Goal: Information Seeking & Learning: Find contact information

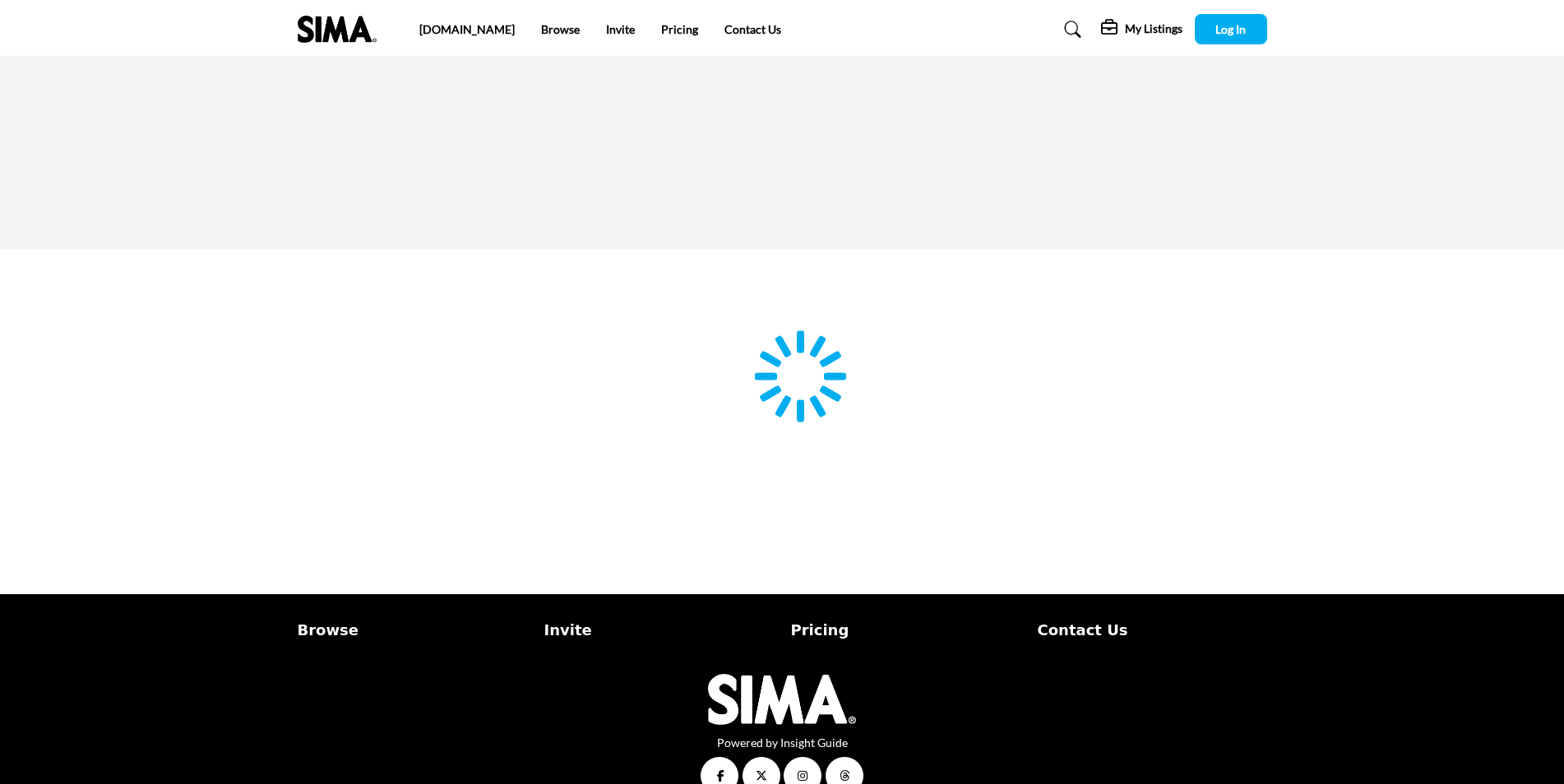
type input "**********"
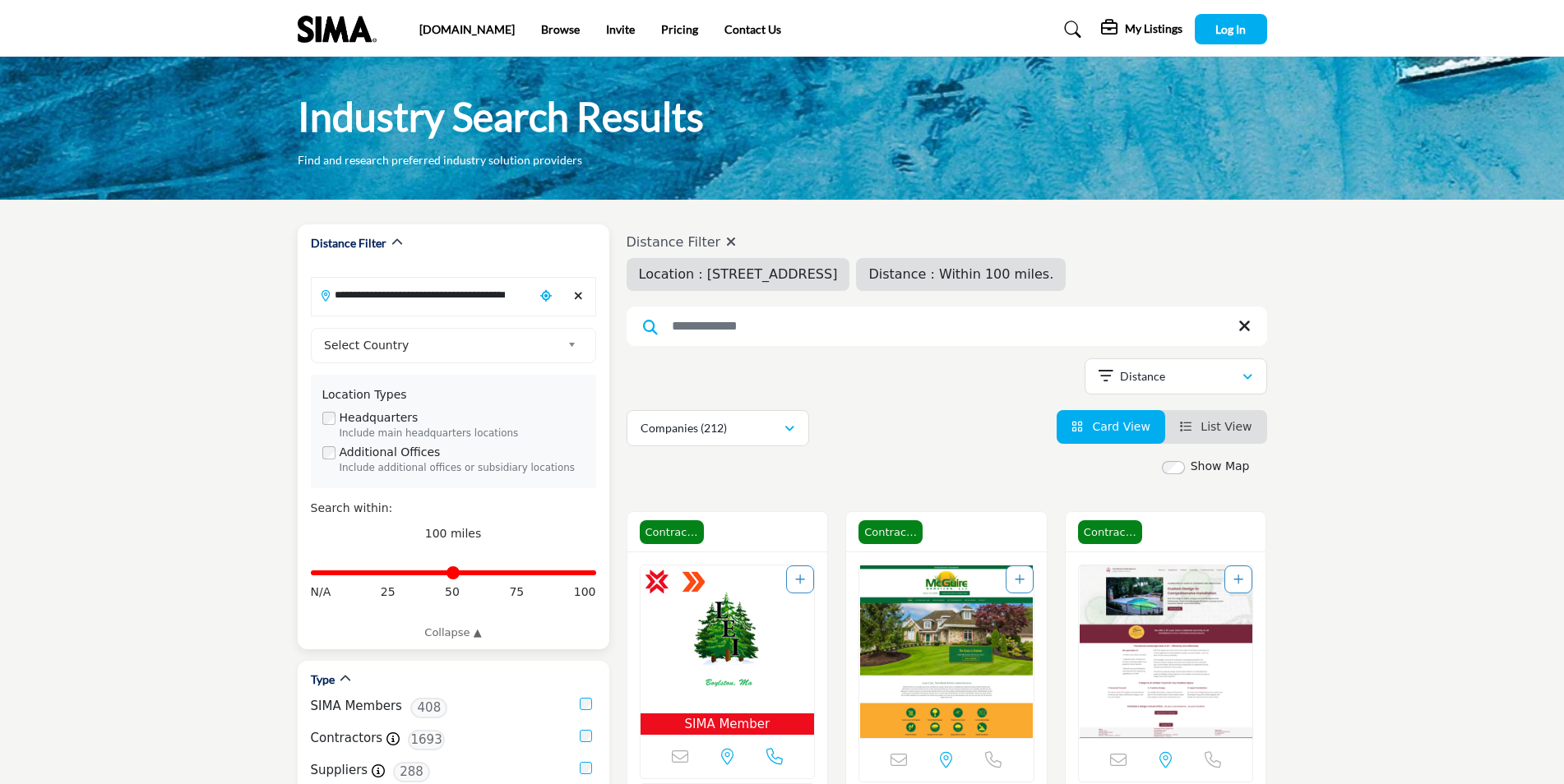
click at [479, 300] on input "**********" at bounding box center [423, 294] width 222 height 32
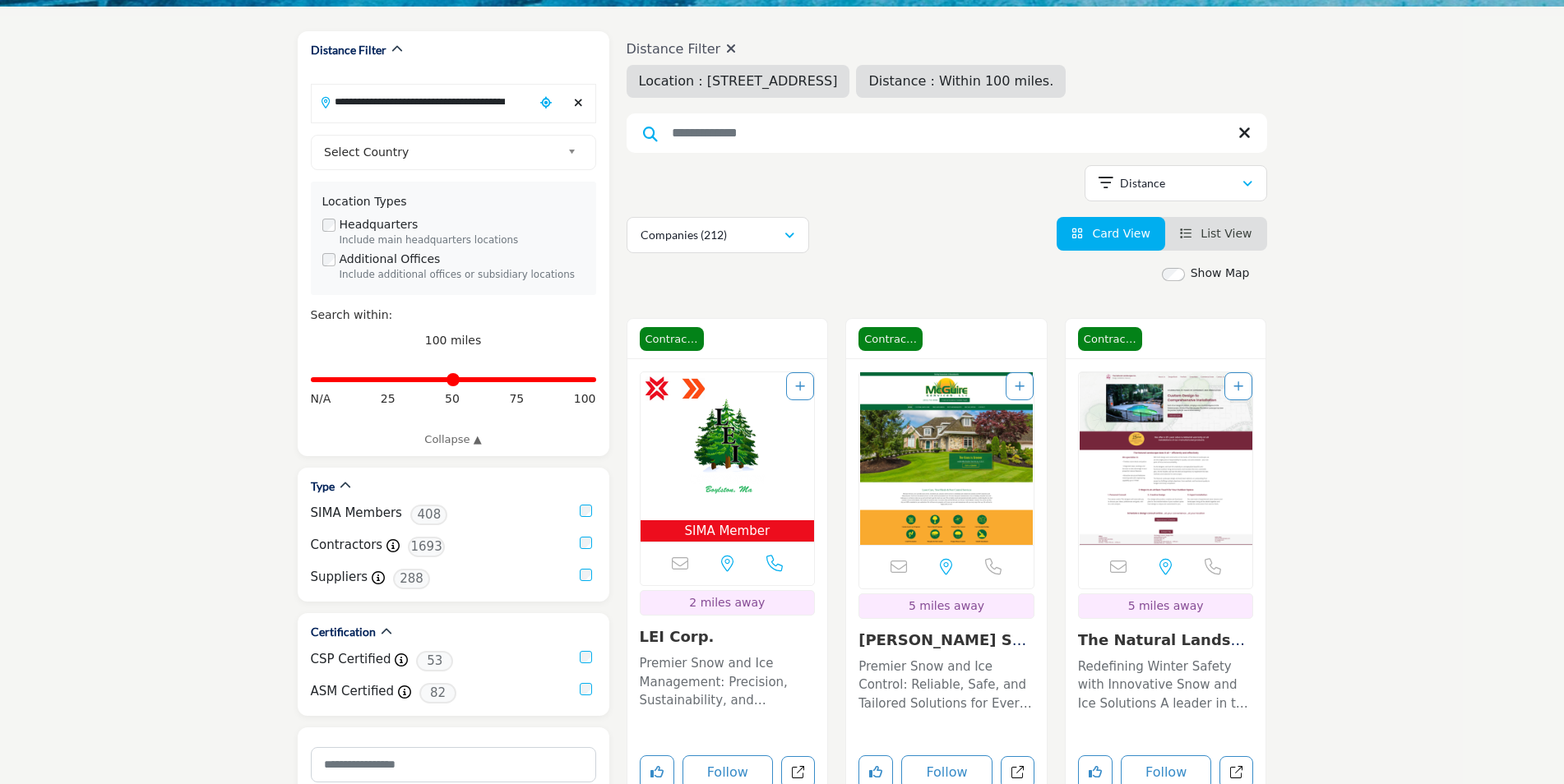
scroll to position [740, 0]
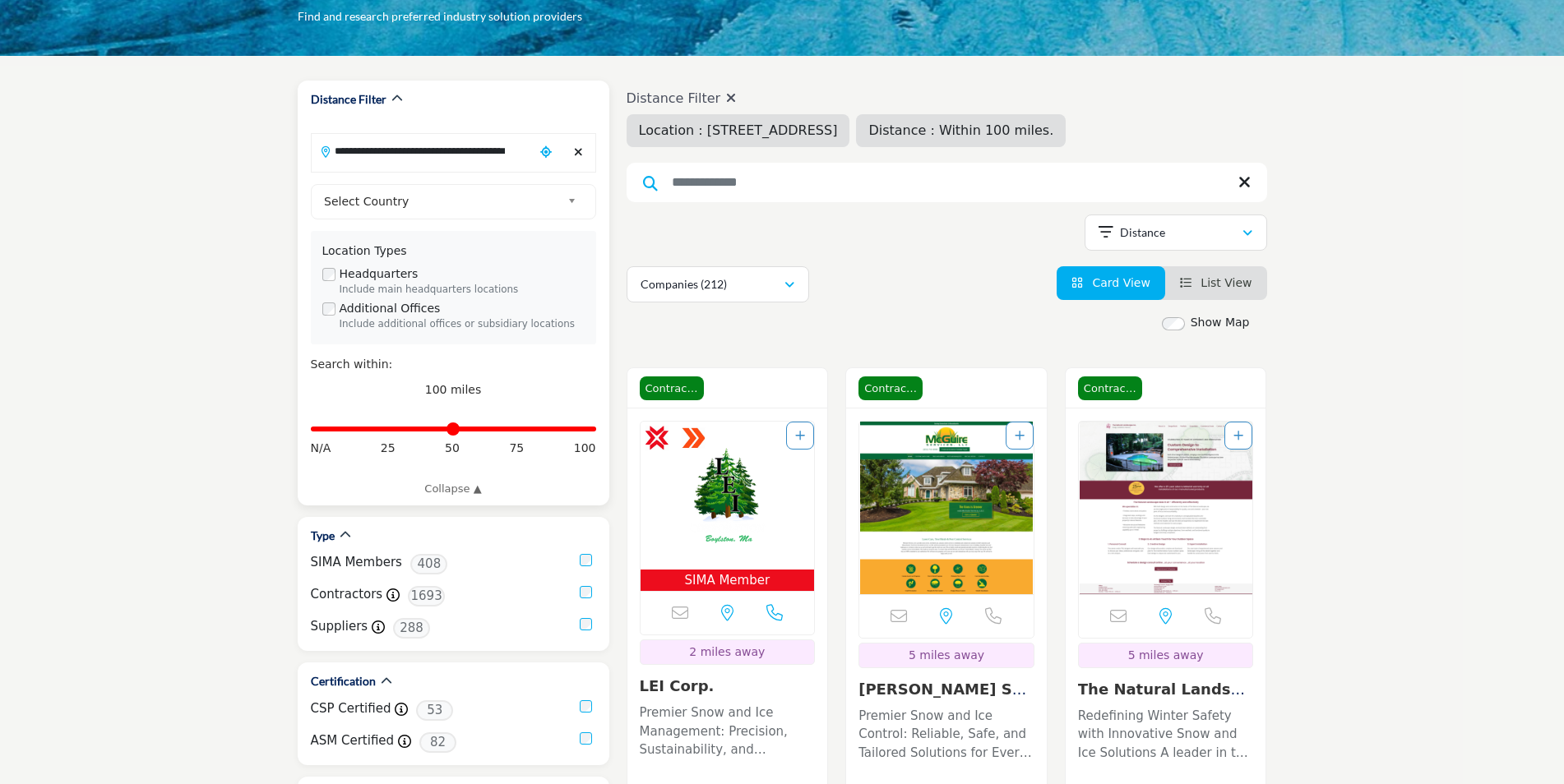
scroll to position [0, 0]
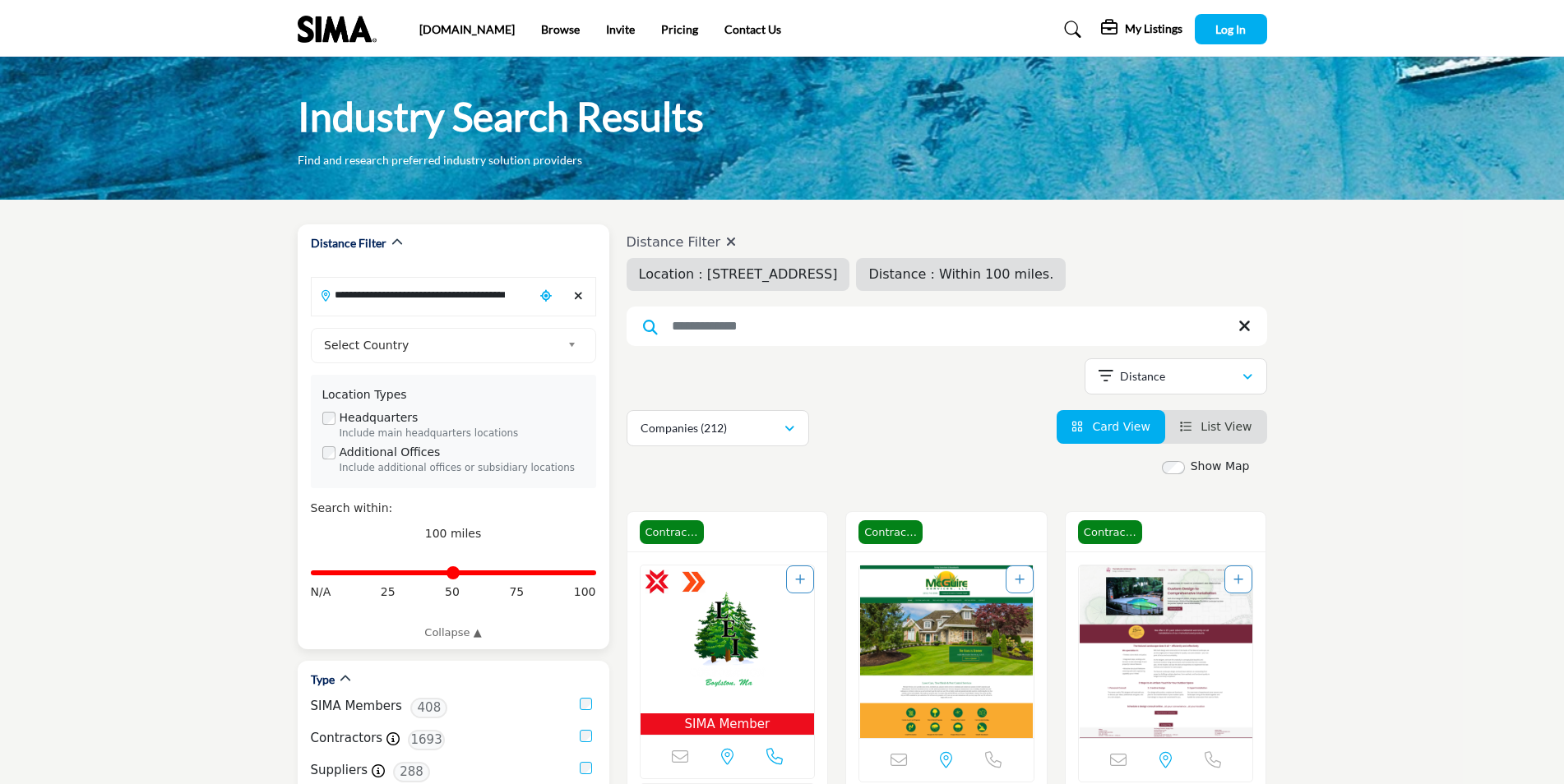
click at [582, 299] on icon "Clear search location" at bounding box center [578, 295] width 9 height 11
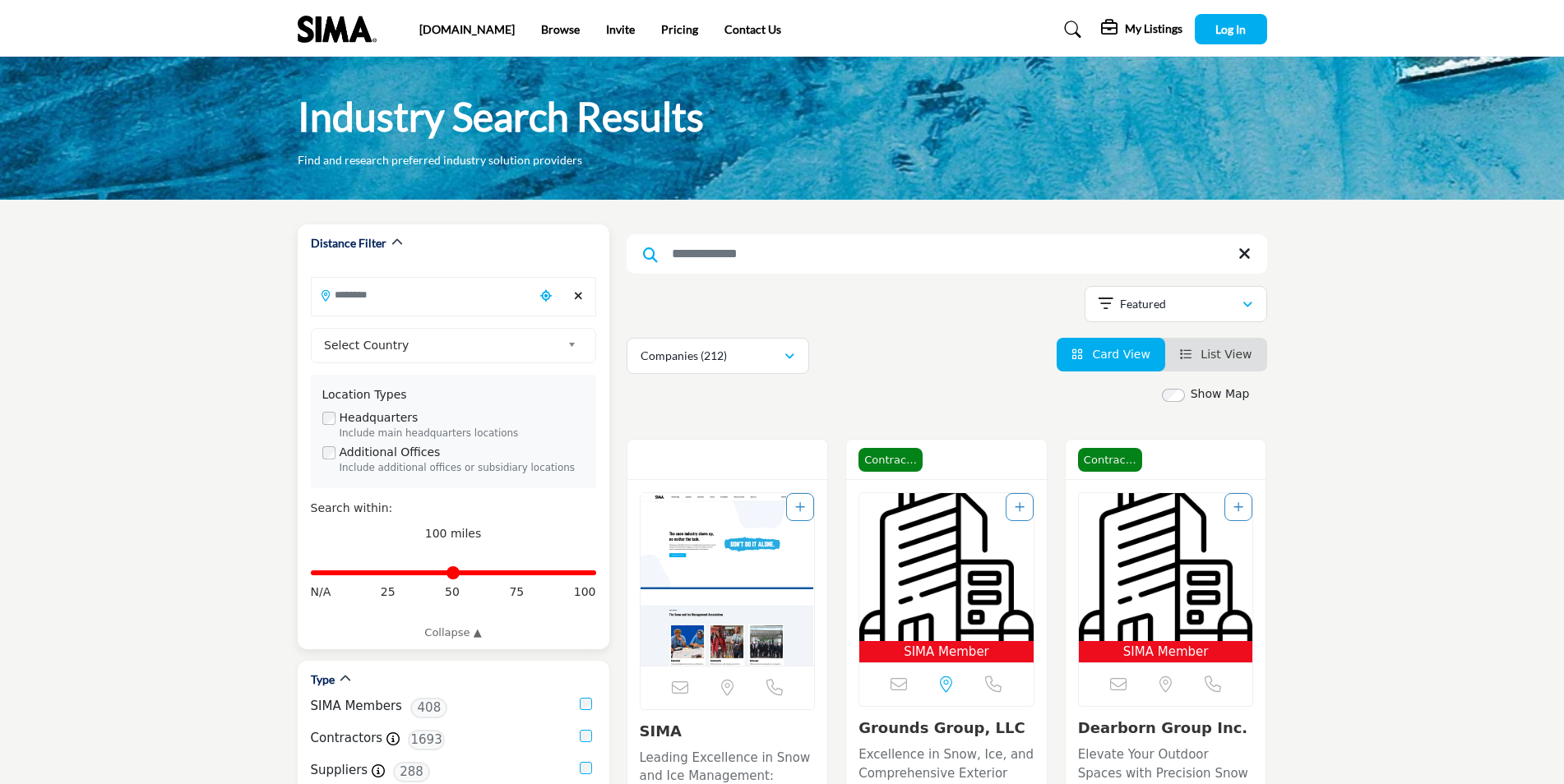
click at [577, 297] on icon "Clear search location" at bounding box center [578, 295] width 9 height 11
click at [456, 293] on input "Search Location" at bounding box center [423, 294] width 222 height 32
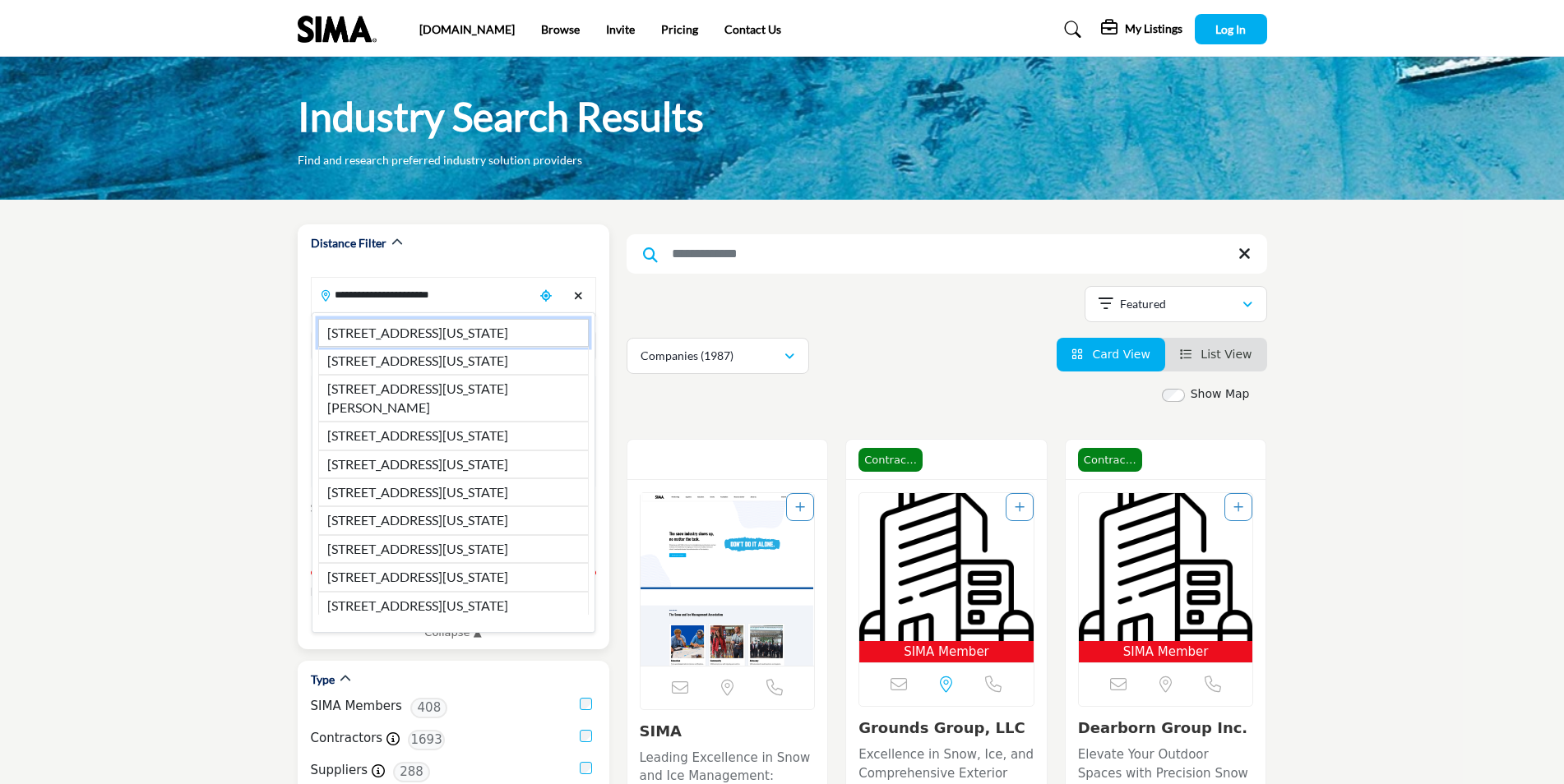
click at [395, 347] on li "110 E Washington Street, North Attleboro, MA, 02760, USA" at bounding box center [453, 333] width 271 height 28
type input "**********"
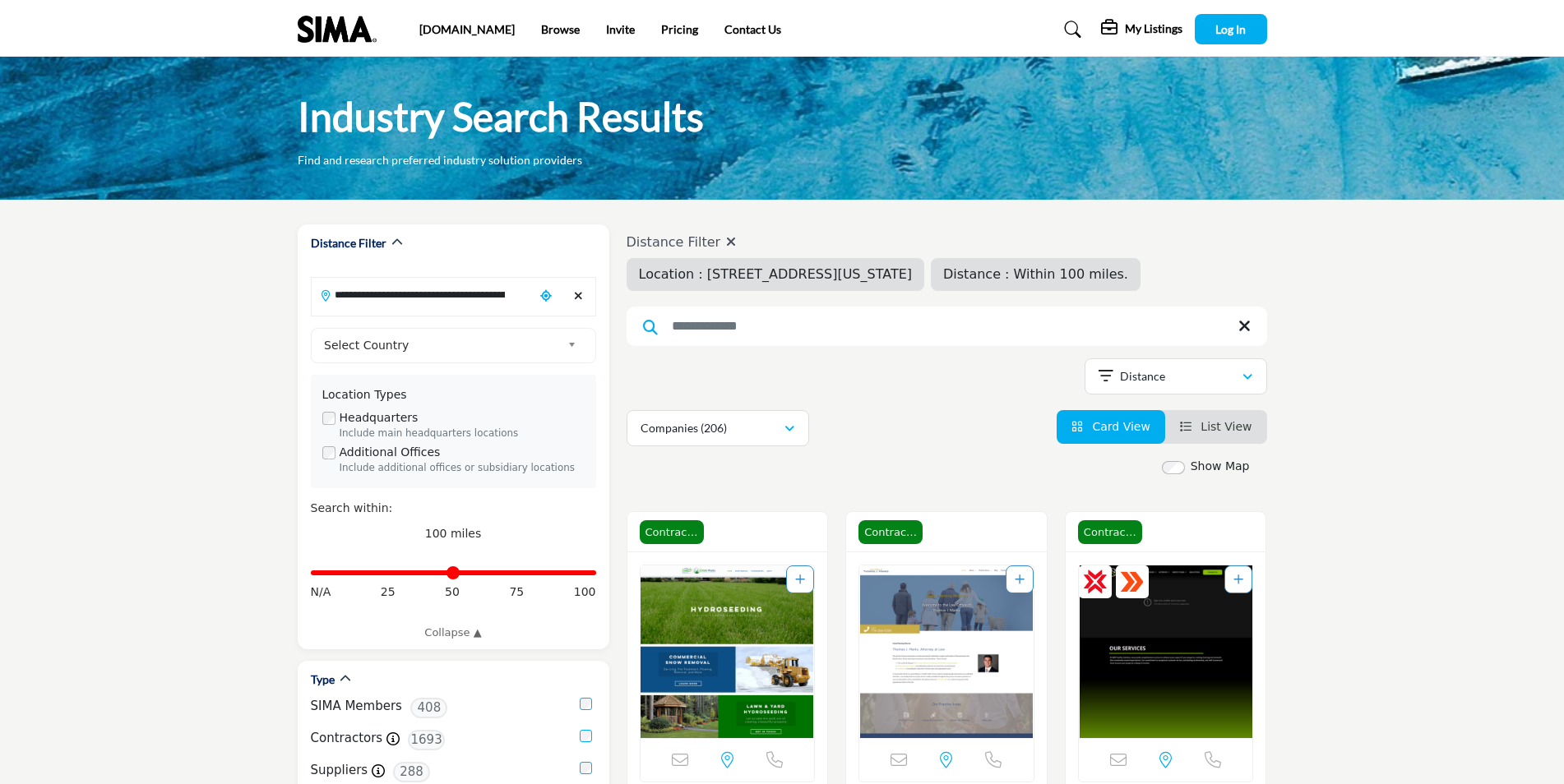
click at [1128, 276] on span "Distance : Within 100 miles." at bounding box center [1035, 274] width 185 height 16
click at [1168, 377] on div "Distance" at bounding box center [1169, 376] width 143 height 19
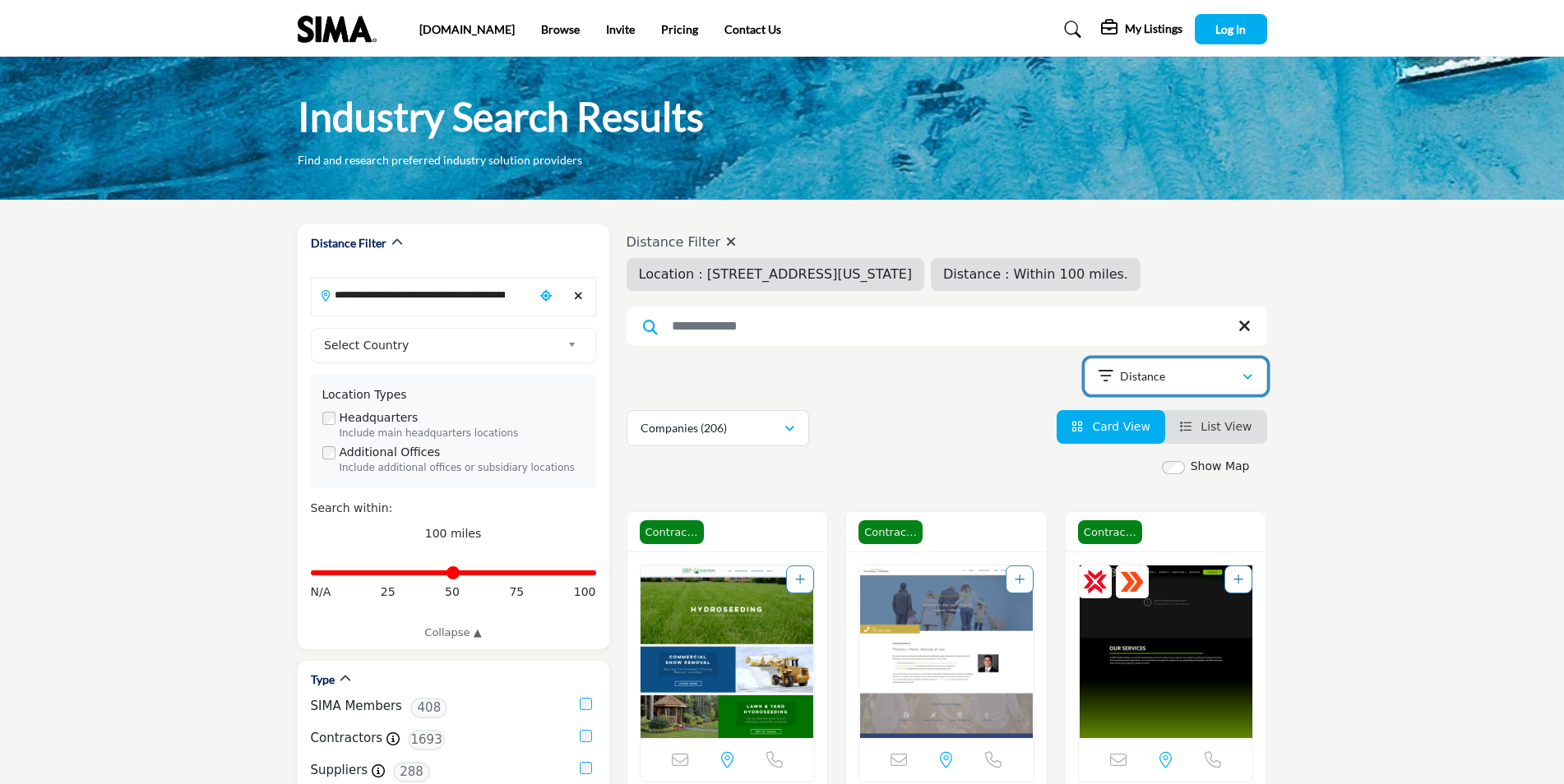
click at [1224, 377] on div "Distance" at bounding box center [1169, 376] width 143 height 19
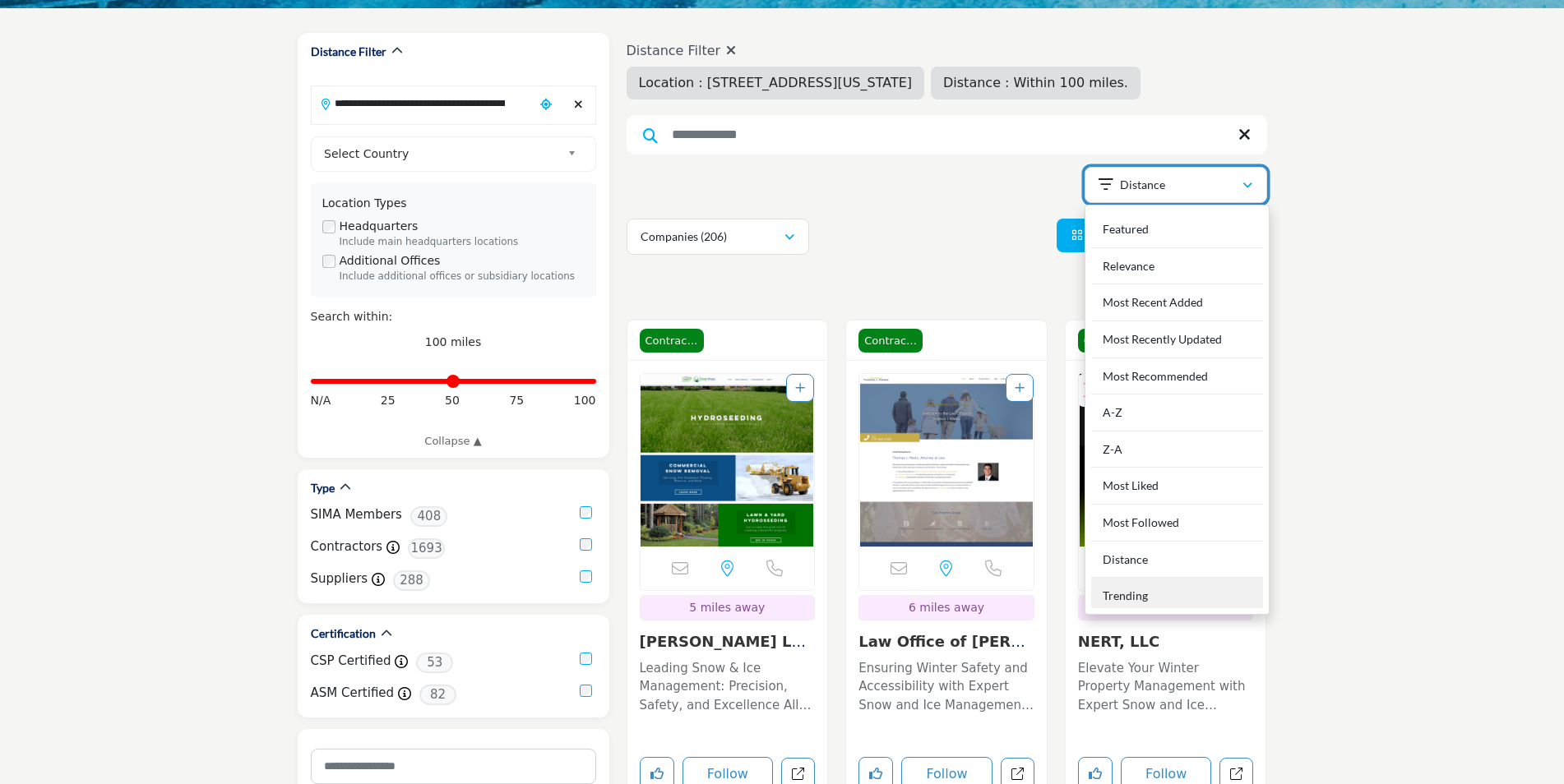
scroll to position [247, 0]
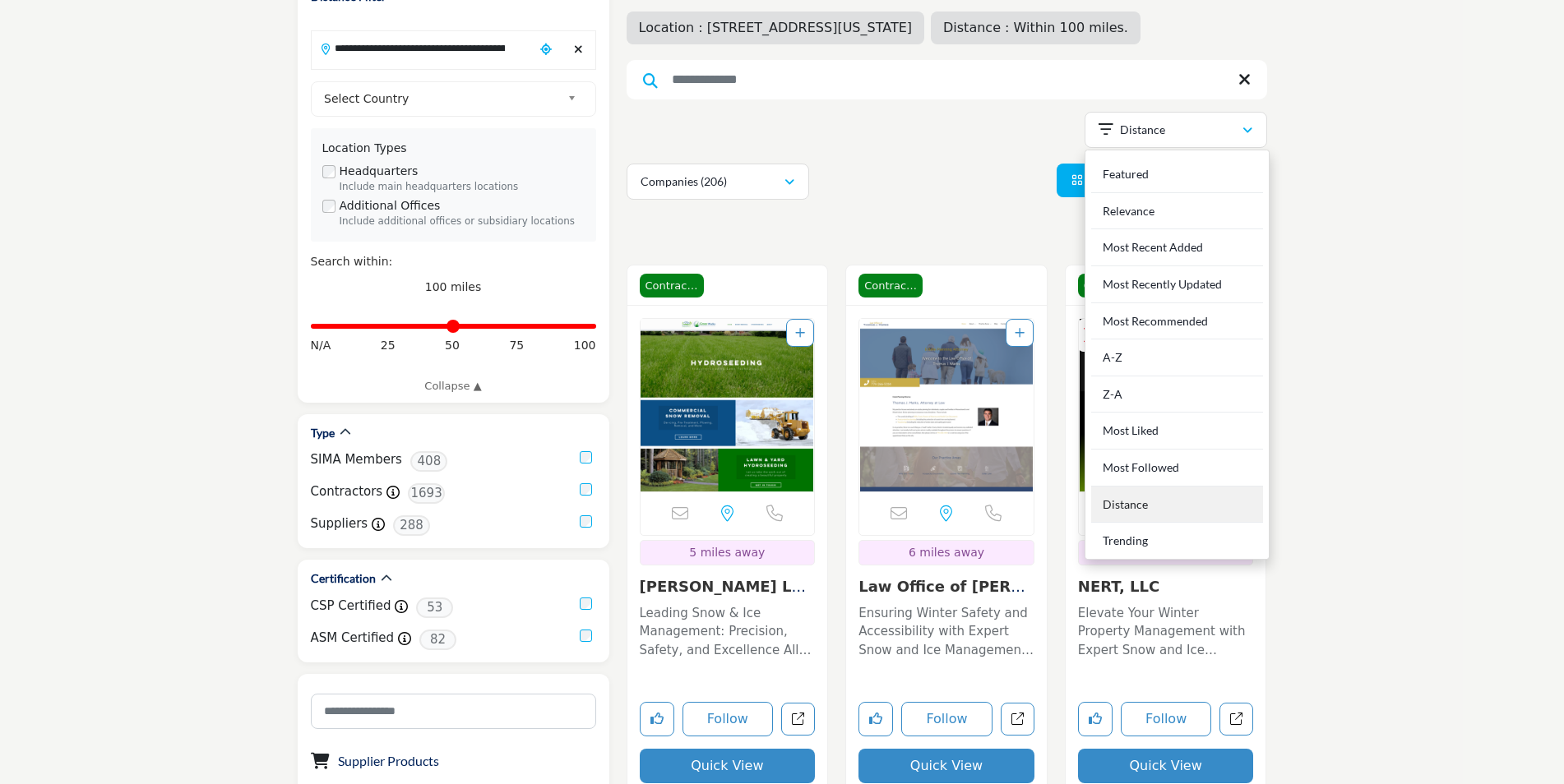
click at [1155, 502] on div "Distance" at bounding box center [1176, 505] width 172 height 37
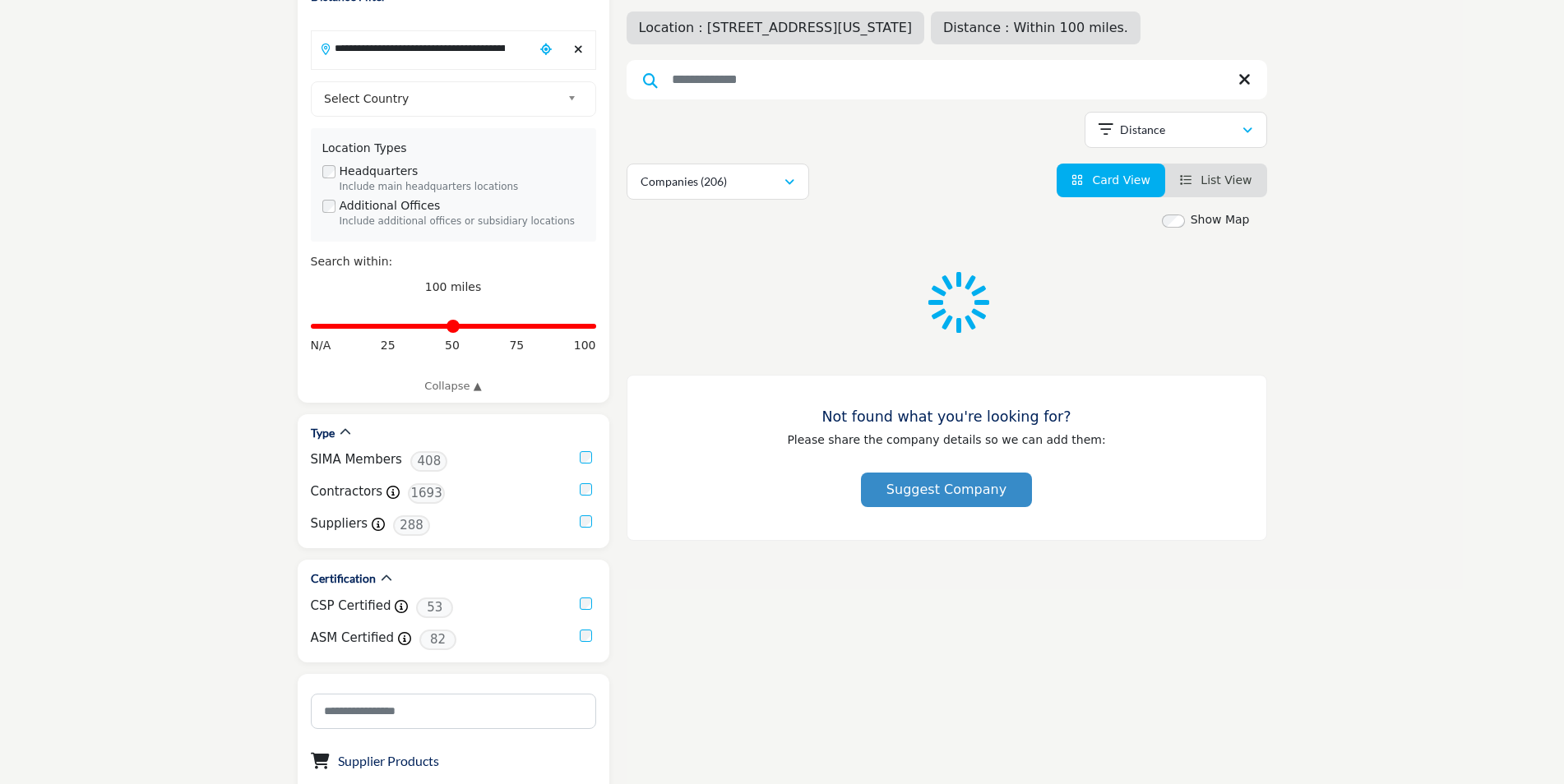
click at [1463, 385] on section "**********" at bounding box center [782, 798] width 1564 height 1690
click at [389, 326] on input "Distance in miles" at bounding box center [454, 327] width 285 height 4
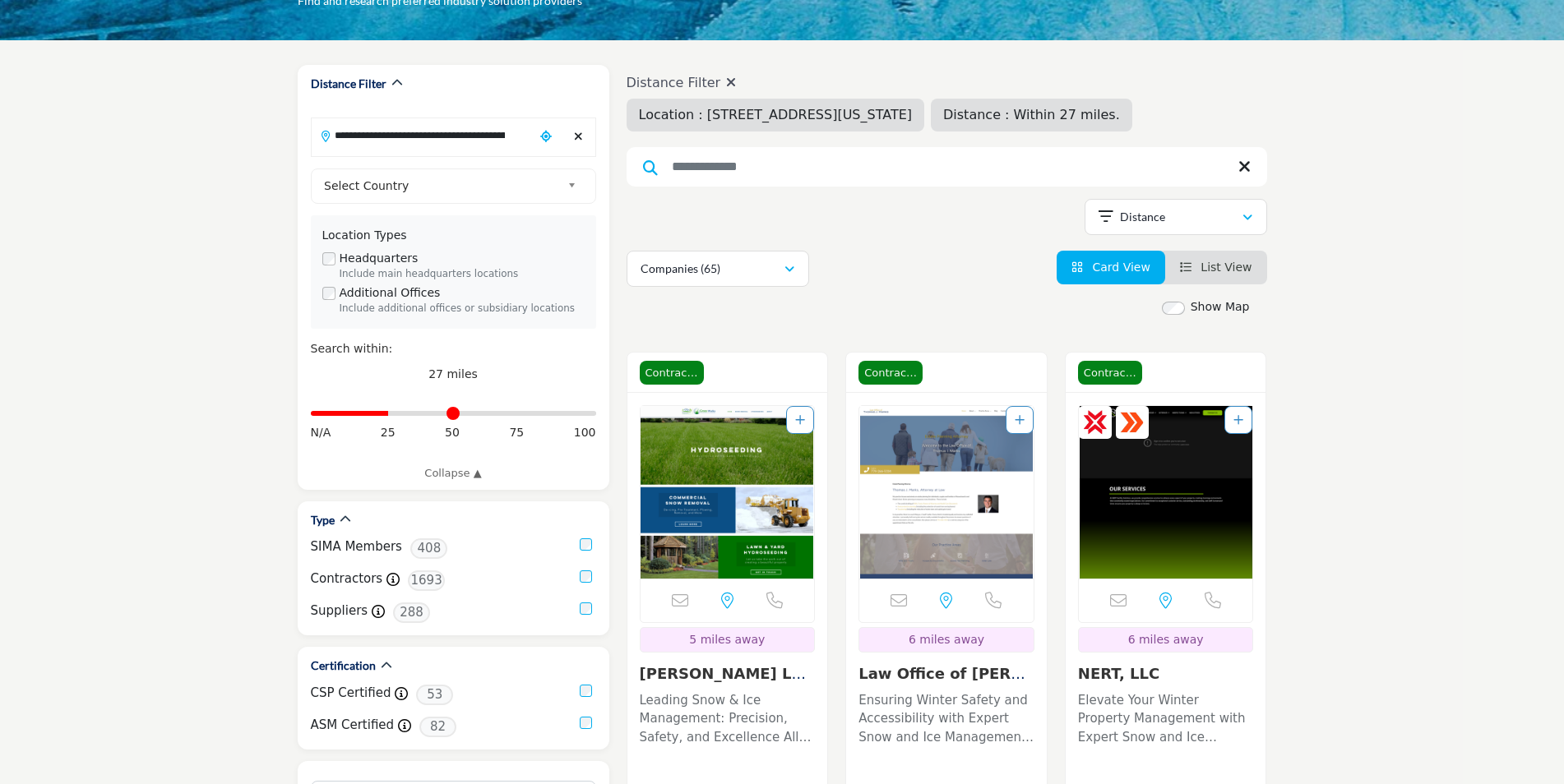
scroll to position [165, 0]
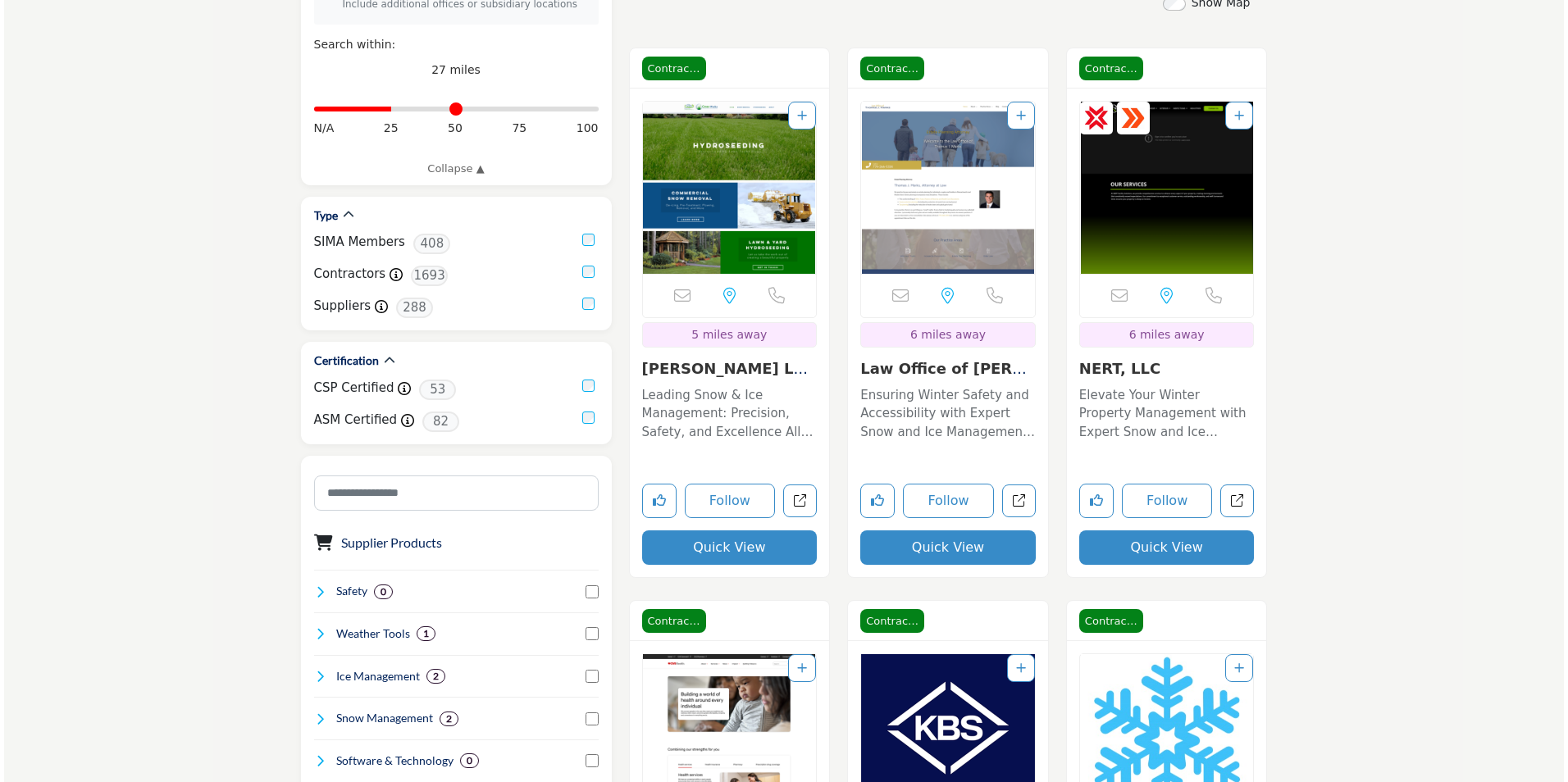
scroll to position [492, 0]
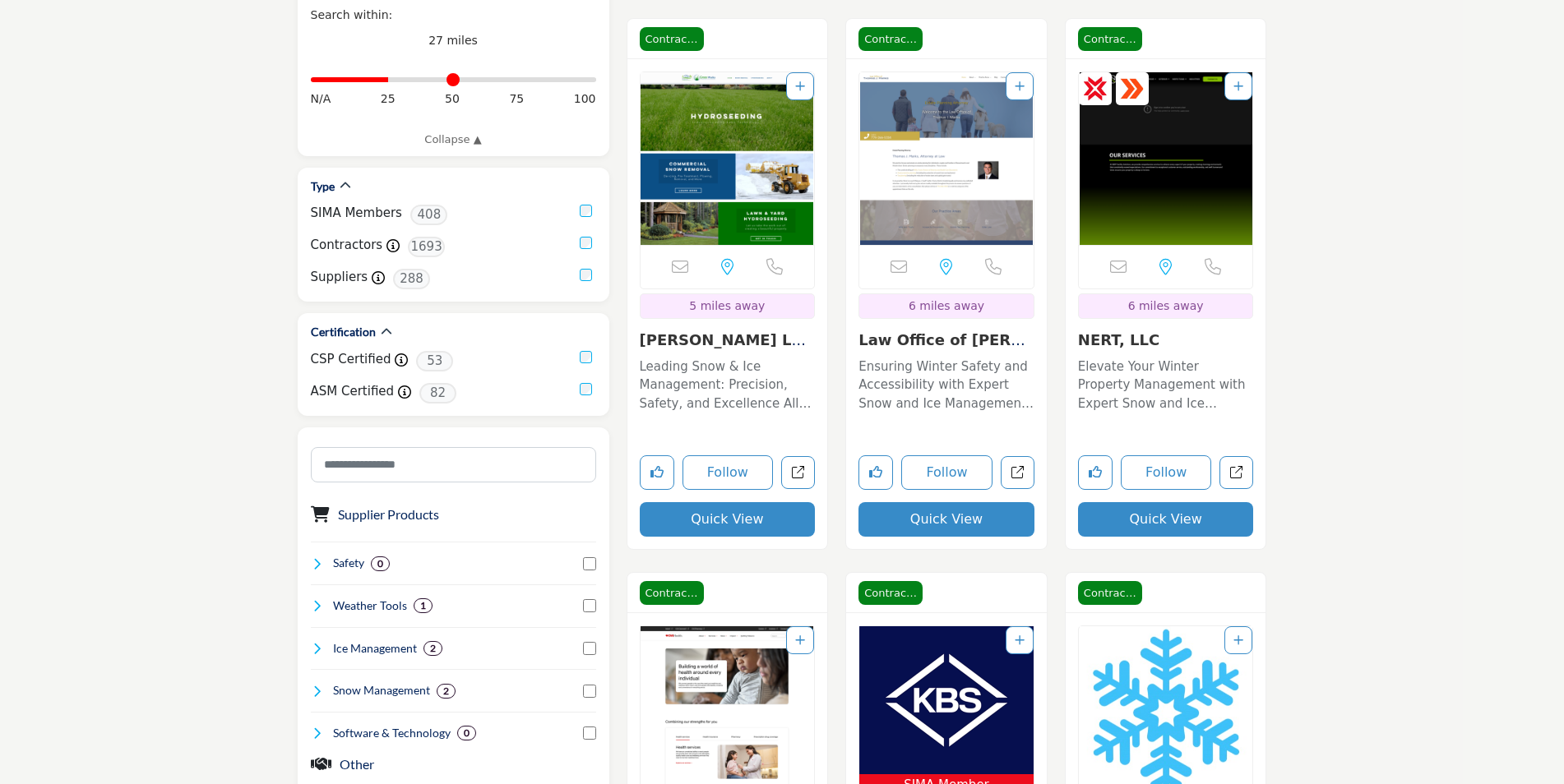
drag, startPoint x: 772, startPoint y: 519, endPoint x: 1519, endPoint y: 345, distance: 767.0
click at [777, 519] on button "Quick View" at bounding box center [728, 519] width 176 height 34
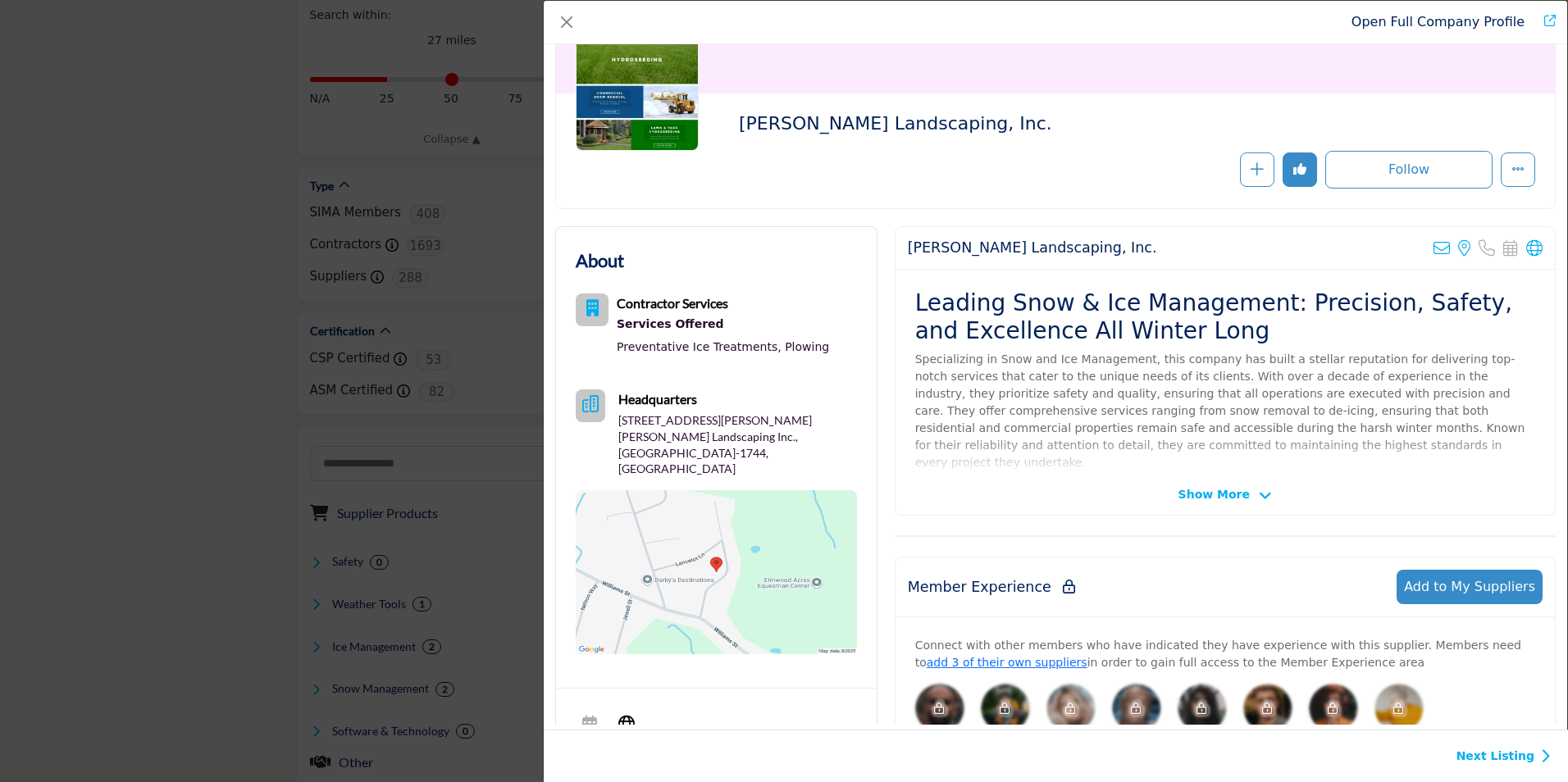
scroll to position [164, 0]
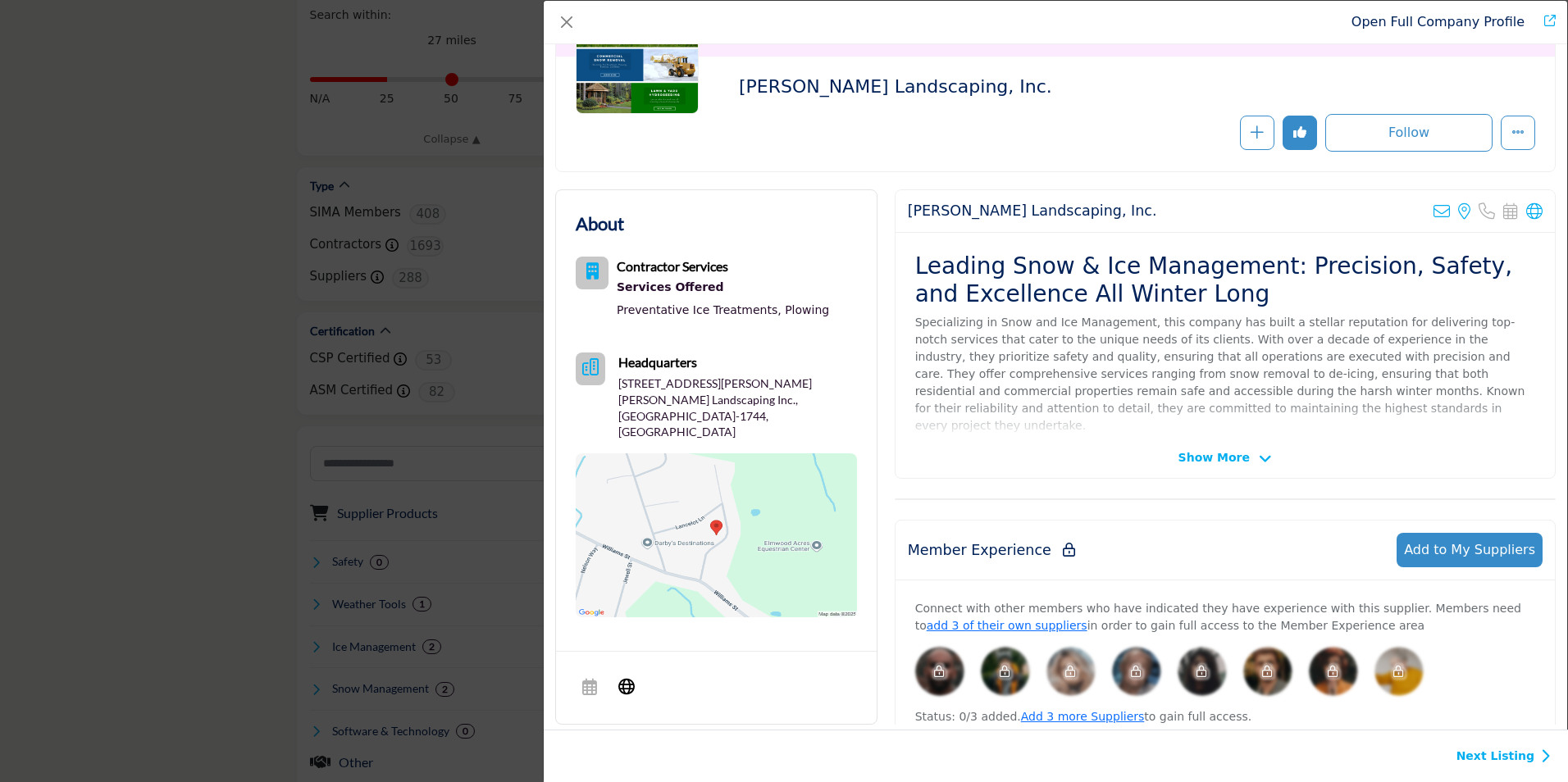
click at [1223, 456] on span "Show More" at bounding box center [1214, 458] width 71 height 18
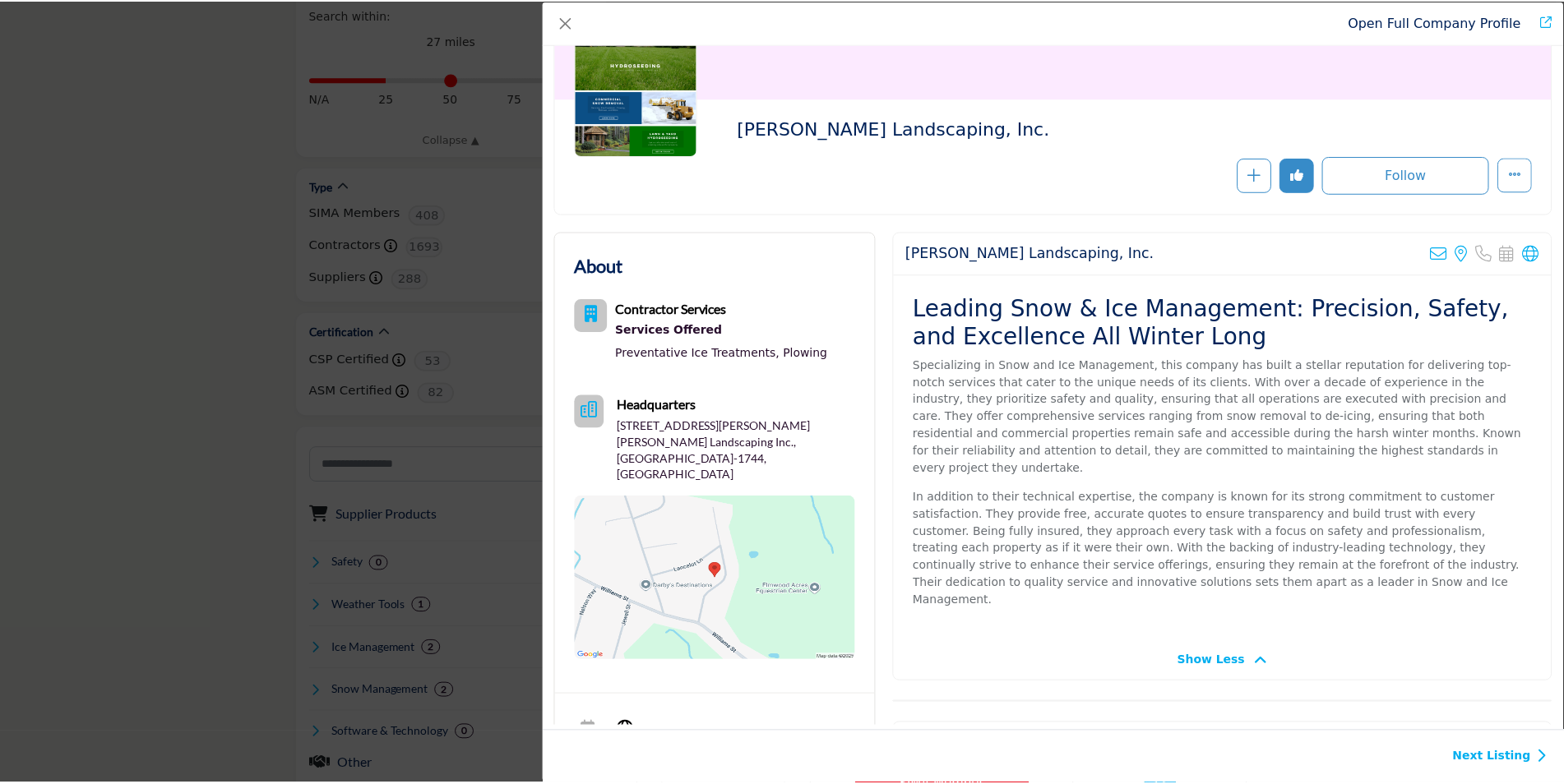
scroll to position [0, 0]
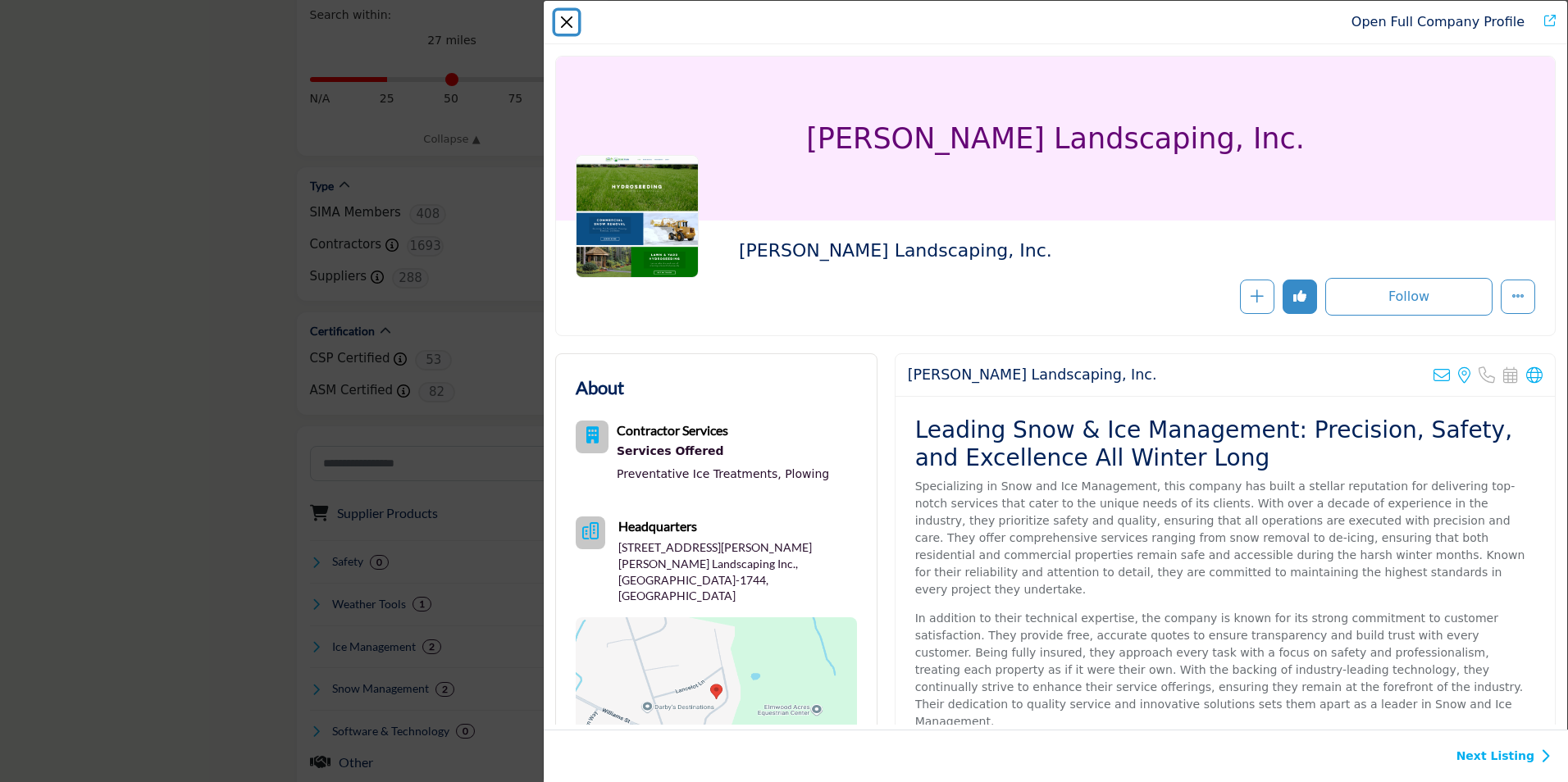
click at [573, 16] on button "Close" at bounding box center [567, 22] width 23 height 23
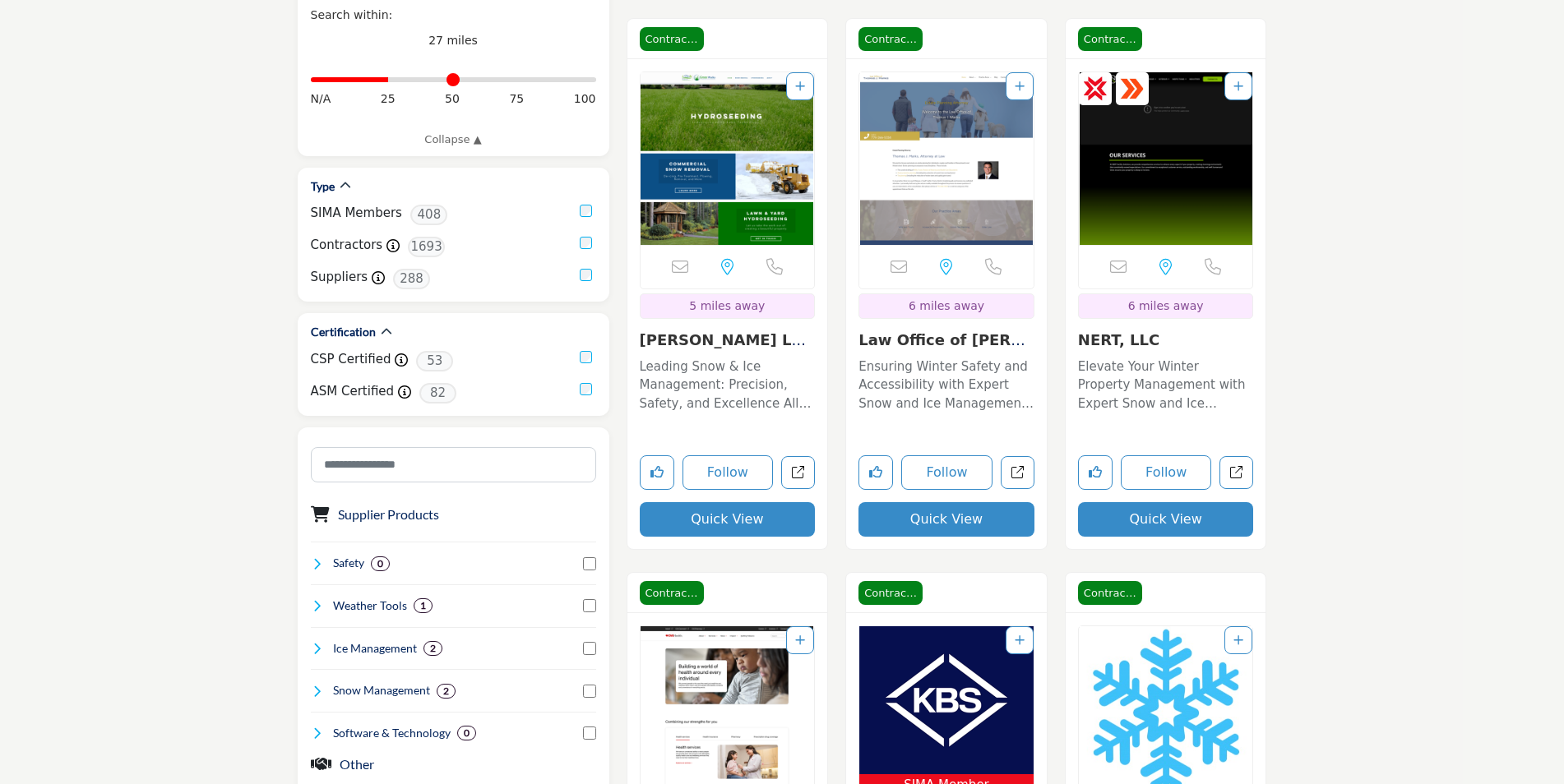
click at [913, 513] on button "Quick View" at bounding box center [946, 519] width 176 height 34
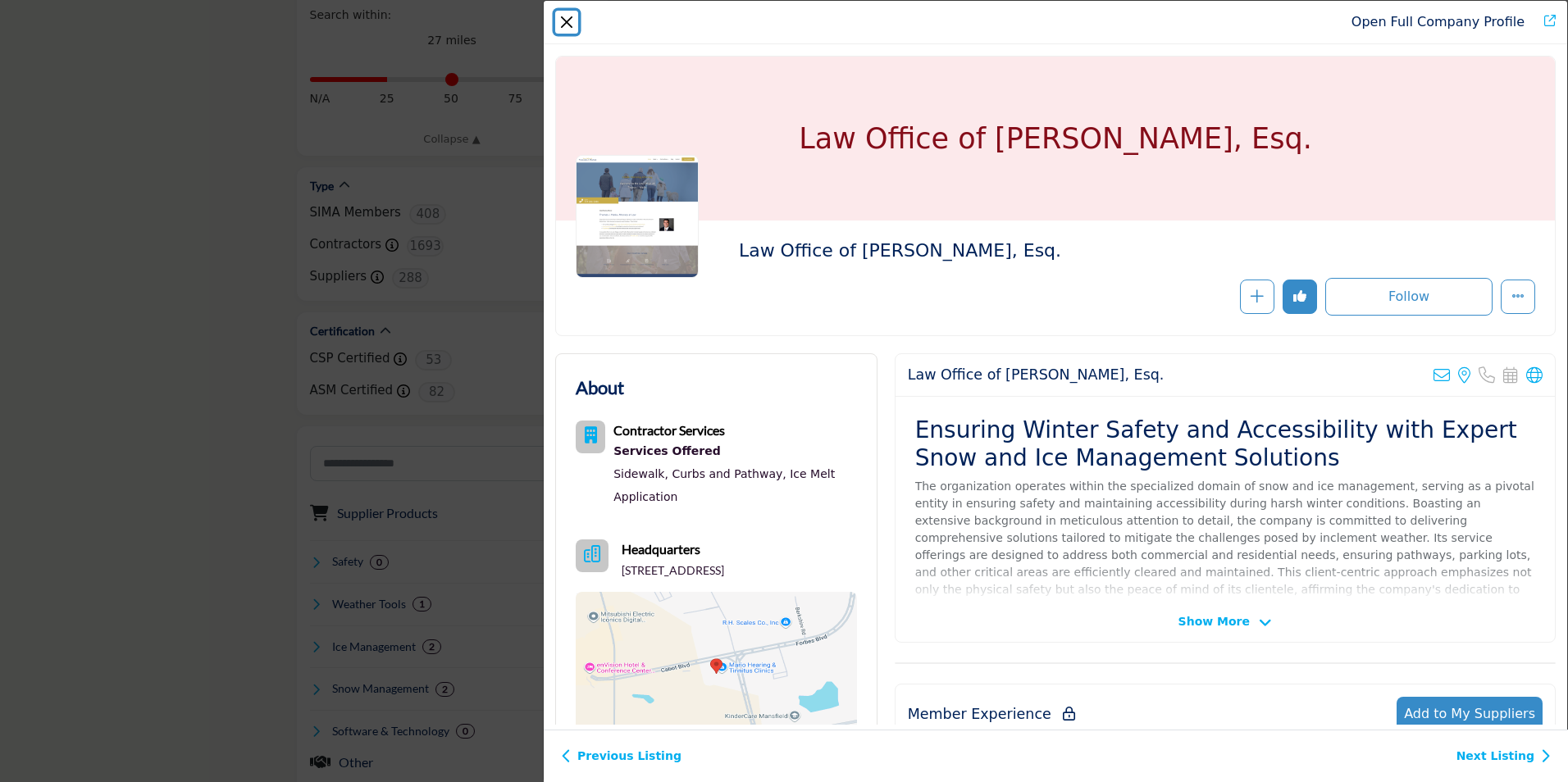
click at [570, 18] on button "Close" at bounding box center [567, 22] width 23 height 23
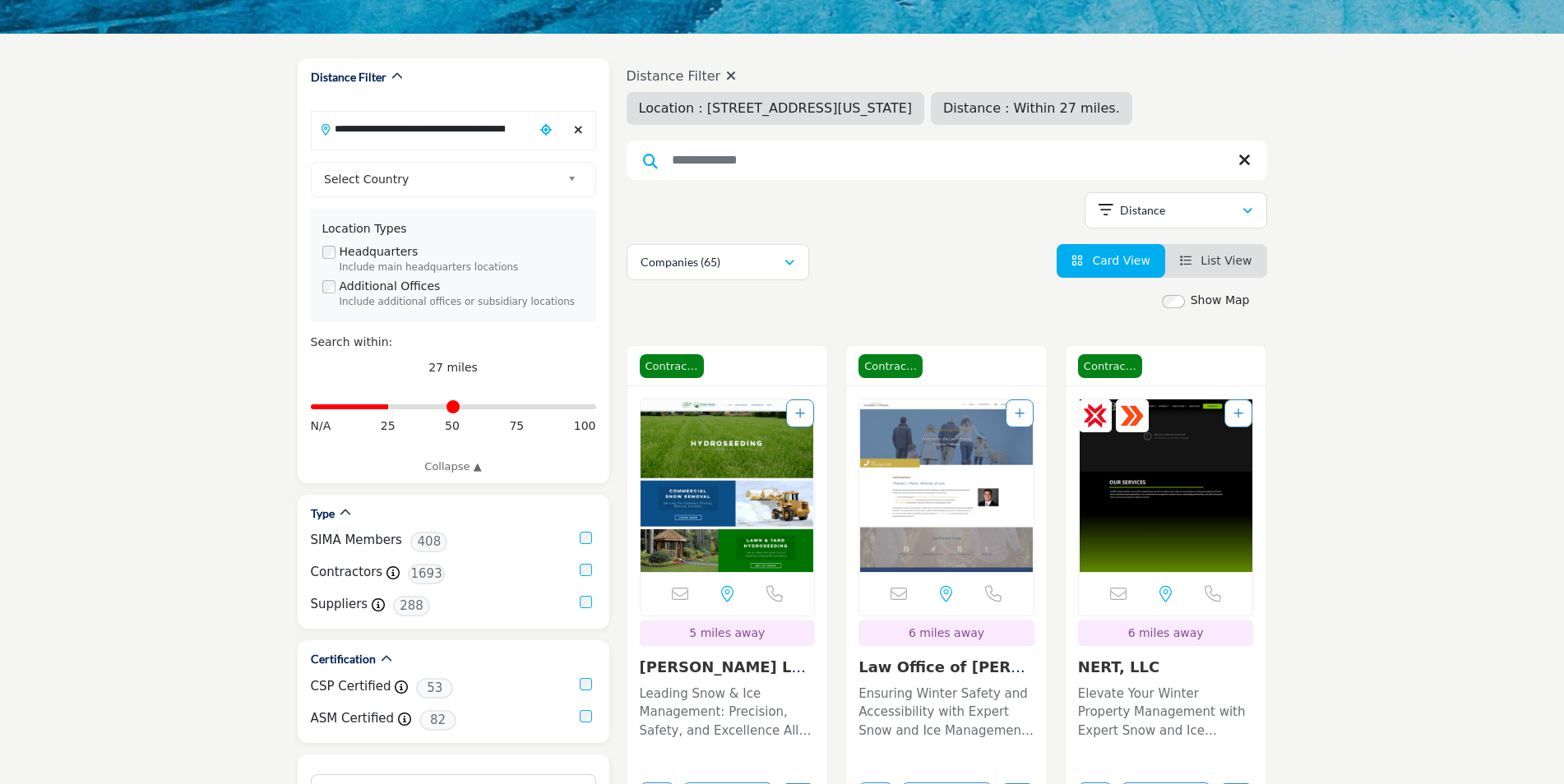
scroll to position [165, 0]
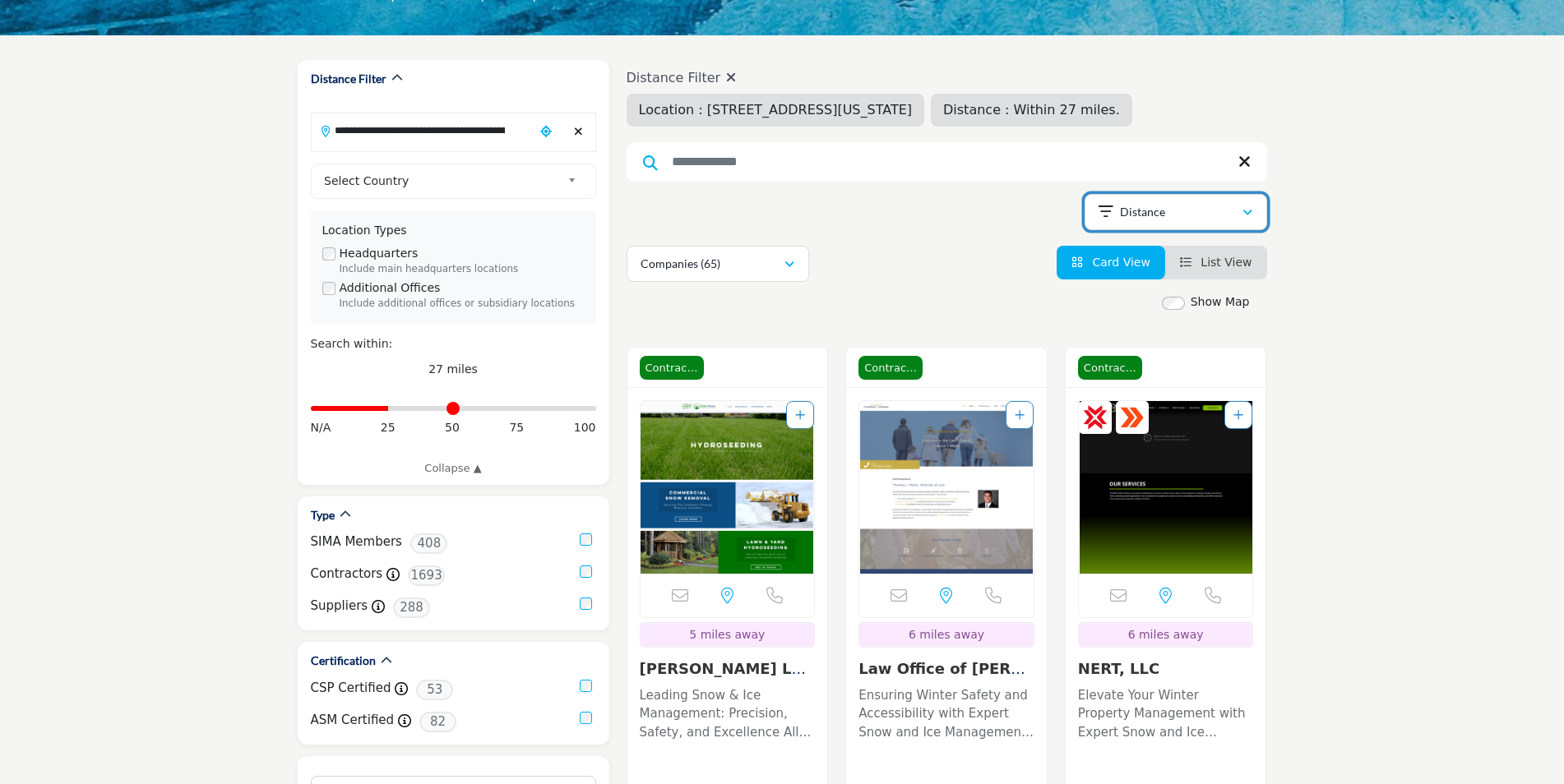
click at [1196, 225] on button "Distance" at bounding box center [1175, 211] width 182 height 36
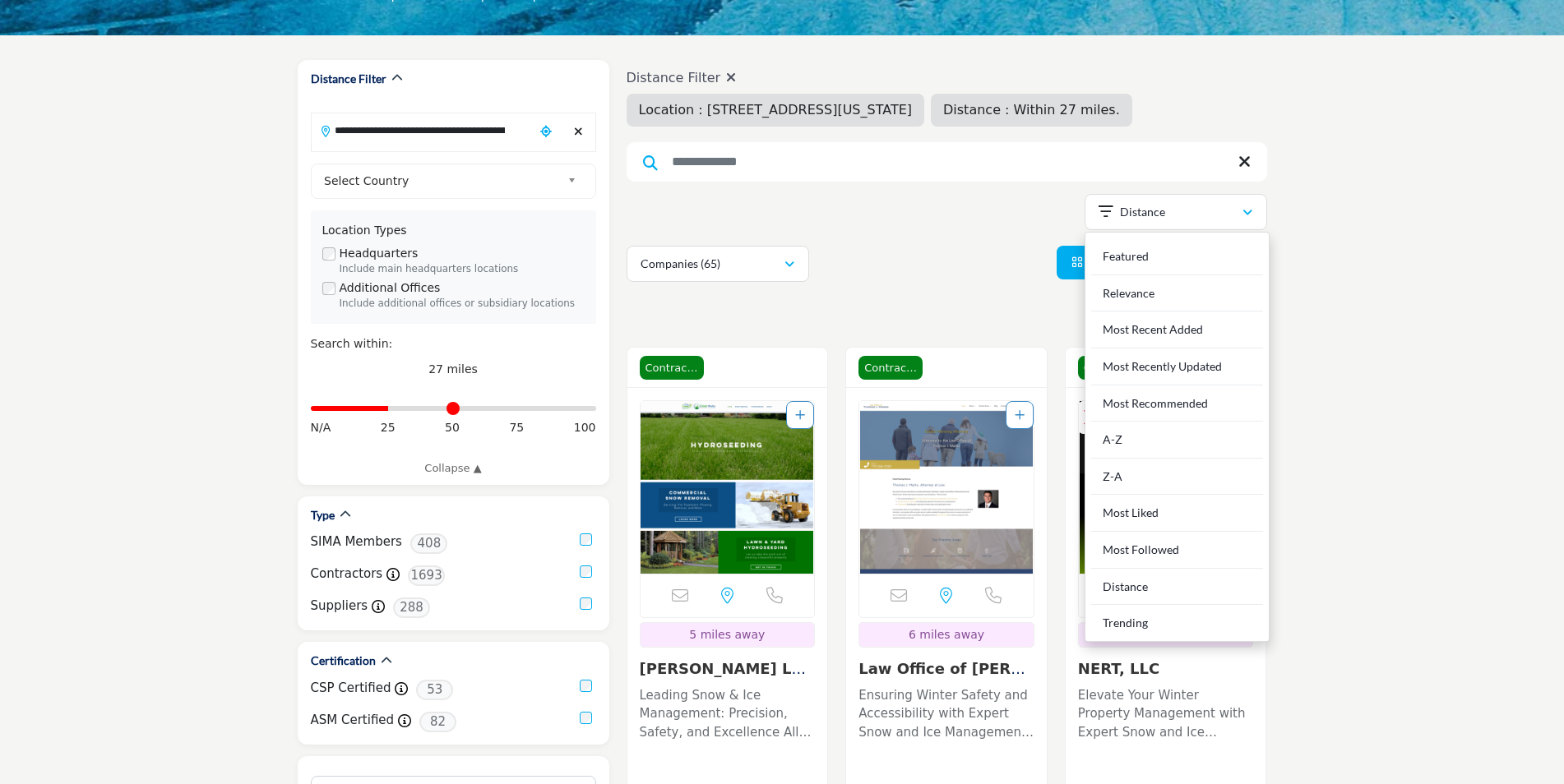
drag, startPoint x: 1552, startPoint y: 482, endPoint x: 1411, endPoint y: 425, distance: 152.1
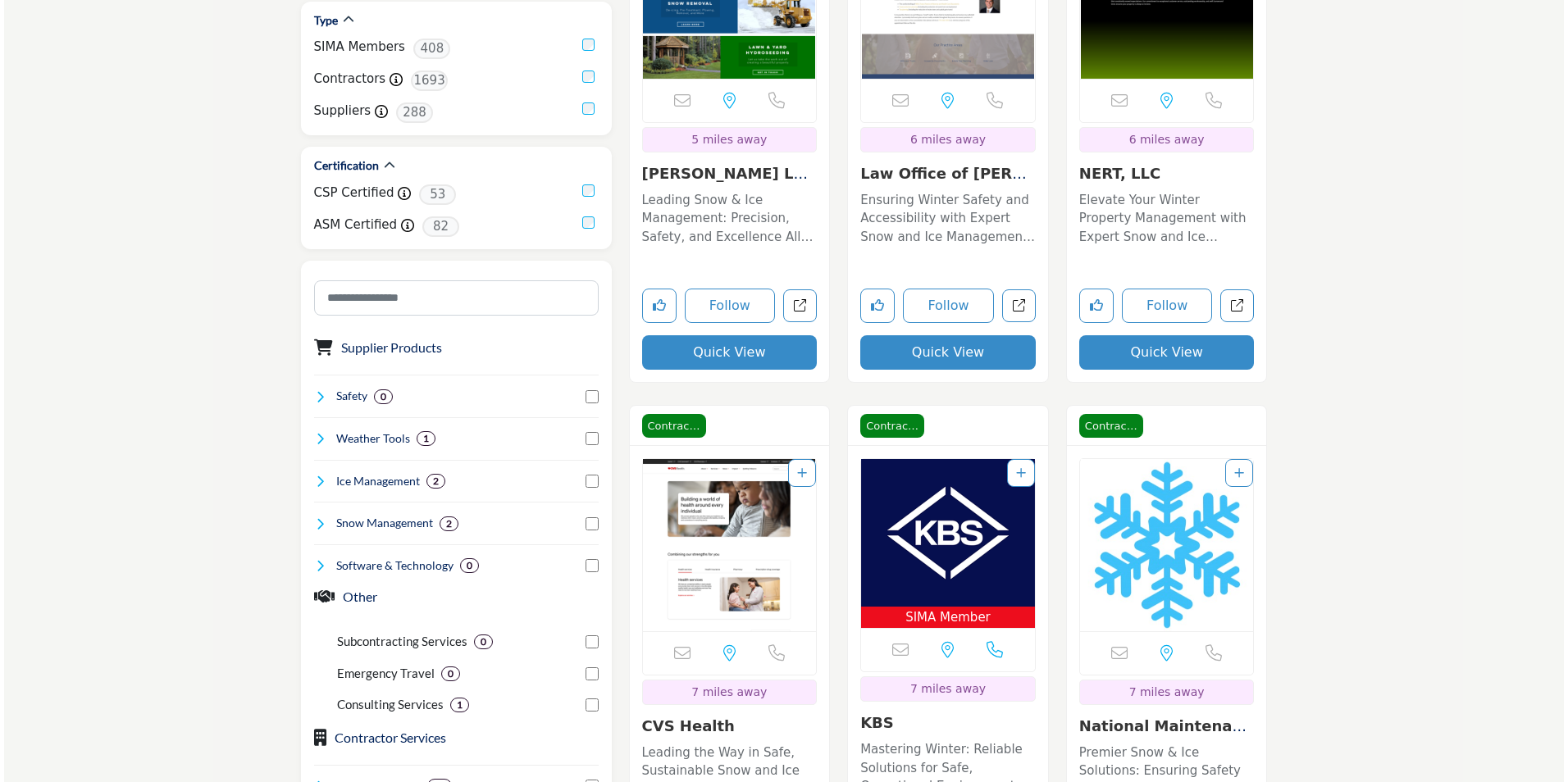
scroll to position [655, 0]
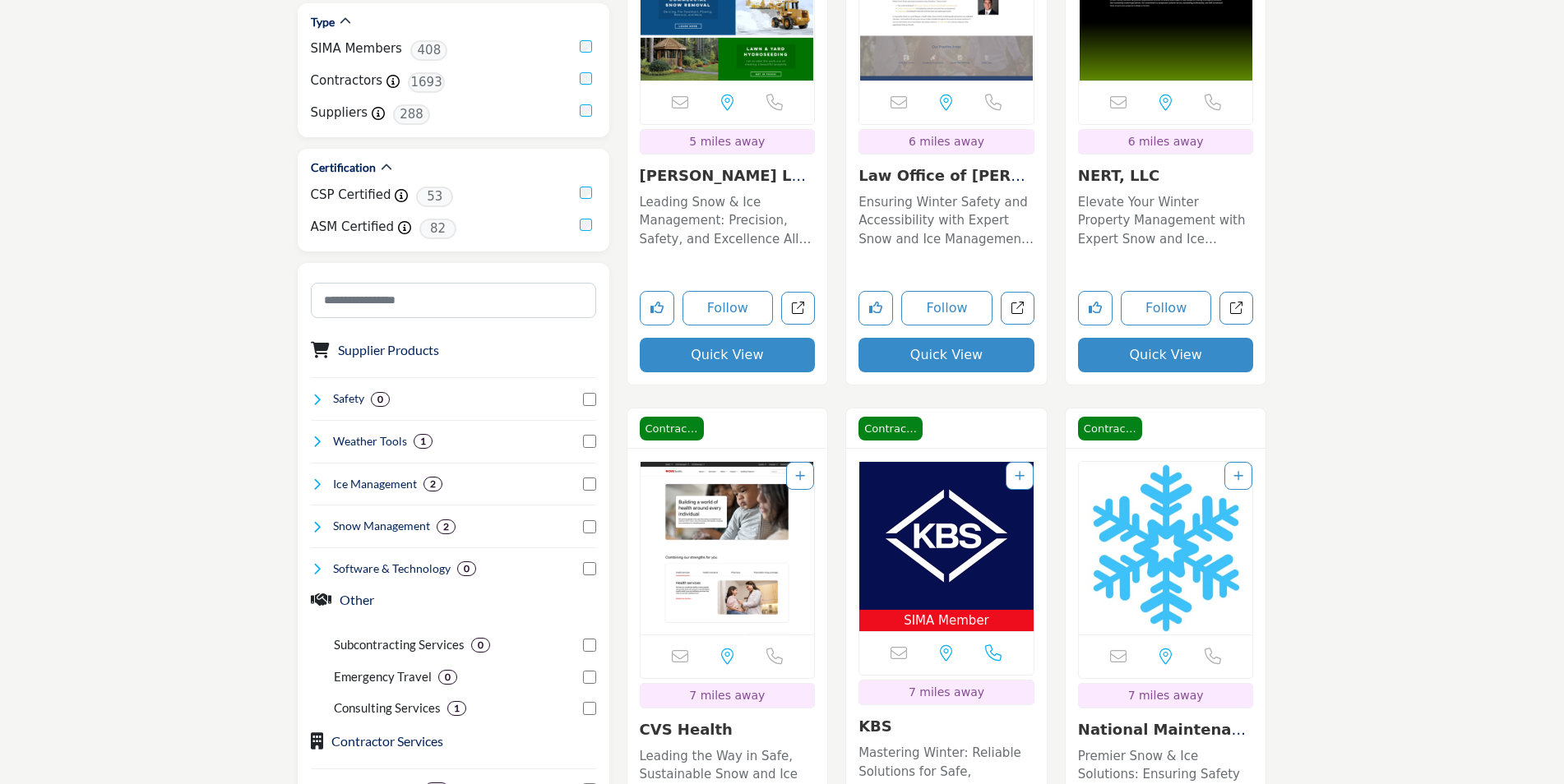
click at [1171, 354] on button "Quick View" at bounding box center [1166, 354] width 176 height 34
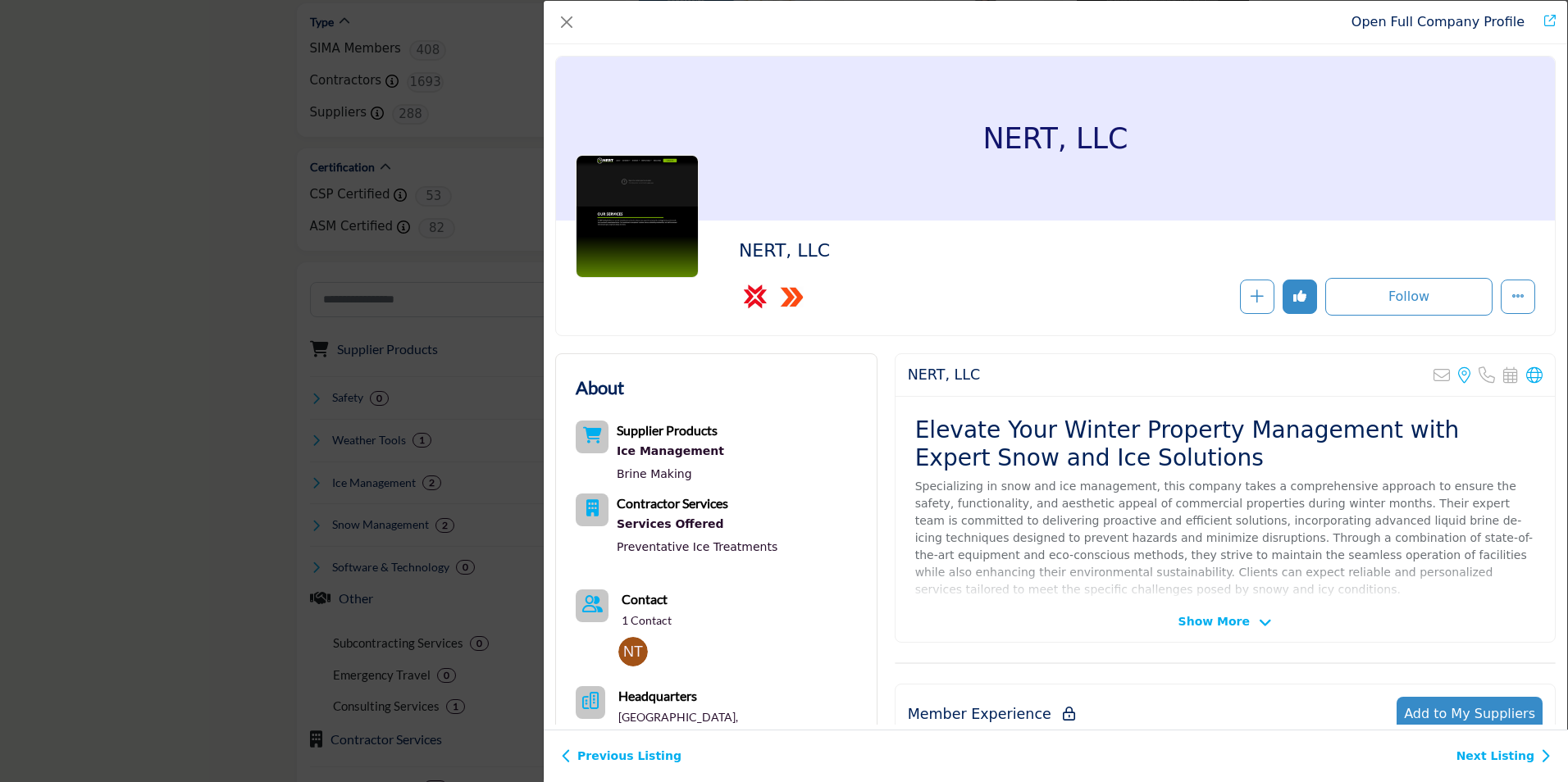
click at [1229, 626] on span "Show More" at bounding box center [1214, 622] width 71 height 18
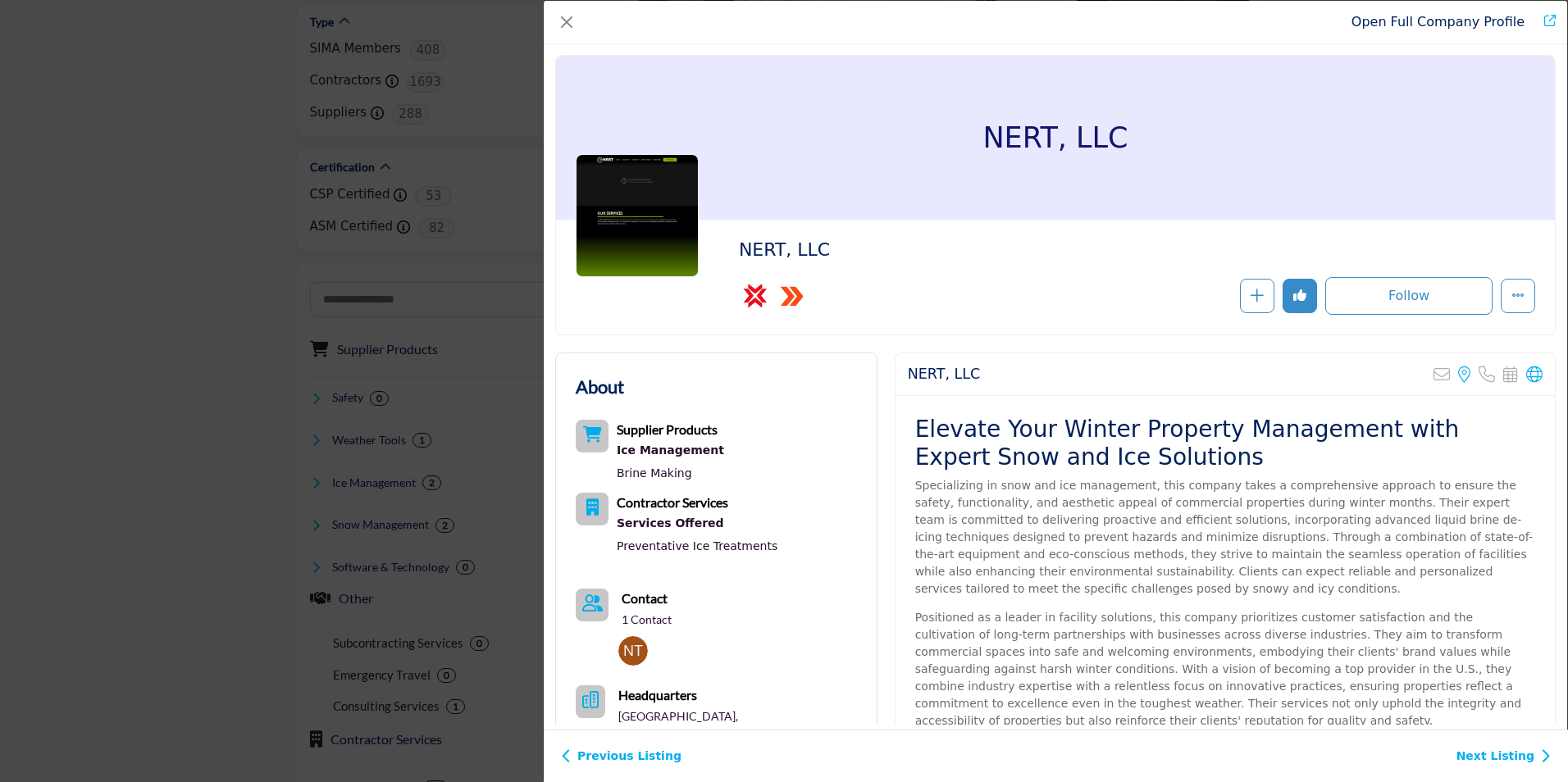
scroll to position [0, 0]
click at [1040, 137] on h1 "NERT, LLC" at bounding box center [1055, 138] width 145 height 164
click at [1040, 135] on h1 "NERT, LLC" at bounding box center [1055, 138] width 145 height 164
click at [1039, 135] on h1 "NERT, LLC" at bounding box center [1055, 138] width 145 height 164
copy div "NERT, LLC"
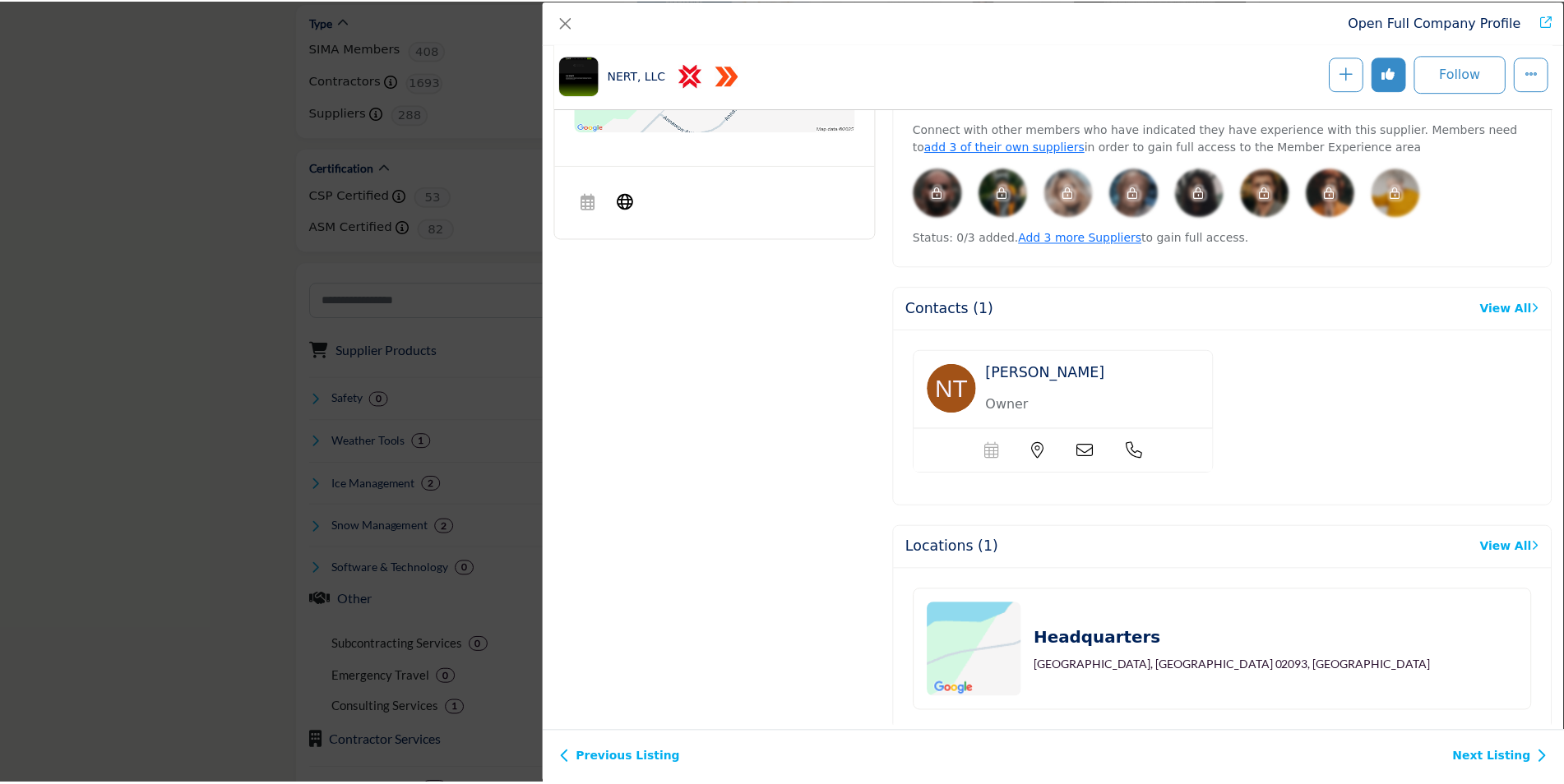
scroll to position [875, 0]
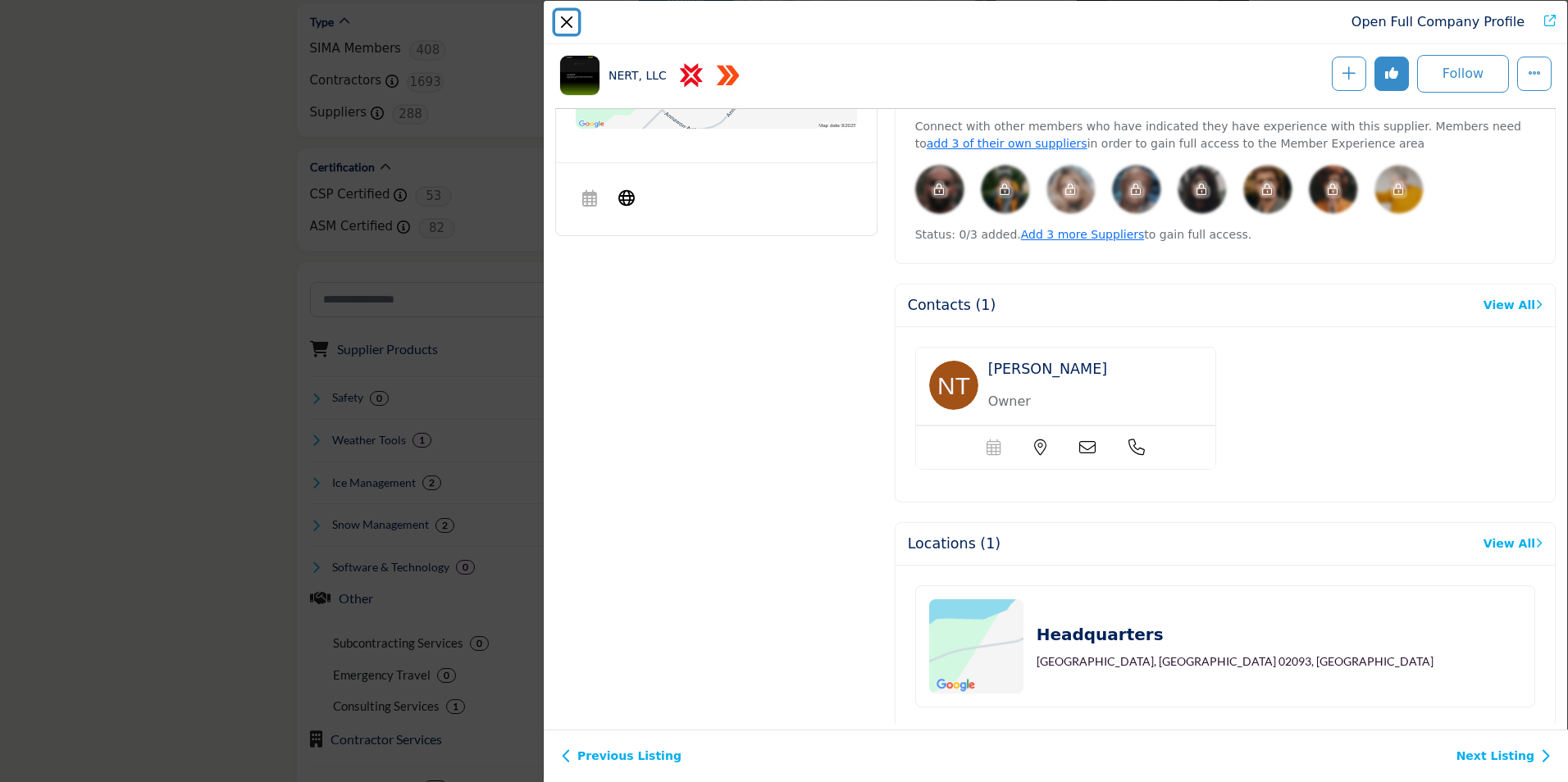
click at [569, 19] on button "Close" at bounding box center [567, 22] width 23 height 23
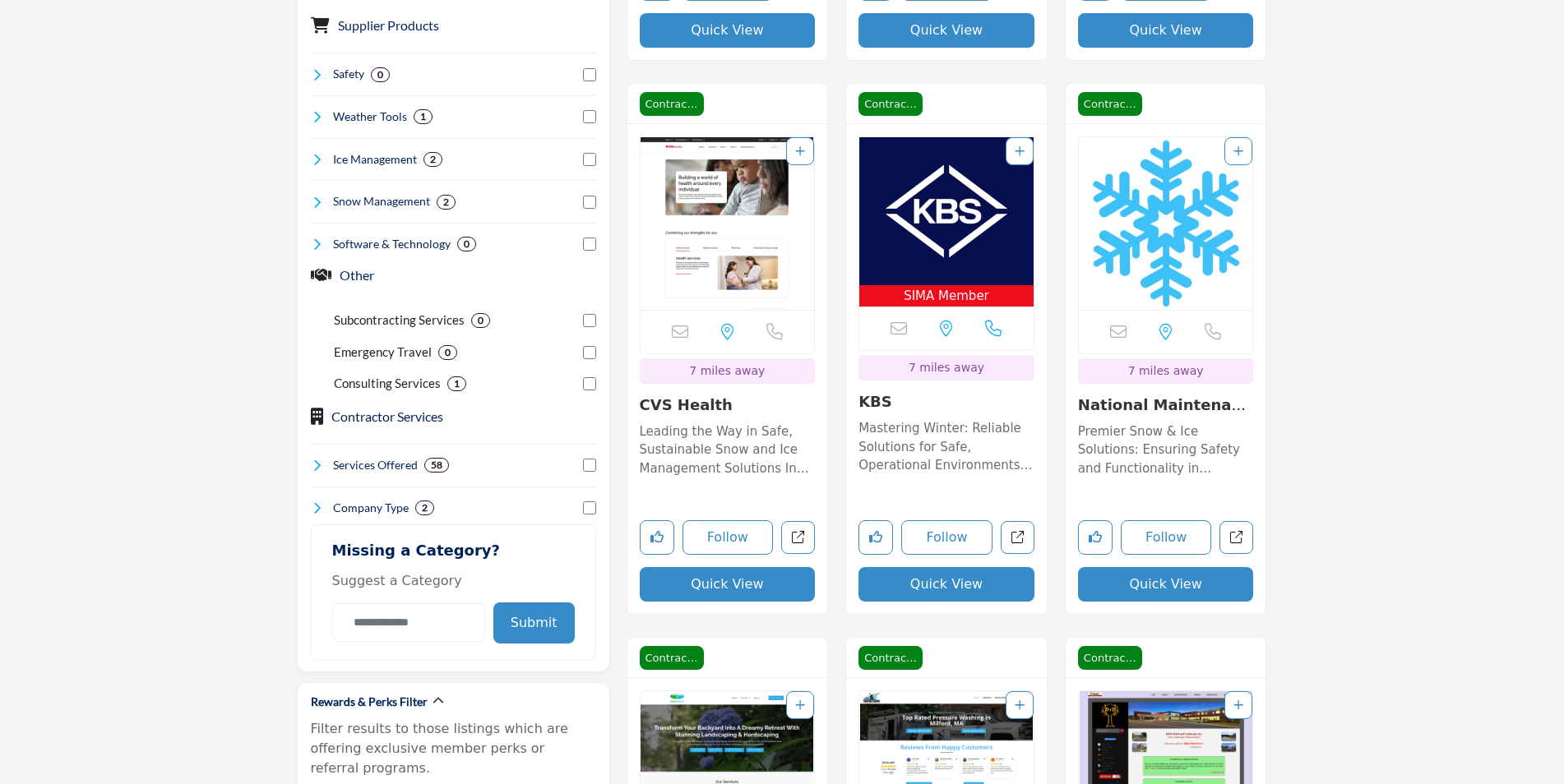
scroll to position [1069, 0]
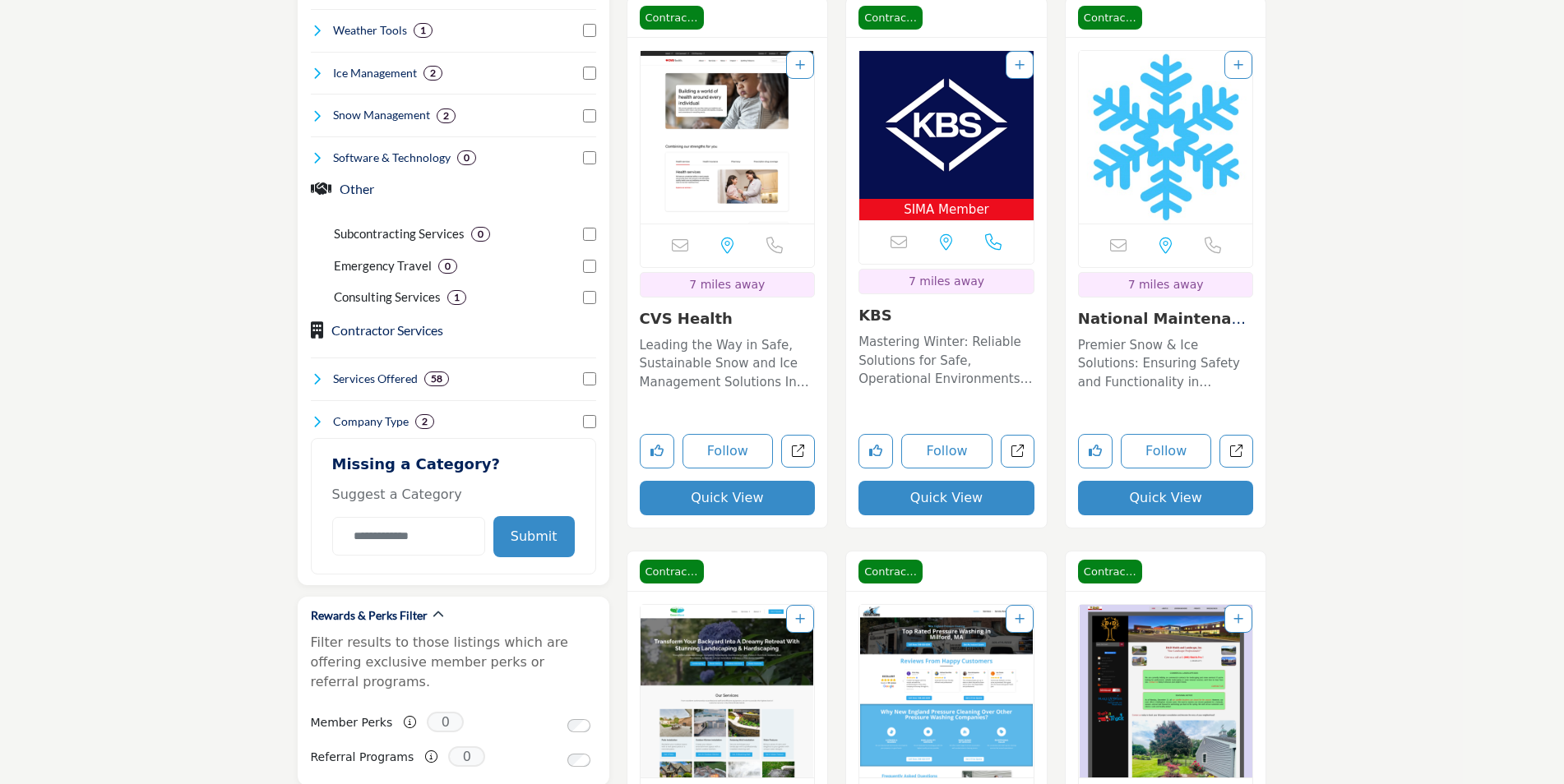
click at [952, 501] on button "Quick View" at bounding box center [946, 498] width 176 height 34
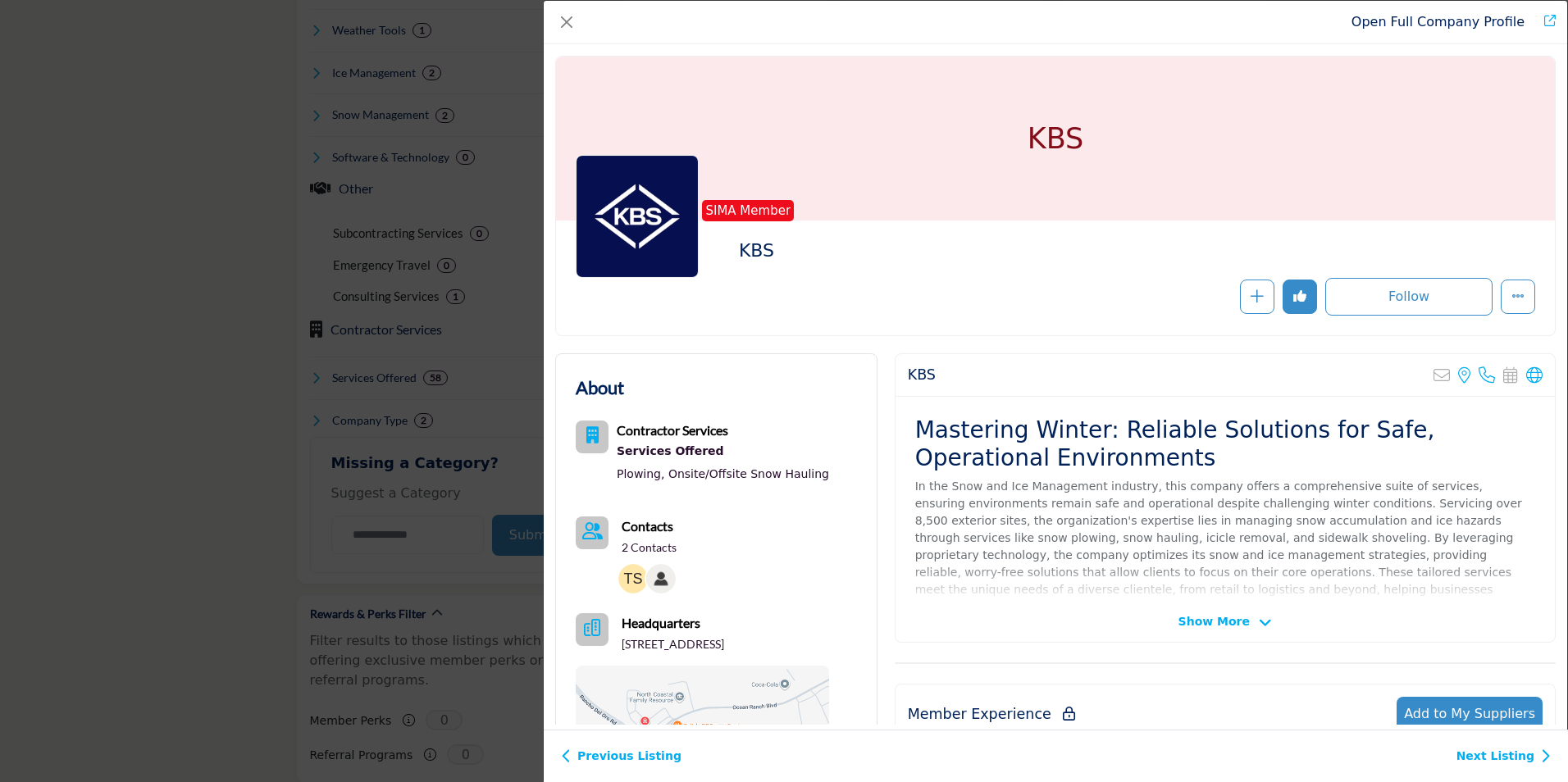
click at [1231, 612] on div "KBS Sorry, but this listing is on a subscription plan which does not allow user…" at bounding box center [1225, 497] width 661 height 289
click at [1230, 618] on span "Show More" at bounding box center [1214, 622] width 71 height 18
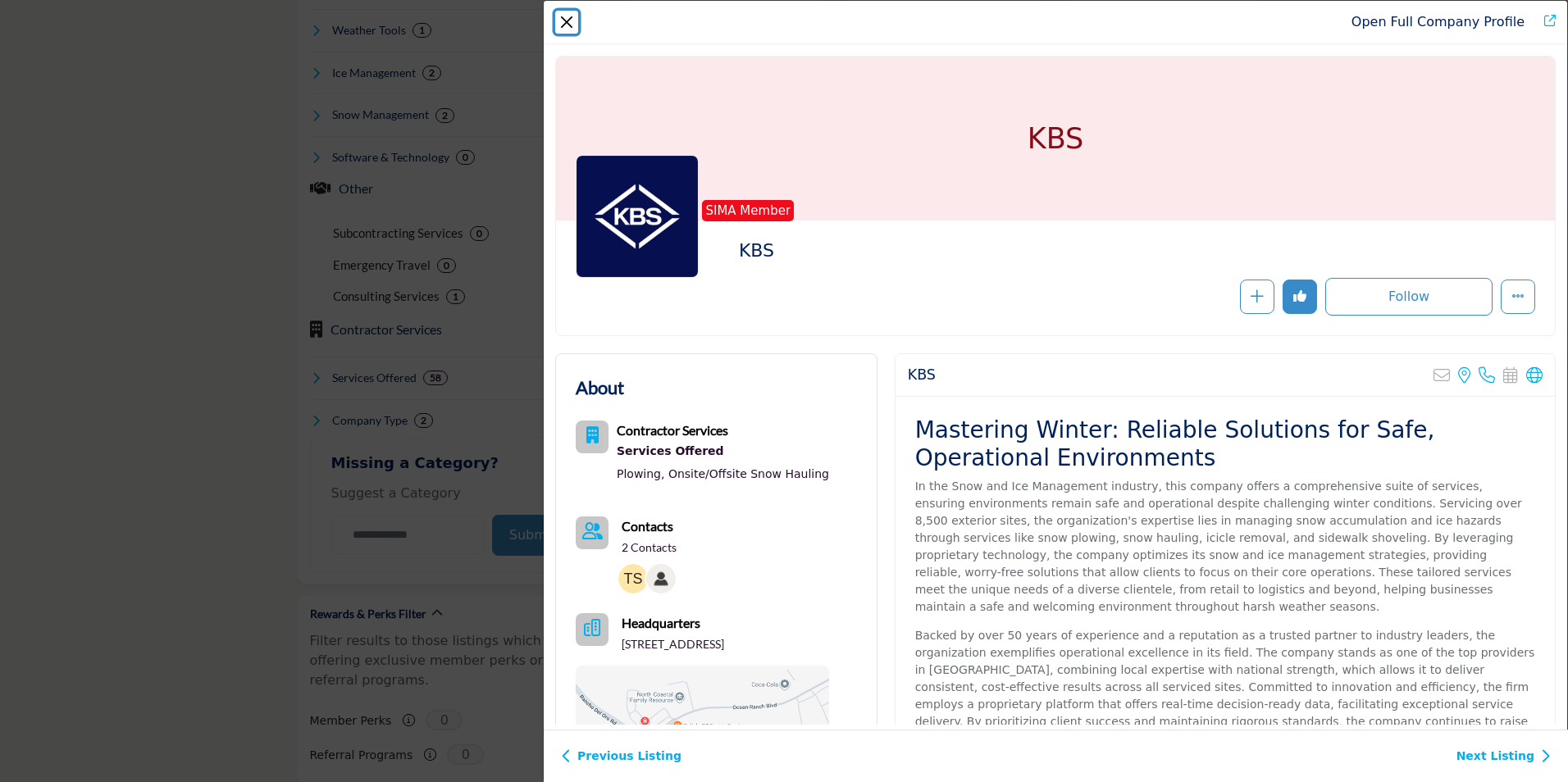
click at [563, 31] on button "Close" at bounding box center [567, 22] width 23 height 23
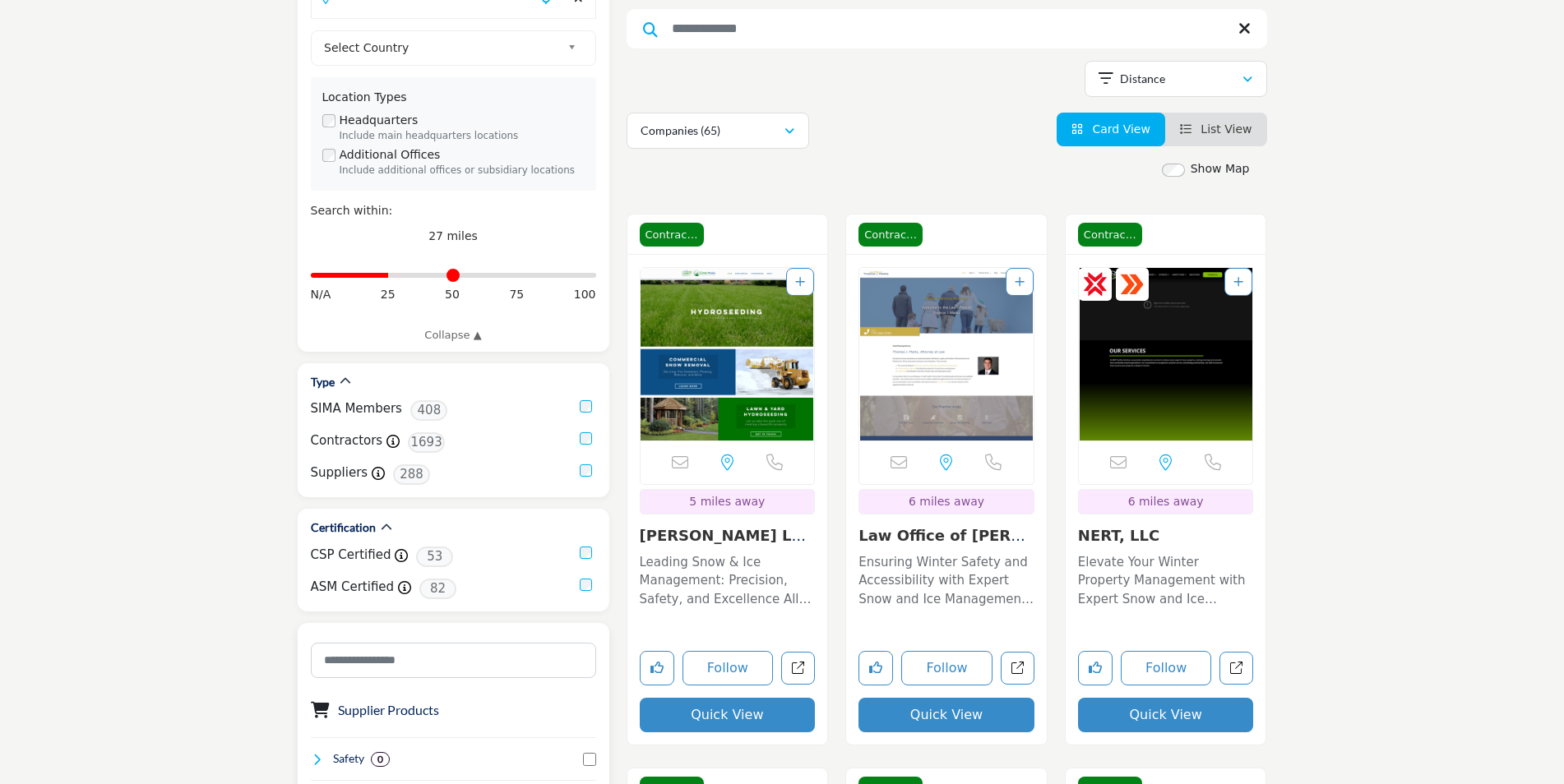
scroll to position [247, 0]
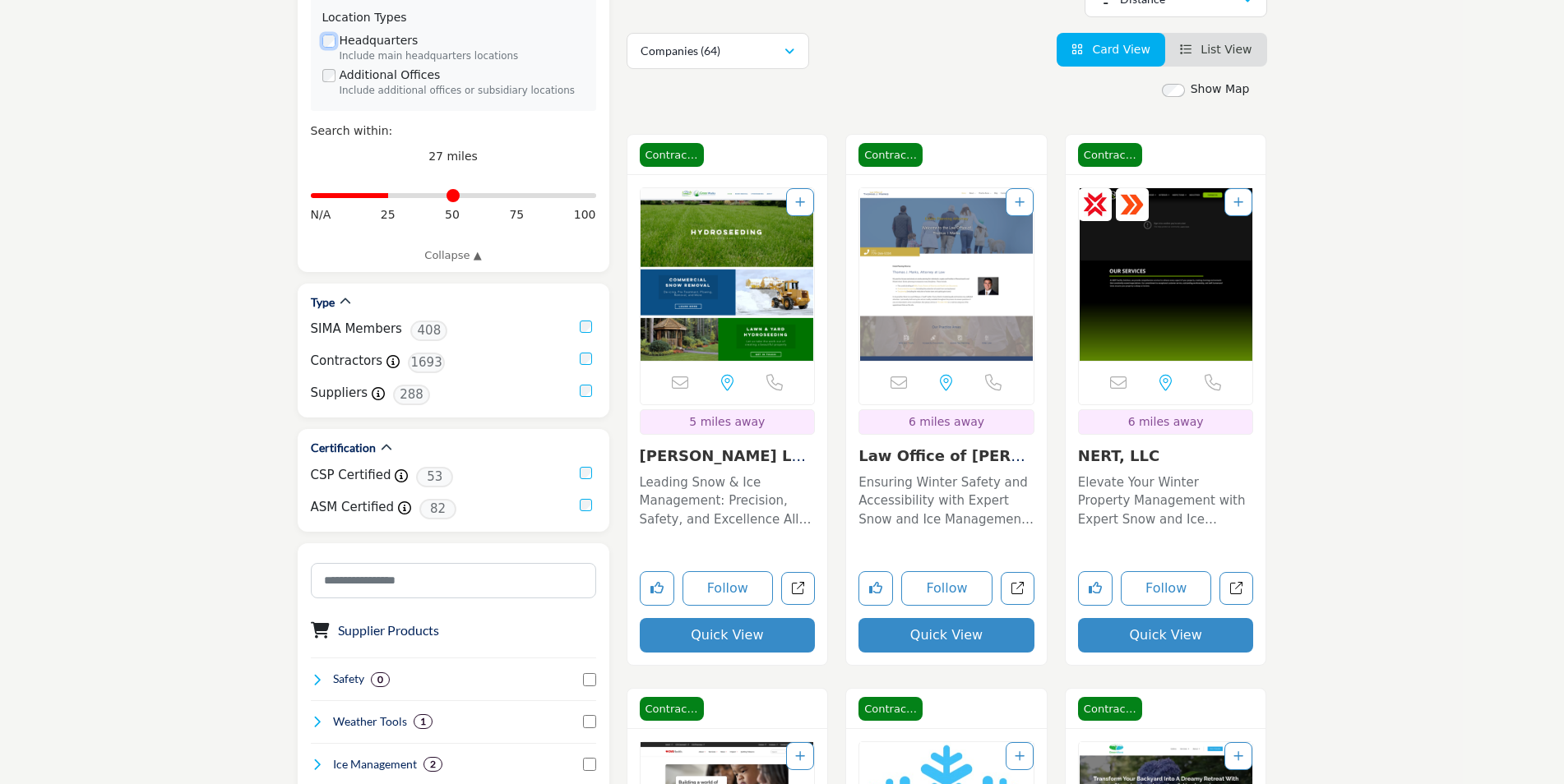
scroll to position [82, 0]
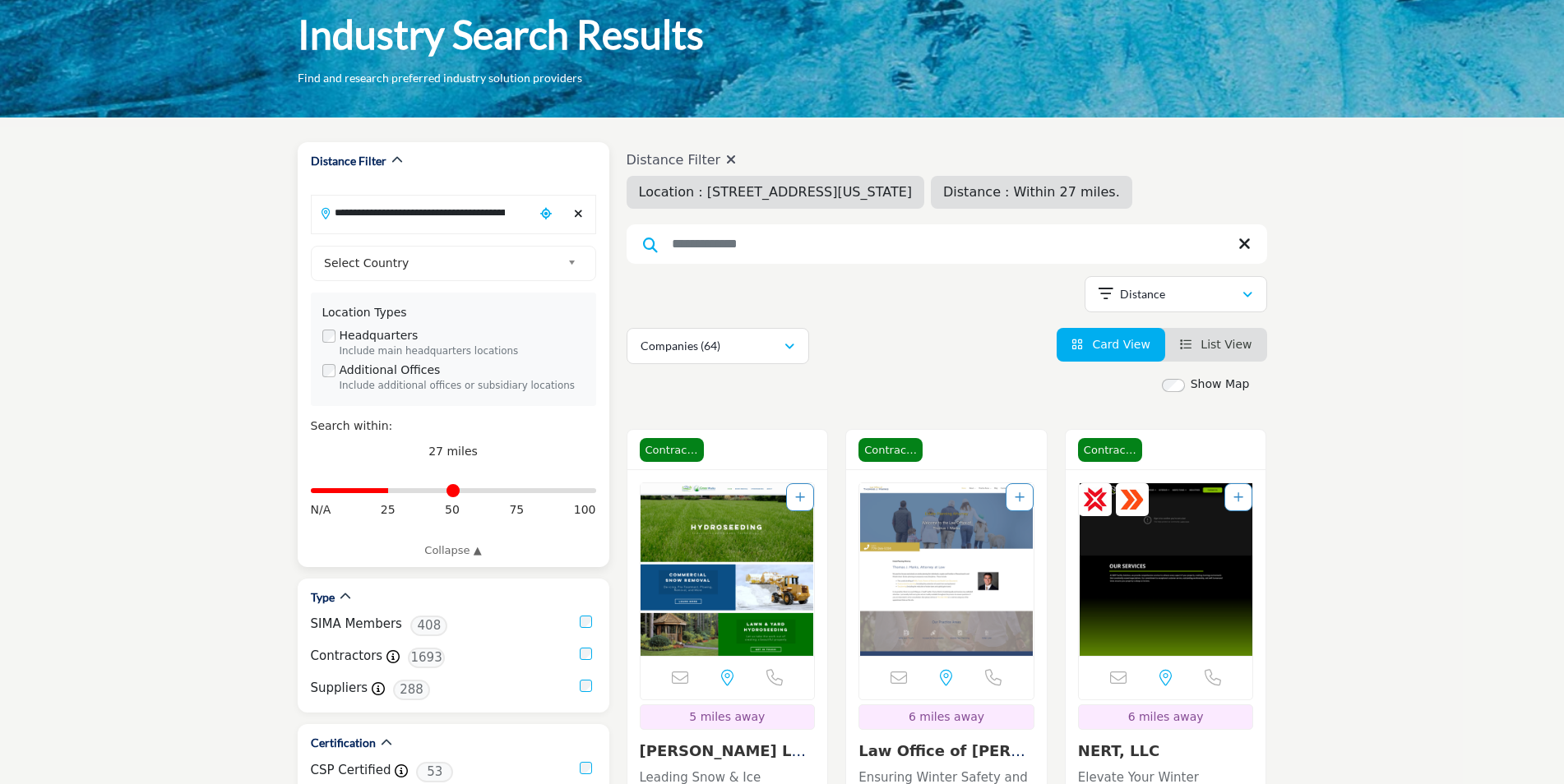
type input "**"
click at [359, 491] on input "Distance in miles" at bounding box center [454, 491] width 285 height 4
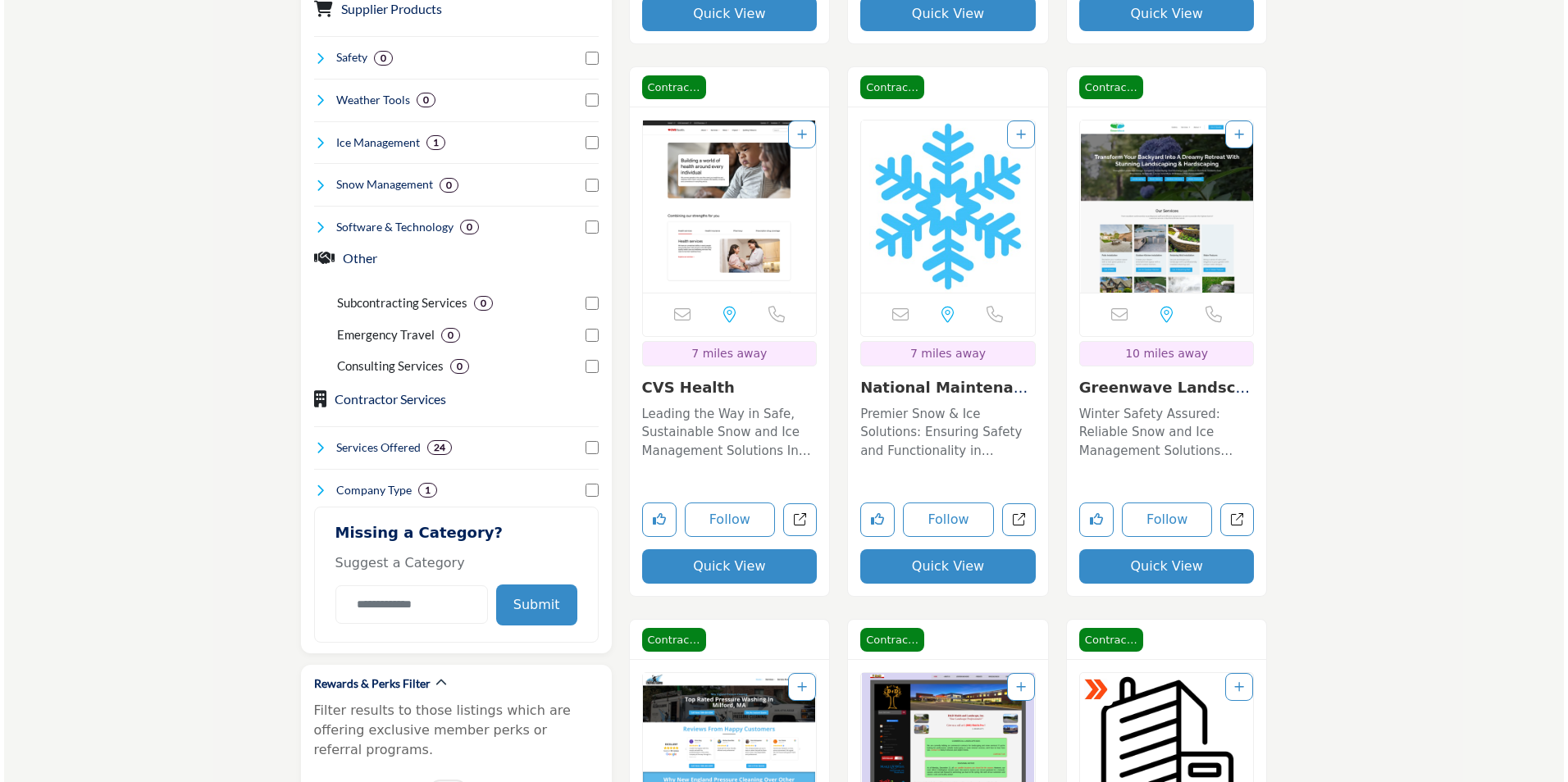
scroll to position [1229, 0]
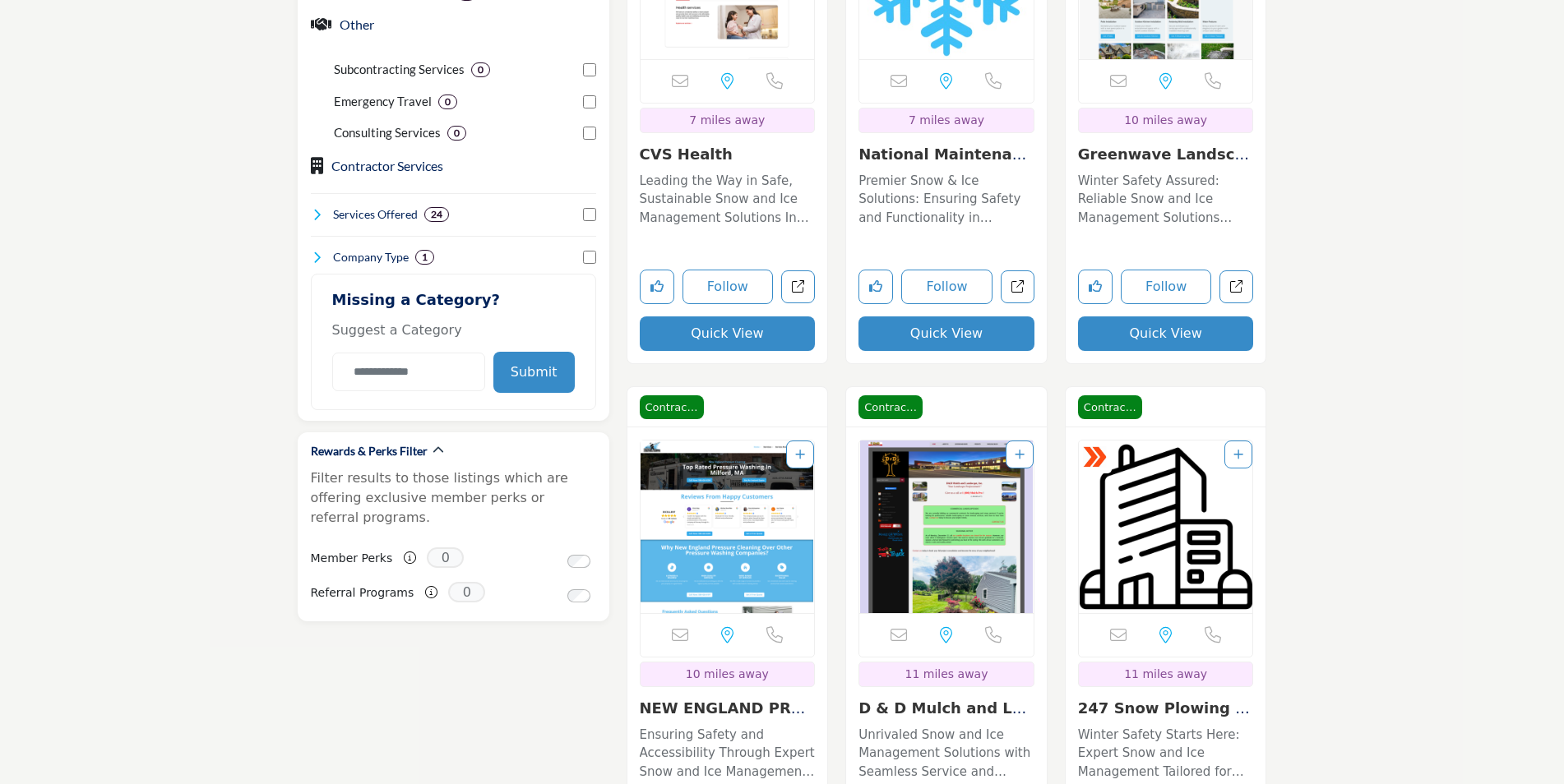
click at [1172, 334] on button "Quick View" at bounding box center [1166, 333] width 176 height 34
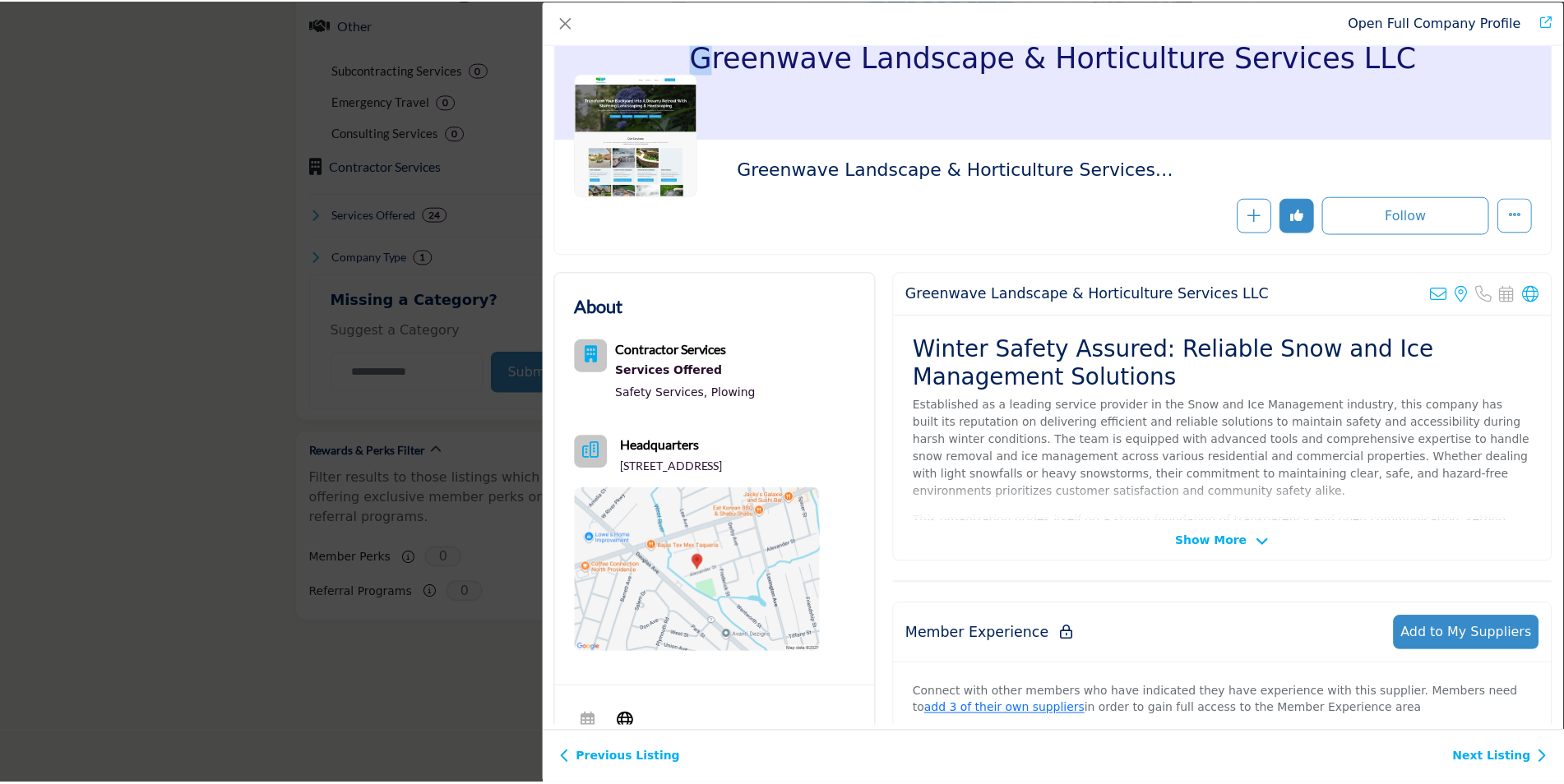
scroll to position [79, 0]
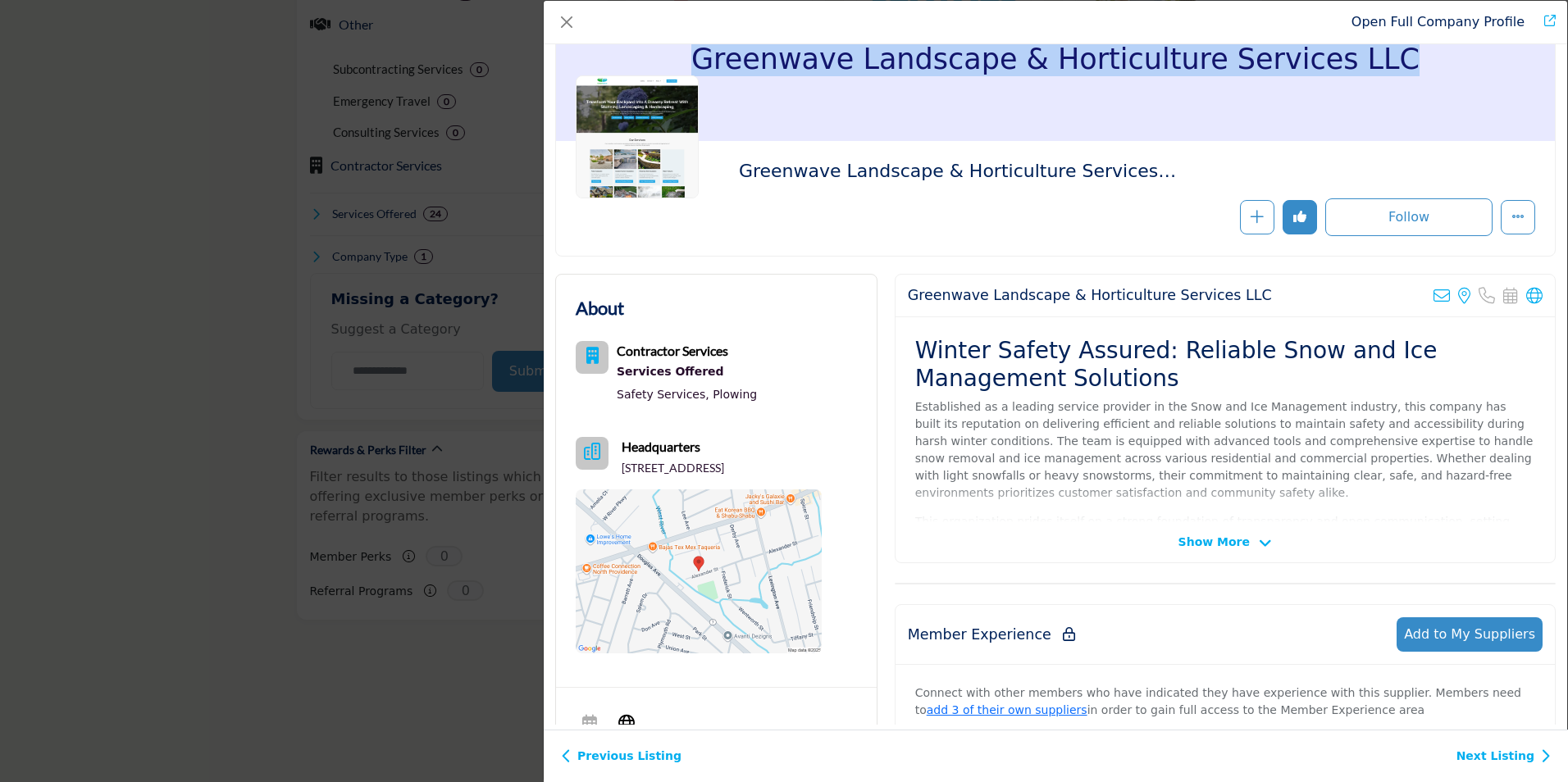
drag, startPoint x: 723, startPoint y: 56, endPoint x: 1403, endPoint y: 98, distance: 681.3
click at [1403, 98] on div "Greenwave Landscape & Horticulture Services LLC" at bounding box center [1056, 59] width 998 height 164
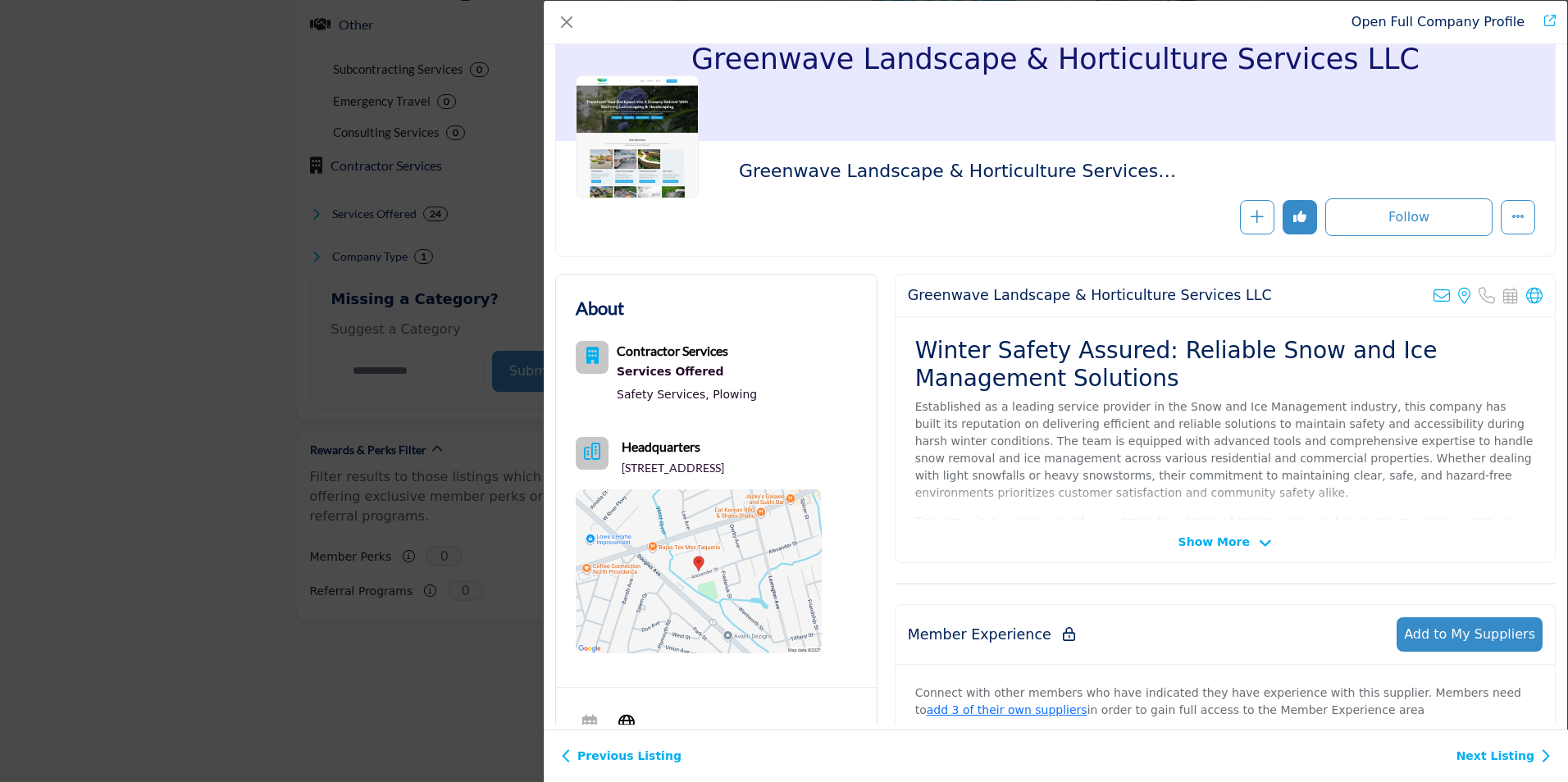
drag, startPoint x: 173, startPoint y: 169, endPoint x: 165, endPoint y: 163, distance: 10.0
click at [169, 164] on div "Open Full Company Profile Greenwave Landscape & Horticulture Services LLC Follo…" at bounding box center [784, 391] width 1568 height 782
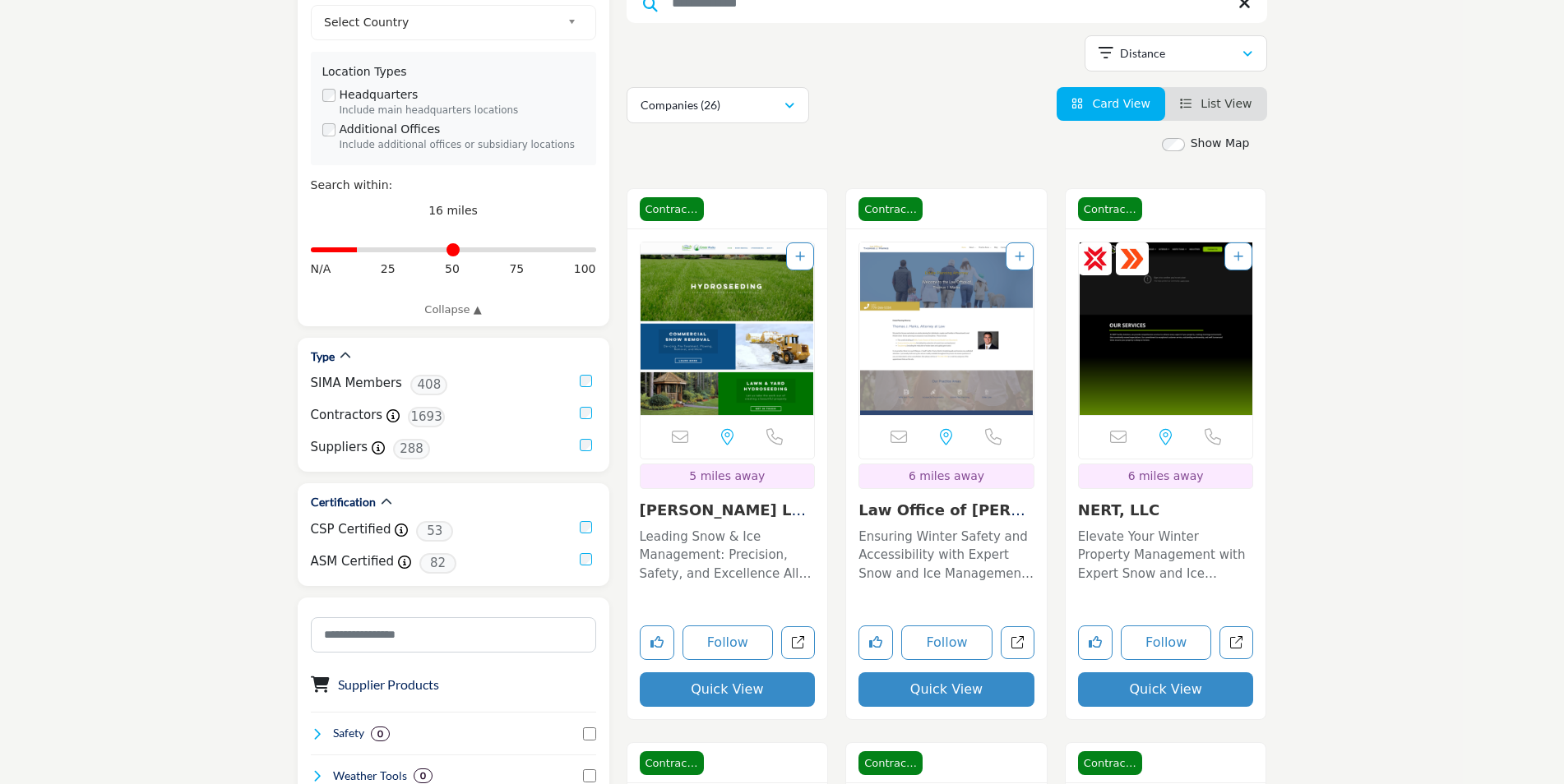
scroll to position [0, 0]
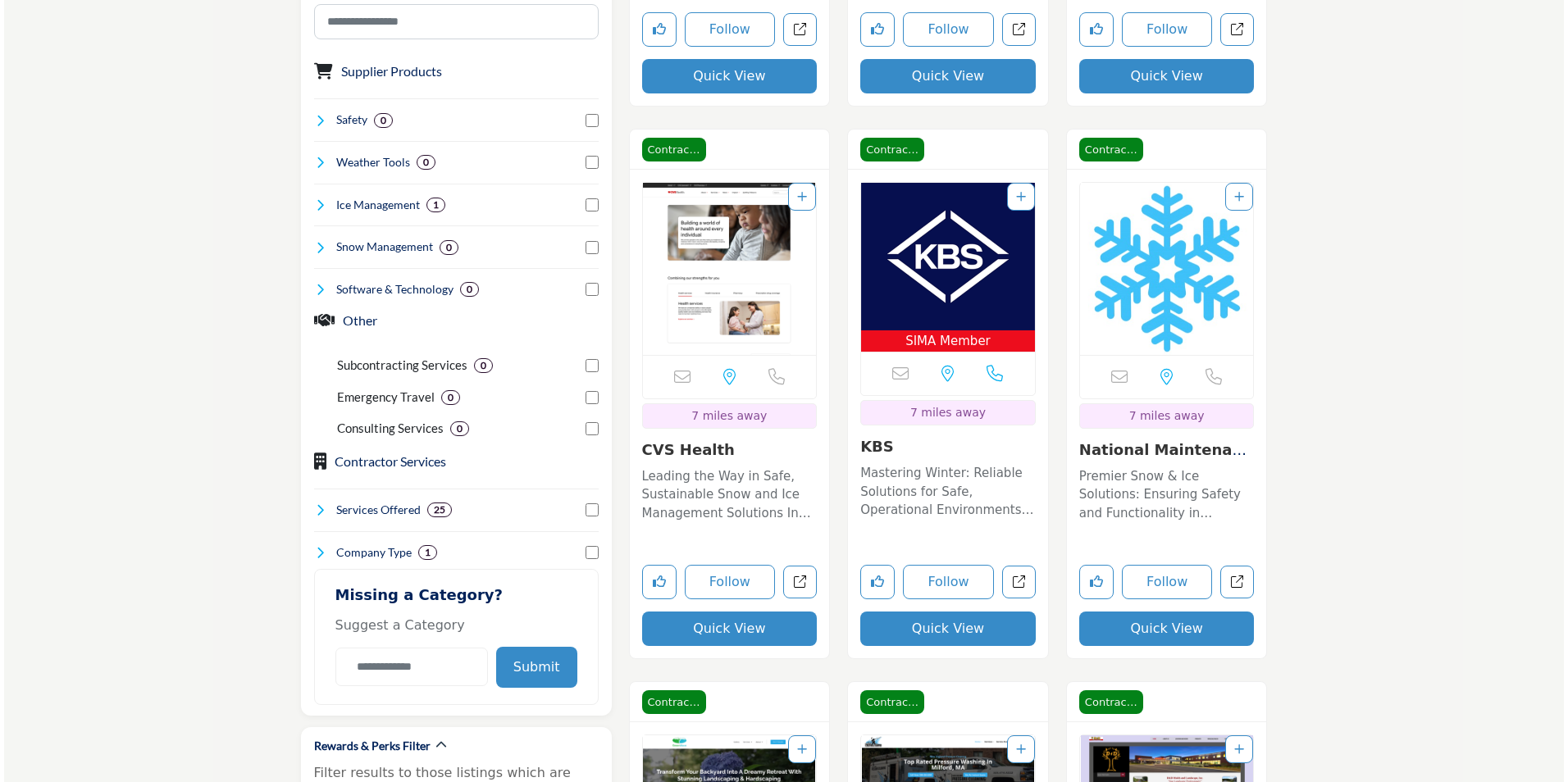
scroll to position [1475, 0]
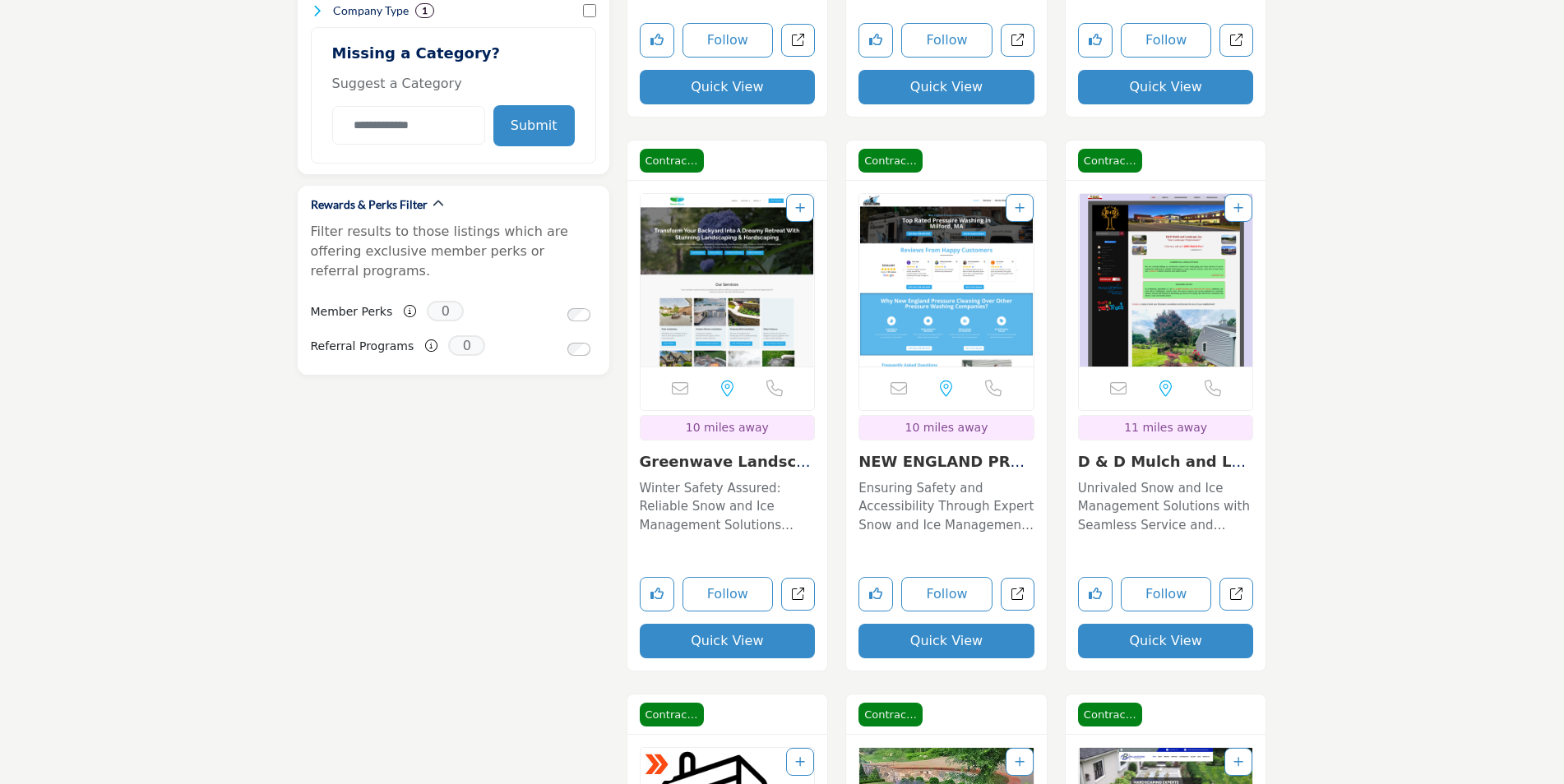
click at [945, 649] on button "Quick View" at bounding box center [946, 640] width 176 height 34
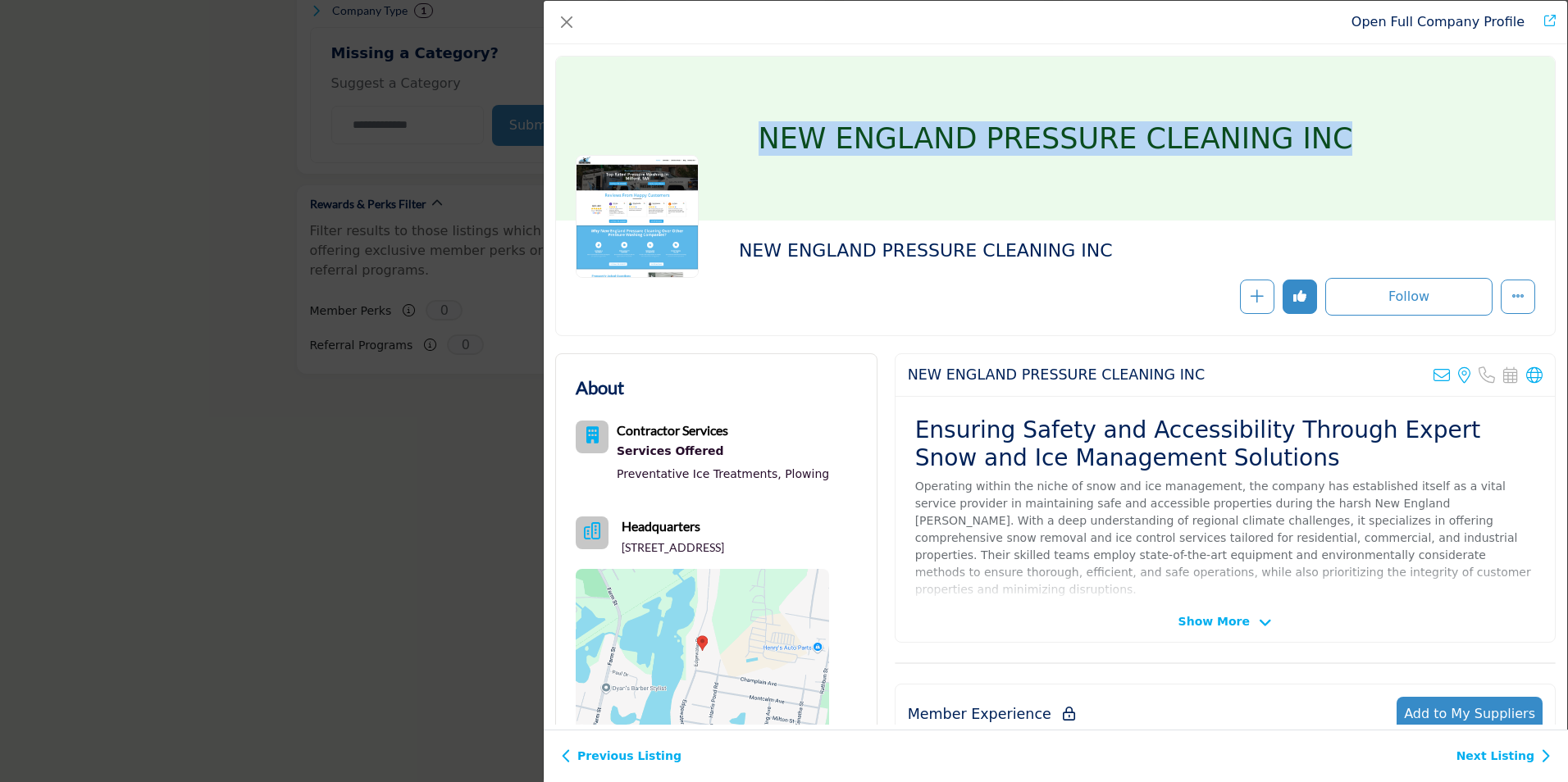
drag, startPoint x: 782, startPoint y: 145, endPoint x: 1392, endPoint y: 206, distance: 613.0
click at [1392, 206] on div "NEW ENGLAND PRESSURE CLEANING INC" at bounding box center [1056, 138] width 998 height 164
copy h1 "NEW ENGLAND PRESSURE CLEANING INC"
click at [1189, 127] on h1 "NEW ENGLAND PRESSURE CLEANING INC" at bounding box center [1056, 138] width 594 height 164
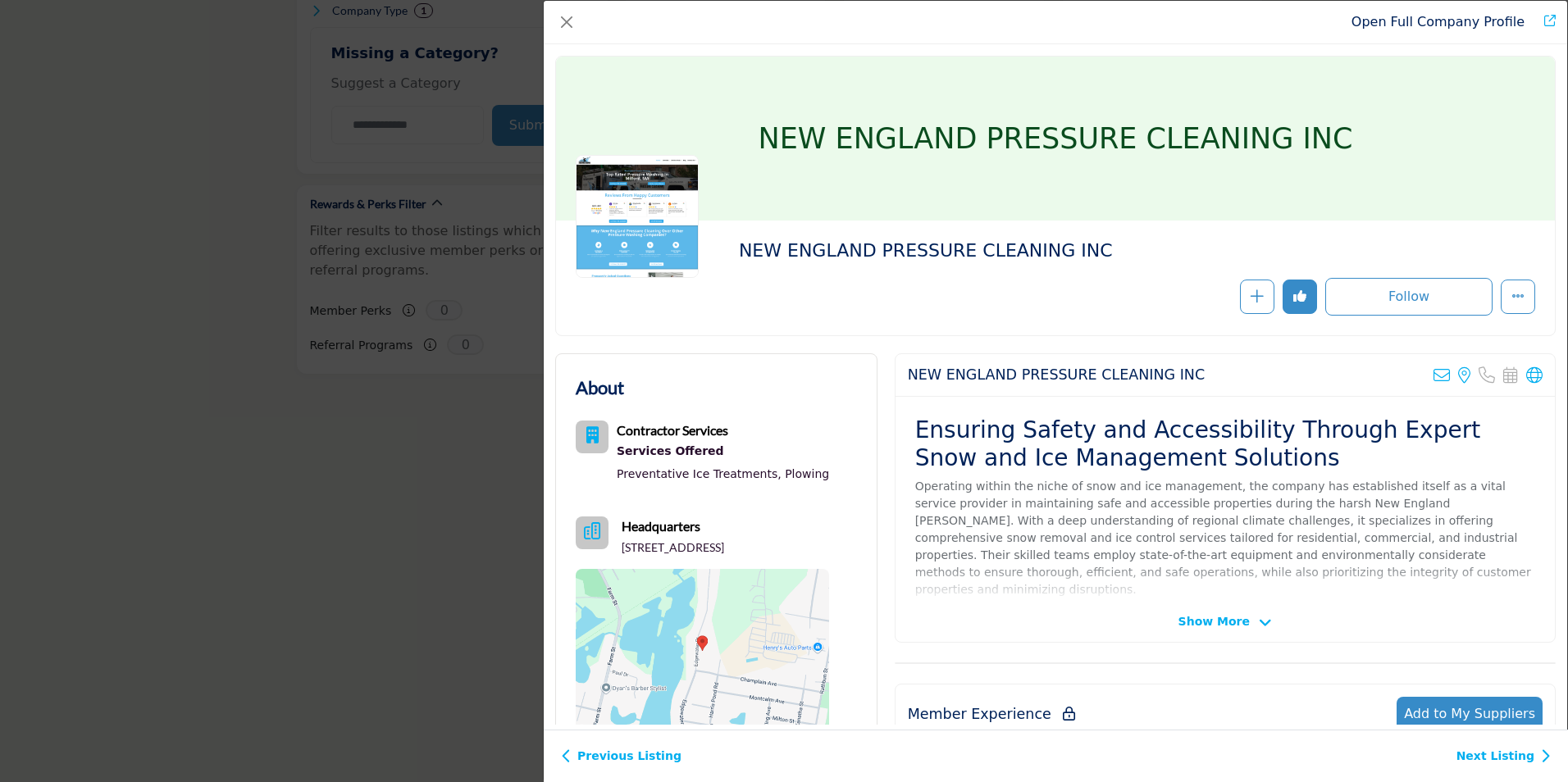
click at [1147, 298] on div "Follow Following" at bounding box center [1256, 296] width 557 height 38
click at [556, 19] on button "Close" at bounding box center [567, 22] width 23 height 23
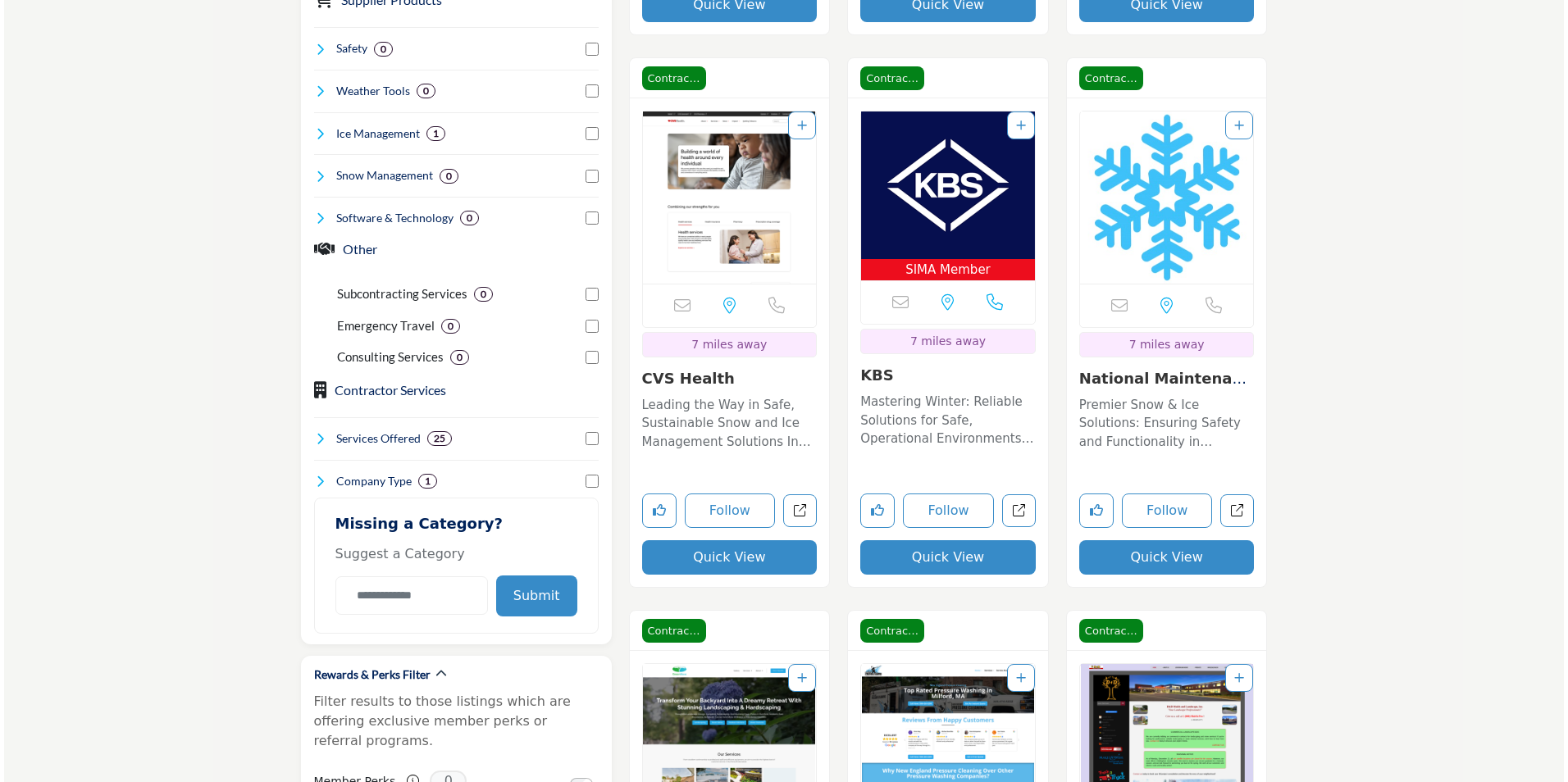
scroll to position [984, 0]
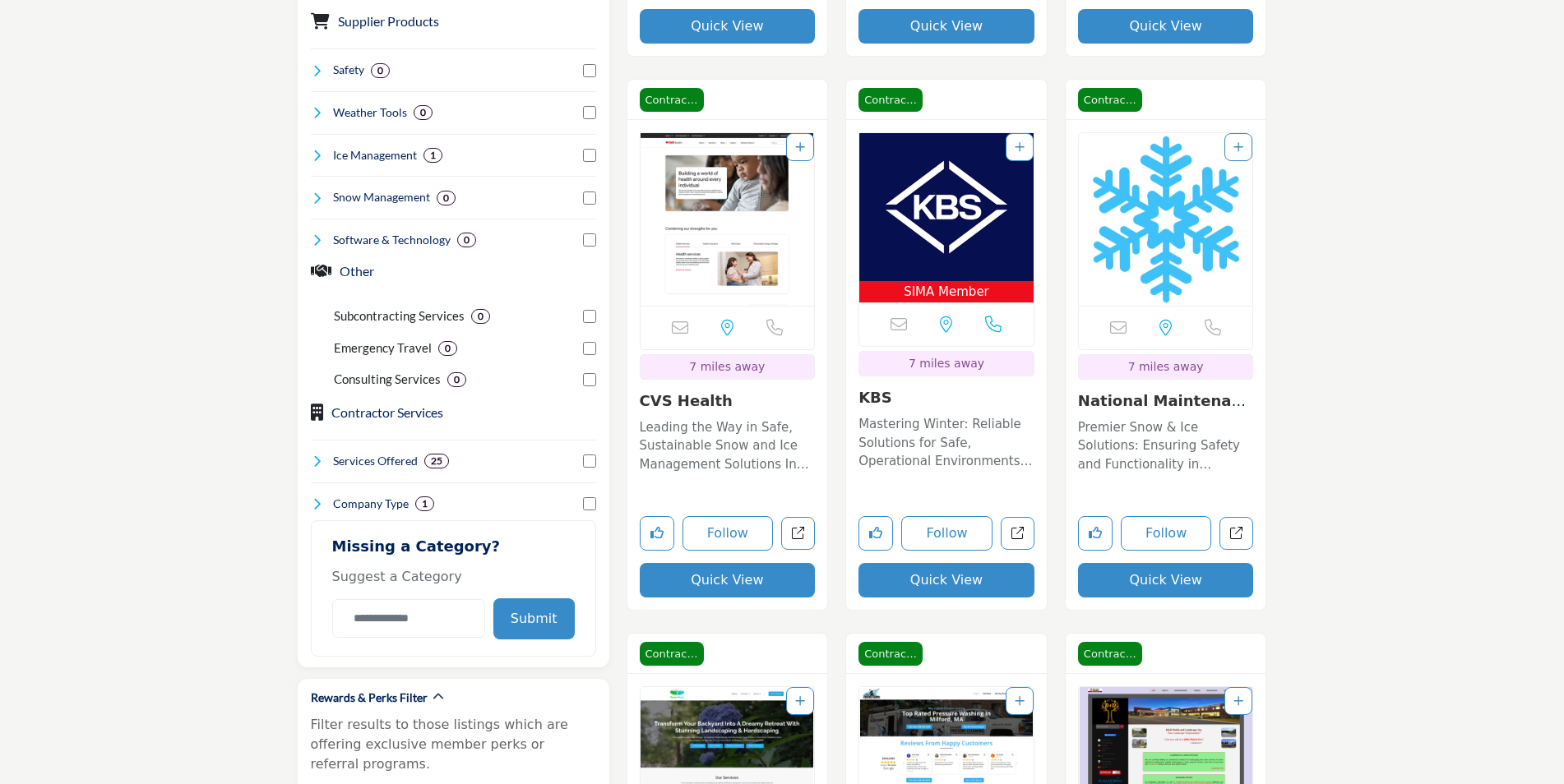
click at [1218, 374] on div "7 miles away" at bounding box center [1166, 366] width 176 height 26
click at [1183, 582] on button "Quick View" at bounding box center [1166, 580] width 176 height 34
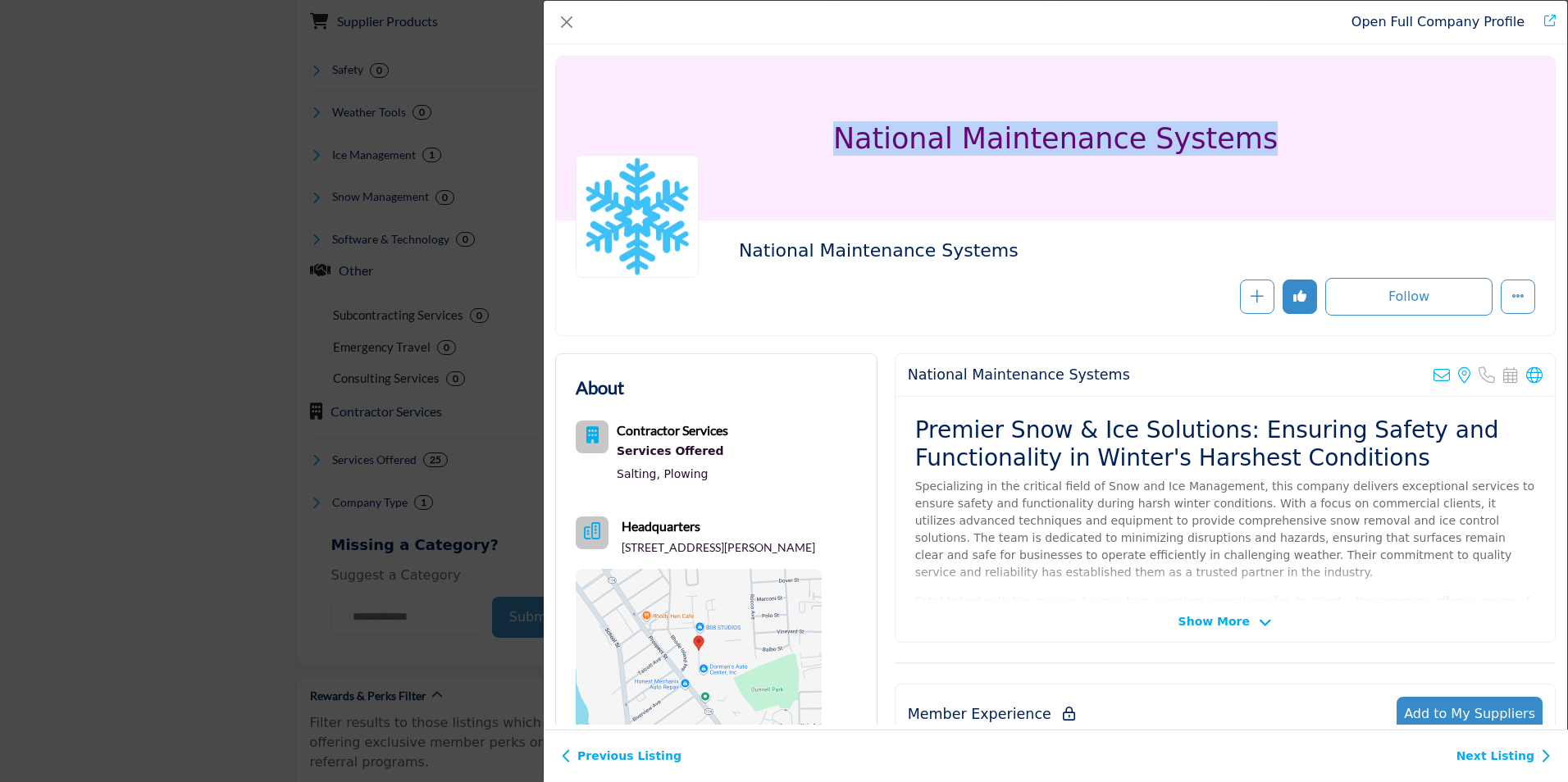
drag, startPoint x: 856, startPoint y: 144, endPoint x: 1271, endPoint y: 144, distance: 415.0
click at [1271, 144] on div "National Maintenance Systems" at bounding box center [1056, 138] width 998 height 164
copy h1 "National Maintenance Systems"
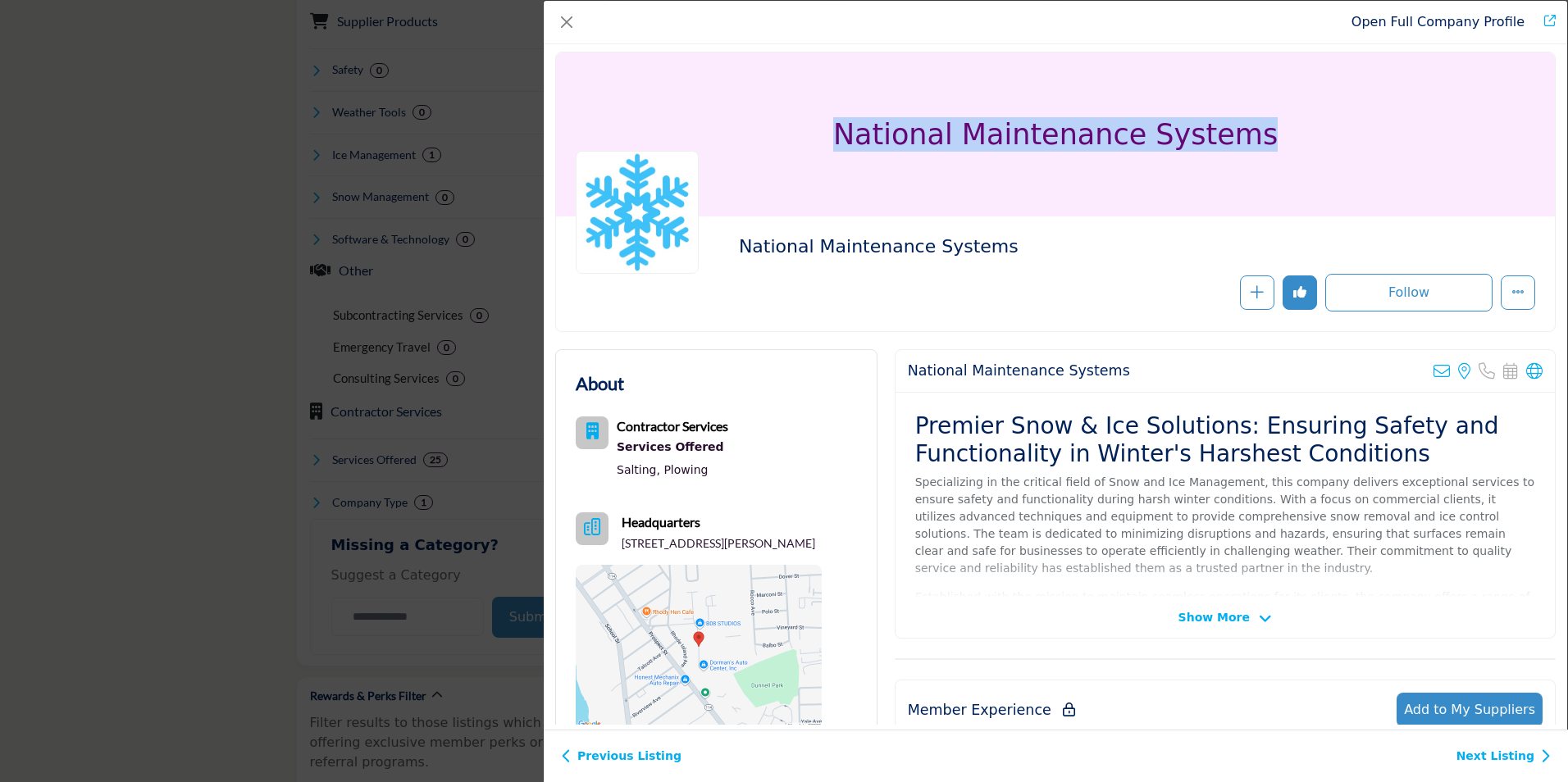
scroll to position [0, 0]
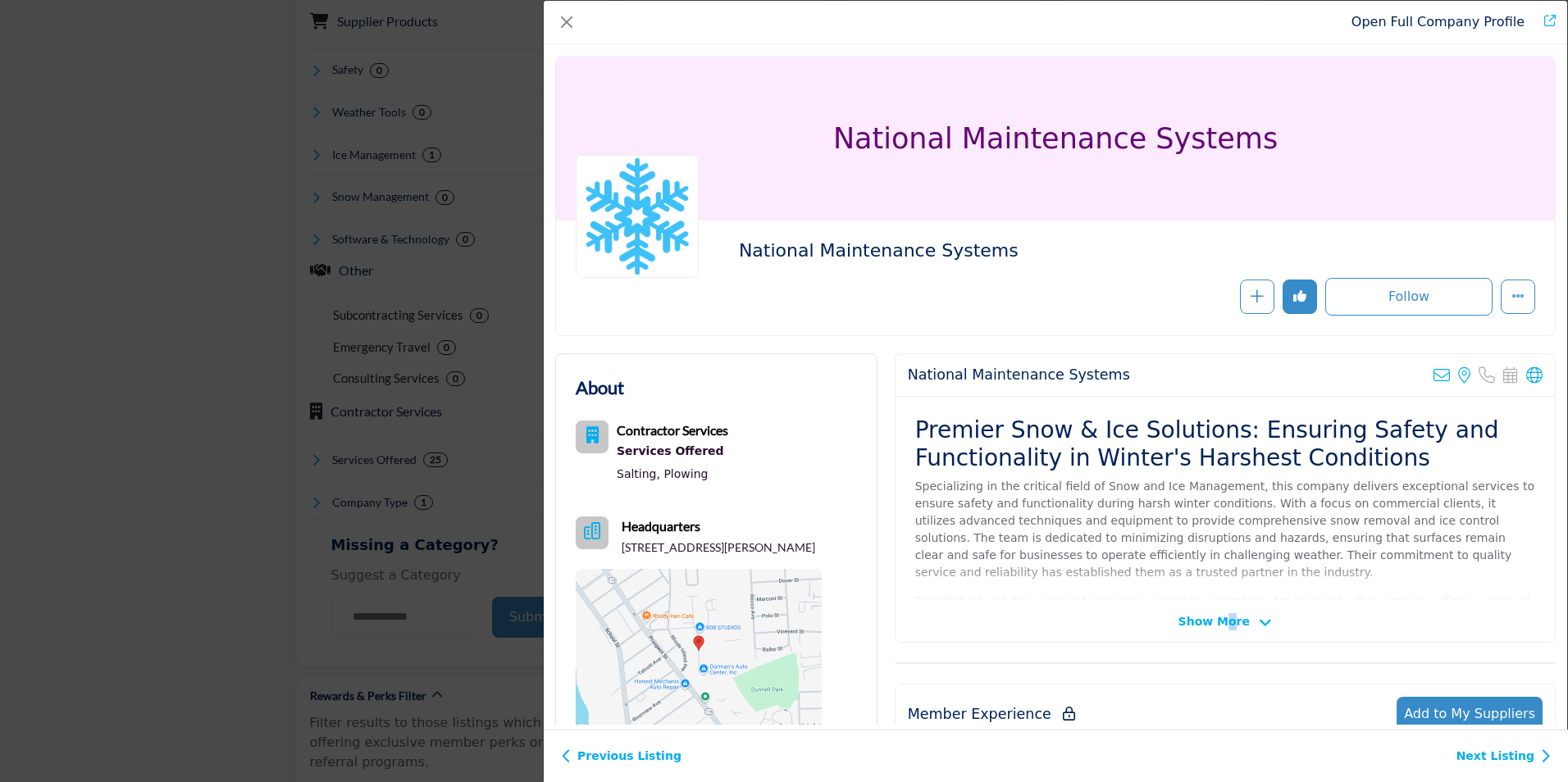
click at [1225, 618] on span "Show More" at bounding box center [1214, 622] width 71 height 18
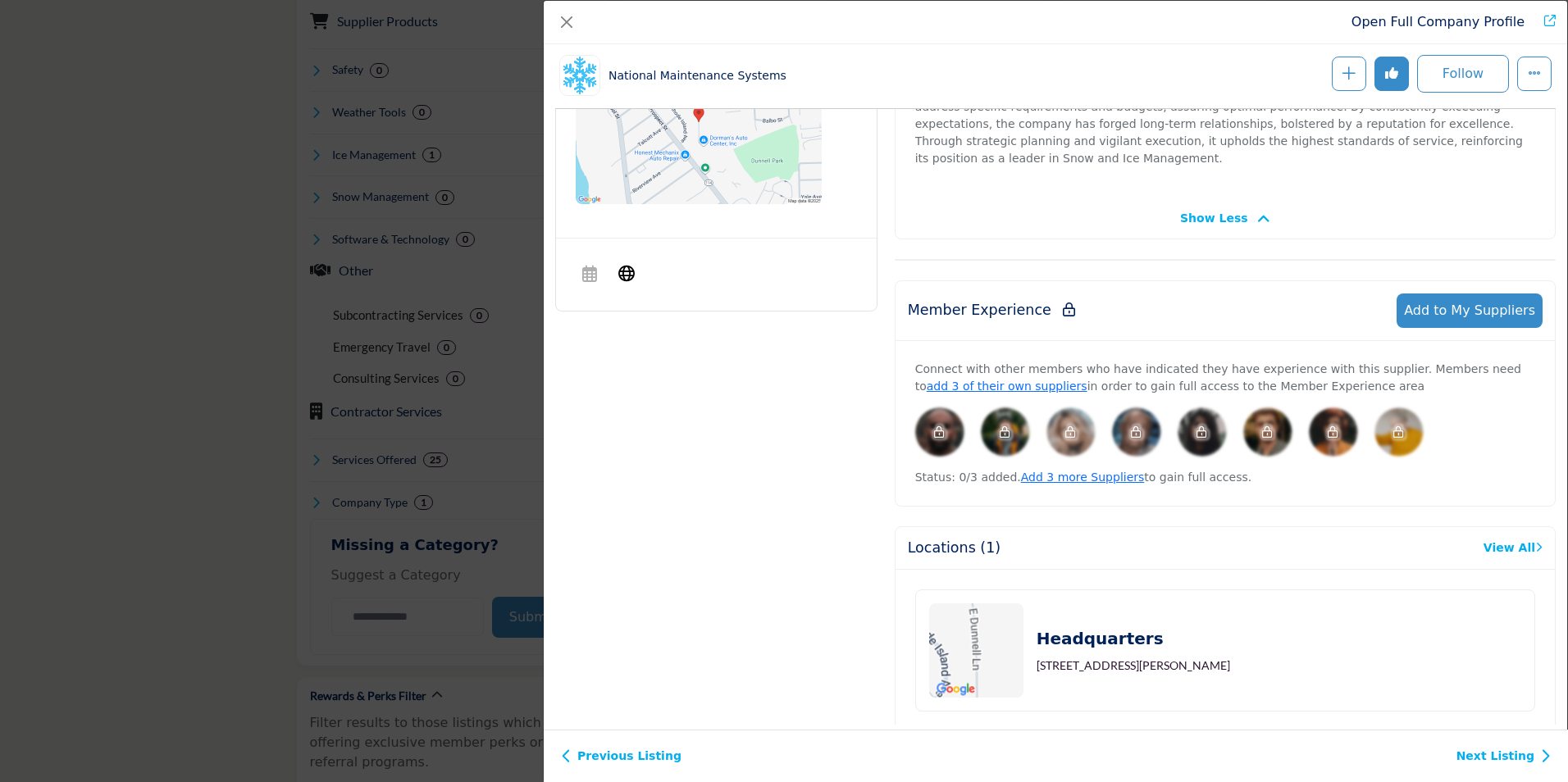
scroll to position [599, 0]
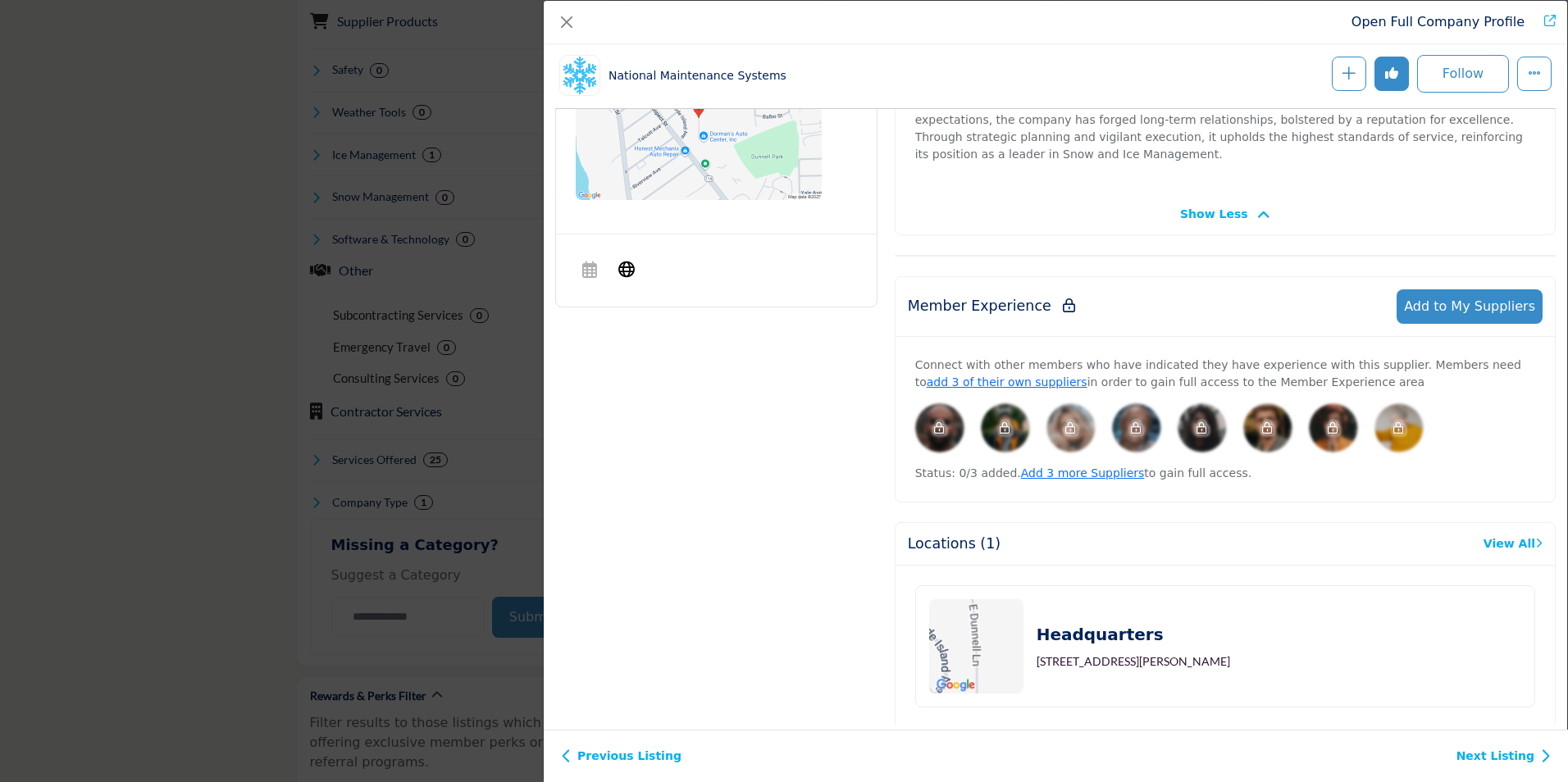
drag, startPoint x: 1252, startPoint y: 628, endPoint x: 1034, endPoint y: 643, distance: 218.5
click at [1034, 643] on div "Headquarters 20 E Dunnell Ln, Pawtucket, RI 02860, USA" at bounding box center [1224, 646] width 620 height 122
drag, startPoint x: 1034, startPoint y: 643, endPoint x: 1150, endPoint y: 670, distance: 119.1
click at [1154, 678] on div "Headquarters 20 E Dunnell Ln, Pawtucket, RI 02860, USA" at bounding box center [1225, 647] width 659 height 162
click at [1113, 654] on p "20 E Dunnell Ln, Pawtucket, RI 02860, USA" at bounding box center [1133, 662] width 193 height 17
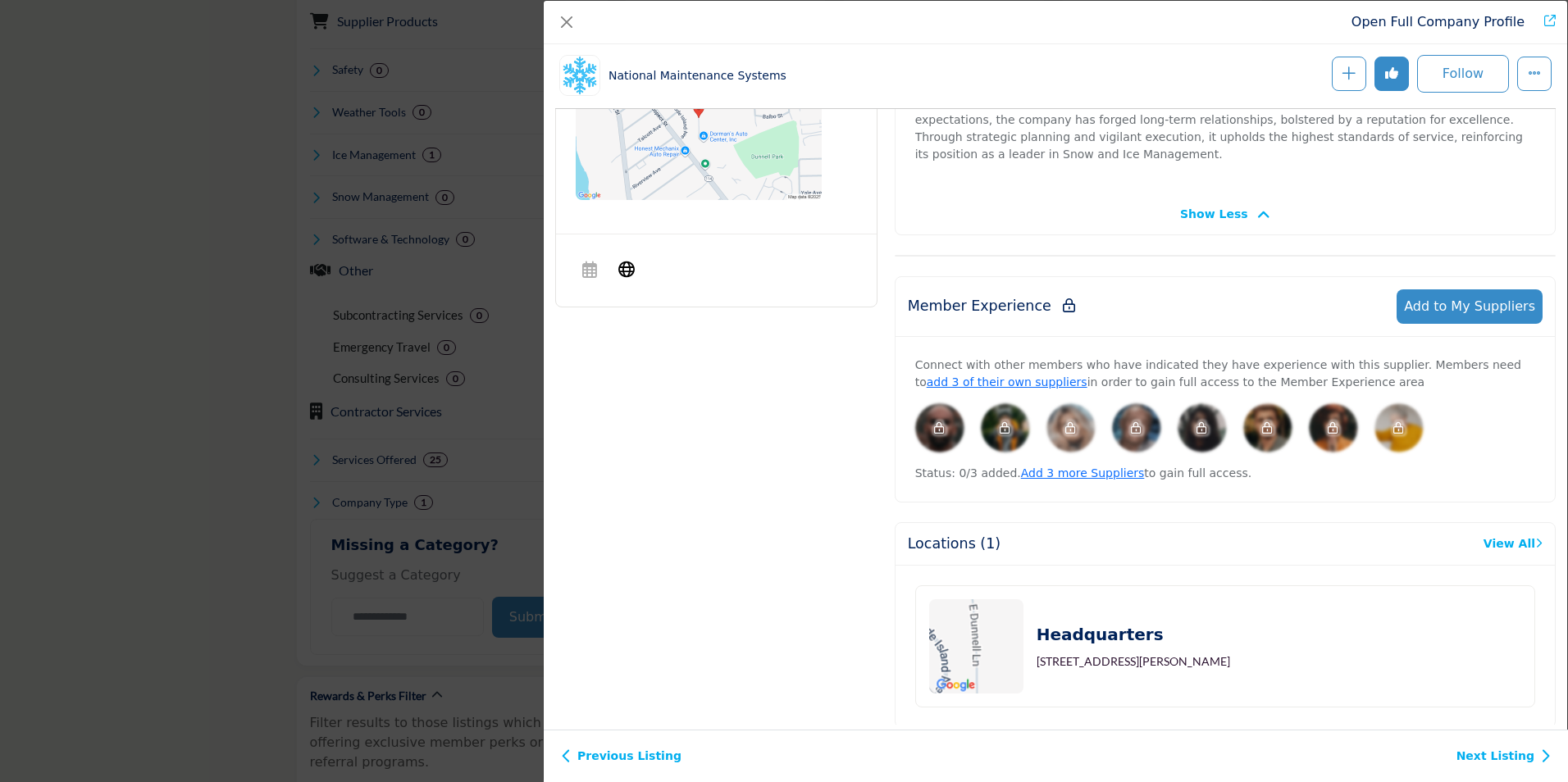
drag, startPoint x: 1107, startPoint y: 628, endPoint x: 1052, endPoint y: 628, distance: 55.0
click at [1052, 654] on p "20 E Dunnell Ln, Pawtucket, RI 02860, USA" at bounding box center [1133, 662] width 193 height 17
click at [1057, 654] on p "20 E Dunnell Ln, Pawtucket, RI 02860, USA" at bounding box center [1133, 662] width 193 height 17
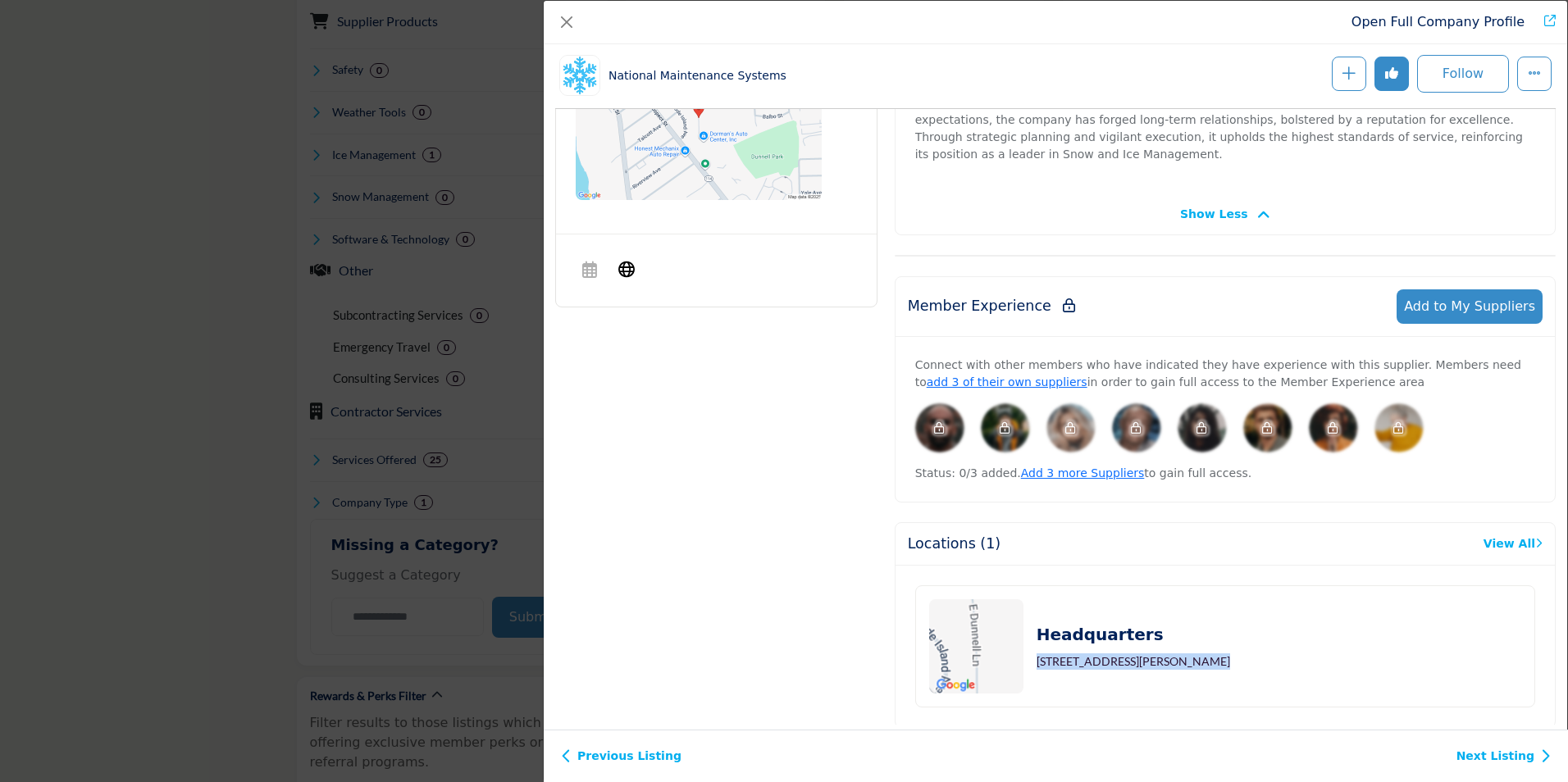
drag, startPoint x: 1057, startPoint y: 631, endPoint x: 1074, endPoint y: 670, distance: 42.5
click at [1074, 670] on div "Headquarters 20 E Dunnell Ln, Pawtucket, RI 02860, USA" at bounding box center [1224, 646] width 620 height 122
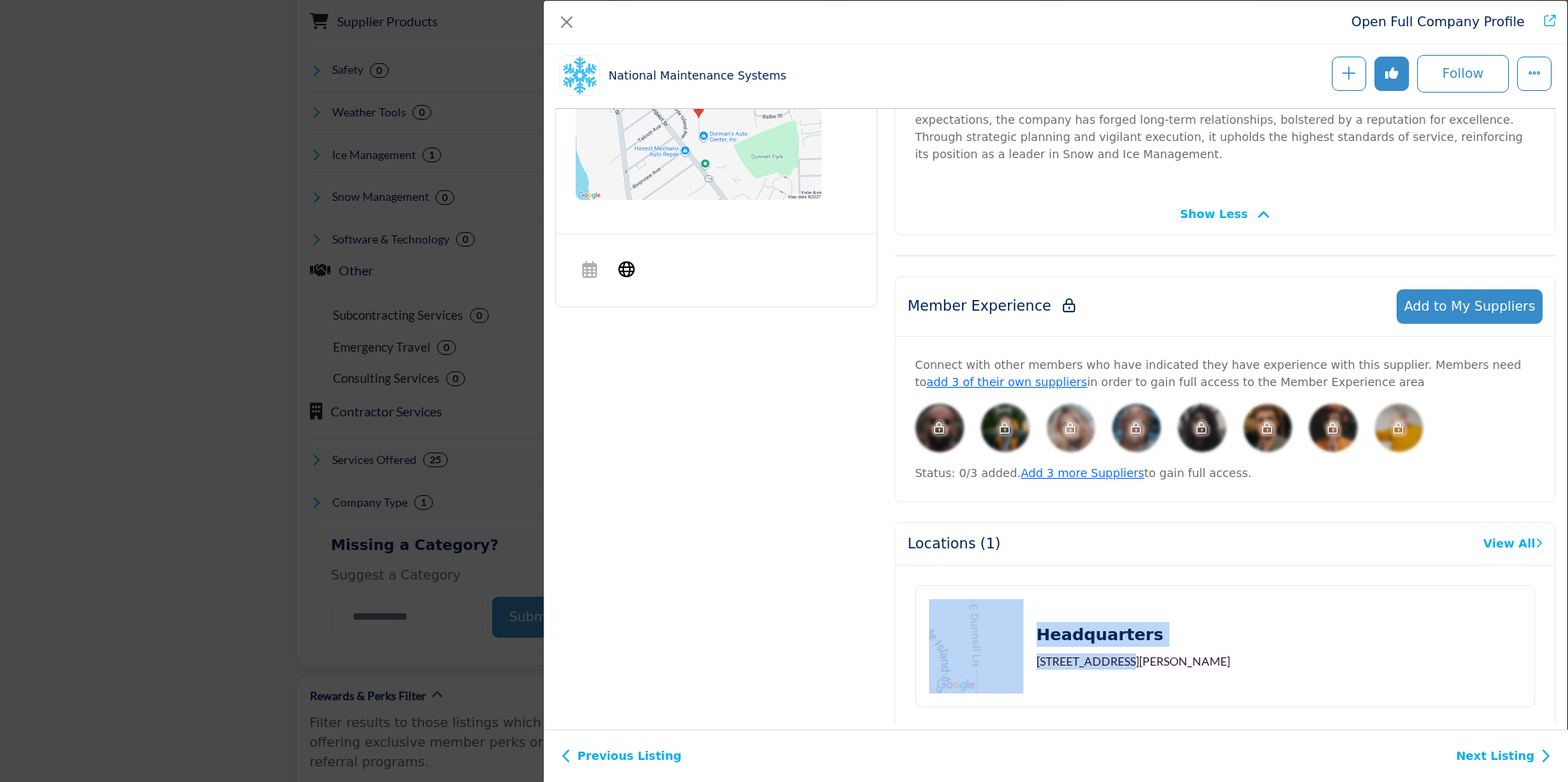
drag, startPoint x: 1111, startPoint y: 626, endPoint x: 1010, endPoint y: 622, distance: 101.1
click at [1010, 622] on div "Headquarters 20 E Dunnell Ln, Pawtucket, RI 02860, USA" at bounding box center [1079, 646] width 301 height 94
click at [1010, 623] on img "Company Data Modal" at bounding box center [976, 646] width 94 height 94
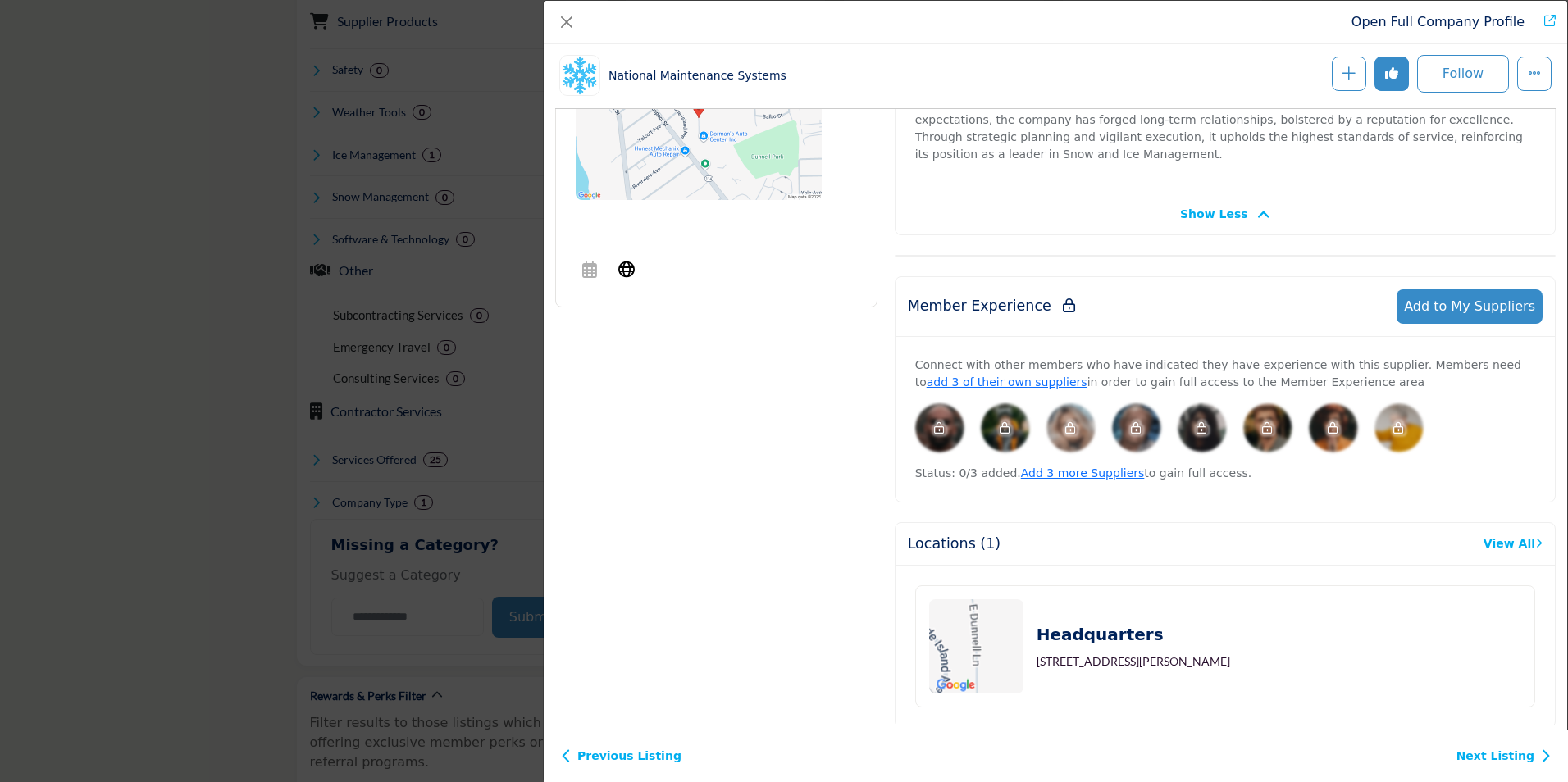
drag, startPoint x: 1213, startPoint y: 649, endPoint x: 1171, endPoint y: 654, distance: 42.3
click at [1212, 649] on div "Headquarters 20 E Dunnell Ln, Pawtucket, RI 02860, USA" at bounding box center [1079, 646] width 301 height 94
drag, startPoint x: 1110, startPoint y: 625, endPoint x: 1051, endPoint y: 628, distance: 59.1
click at [1039, 654] on p "20 E Dunnell Ln, Pawtucket, RI 02860, USA" at bounding box center [1133, 662] width 193 height 17
copy p "0 E Dunnell Ln"
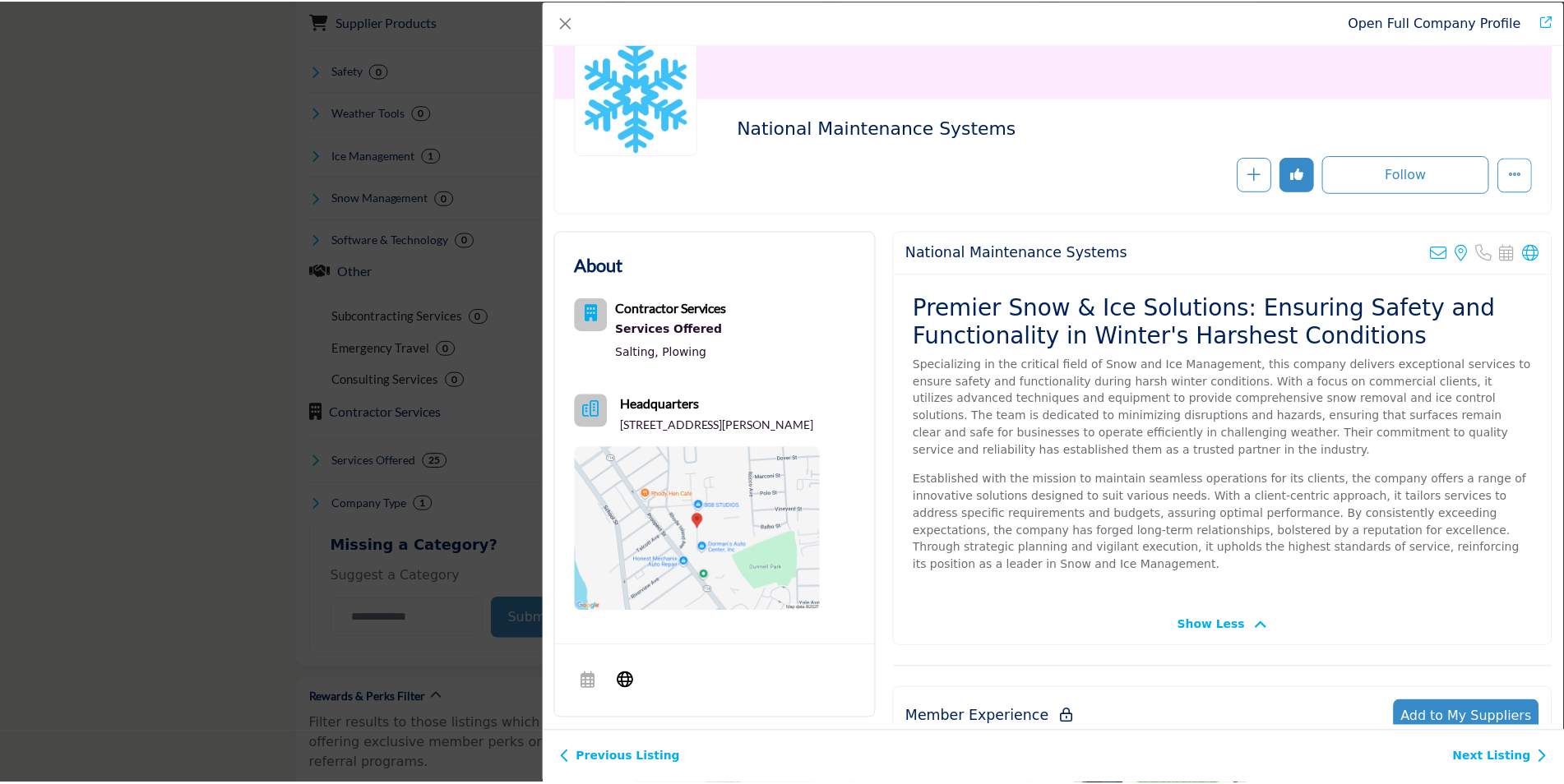
scroll to position [0, 0]
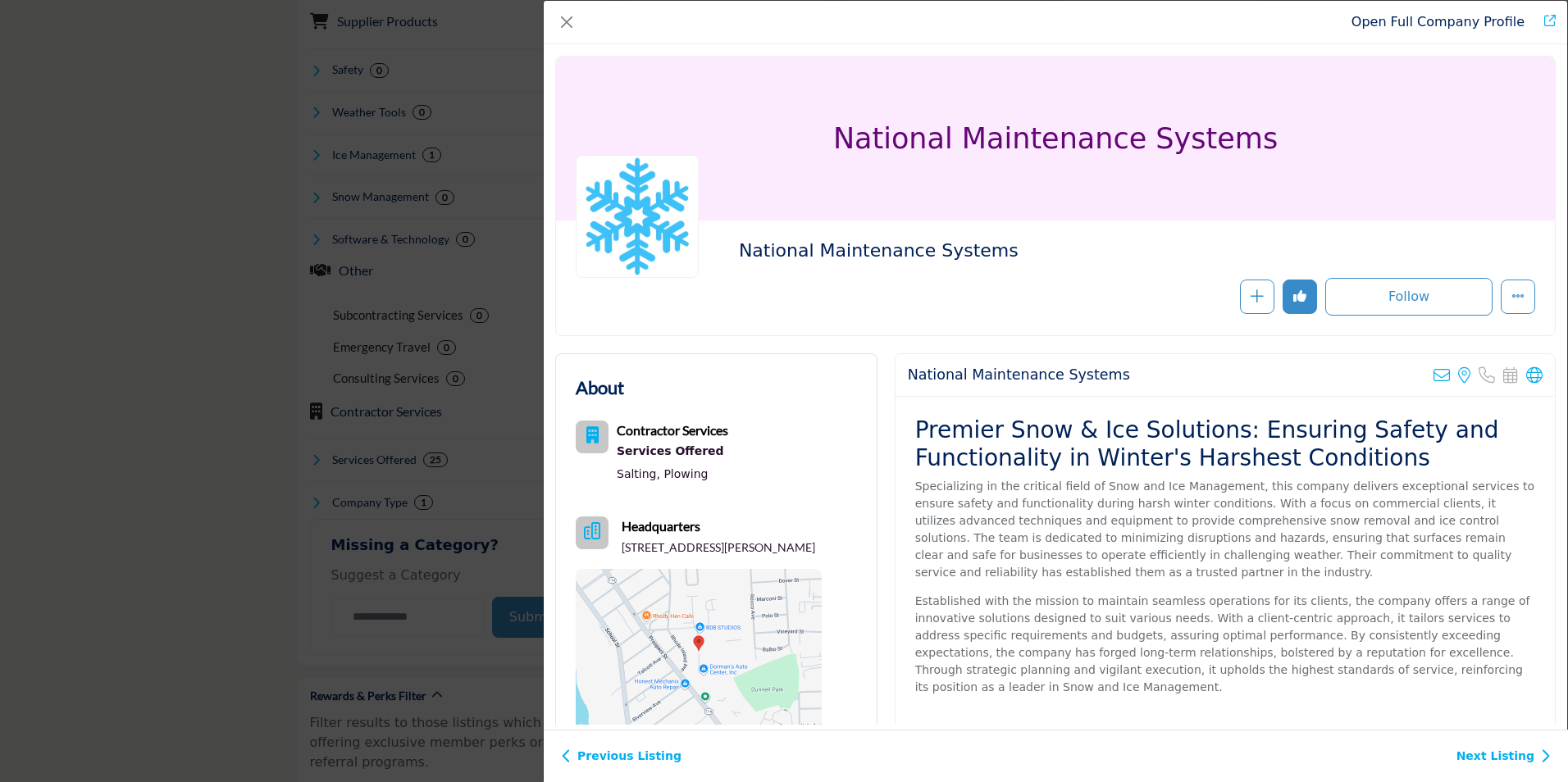
drag, startPoint x: 109, startPoint y: 137, endPoint x: 150, endPoint y: 121, distance: 44.0
click at [111, 136] on div "Open Full Company Profile National Maintenance Systems Follow Following" at bounding box center [784, 391] width 1568 height 782
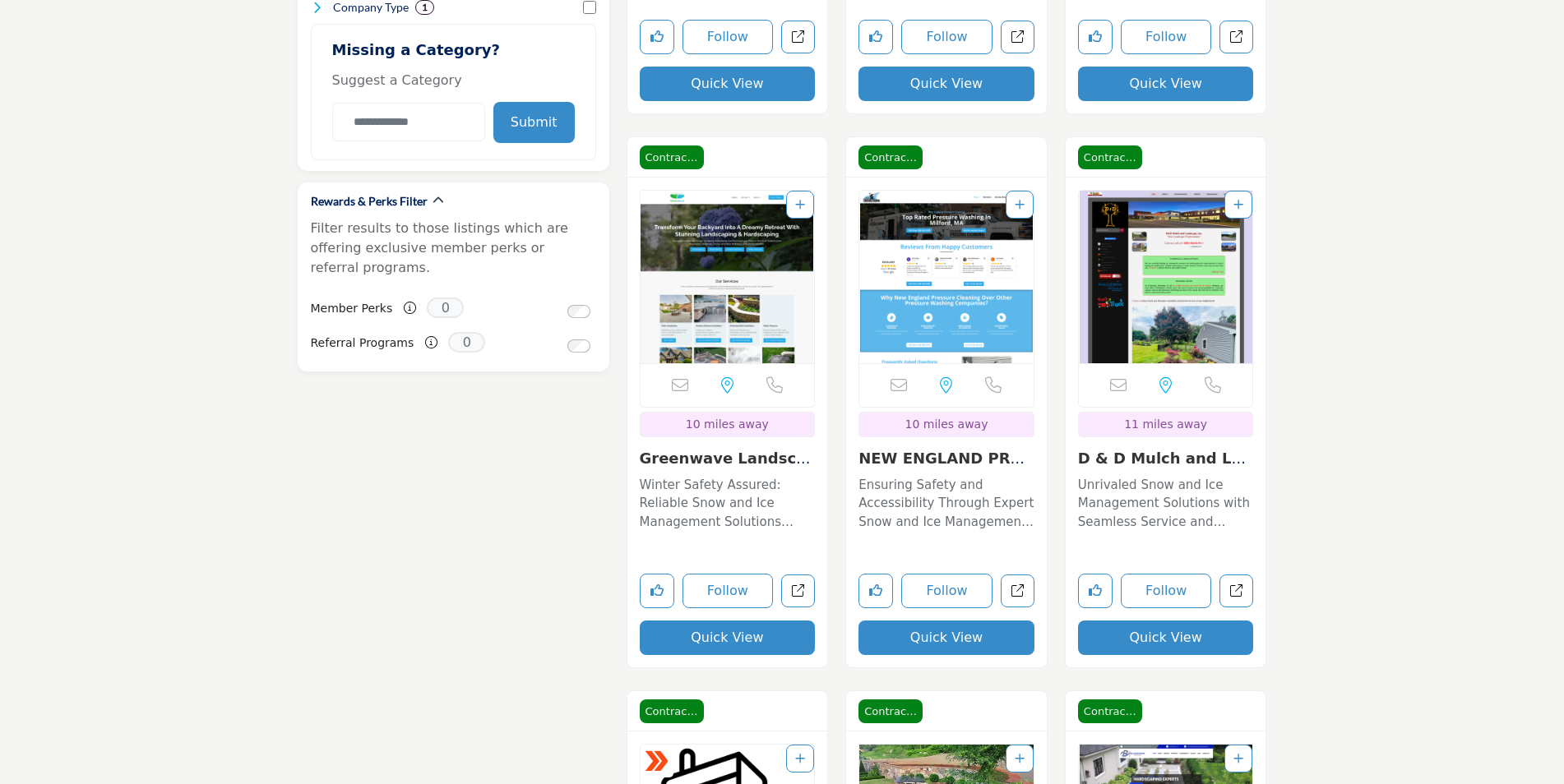
scroll to position [1562, 0]
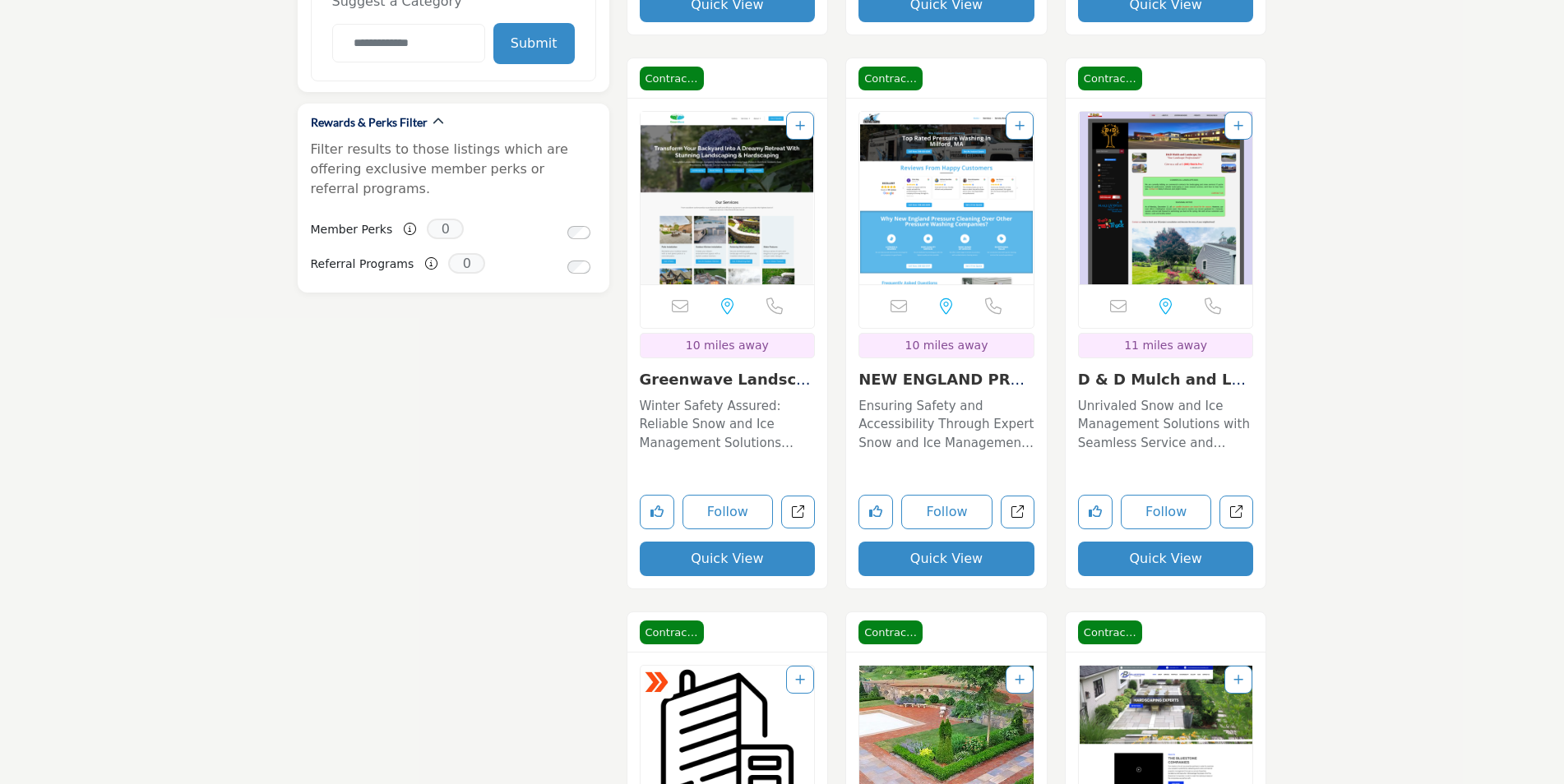
click at [1164, 558] on button "Quick View" at bounding box center [1166, 558] width 176 height 34
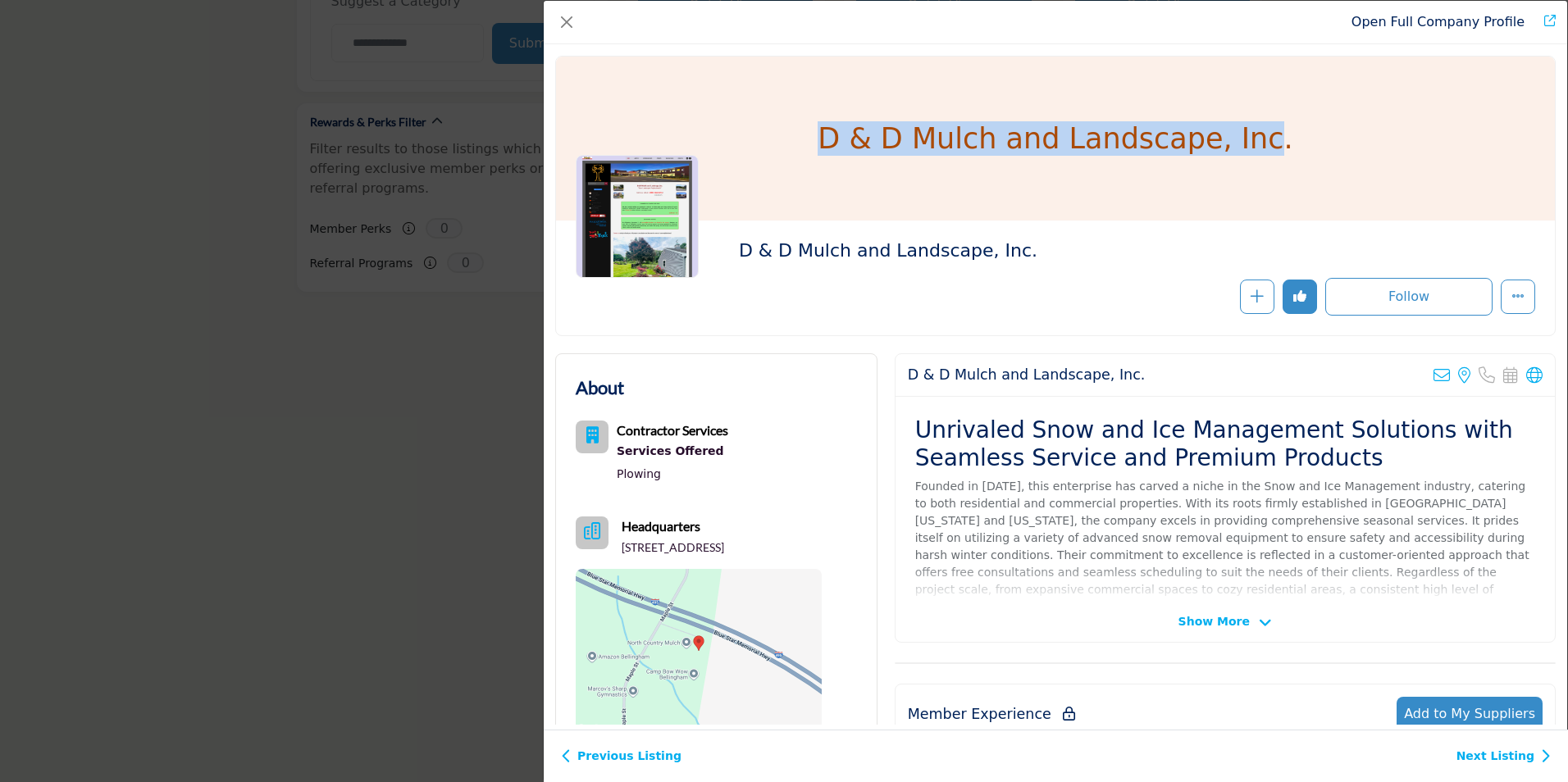
drag, startPoint x: 989, startPoint y: 151, endPoint x: 1255, endPoint y: 157, distance: 266.1
click at [1255, 157] on div "D & D Mulch and Landscape, Inc." at bounding box center [1056, 138] width 998 height 164
copy h1 "D & D Mulch and Landscape, Inc"
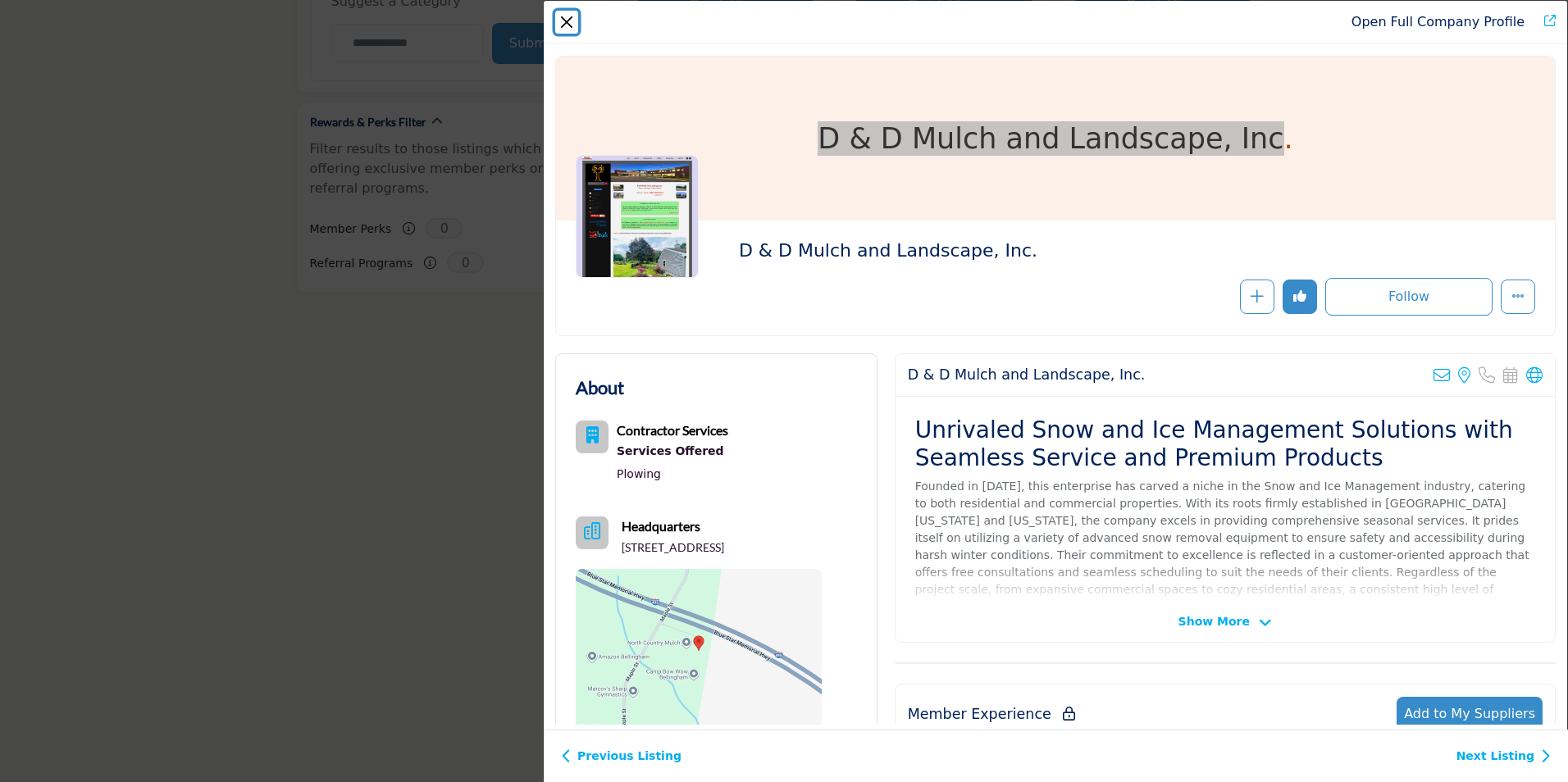
drag, startPoint x: 572, startPoint y: 27, endPoint x: 584, endPoint y: 30, distance: 12.4
click at [572, 26] on button "Close" at bounding box center [567, 22] width 23 height 23
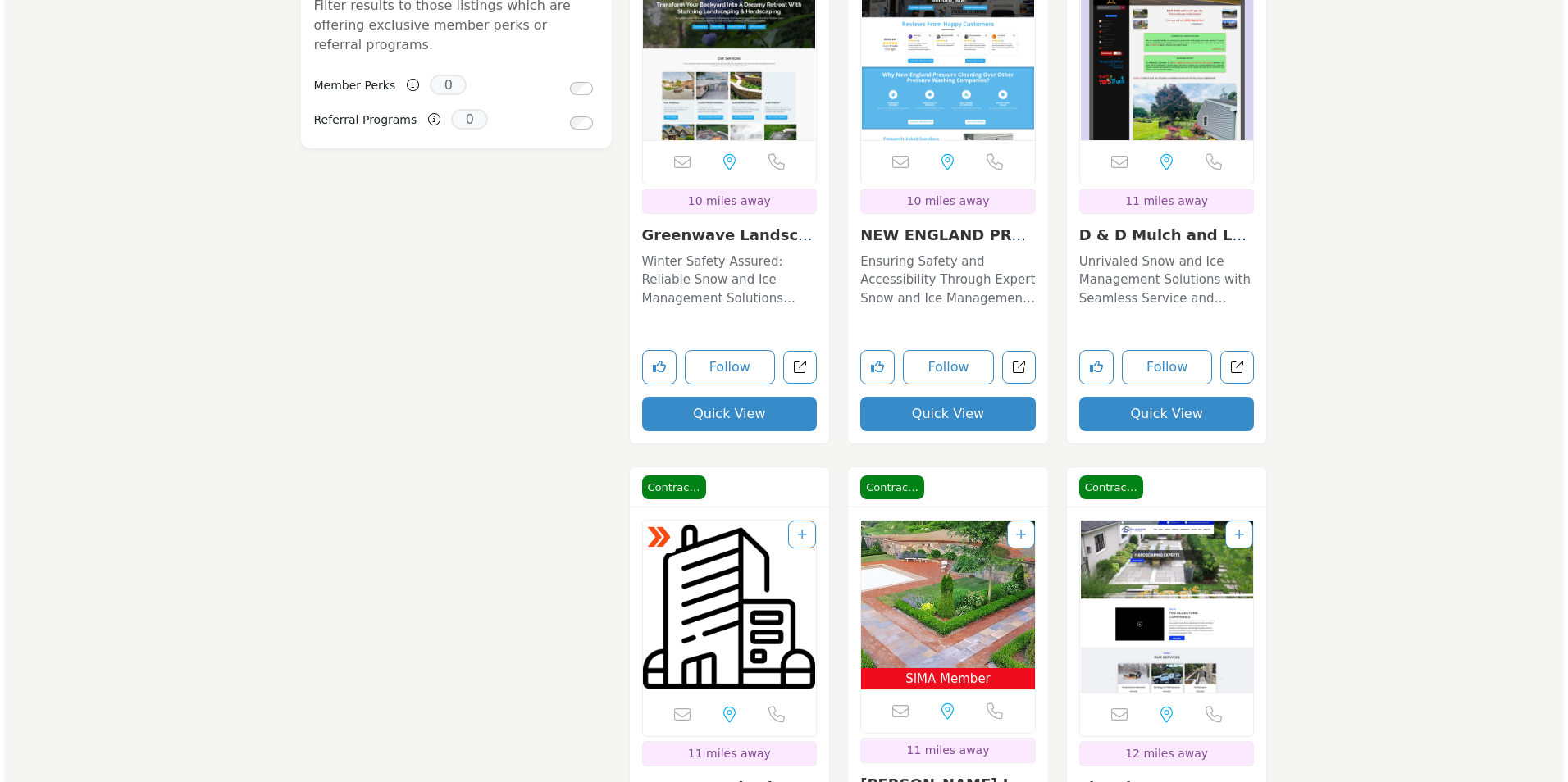
scroll to position [1886, 0]
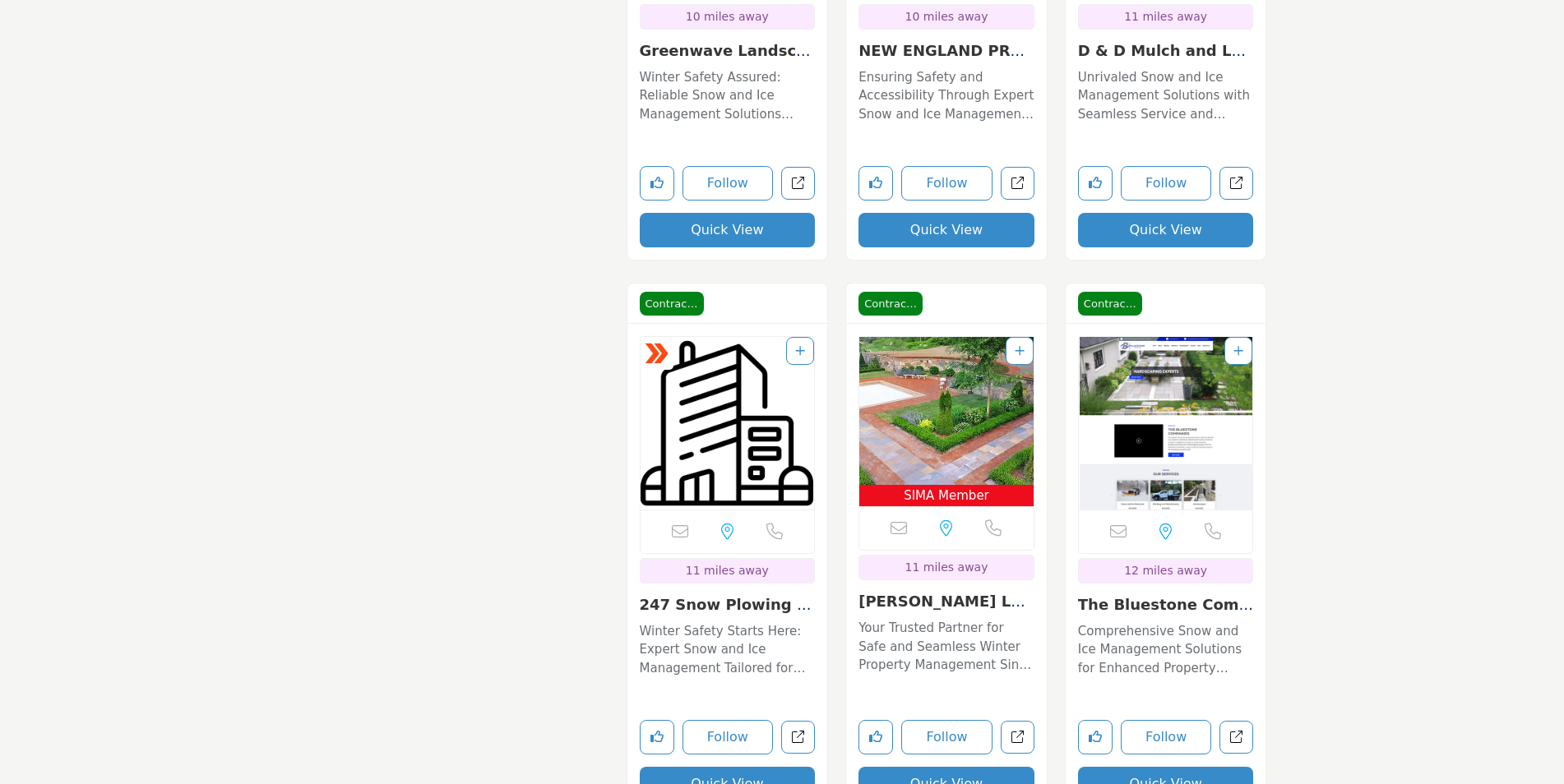
click at [1180, 778] on button "Quick View" at bounding box center [1166, 783] width 176 height 34
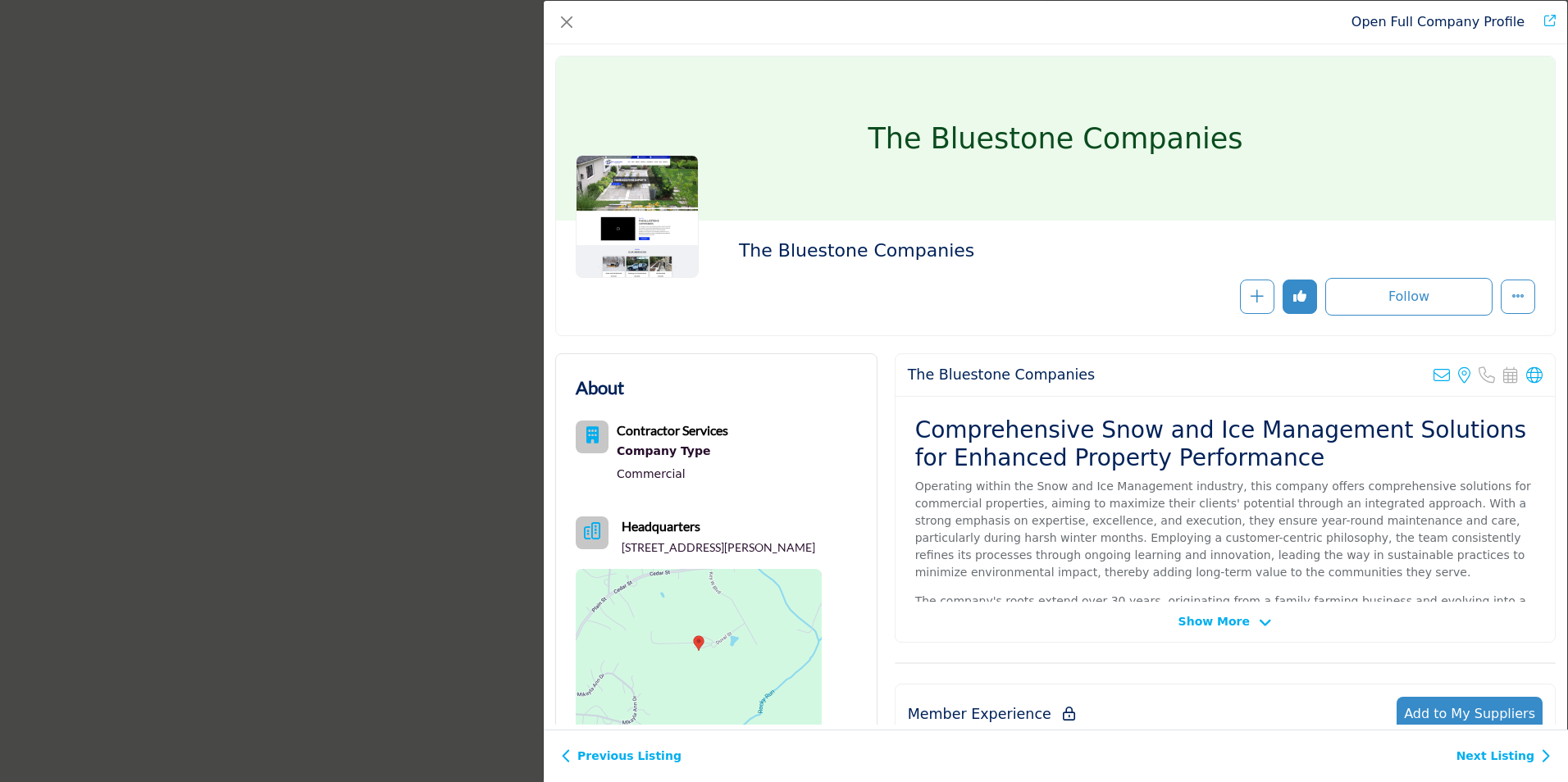
click at [373, 224] on div "Open Full Company Profile The Bluestone Companies Follow Following" at bounding box center [784, 391] width 1568 height 782
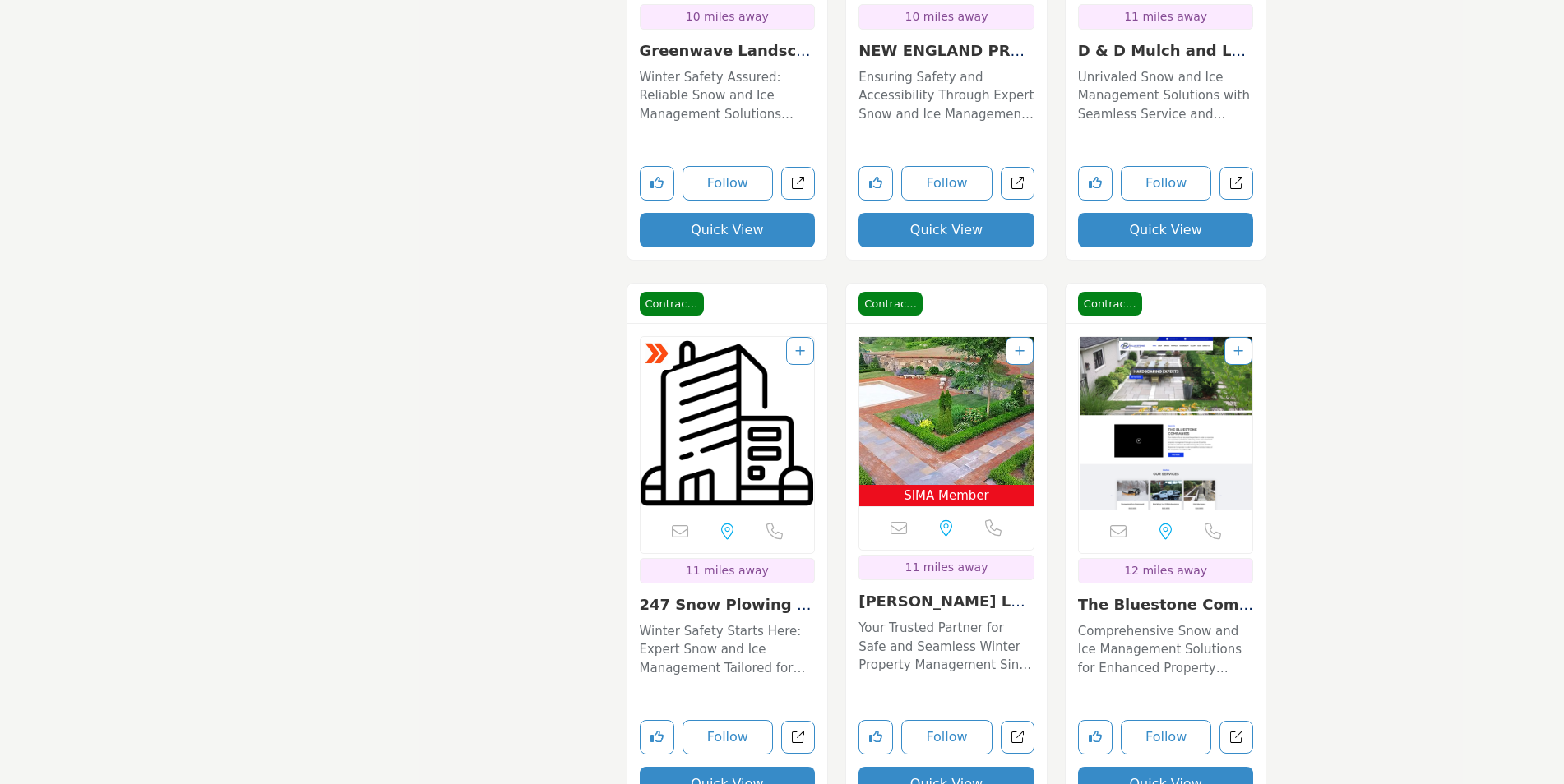
click at [717, 772] on button "Quick View" at bounding box center [728, 783] width 176 height 34
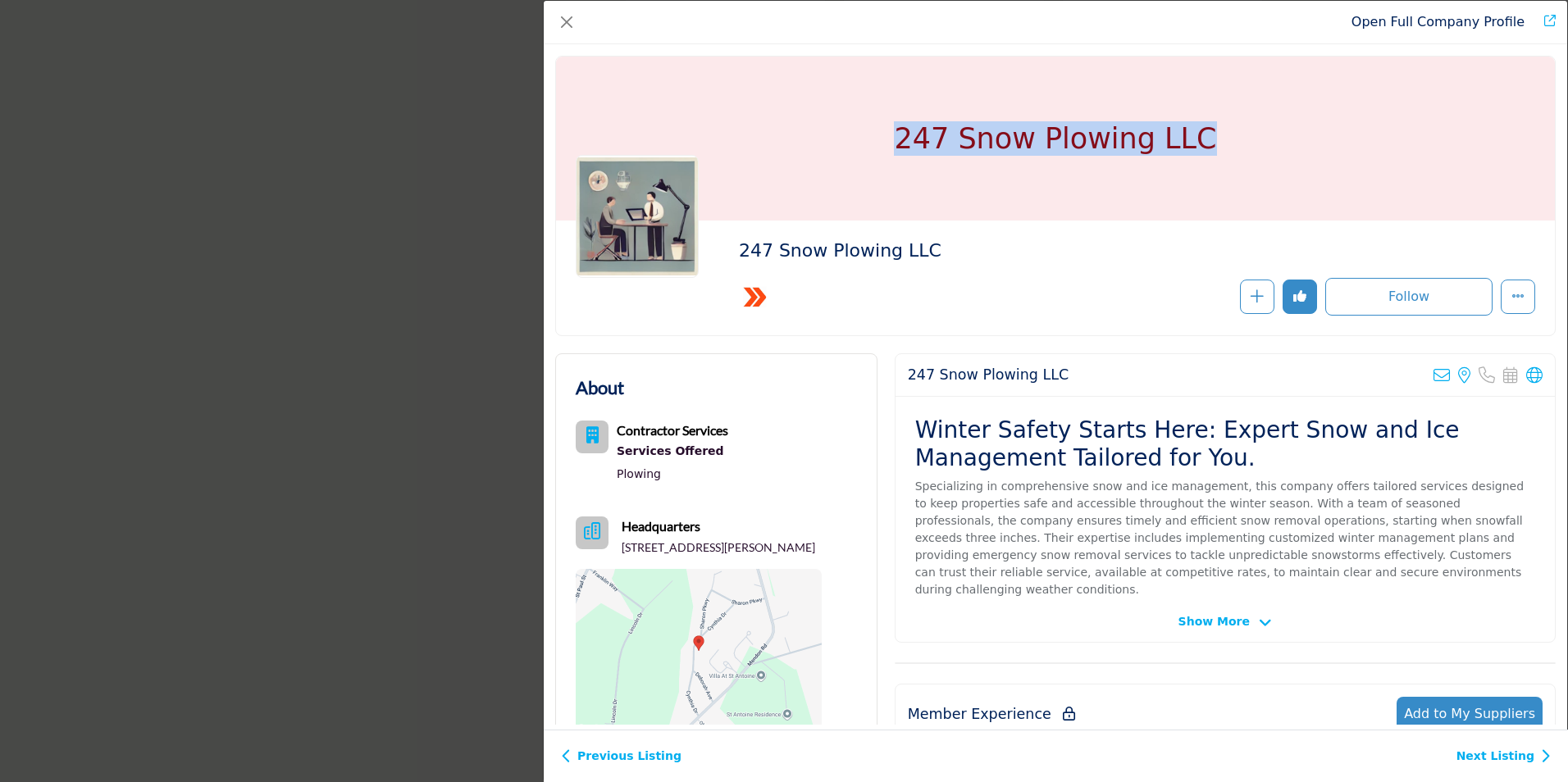
drag, startPoint x: 1217, startPoint y: 127, endPoint x: 877, endPoint y: 150, distance: 340.8
click at [877, 150] on div "247 Snow Plowing LLC" at bounding box center [1056, 138] width 998 height 164
copy h1 "247 Snow Plowing LLC"
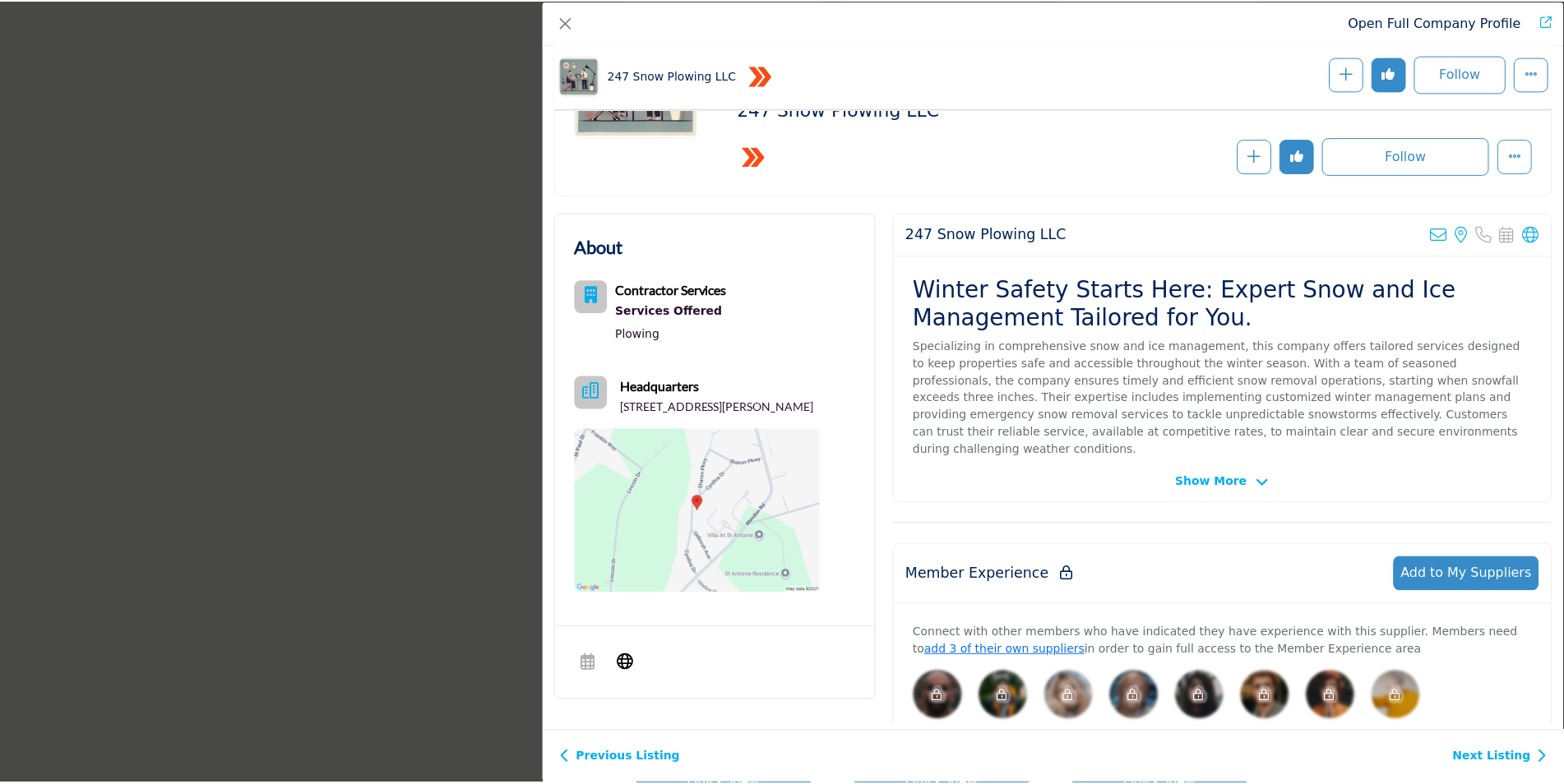
scroll to position [0, 0]
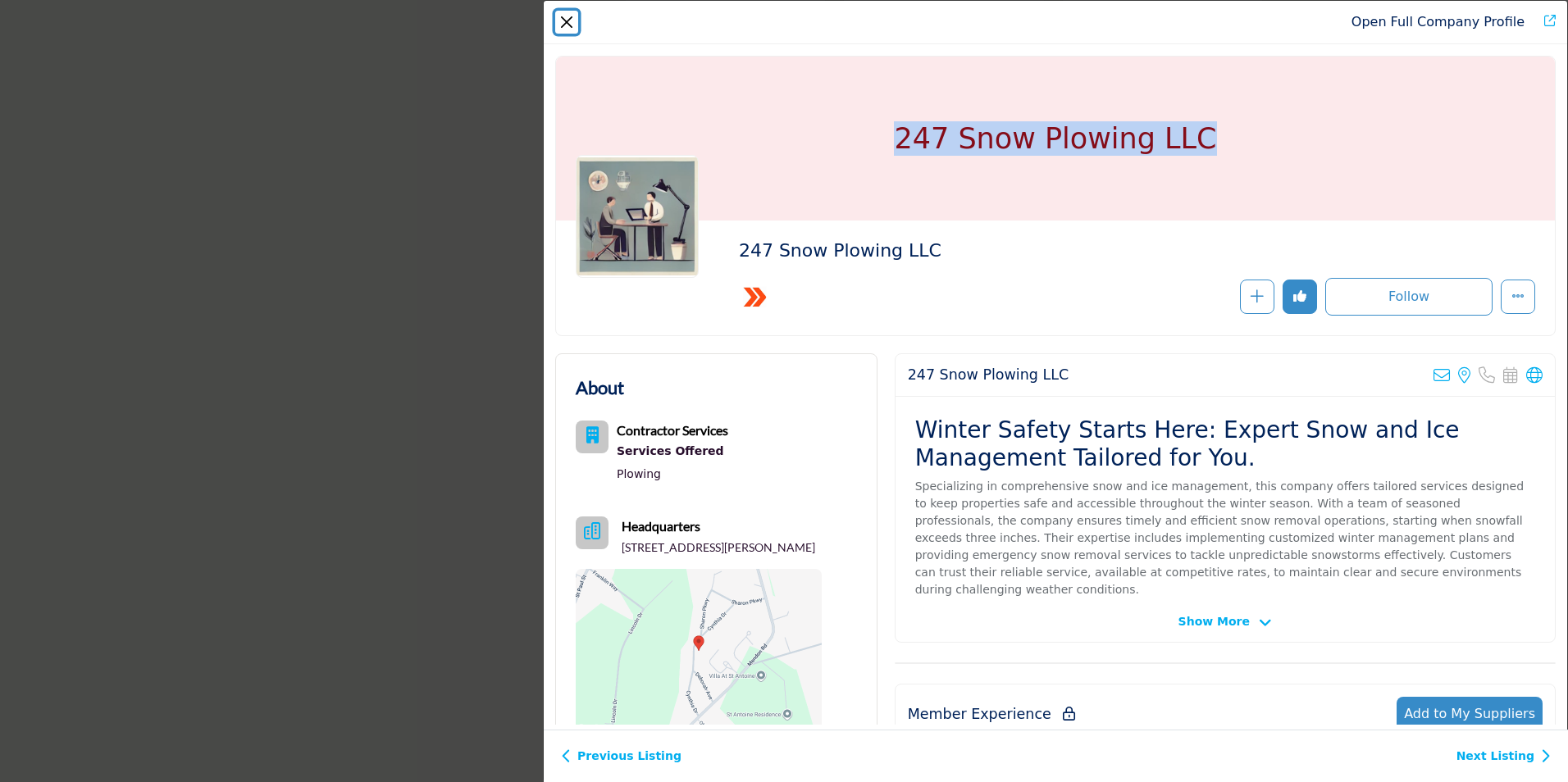
click at [560, 18] on button "Close" at bounding box center [567, 22] width 23 height 23
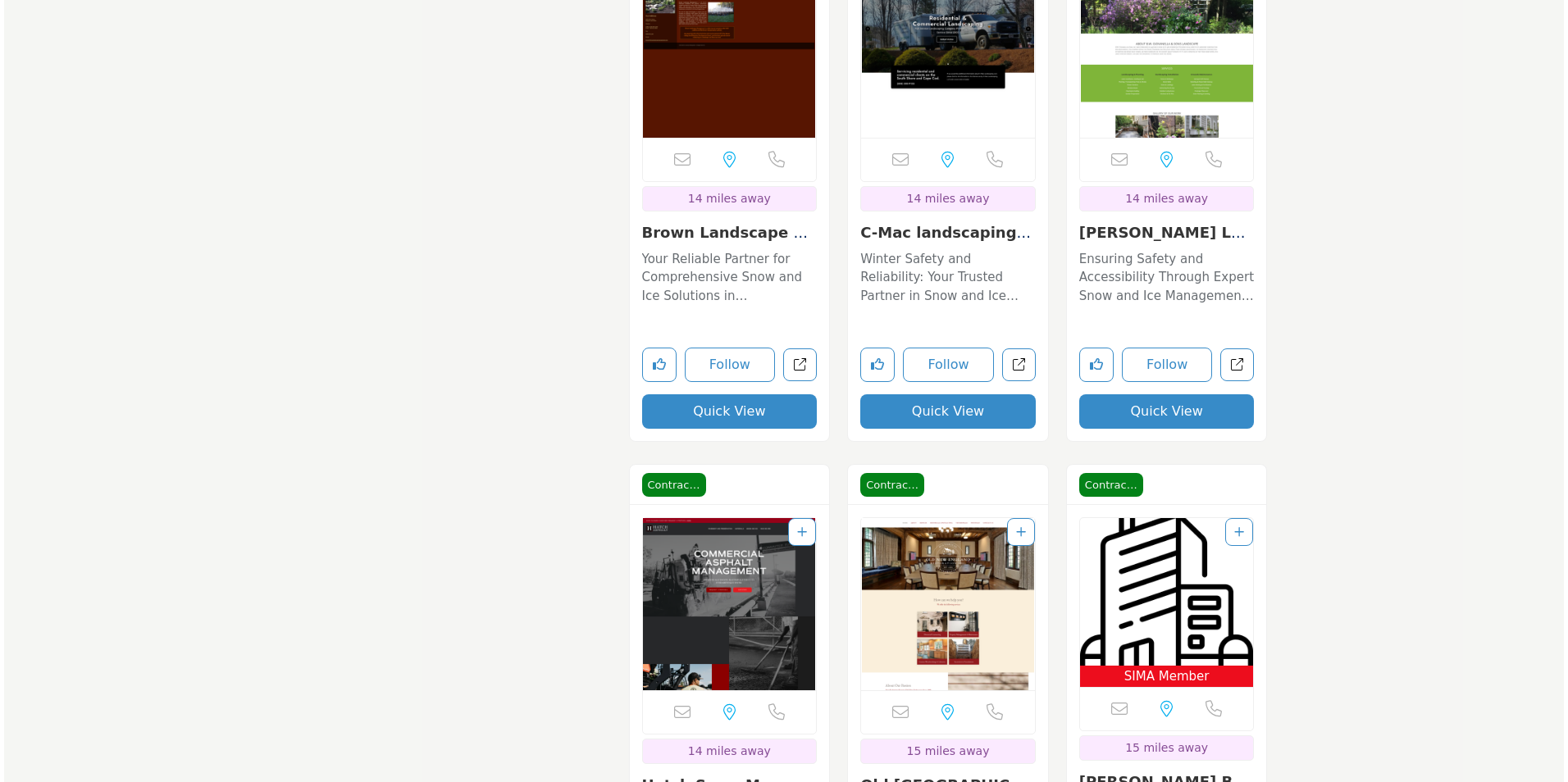
scroll to position [3279, 0]
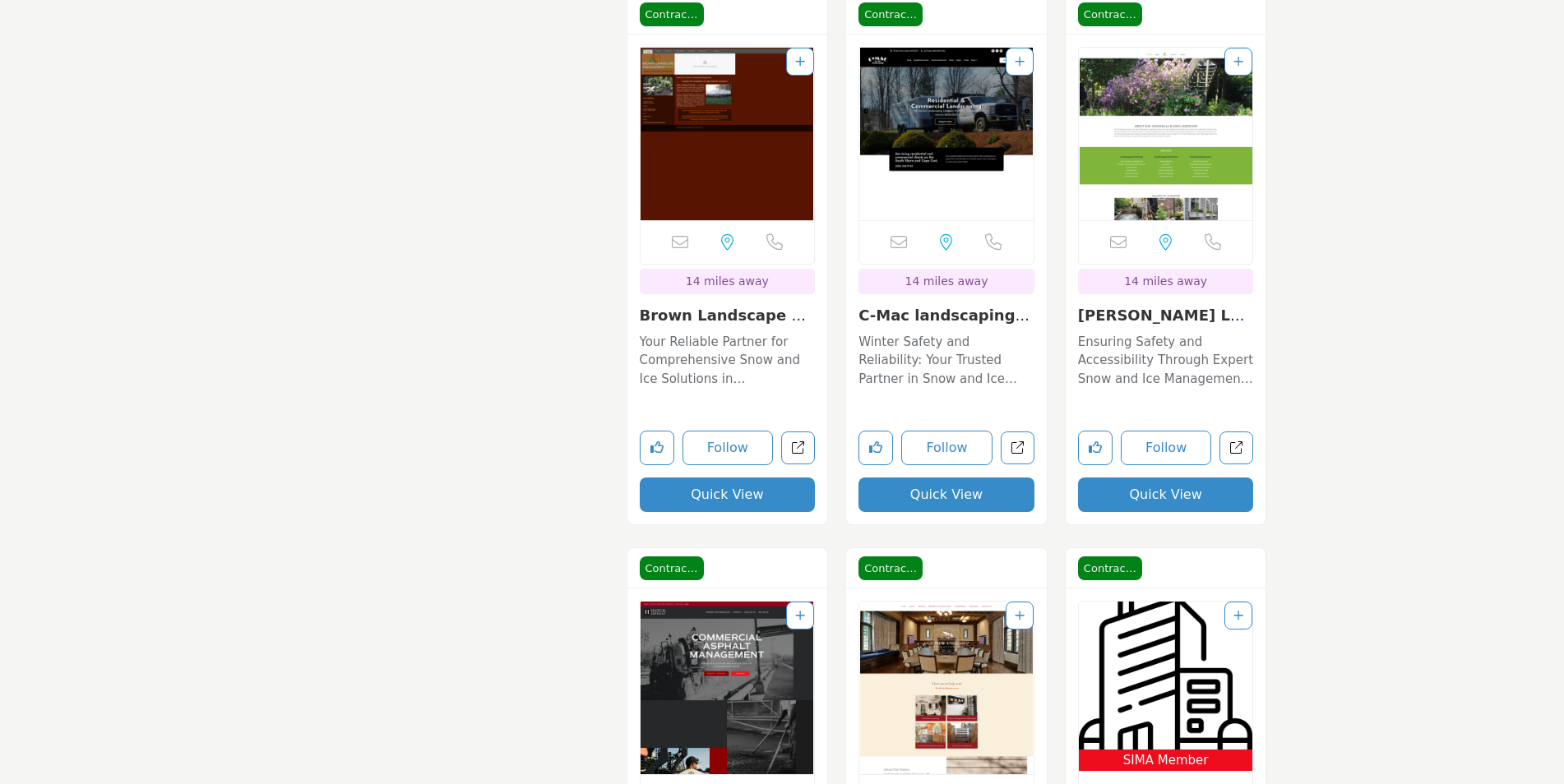
click at [729, 487] on button "Quick View" at bounding box center [728, 494] width 176 height 34
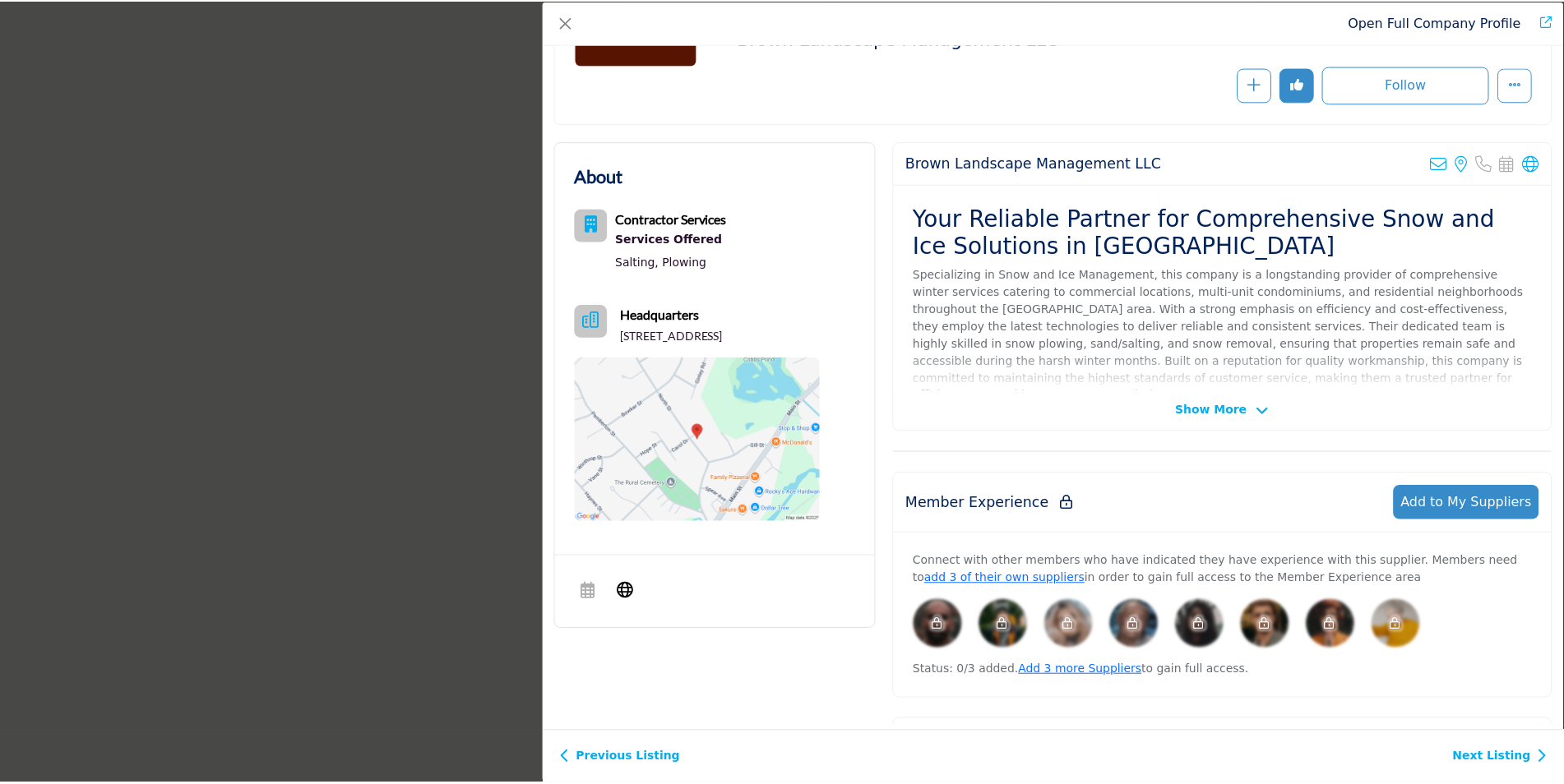
scroll to position [509, 0]
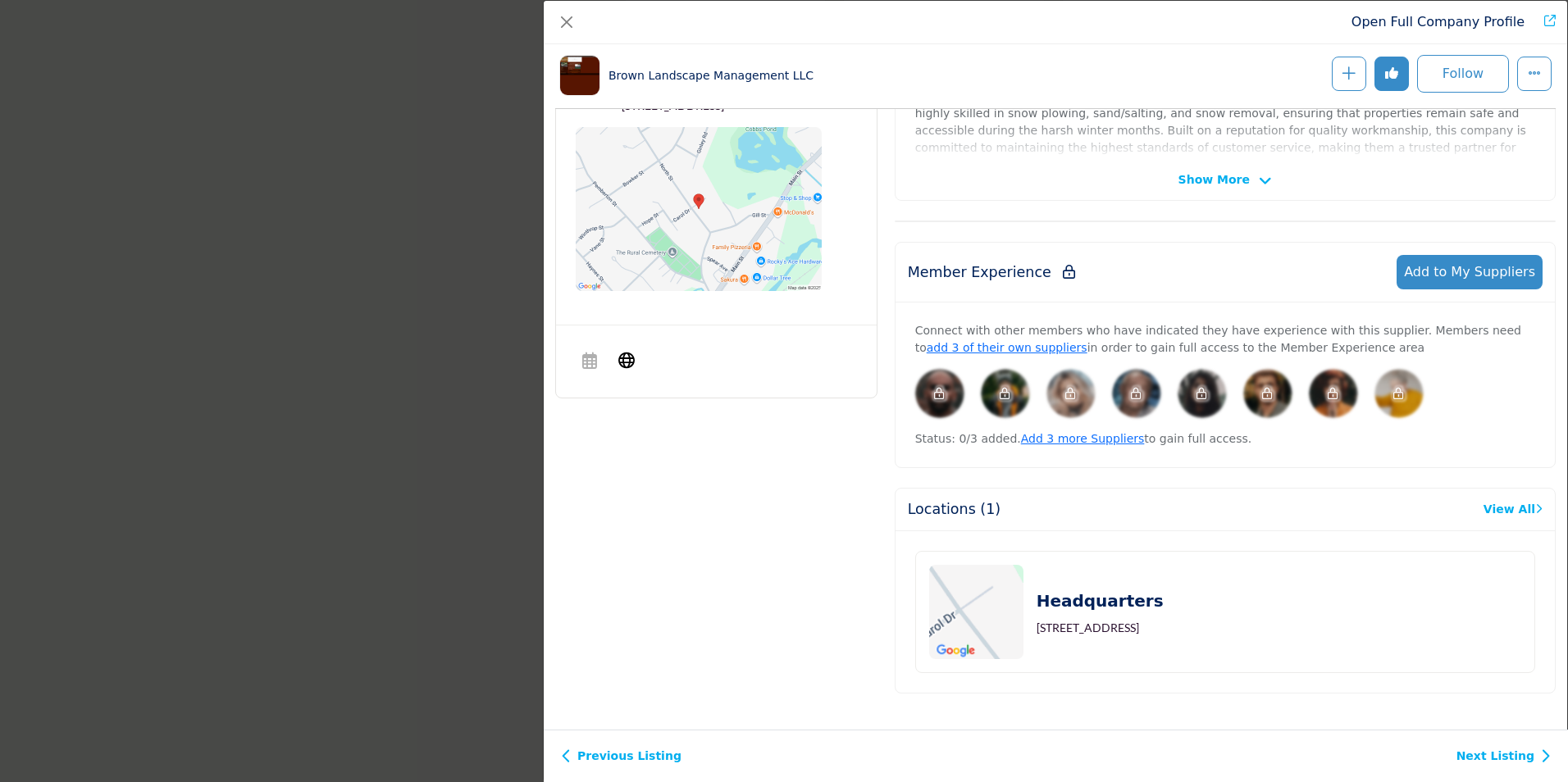
click at [306, 507] on div "Open Full Company Profile Brown Landscape Management LLC Follow Following" at bounding box center [784, 391] width 1568 height 782
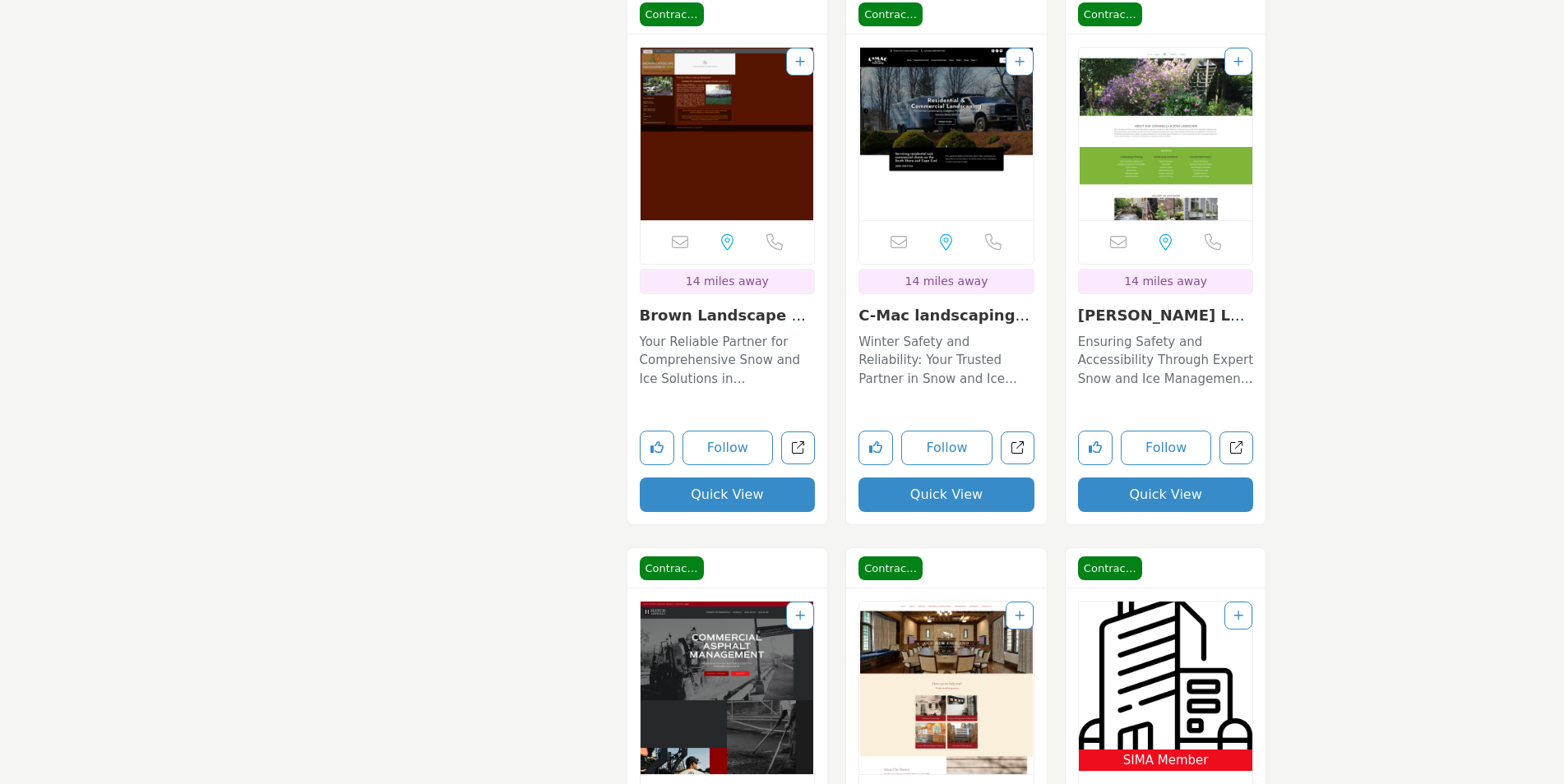
click at [953, 497] on button "Quick View" at bounding box center [946, 494] width 176 height 34
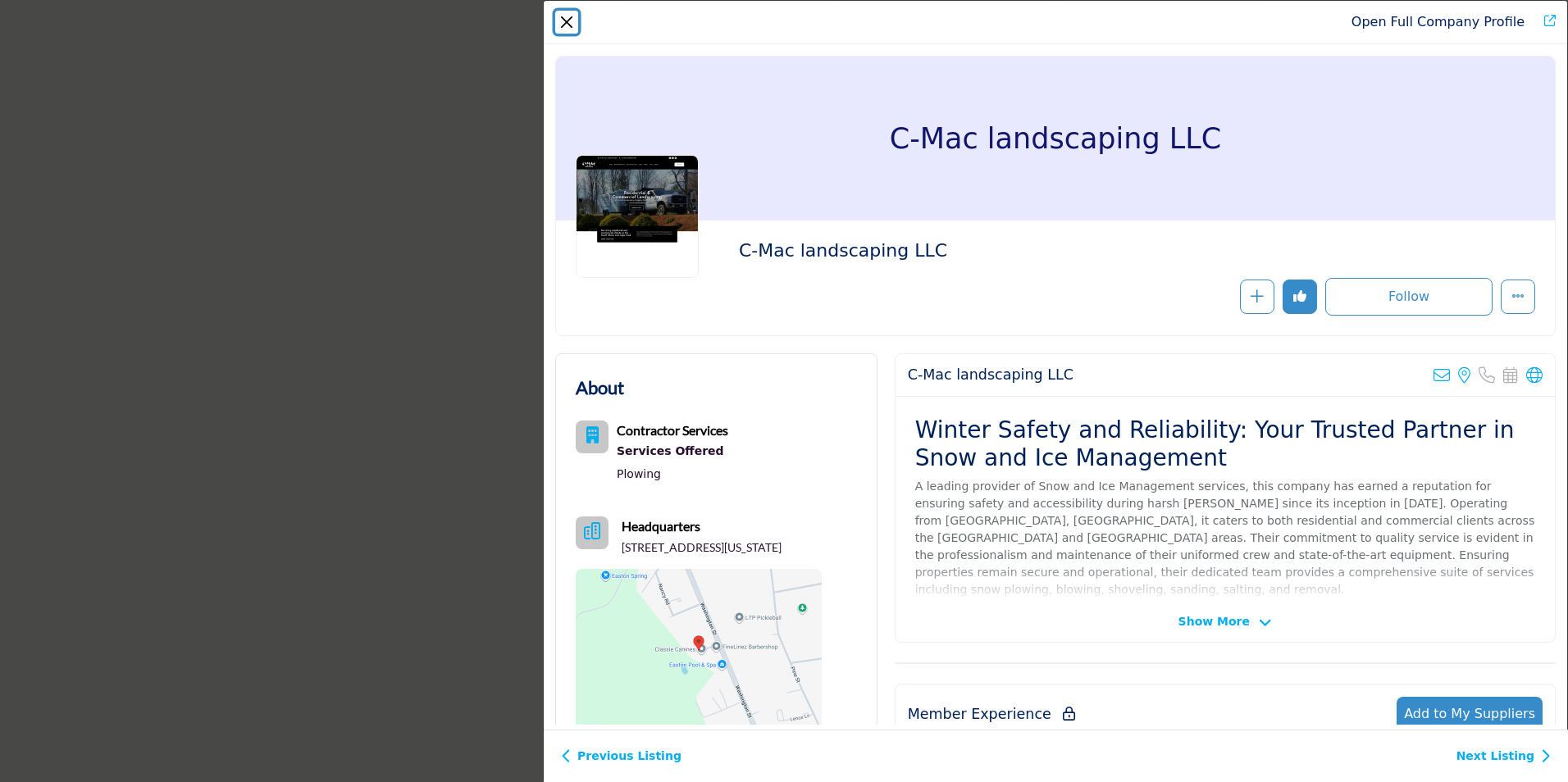
click at [557, 21] on button "Close" at bounding box center [567, 22] width 23 height 23
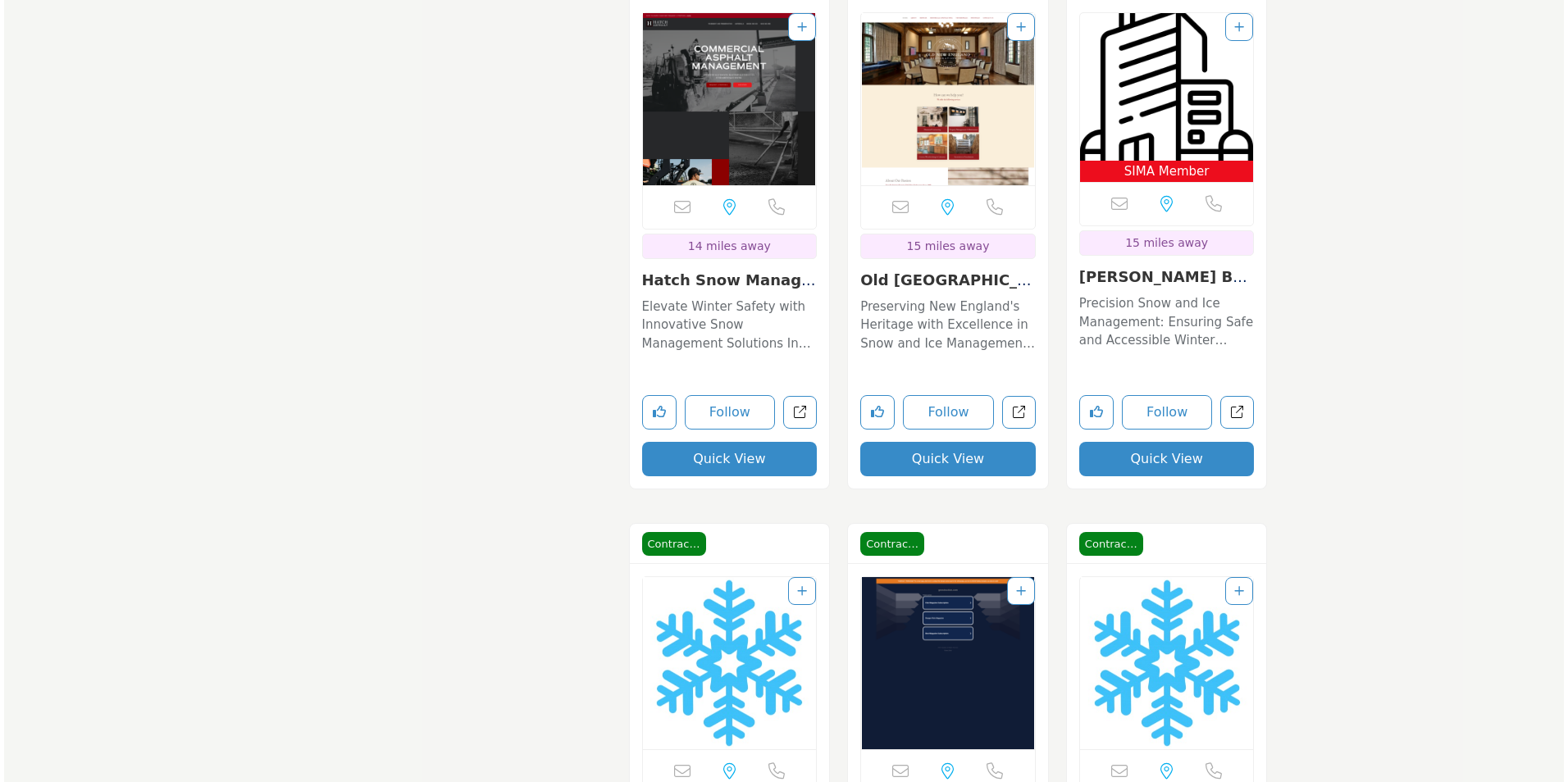
scroll to position [3935, 0]
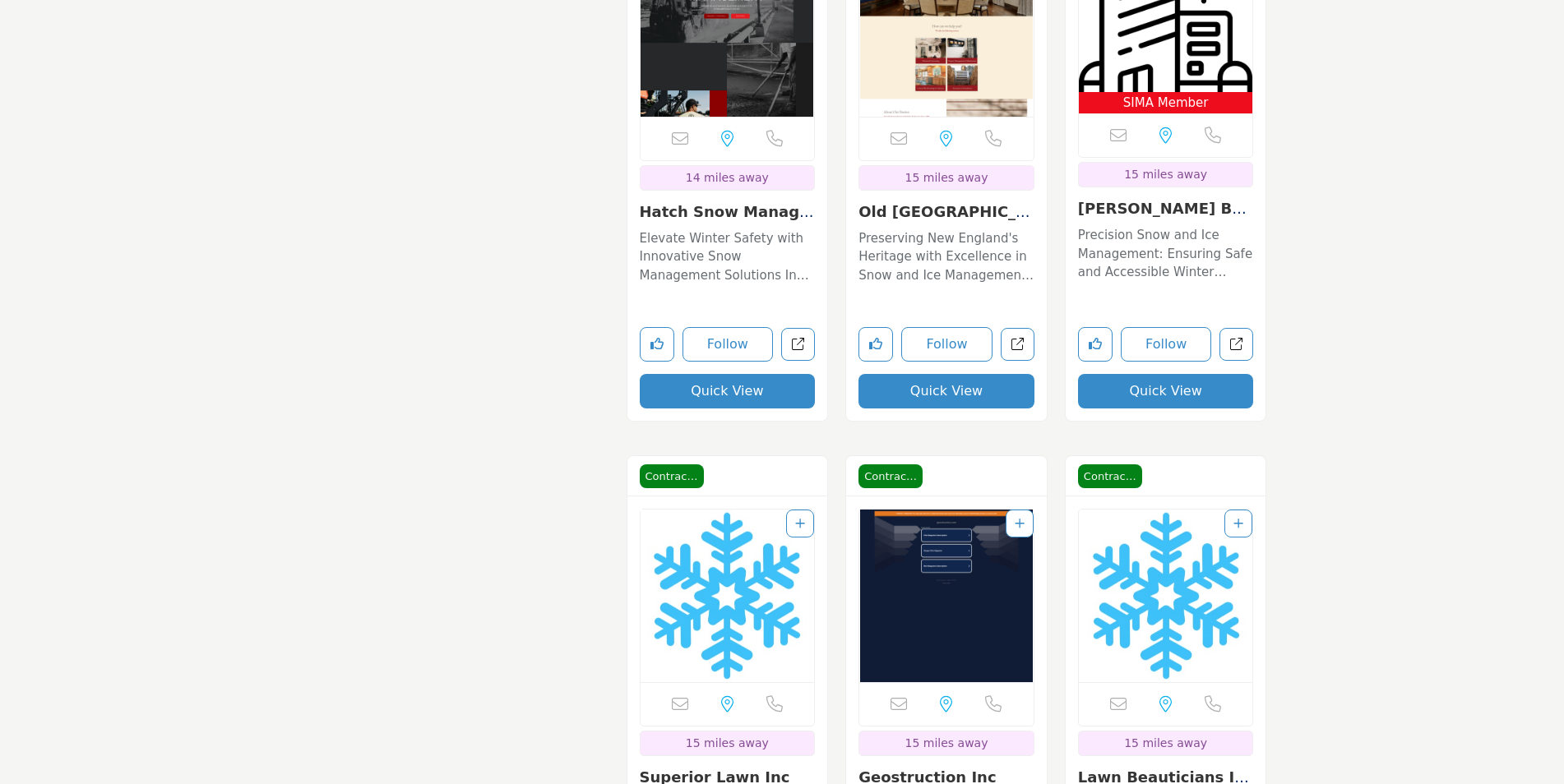
click at [1125, 383] on button "Quick View" at bounding box center [1166, 390] width 176 height 34
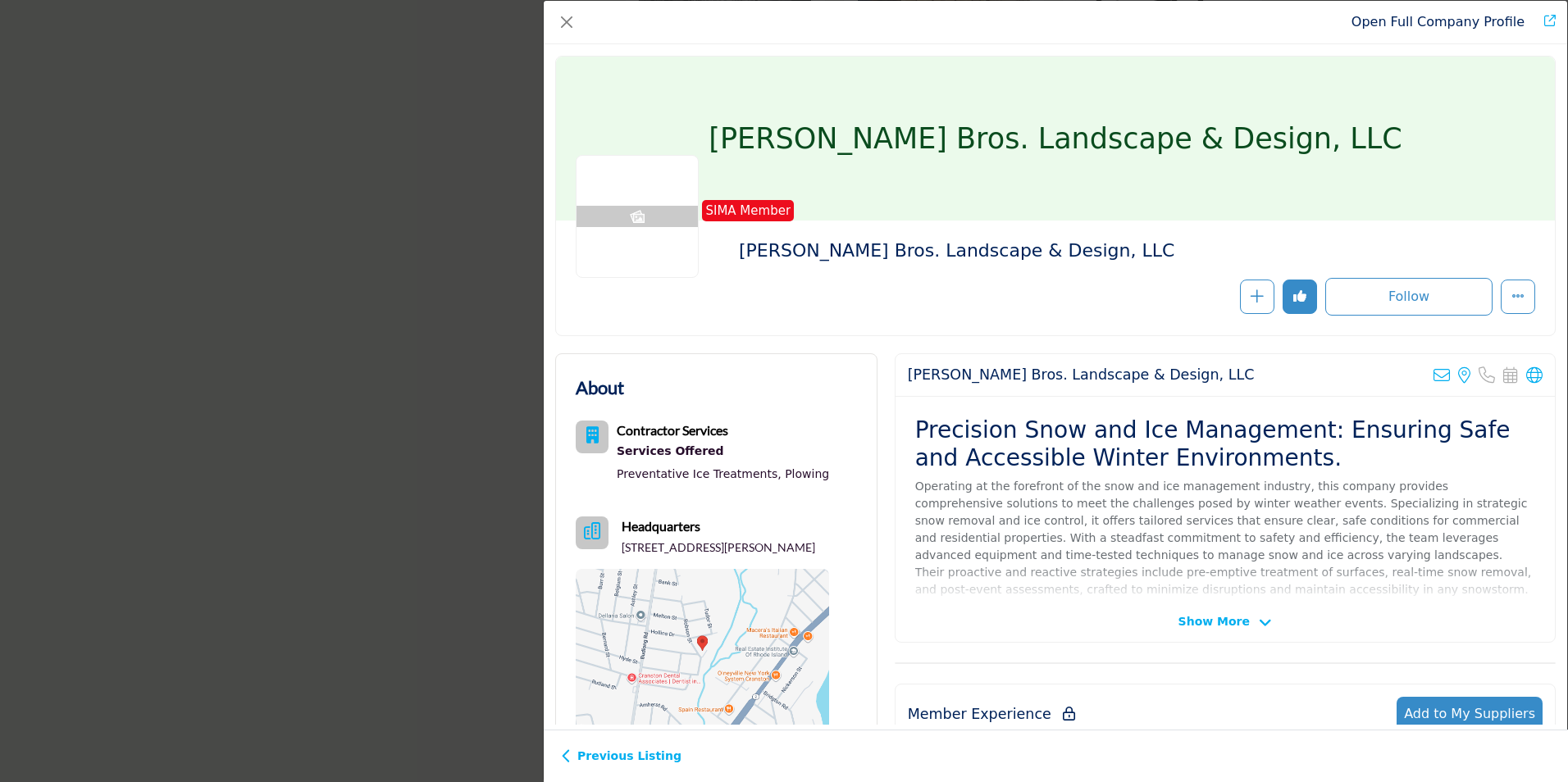
click at [948, 139] on h1 "[PERSON_NAME] Bros. Landscape & Design, LLC" at bounding box center [1055, 138] width 693 height 164
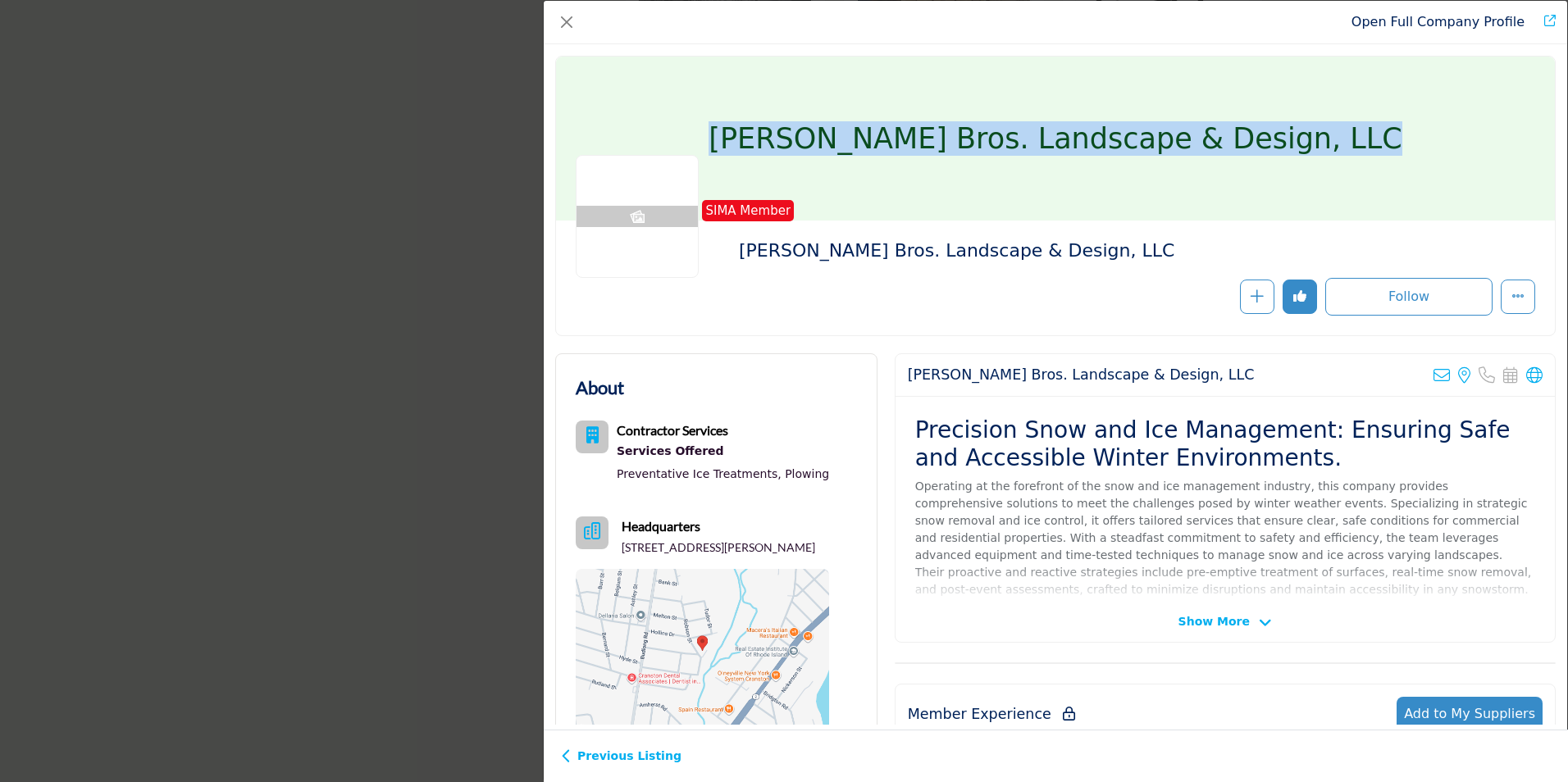
click at [948, 139] on h1 "[PERSON_NAME] Bros. Landscape & Design, LLC" at bounding box center [1055, 138] width 693 height 164
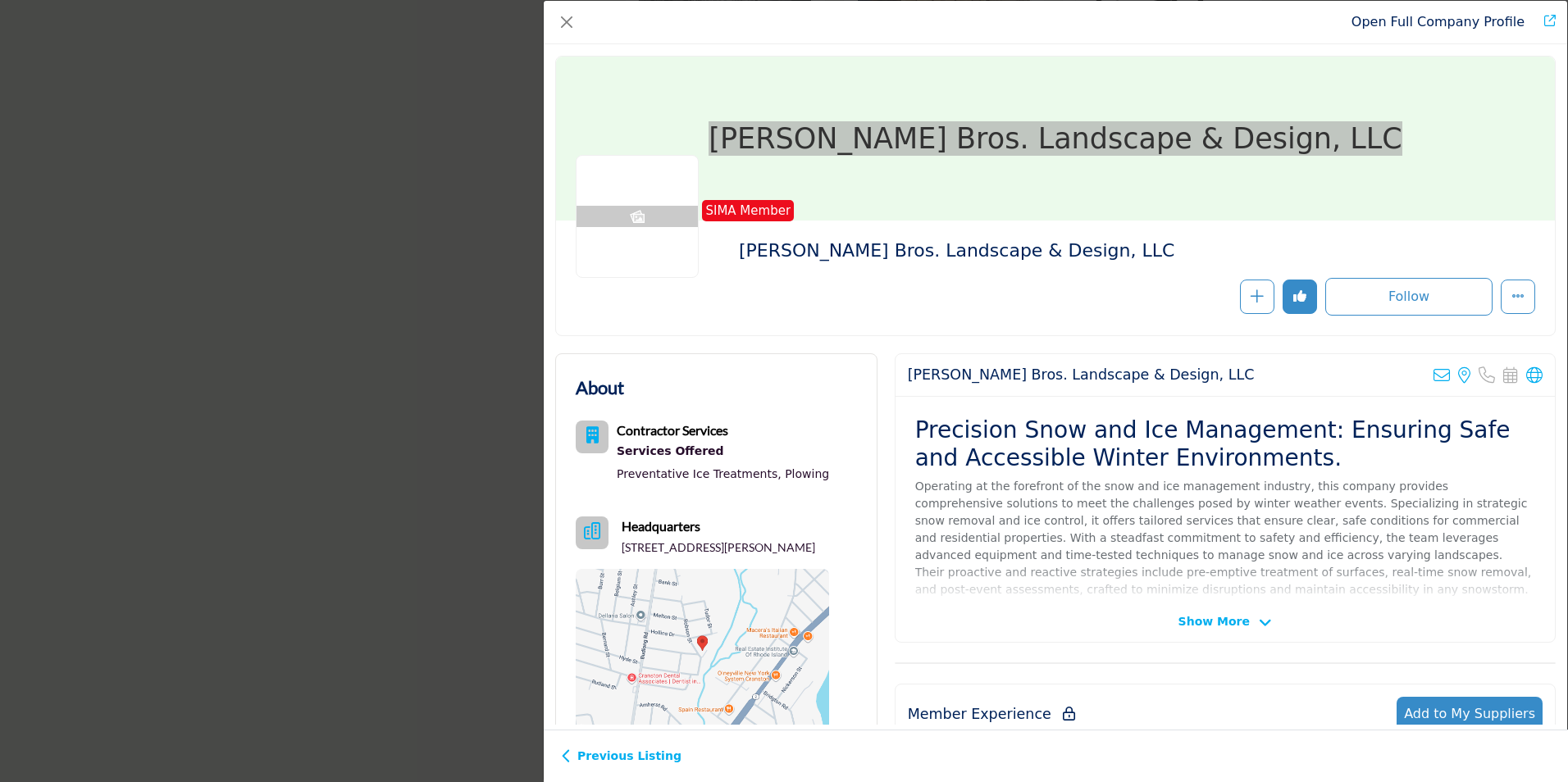
click at [1136, 132] on h1 "[PERSON_NAME] Bros. Landscape & Design, LLC" at bounding box center [1055, 138] width 693 height 164
copy div "[PERSON_NAME] Bros. Landscape & Design, LLC"
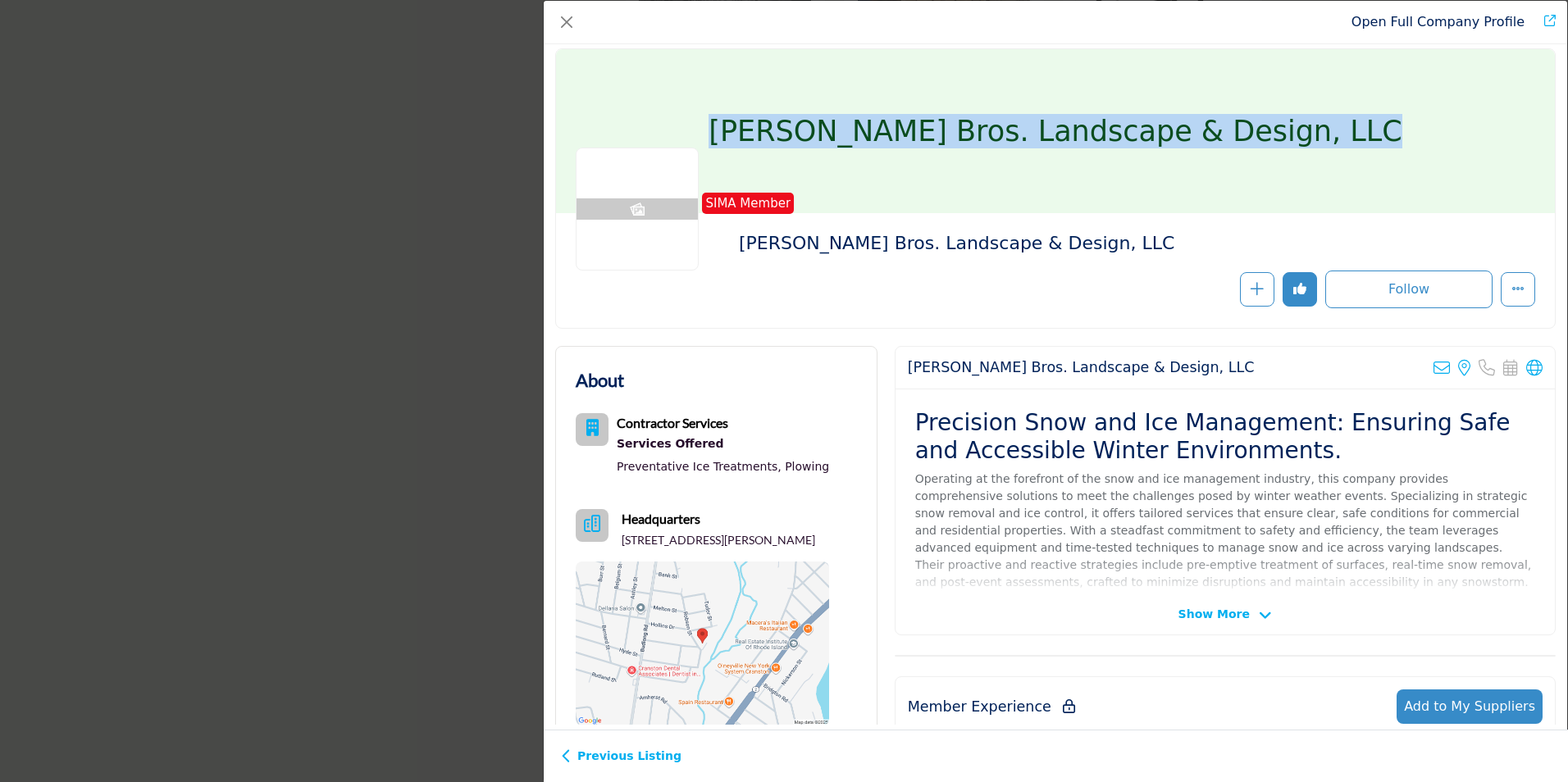
scroll to position [0, 0]
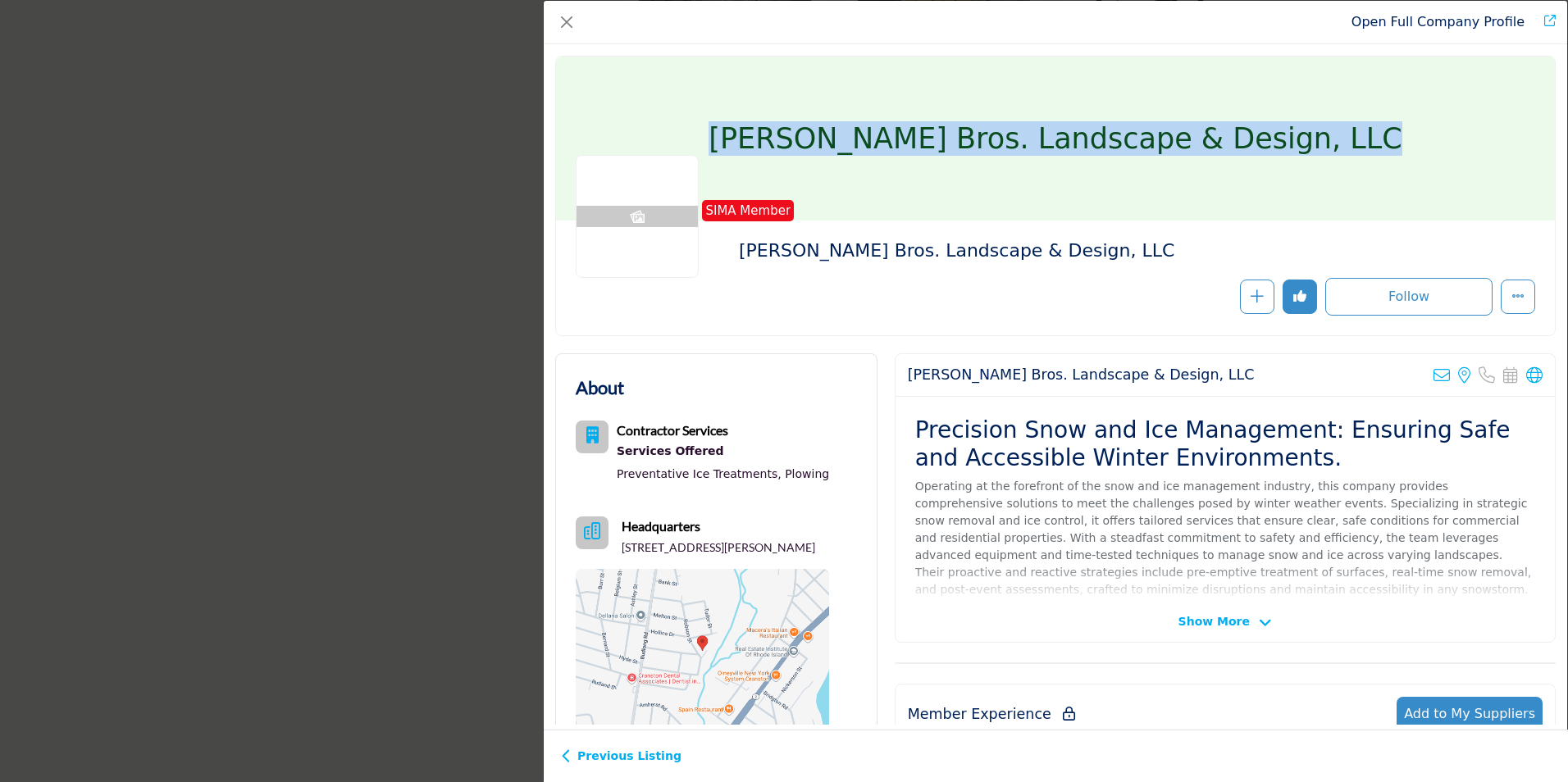
click at [580, 225] on img "Company Data Modal" at bounding box center [637, 216] width 123 height 123
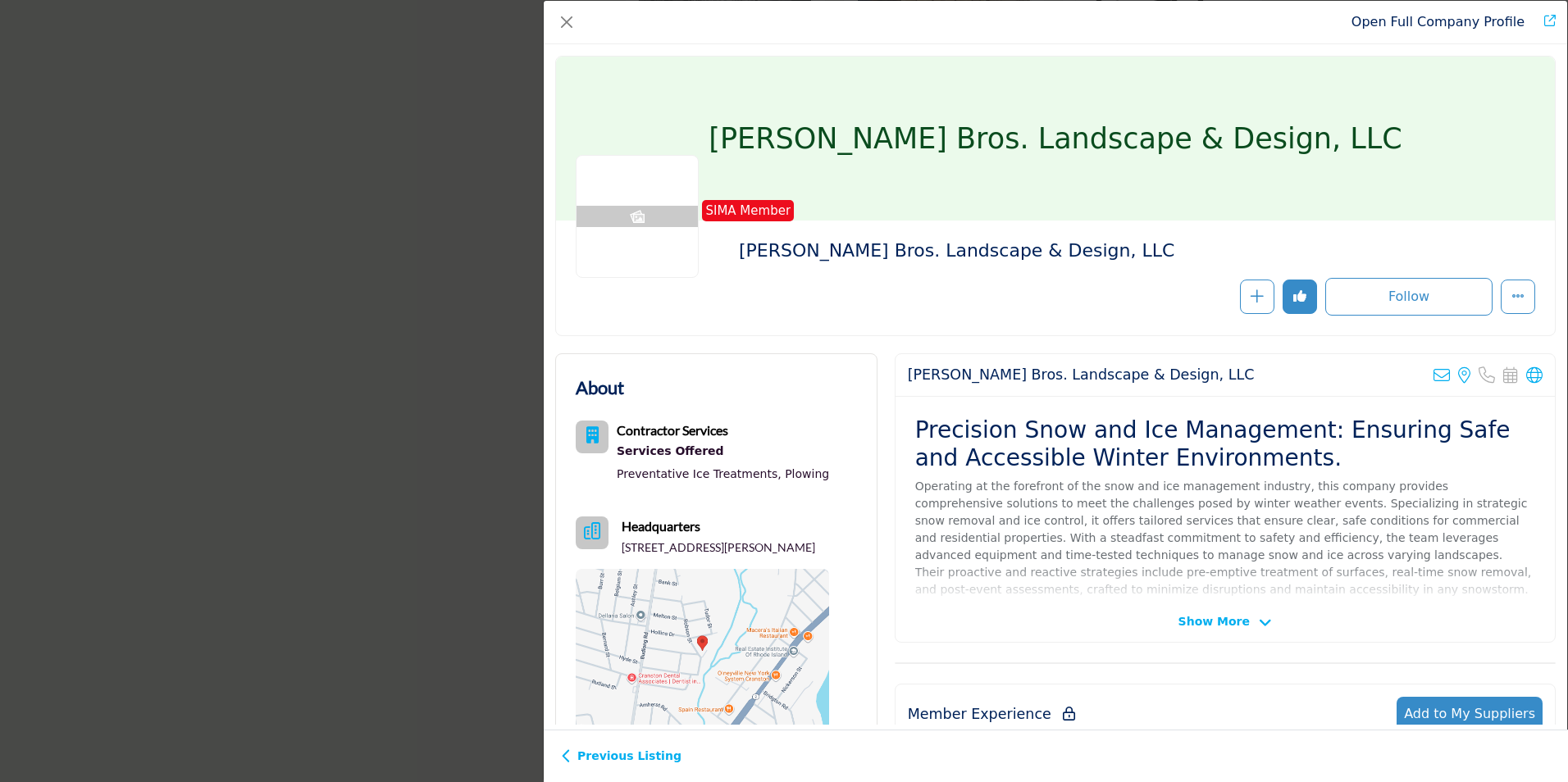
click at [1225, 614] on span "Show More" at bounding box center [1214, 622] width 71 height 18
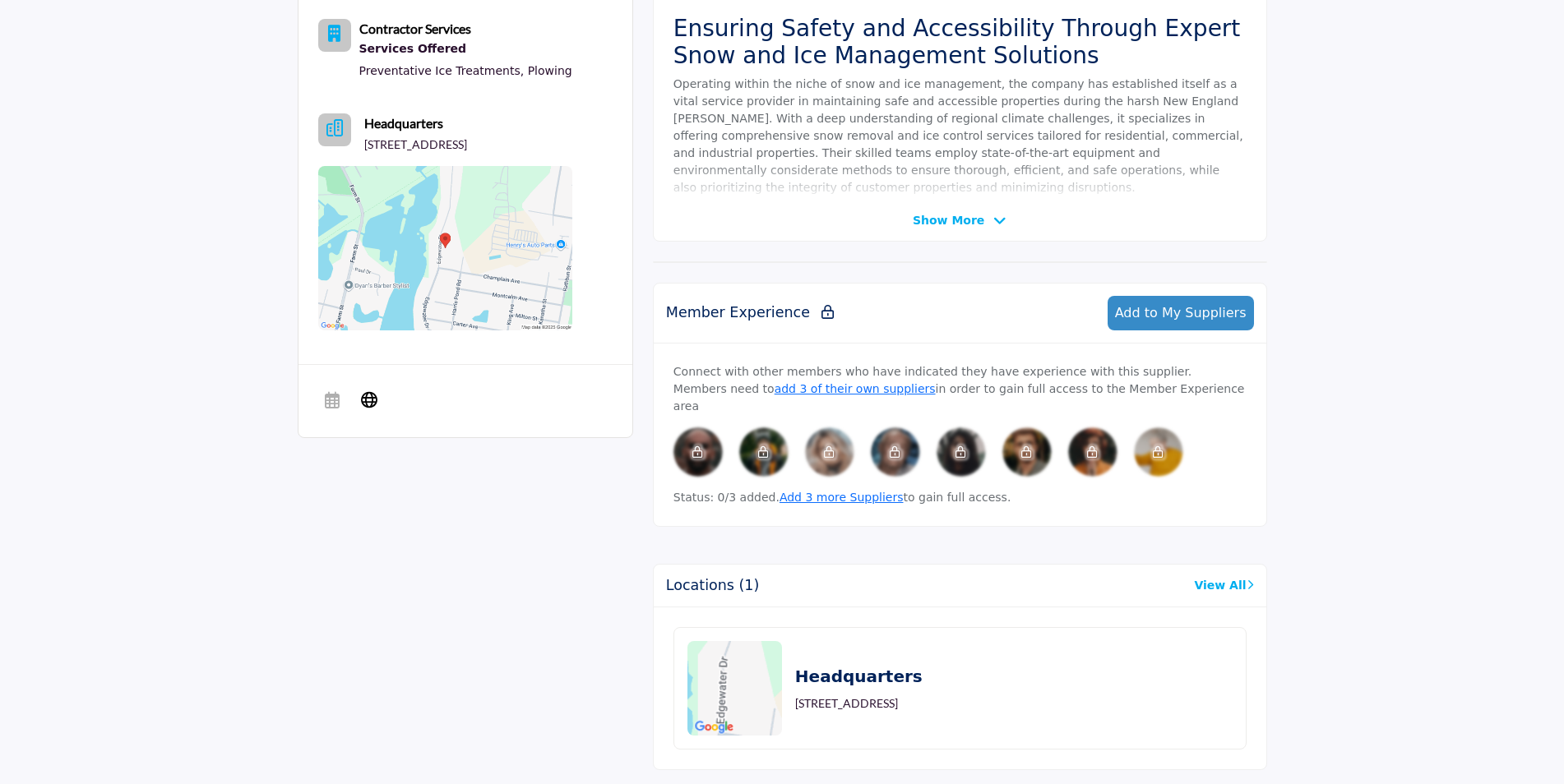
scroll to position [165, 0]
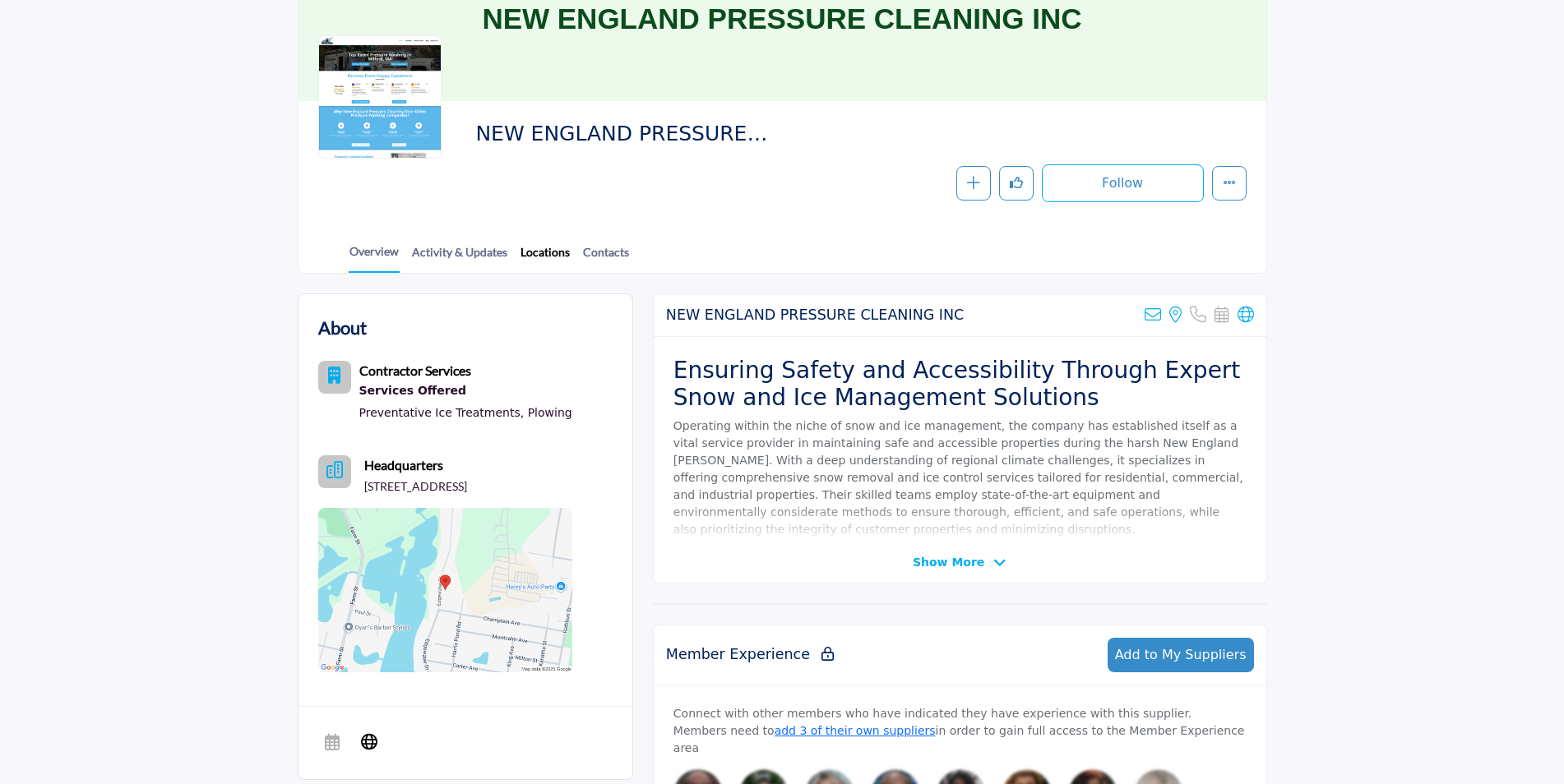
click at [543, 249] on link "Locations" at bounding box center [545, 257] width 51 height 29
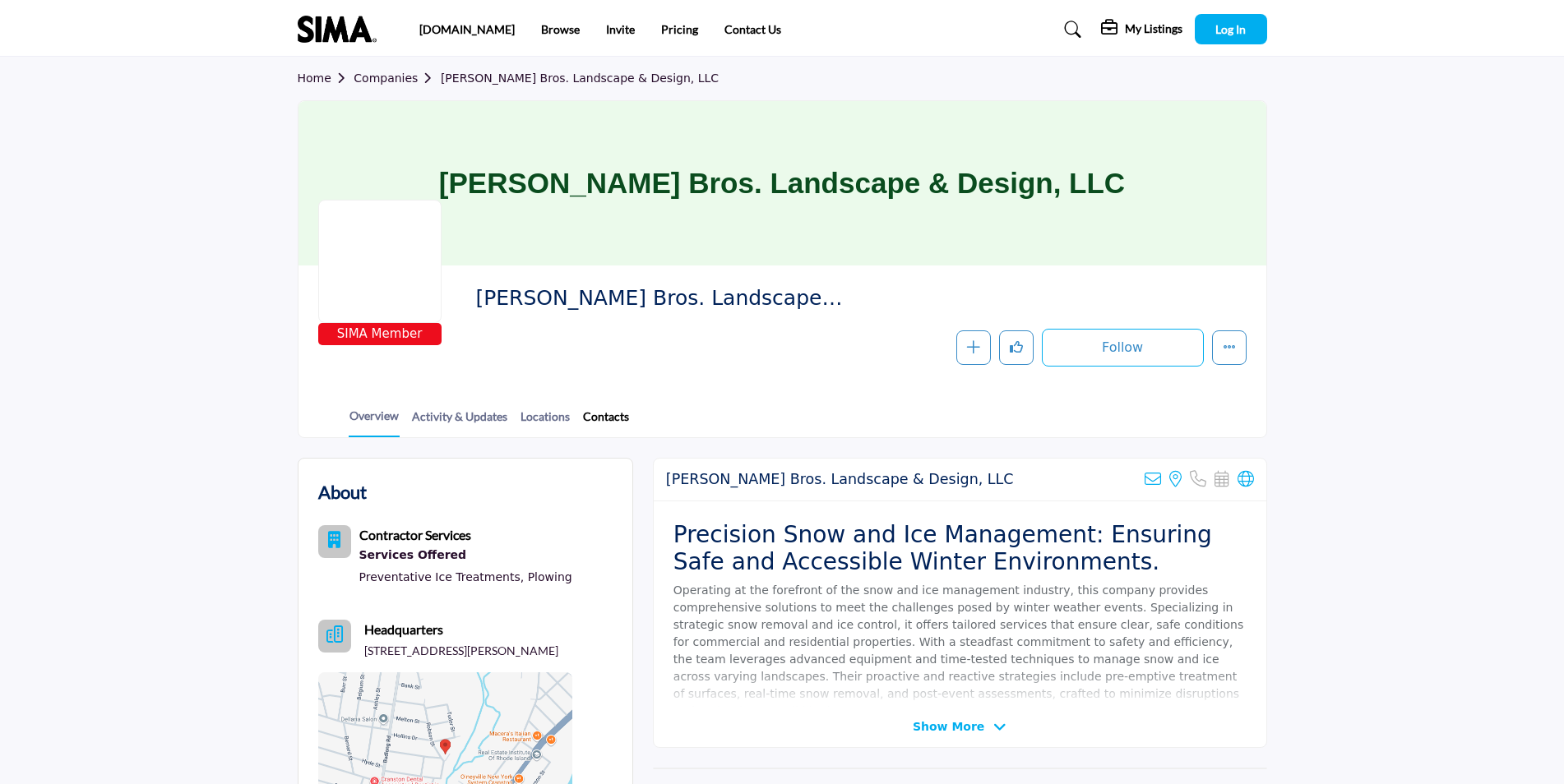
click at [595, 419] on link "Contacts" at bounding box center [606, 422] width 48 height 29
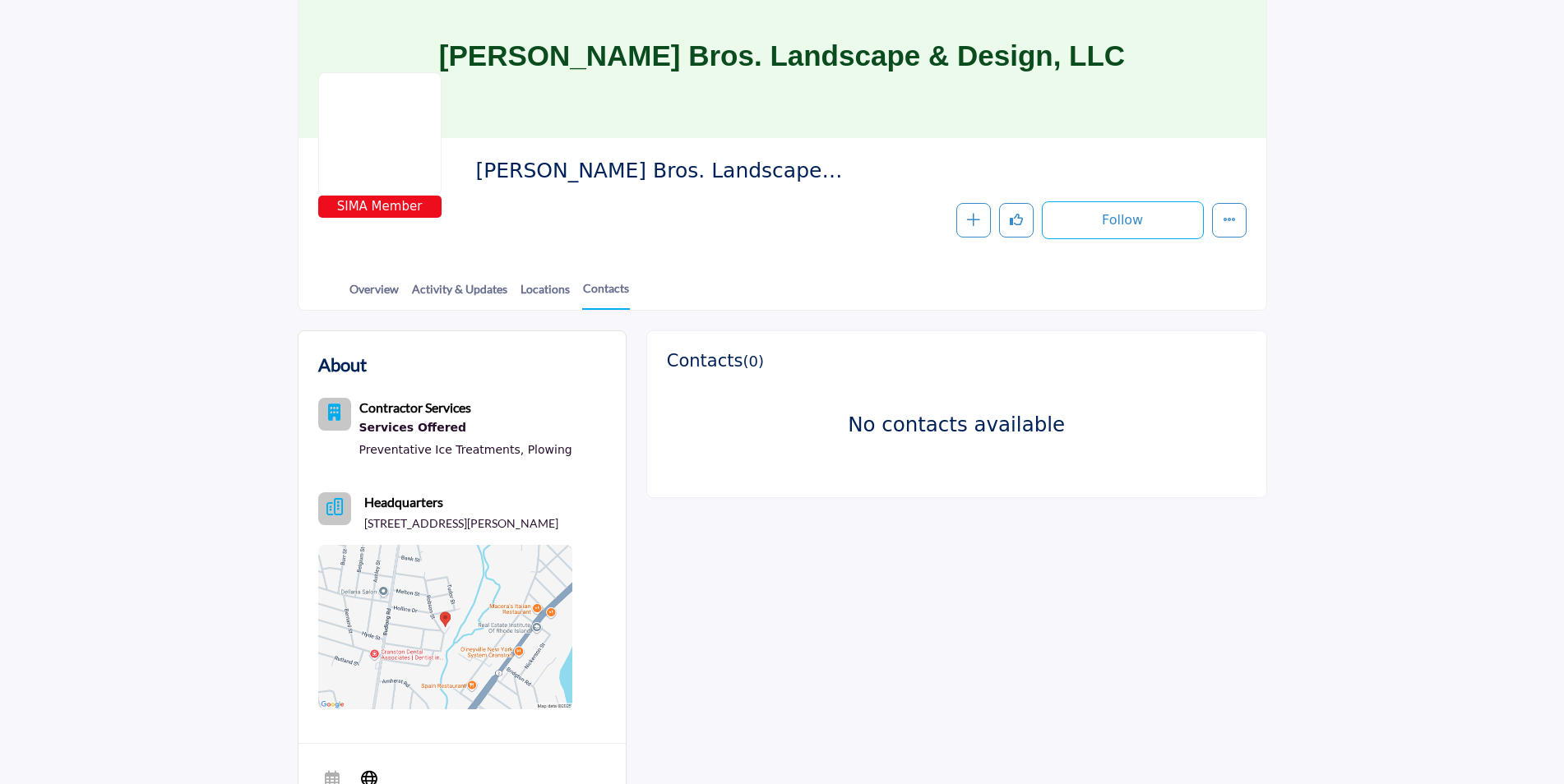
scroll to position [247, 0]
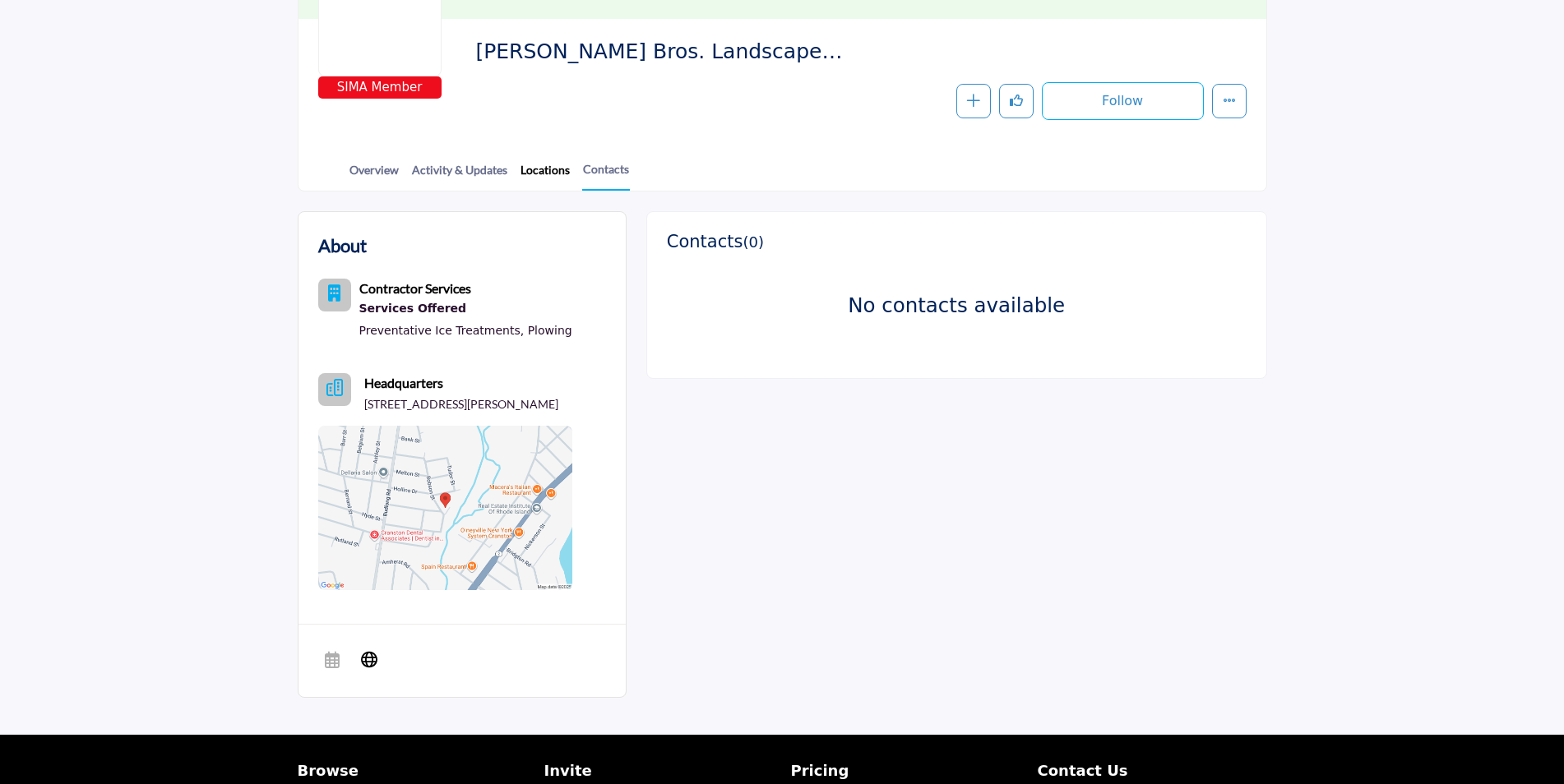
click at [537, 172] on link "Locations" at bounding box center [545, 175] width 51 height 29
click at [456, 174] on link "Activity & Updates" at bounding box center [459, 175] width 97 height 29
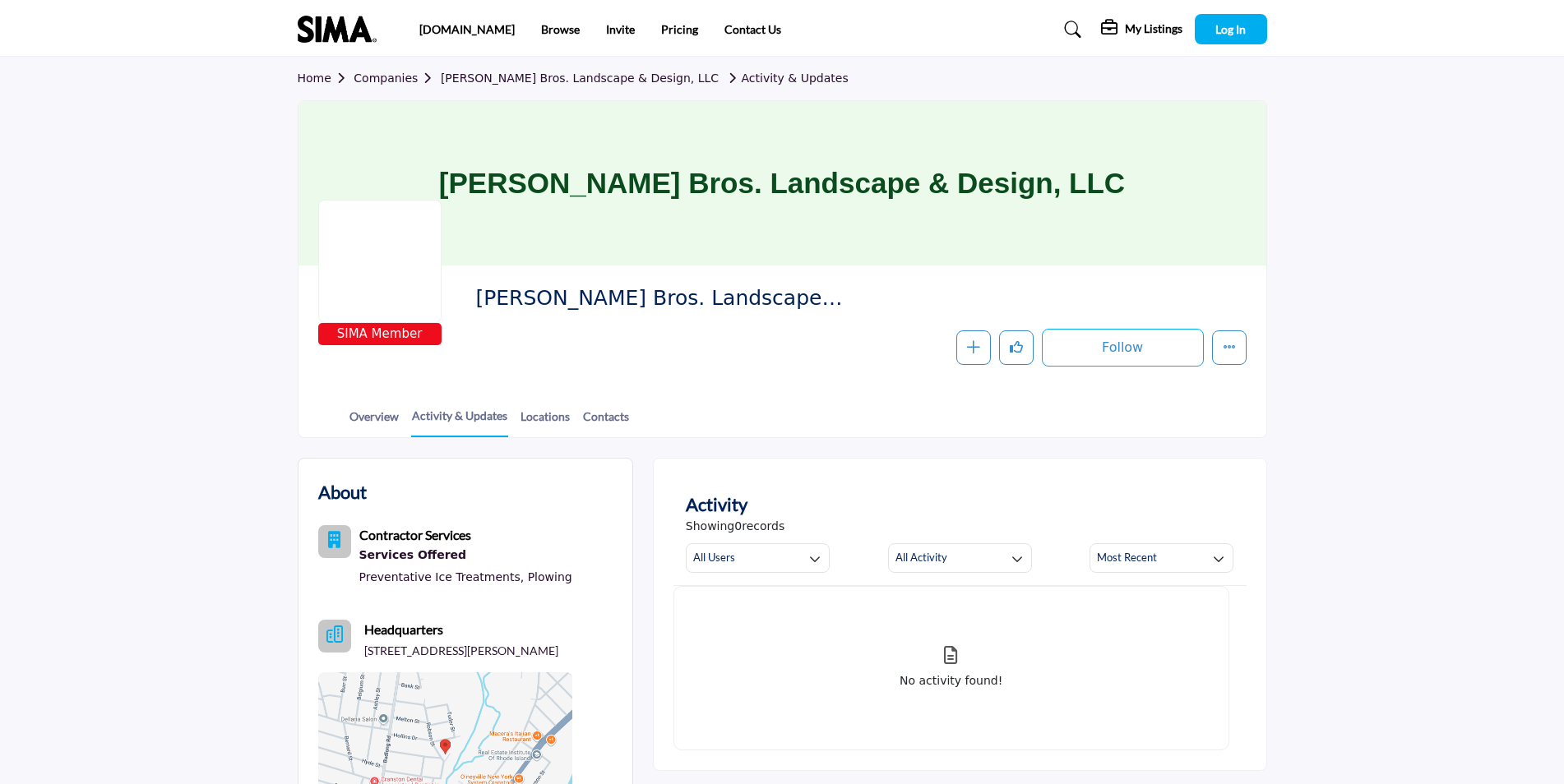
click at [74, 234] on section "Home Companies [PERSON_NAME] Bros. Landscape & Design, LLC Activity & Updates […" at bounding box center [782, 247] width 1564 height 381
click at [385, 425] on link "Overview" at bounding box center [374, 422] width 51 height 29
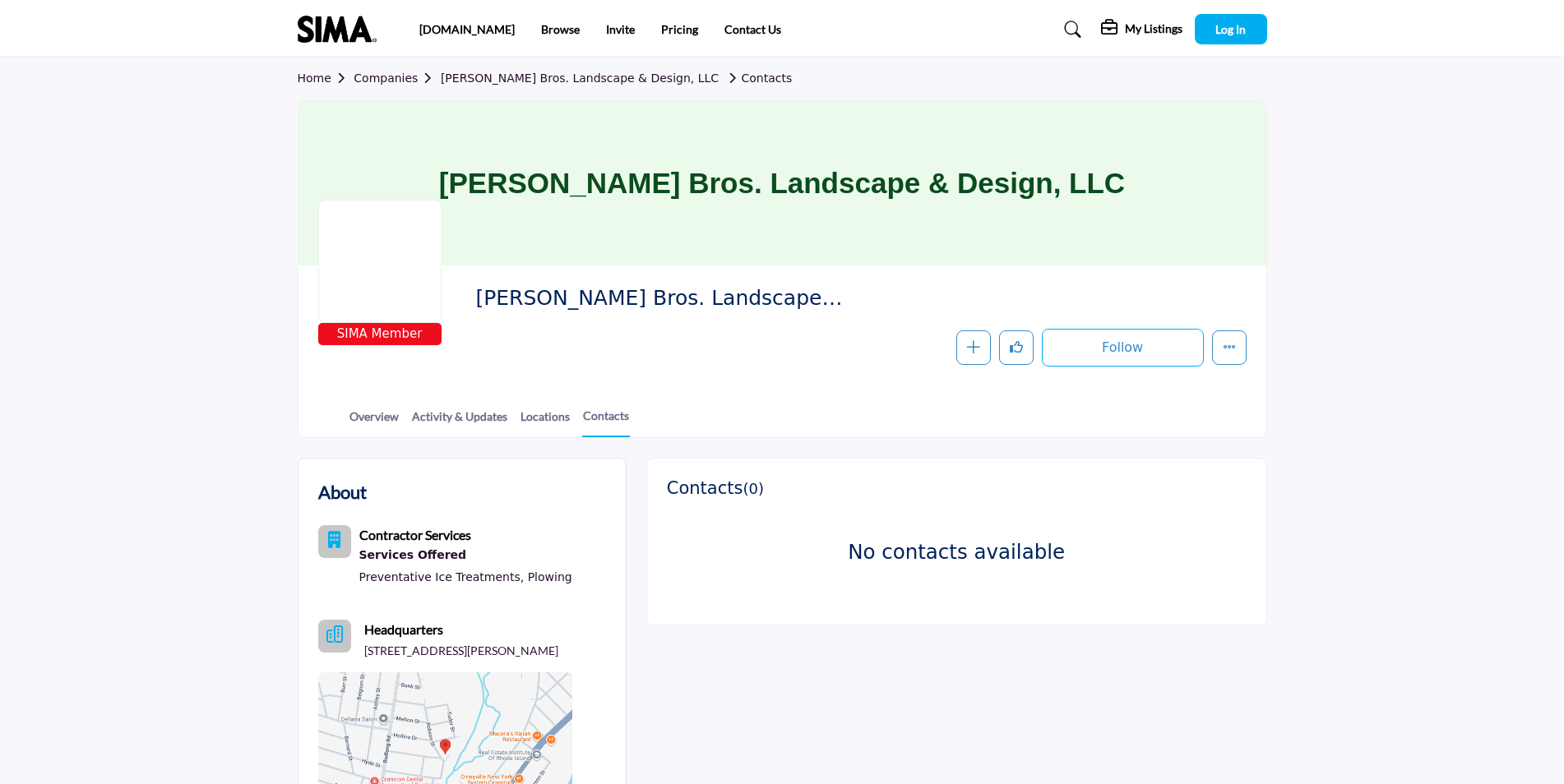
click at [336, 18] on img at bounding box center [341, 29] width 87 height 27
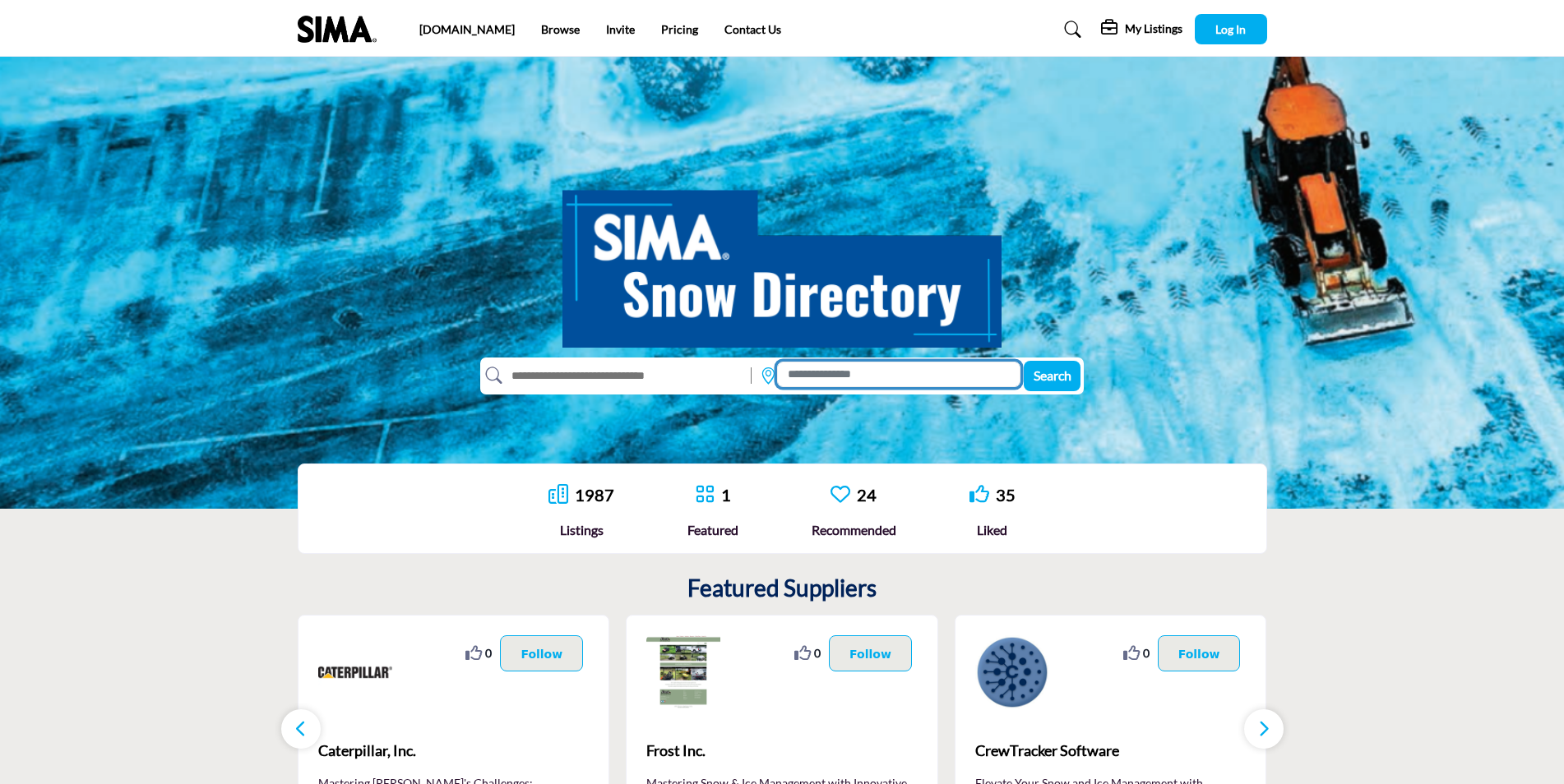
click at [930, 379] on input at bounding box center [899, 374] width 243 height 26
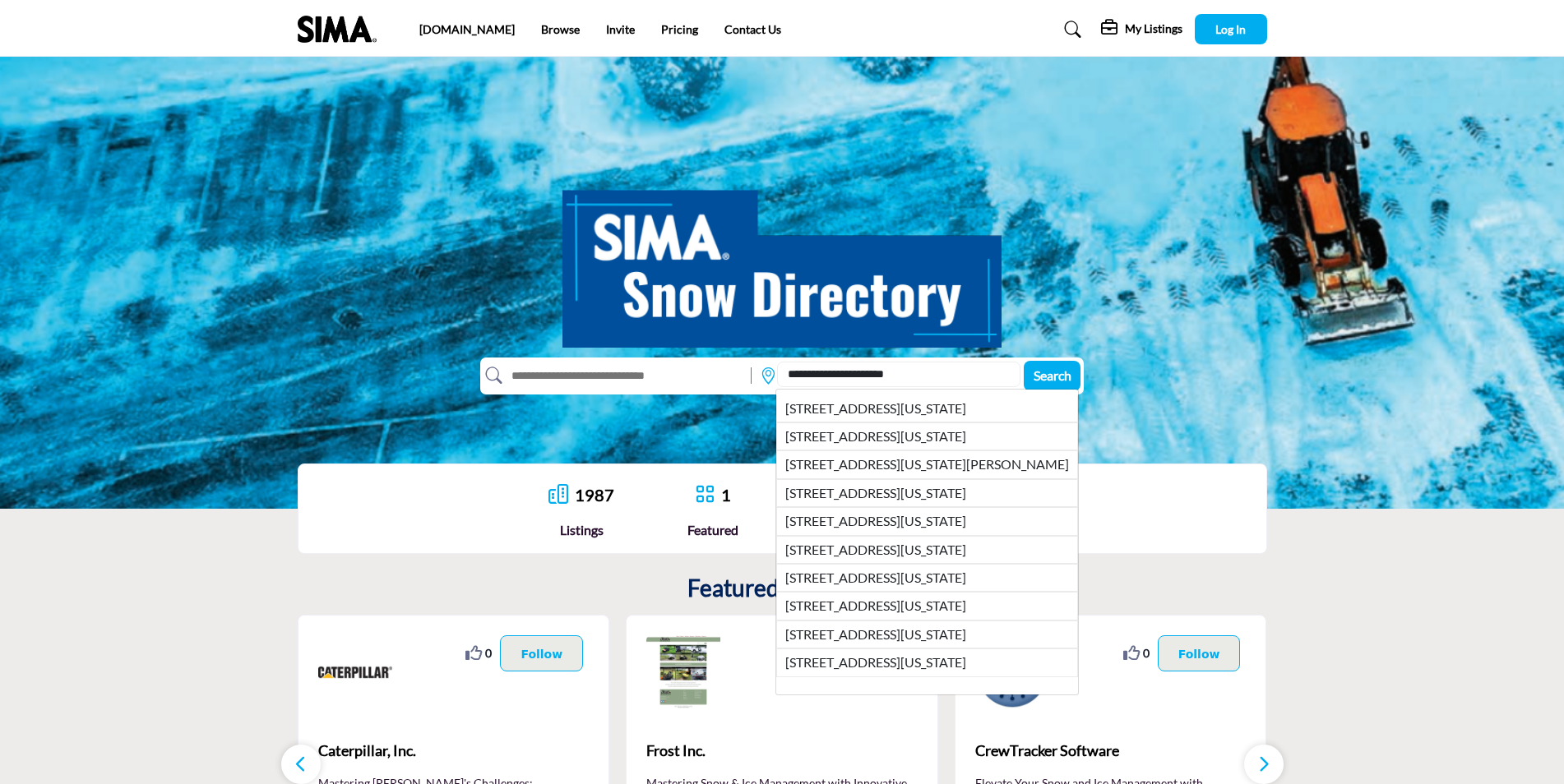
click at [975, 413] on li "[STREET_ADDRESS][US_STATE]" at bounding box center [927, 409] width 301 height 27
type input "**********"
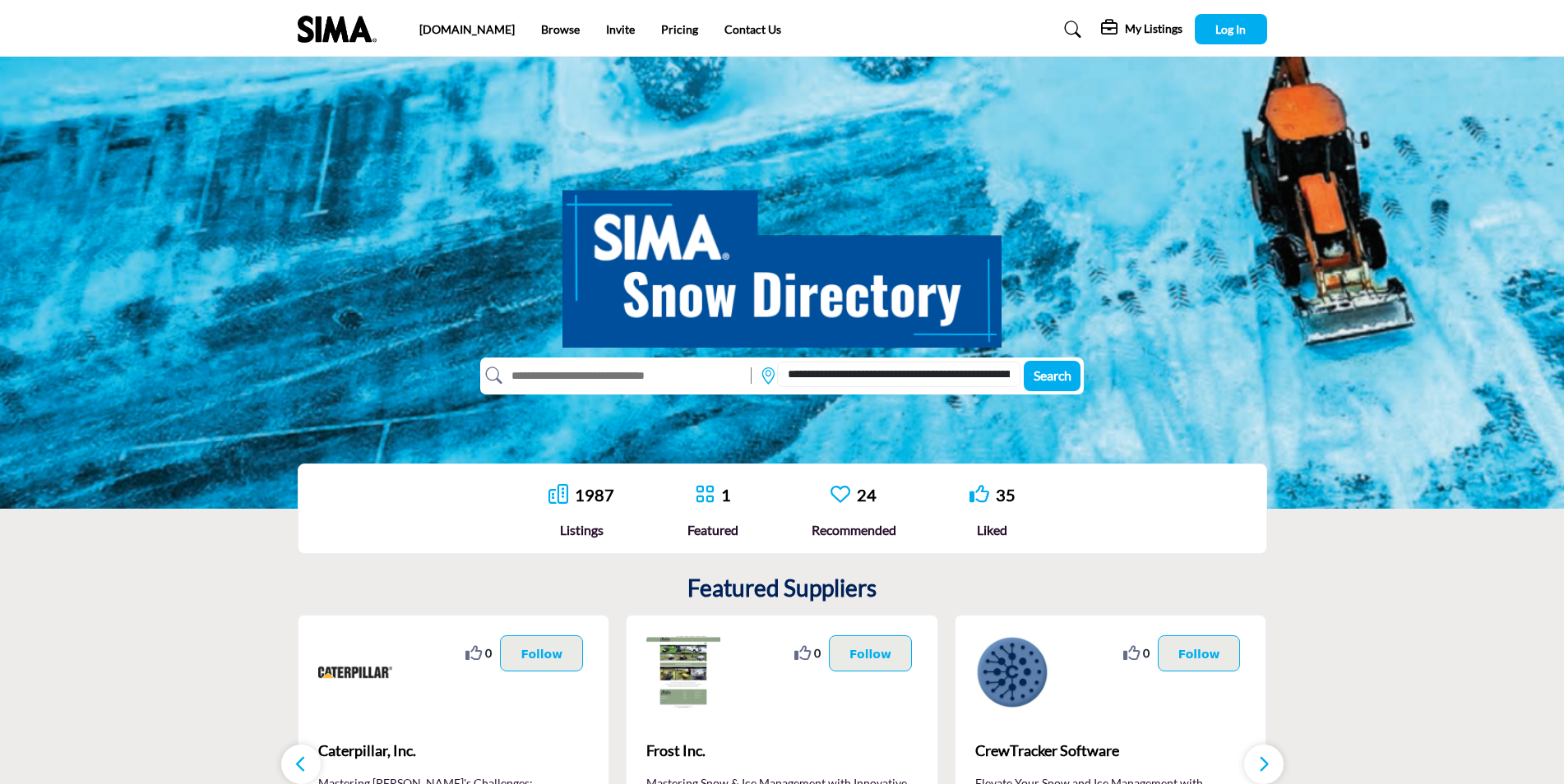
click at [646, 377] on input "text" at bounding box center [622, 375] width 241 height 26
click at [1048, 377] on span "Search" at bounding box center [1052, 375] width 38 height 16
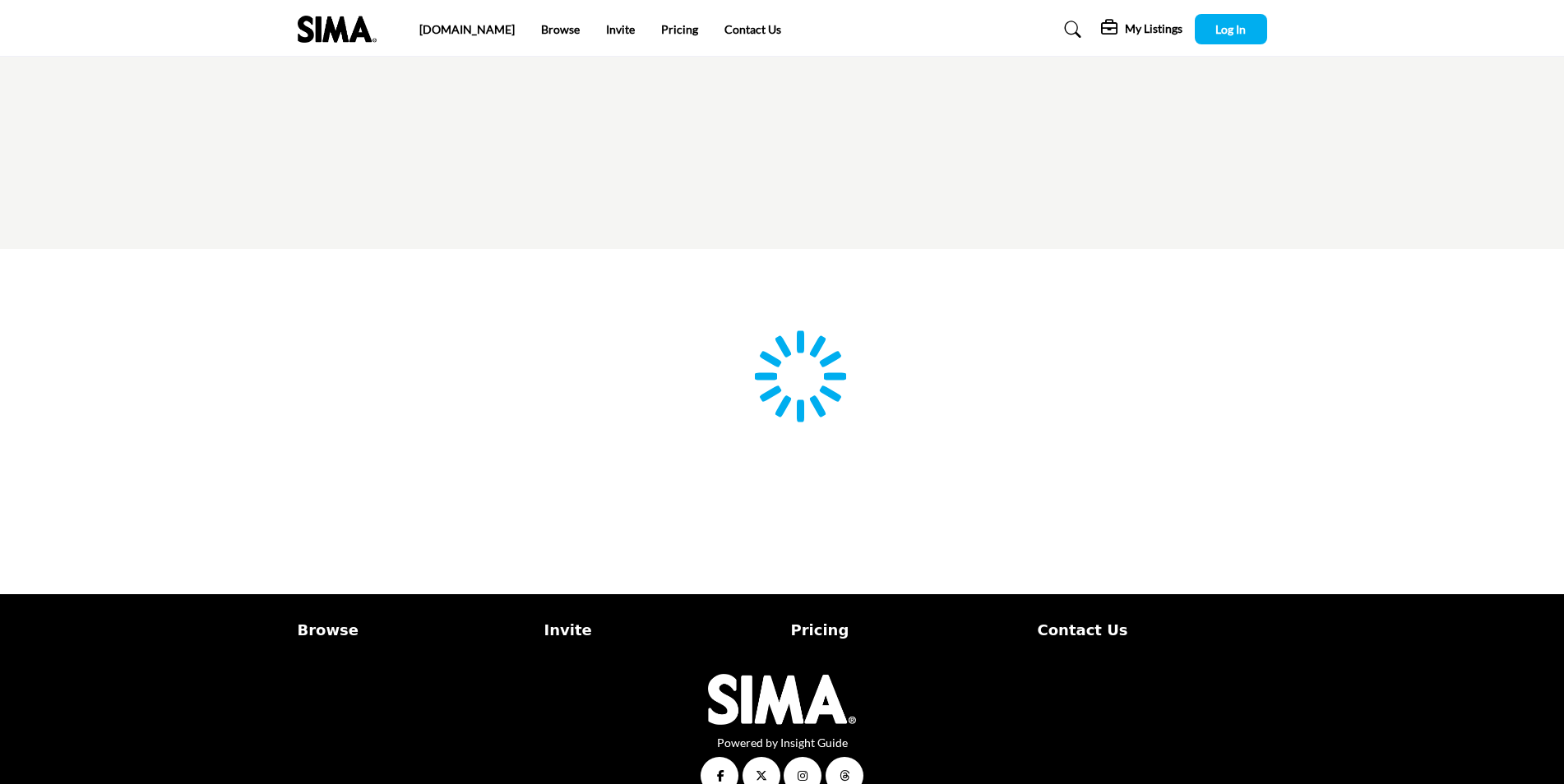
type input "**********"
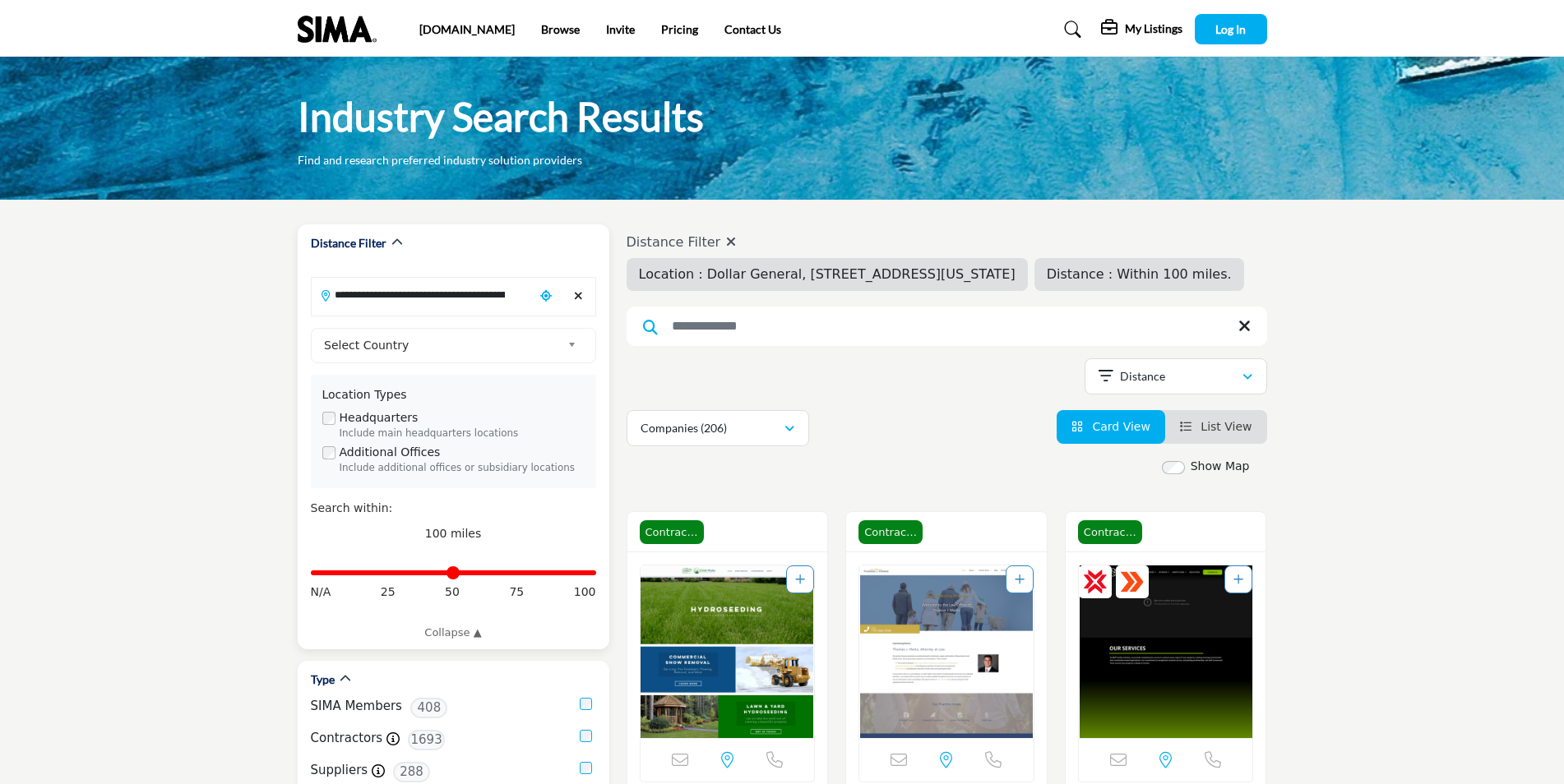
click at [368, 344] on span "Select Country" at bounding box center [442, 345] width 237 height 19
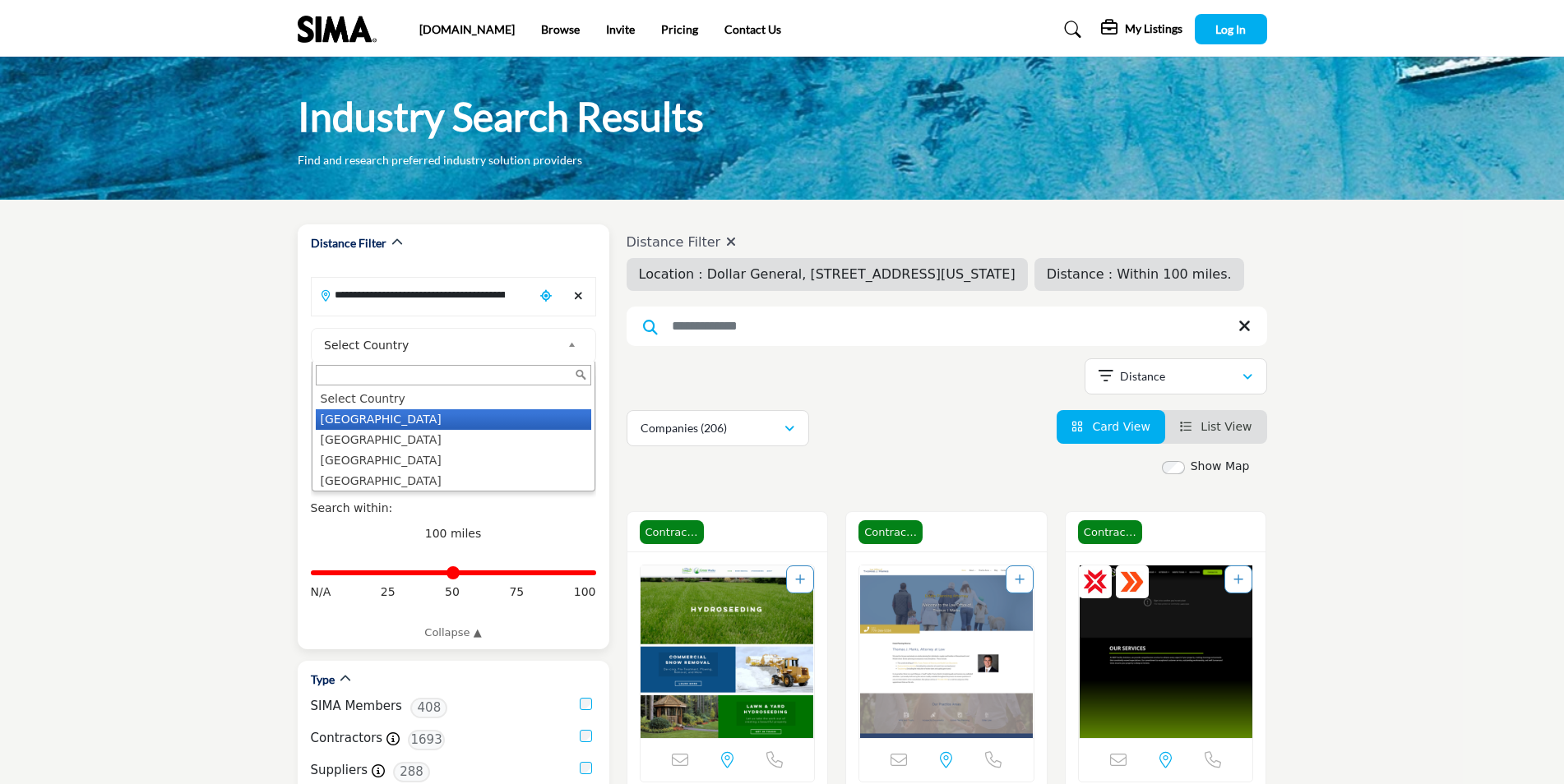
click at [350, 421] on li "[GEOGRAPHIC_DATA]" at bounding box center [453, 419] width 276 height 20
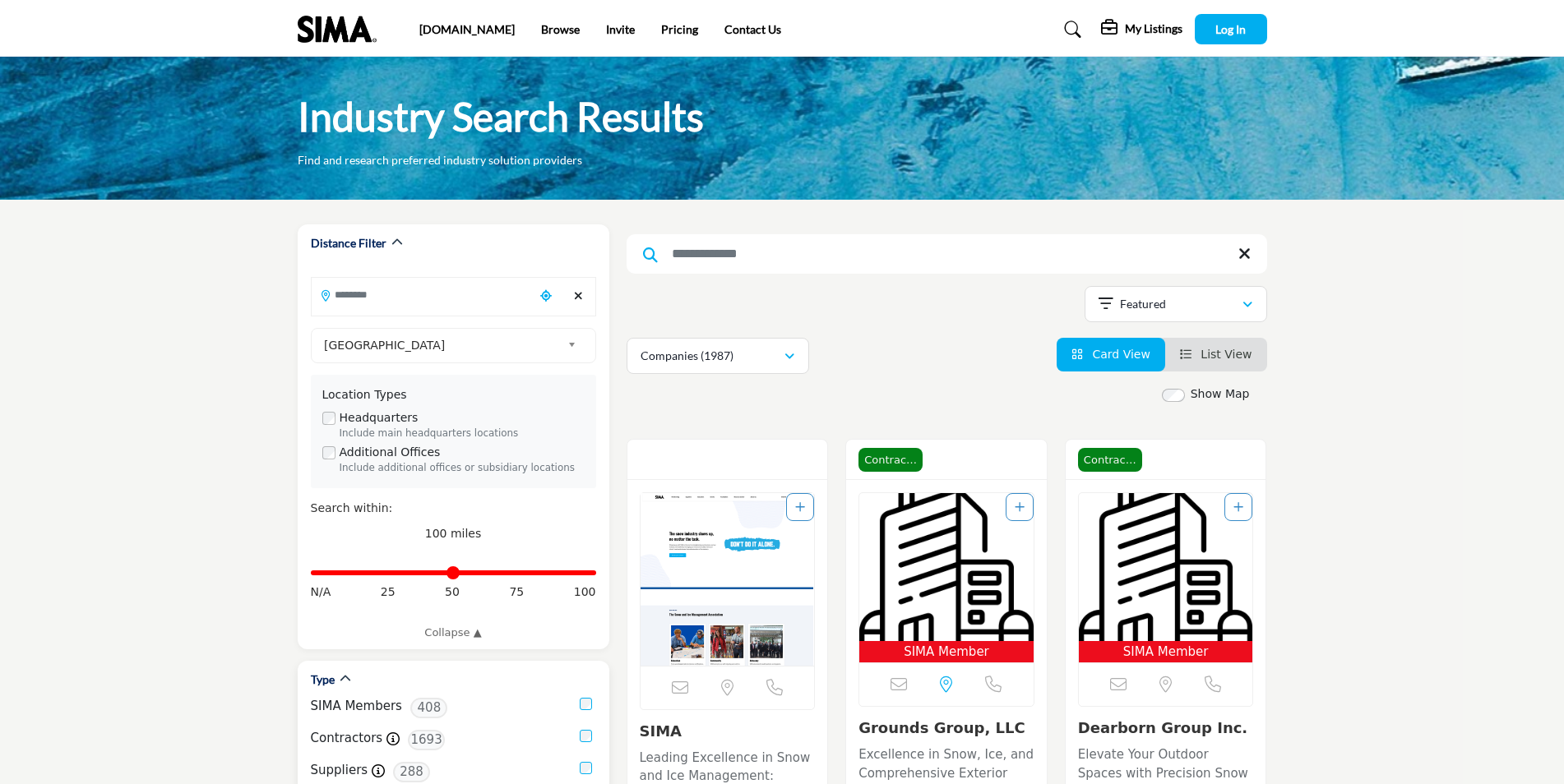
click at [589, 697] on div "Type" at bounding box center [454, 679] width 285 height 38
type input "**"
click at [393, 574] on input "Distance in miles" at bounding box center [454, 573] width 285 height 4
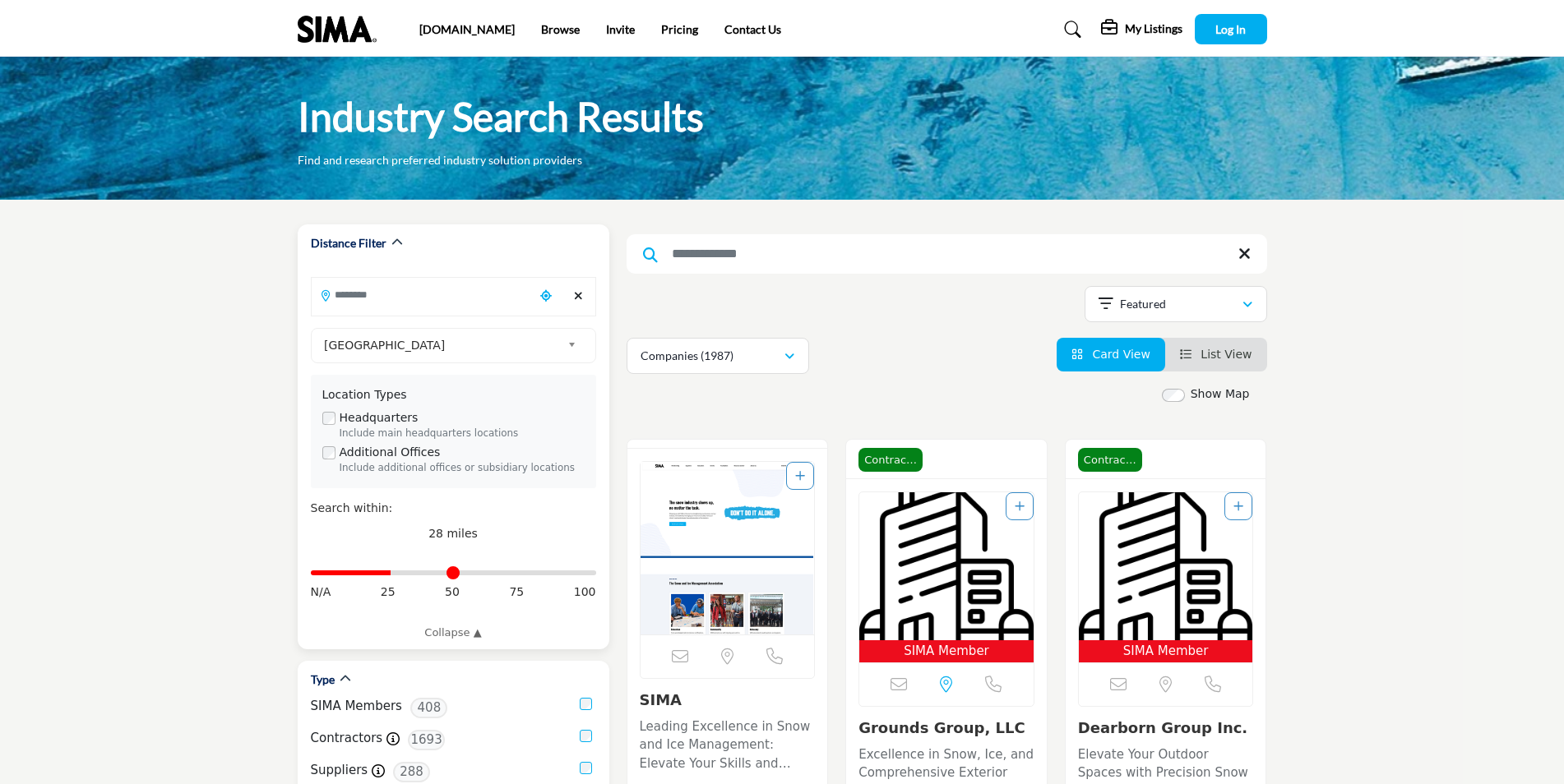
type input "**********"
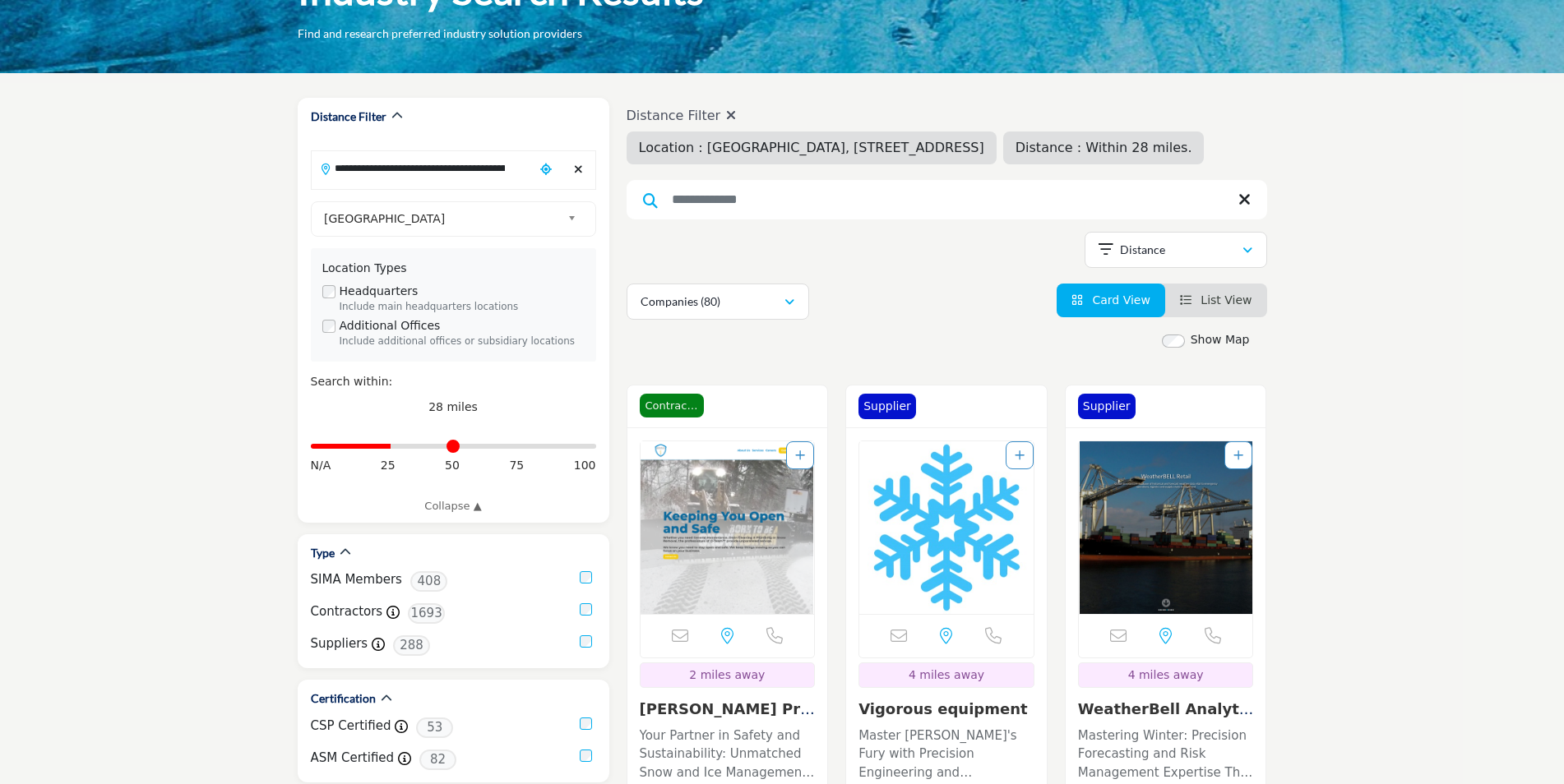
scroll to position [165, 0]
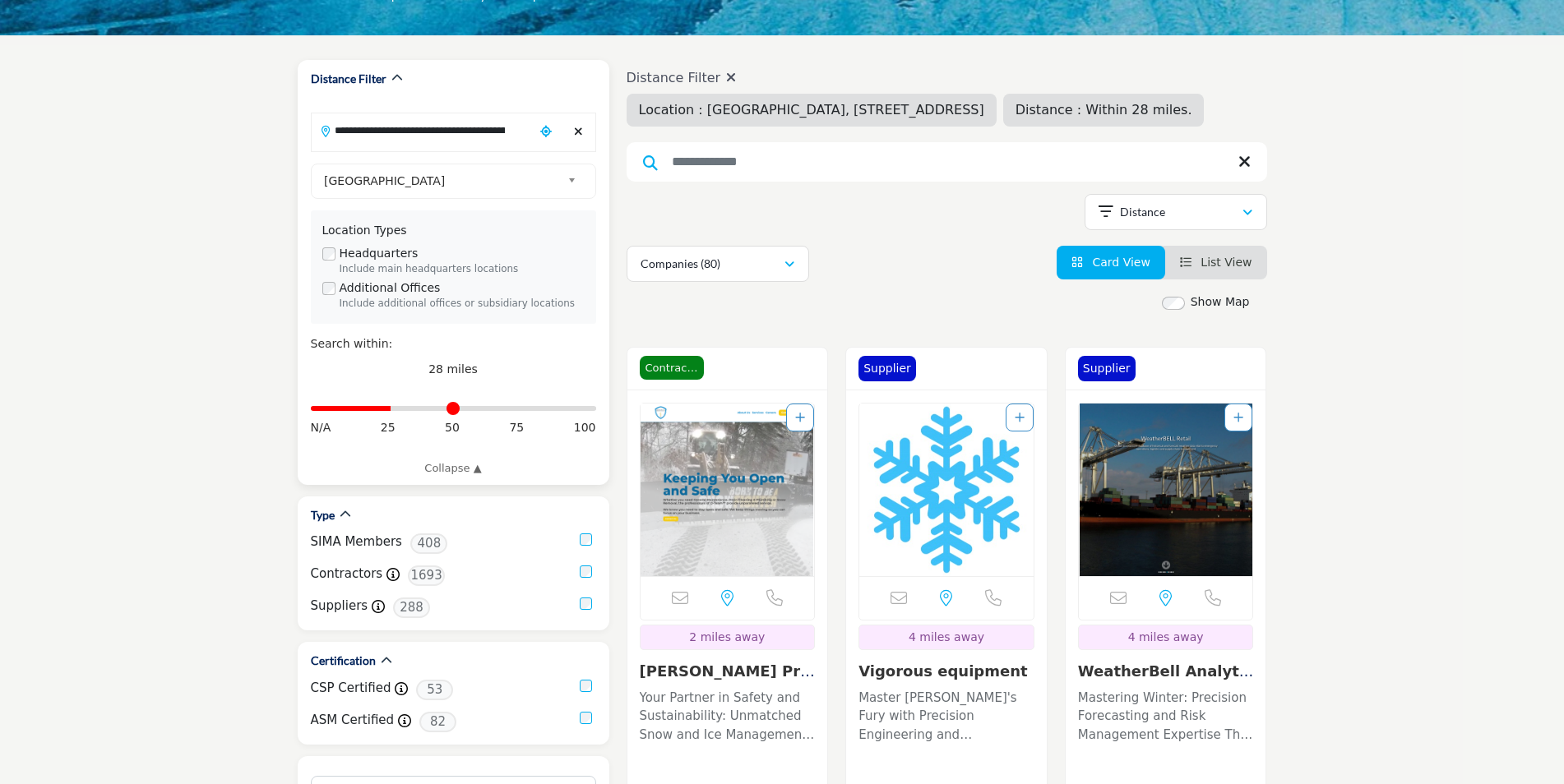
click at [579, 134] on icon "Clear search location" at bounding box center [578, 131] width 9 height 11
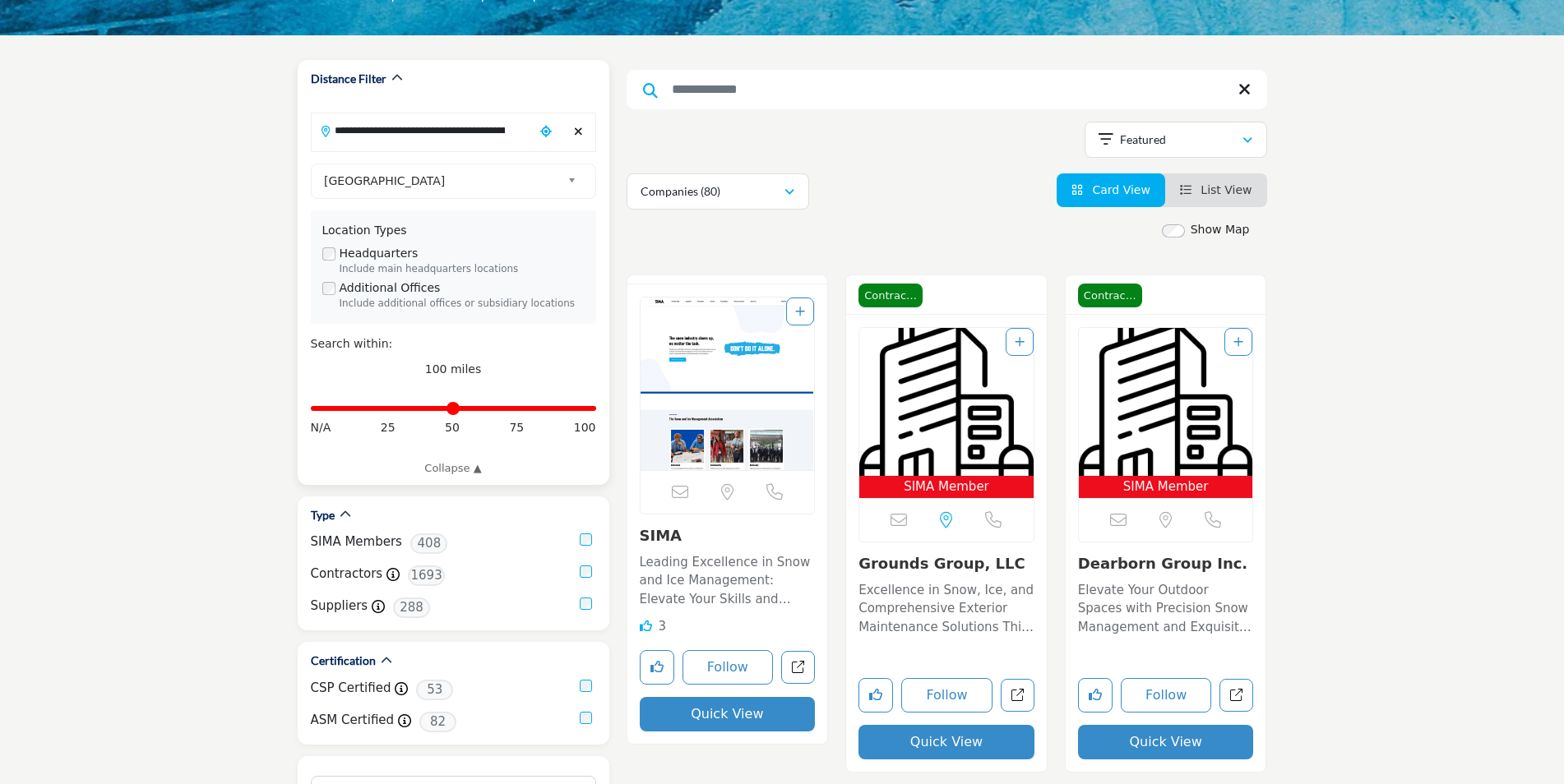
type input "***"
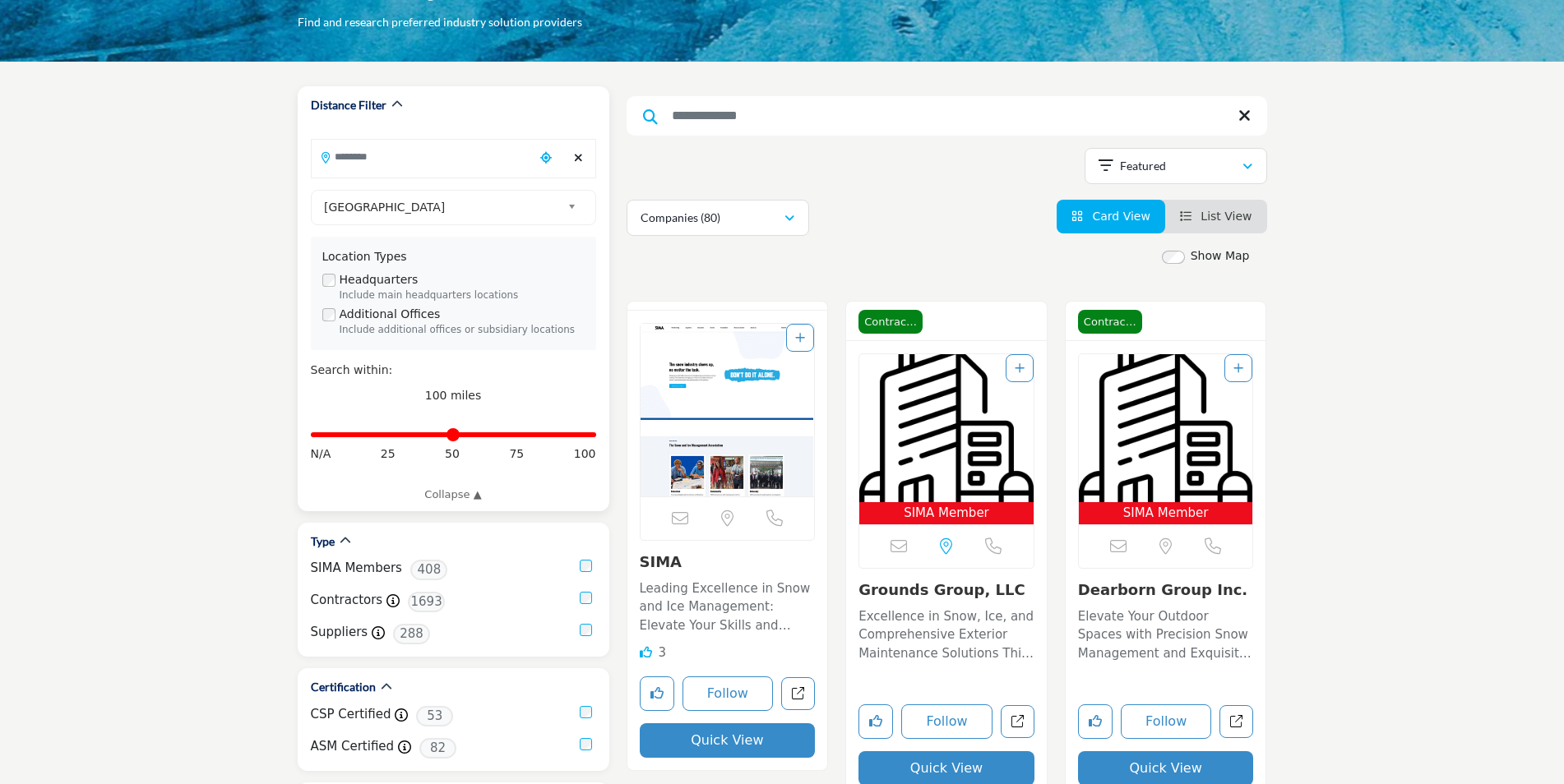
click at [379, 141] on input "Search Location" at bounding box center [423, 157] width 222 height 32
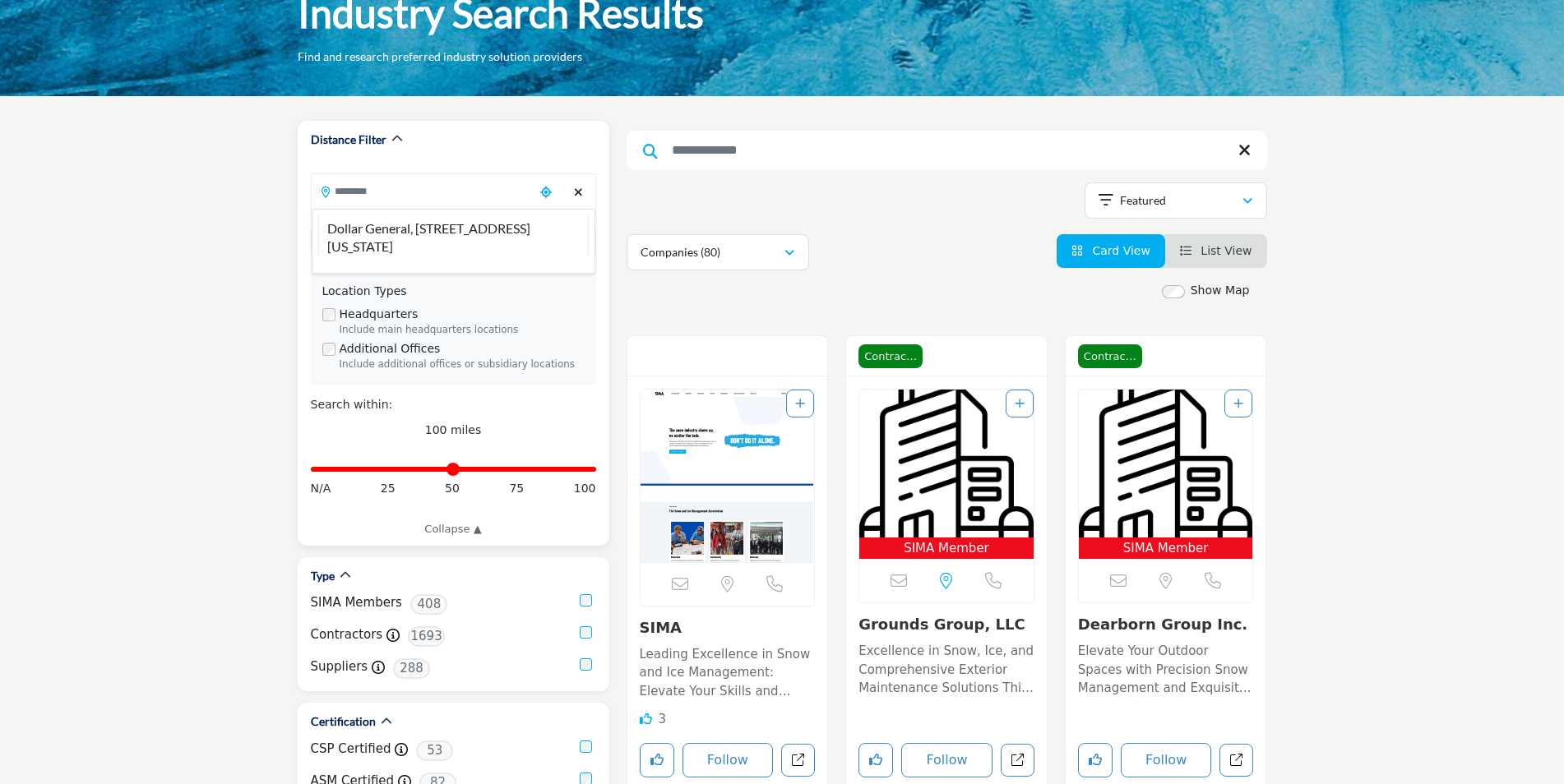
scroll to position [0, 0]
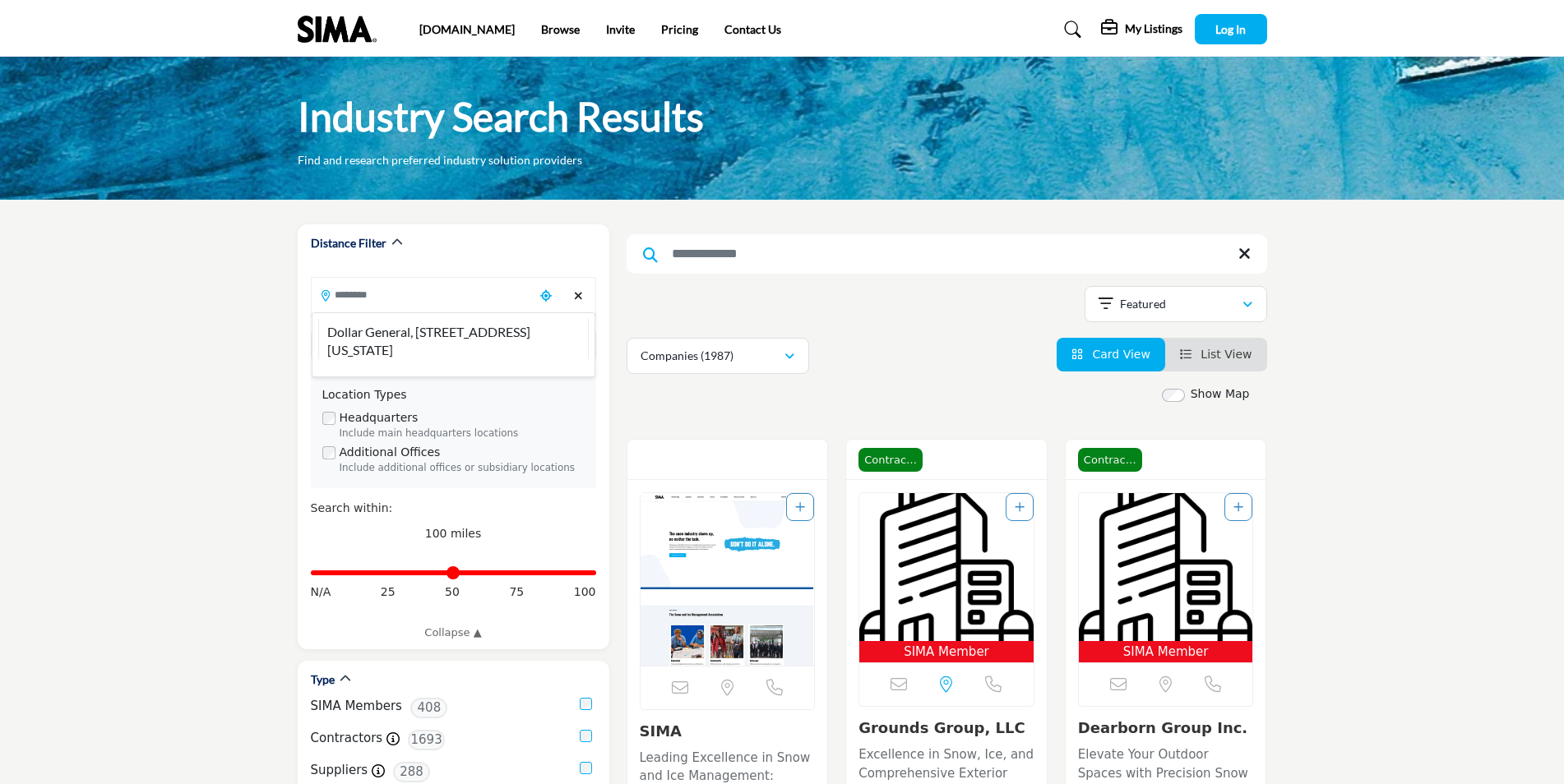
click at [432, 325] on li "Dollar General, [STREET_ADDRESS][US_STATE]" at bounding box center [453, 339] width 271 height 41
type input "**********"
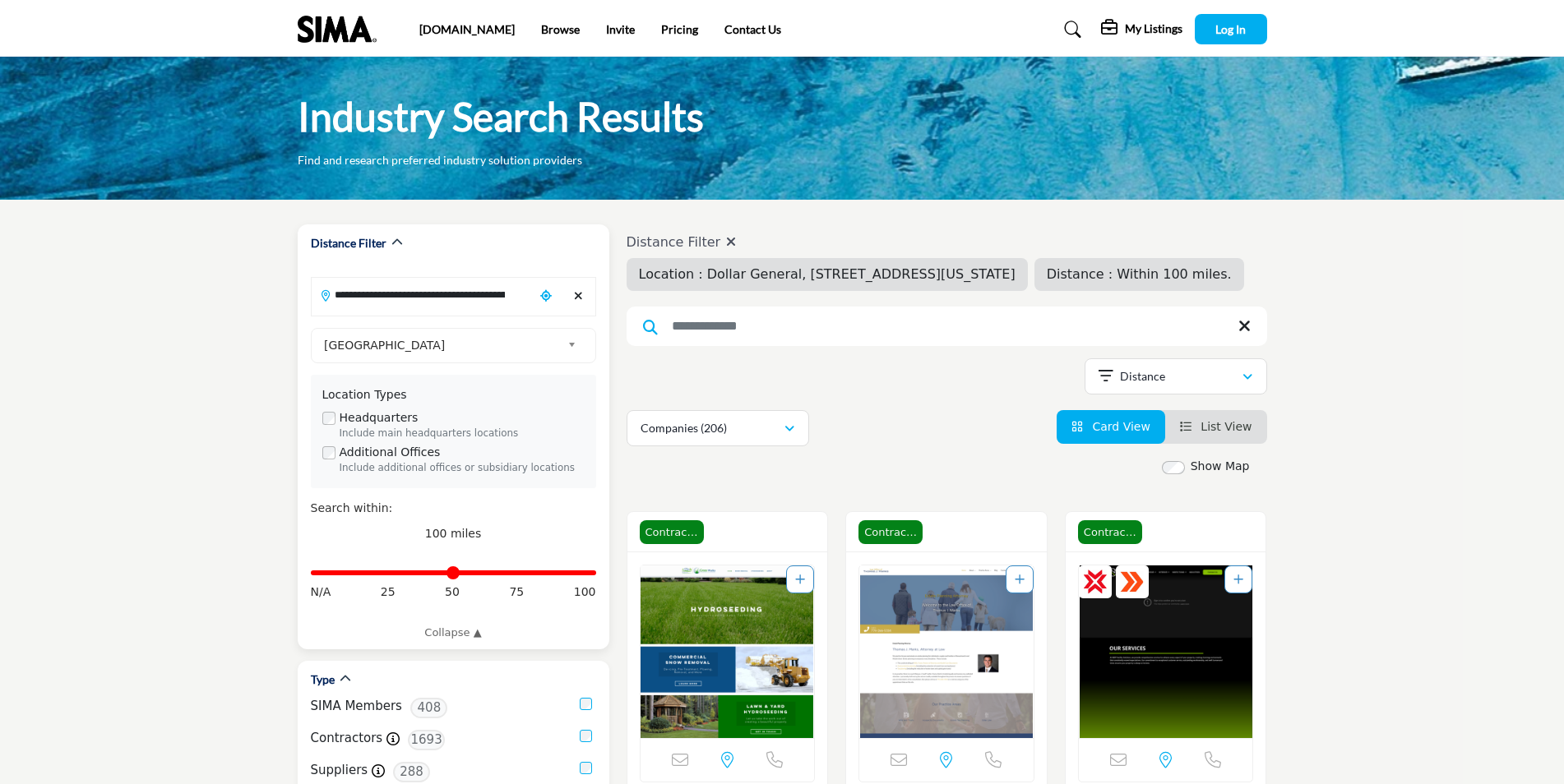
click at [451, 573] on input "Distance in miles" at bounding box center [454, 573] width 285 height 4
type input "**"
click at [389, 573] on input "Distance in miles" at bounding box center [454, 573] width 285 height 4
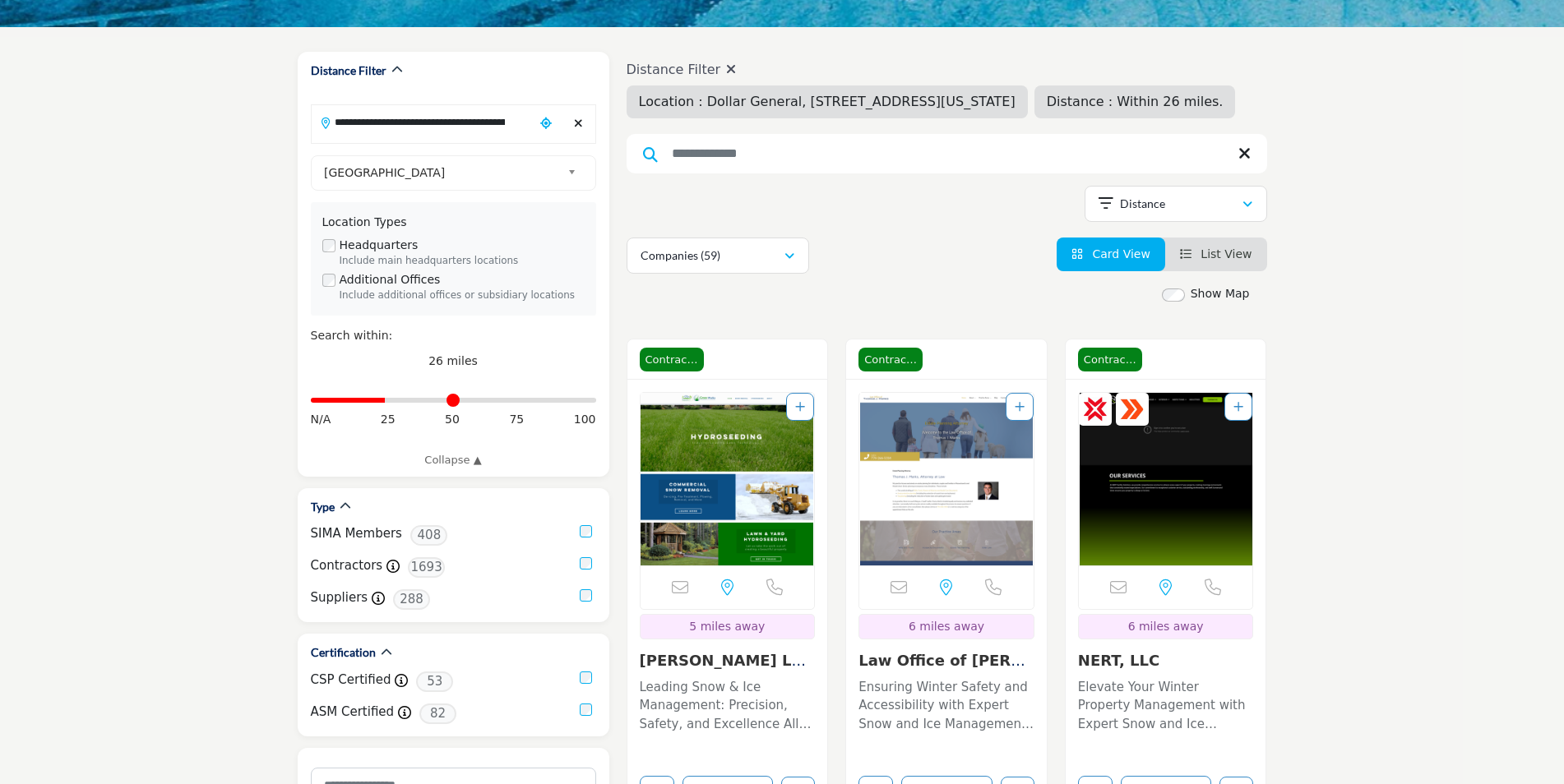
scroll to position [247, 0]
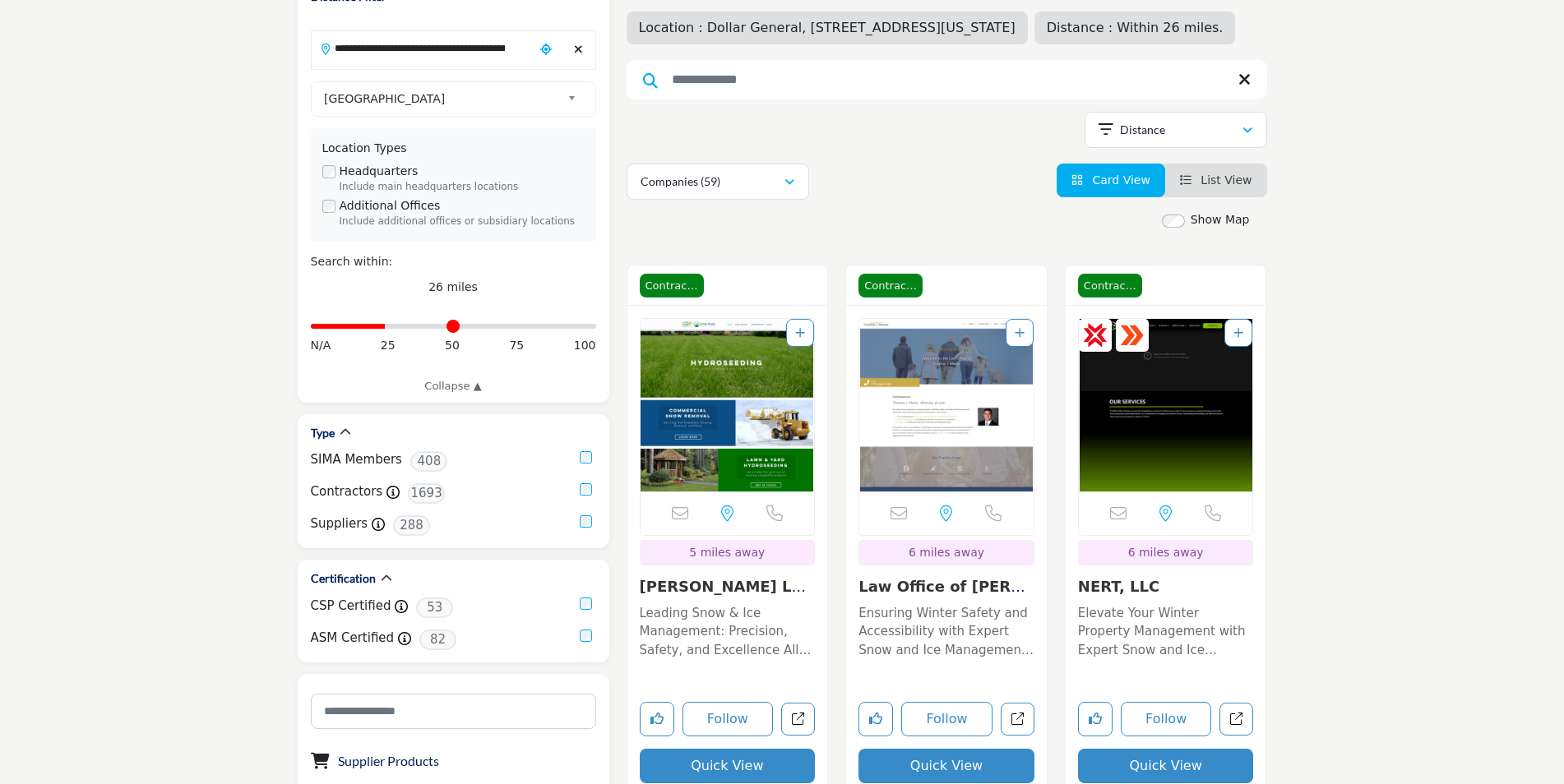
click at [1211, 187] on span "List View" at bounding box center [1226, 180] width 51 height 13
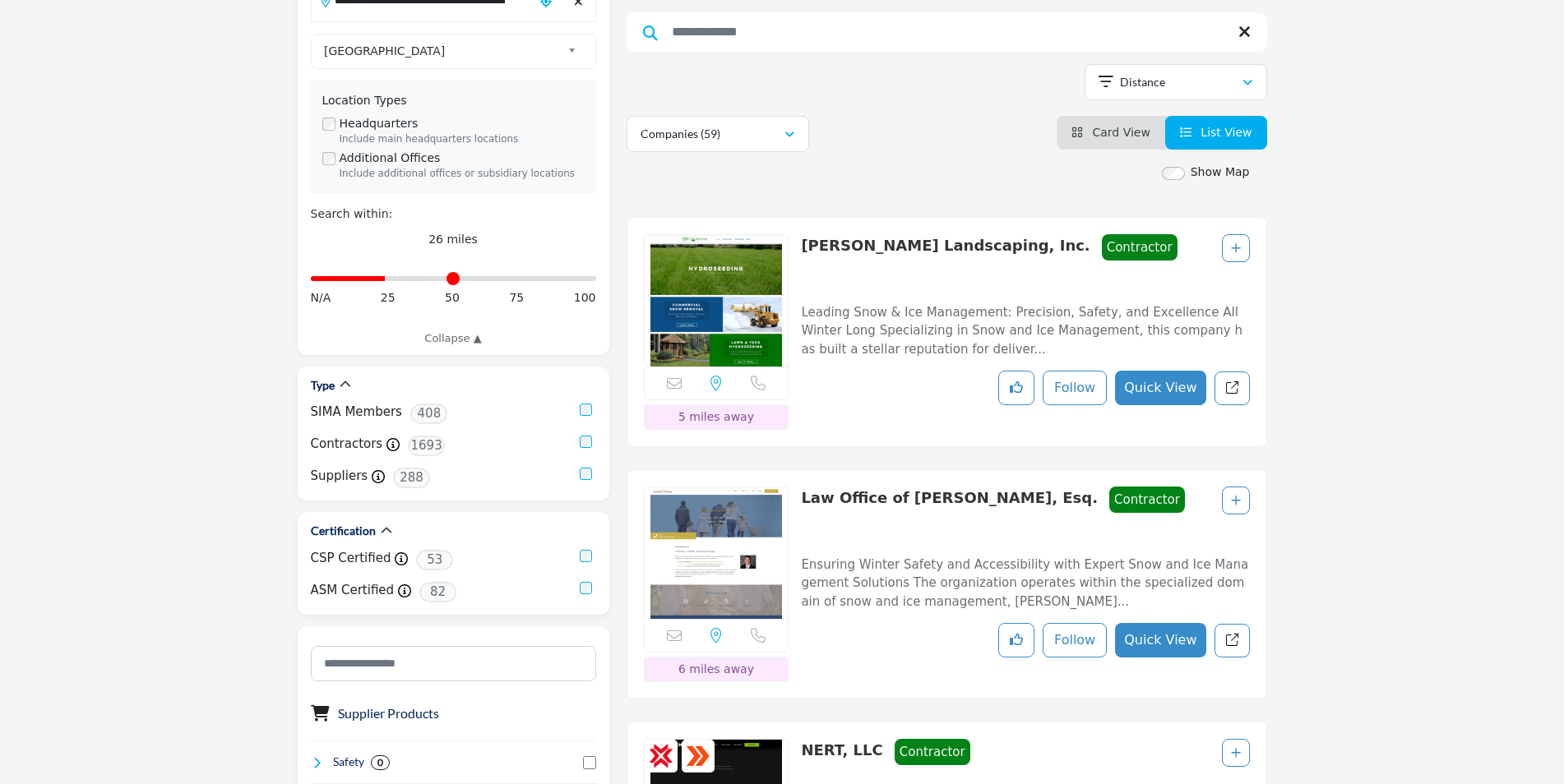
scroll to position [329, 0]
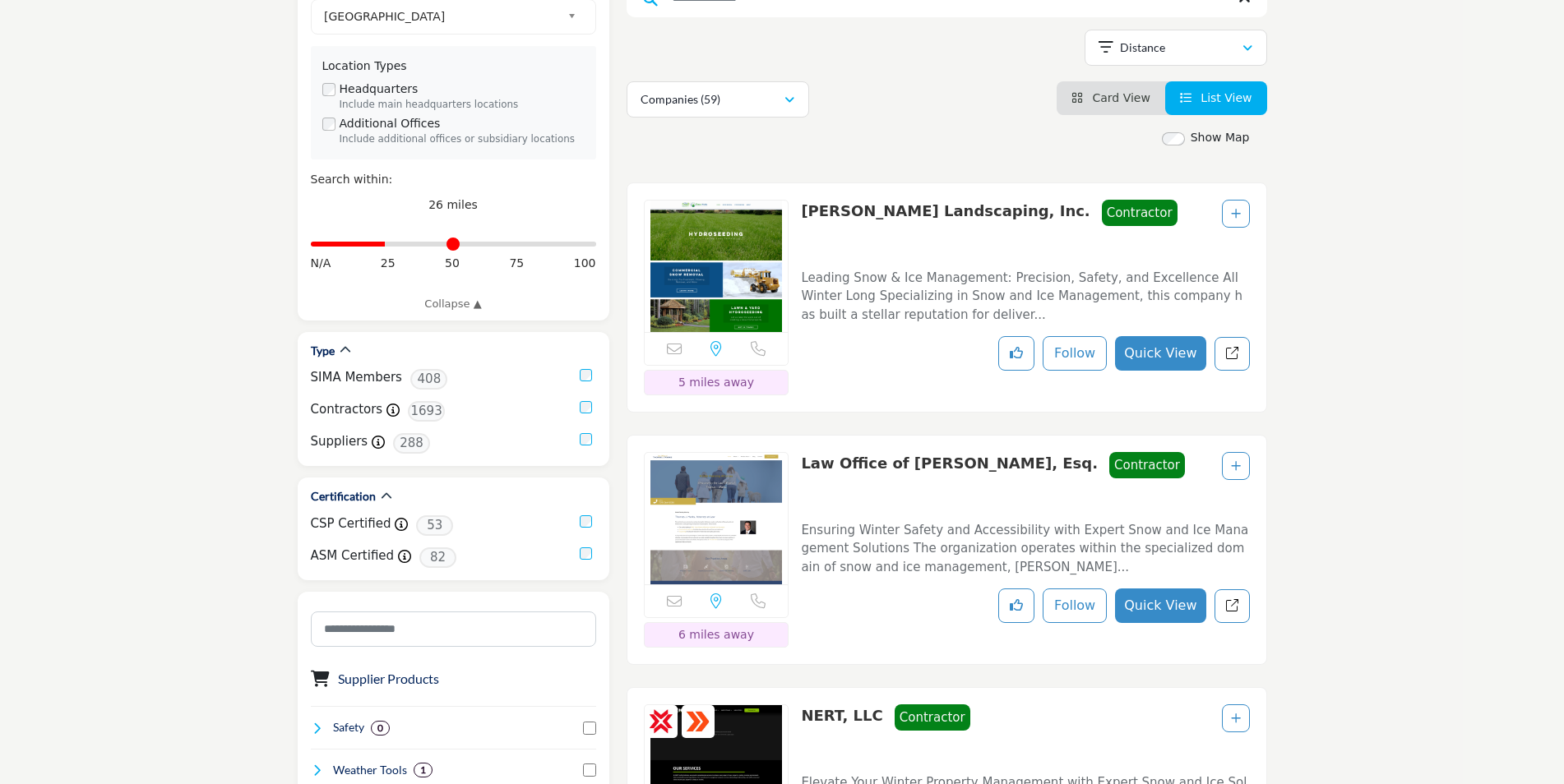
click at [1162, 371] on button "Quick View" at bounding box center [1160, 353] width 91 height 34
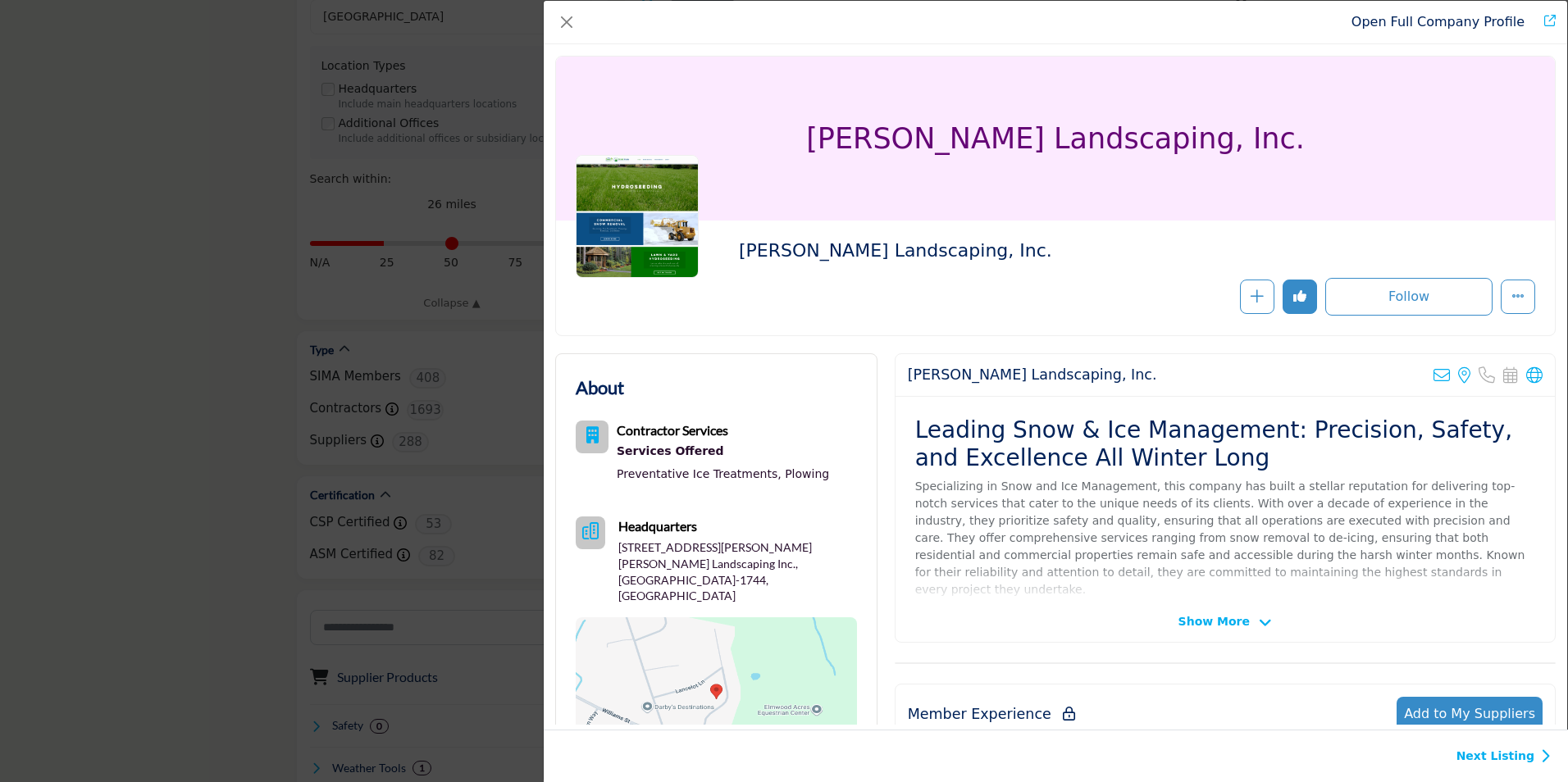
click at [777, 556] on p "22 King Arthur Way, McGowan Landscaping Inc., Mansfield, MA 02048-1744, USA" at bounding box center [737, 571] width 238 height 64
drag, startPoint x: 777, startPoint y: 556, endPoint x: 730, endPoint y: 557, distance: 47.0
click at [730, 557] on p "22 King Arthur Way, McGowan Landscaping Inc., Mansfield, MA 02048-1744, USA" at bounding box center [737, 571] width 238 height 64
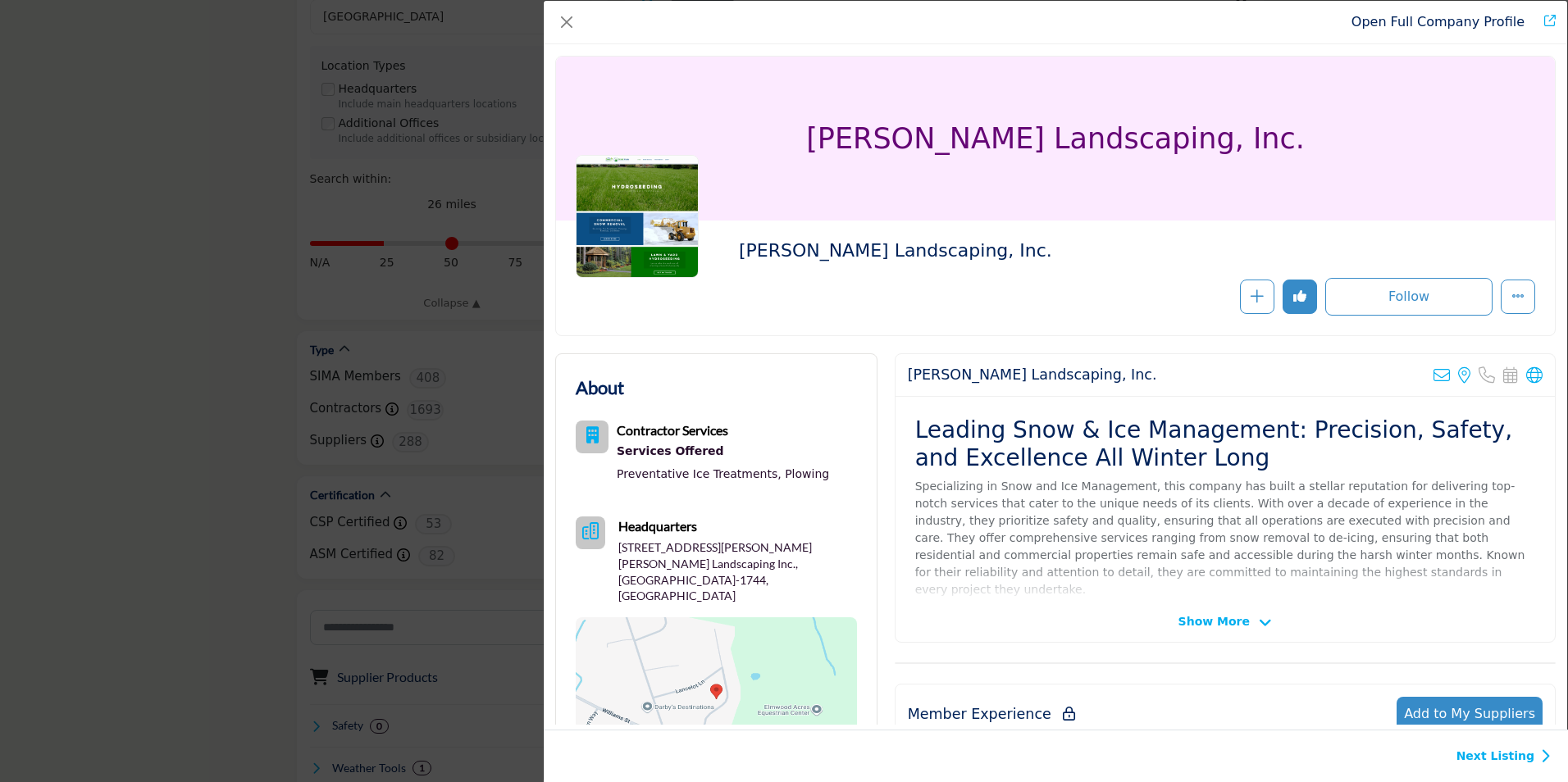
click at [1131, 561] on p "Specializing in Snow and Ice Management, this company has built a stellar reput…" at bounding box center [1224, 538] width 620 height 120
click at [353, 135] on div "Open Full Company Profile McGowan Landscaping, Inc. Follow Following" at bounding box center [784, 391] width 1568 height 782
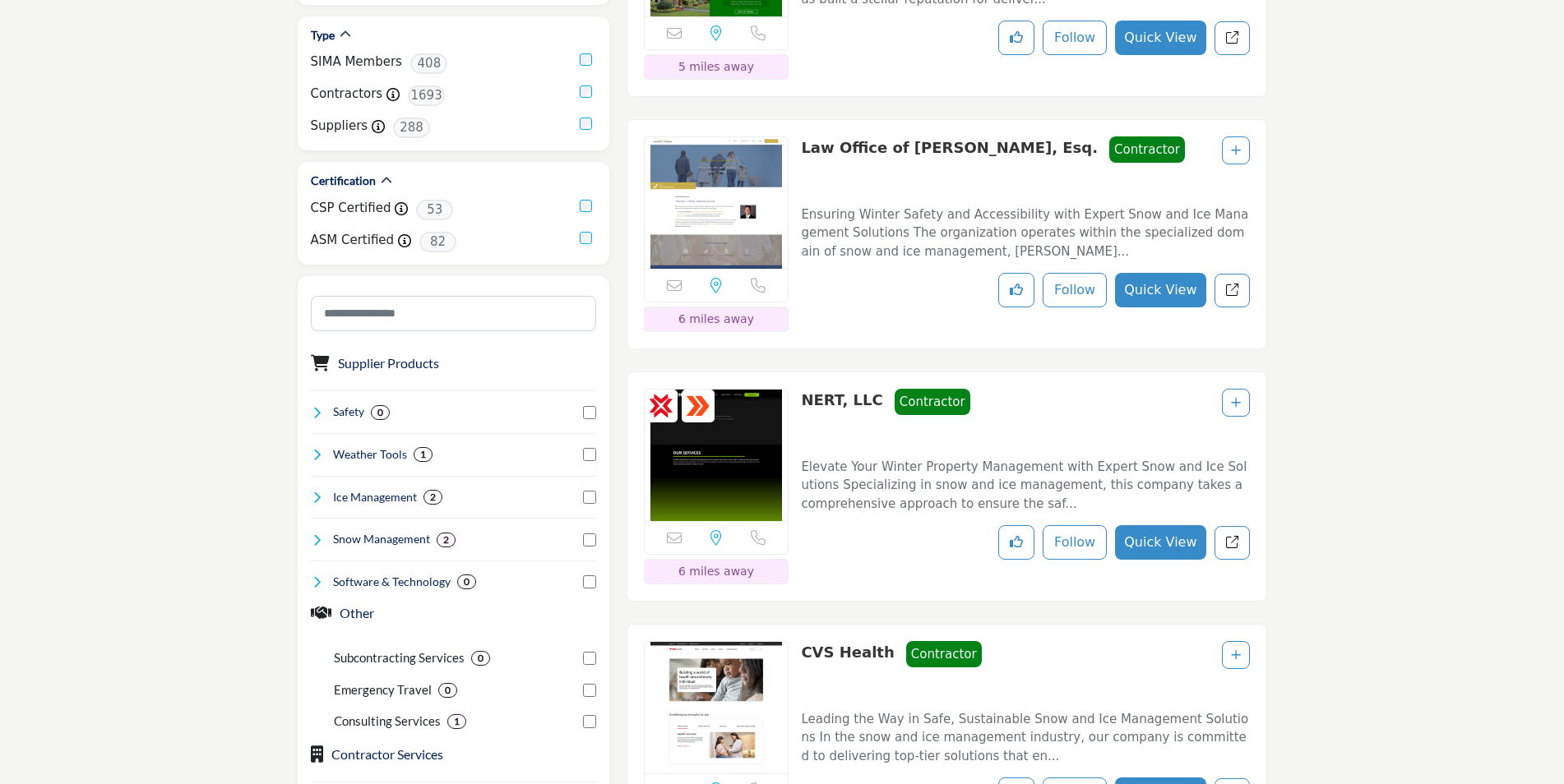
scroll to position [657, 0]
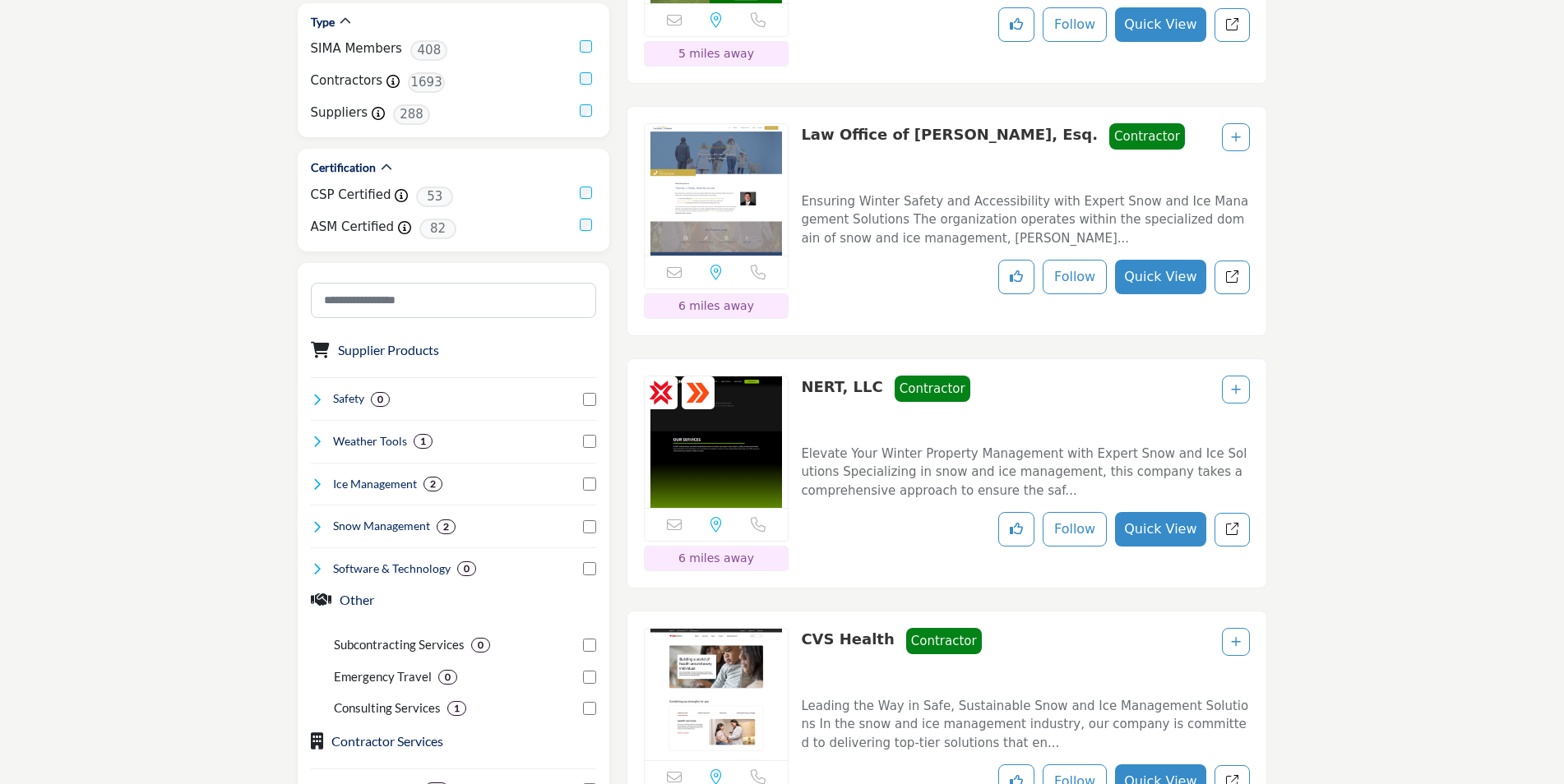
click at [1146, 294] on button "Quick View" at bounding box center [1160, 277] width 91 height 34
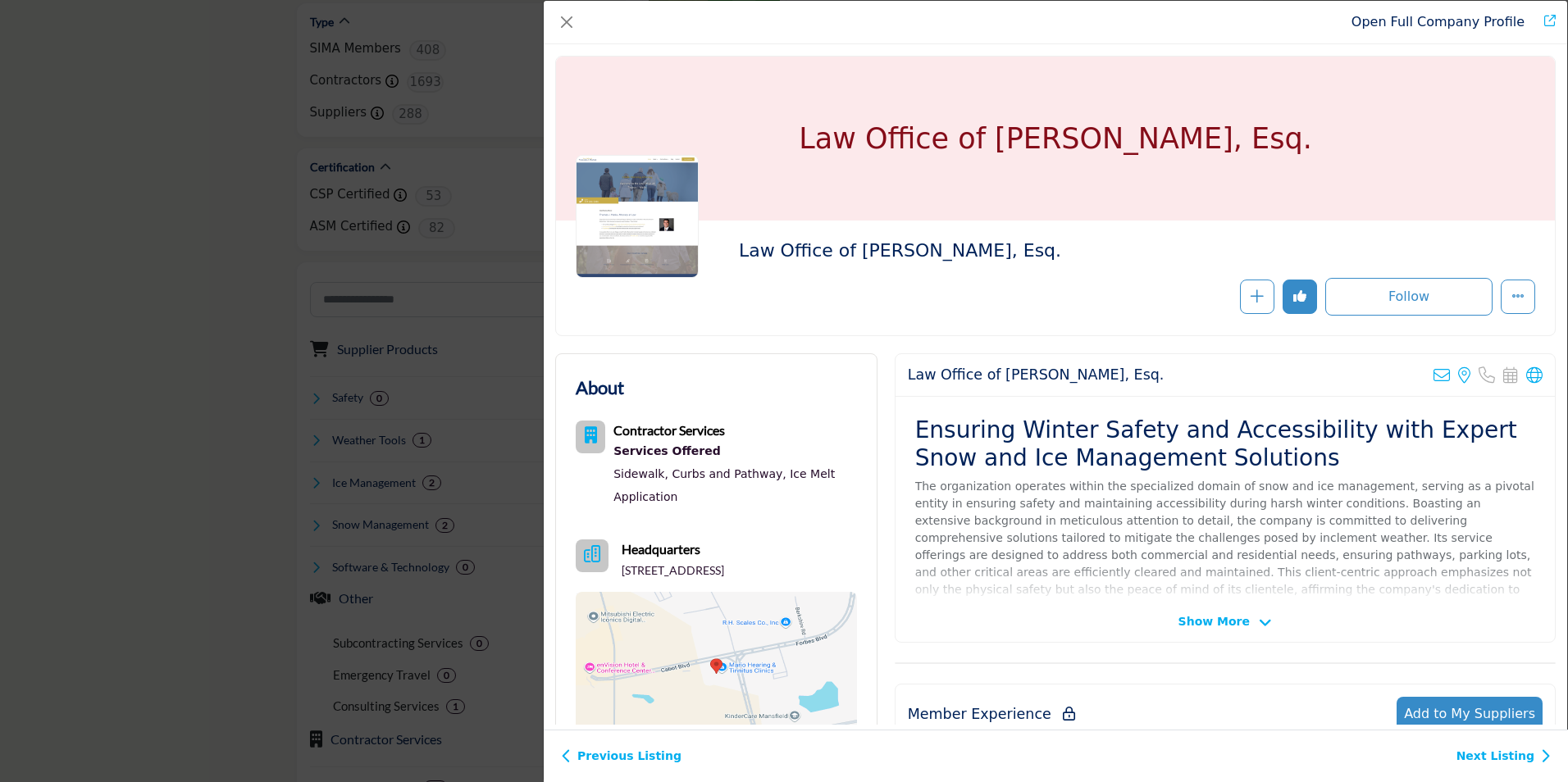
click at [212, 252] on div "Open Full Company Profile Law Office of Thomas J. Marks, Esq. Follow Following" at bounding box center [784, 391] width 1568 height 782
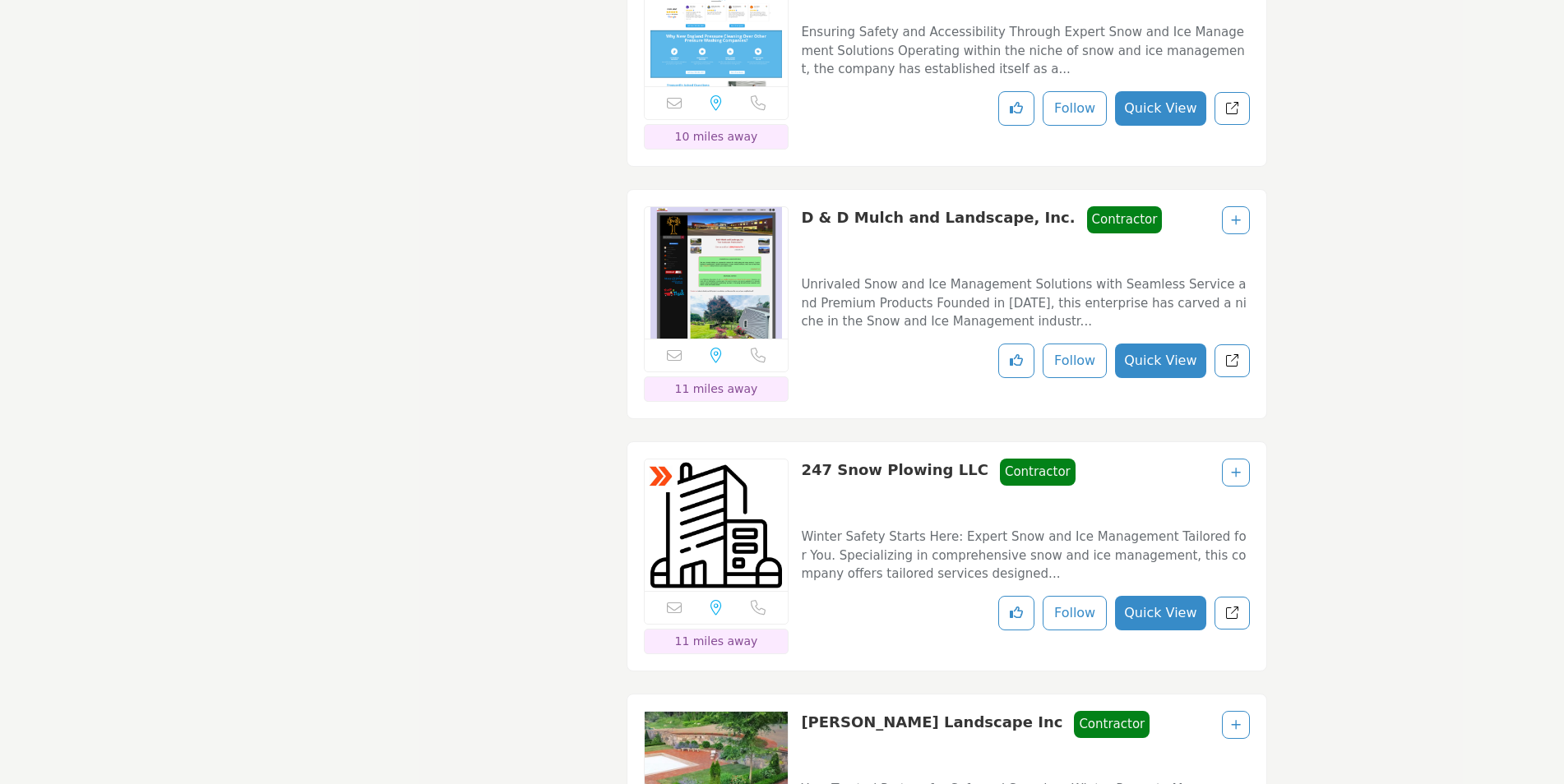
scroll to position [2876, 0]
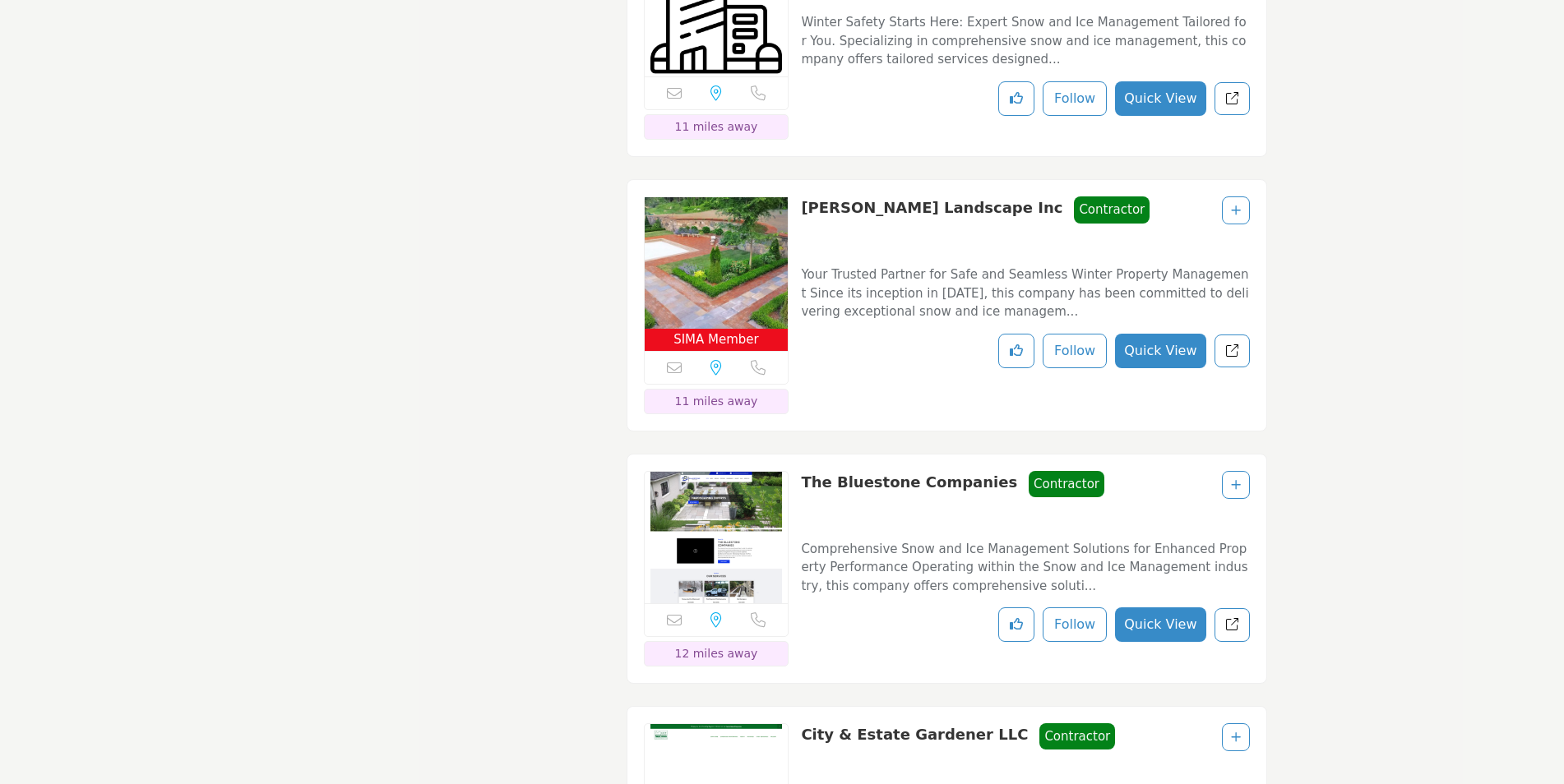
click at [1153, 368] on button "Quick View" at bounding box center [1160, 351] width 91 height 34
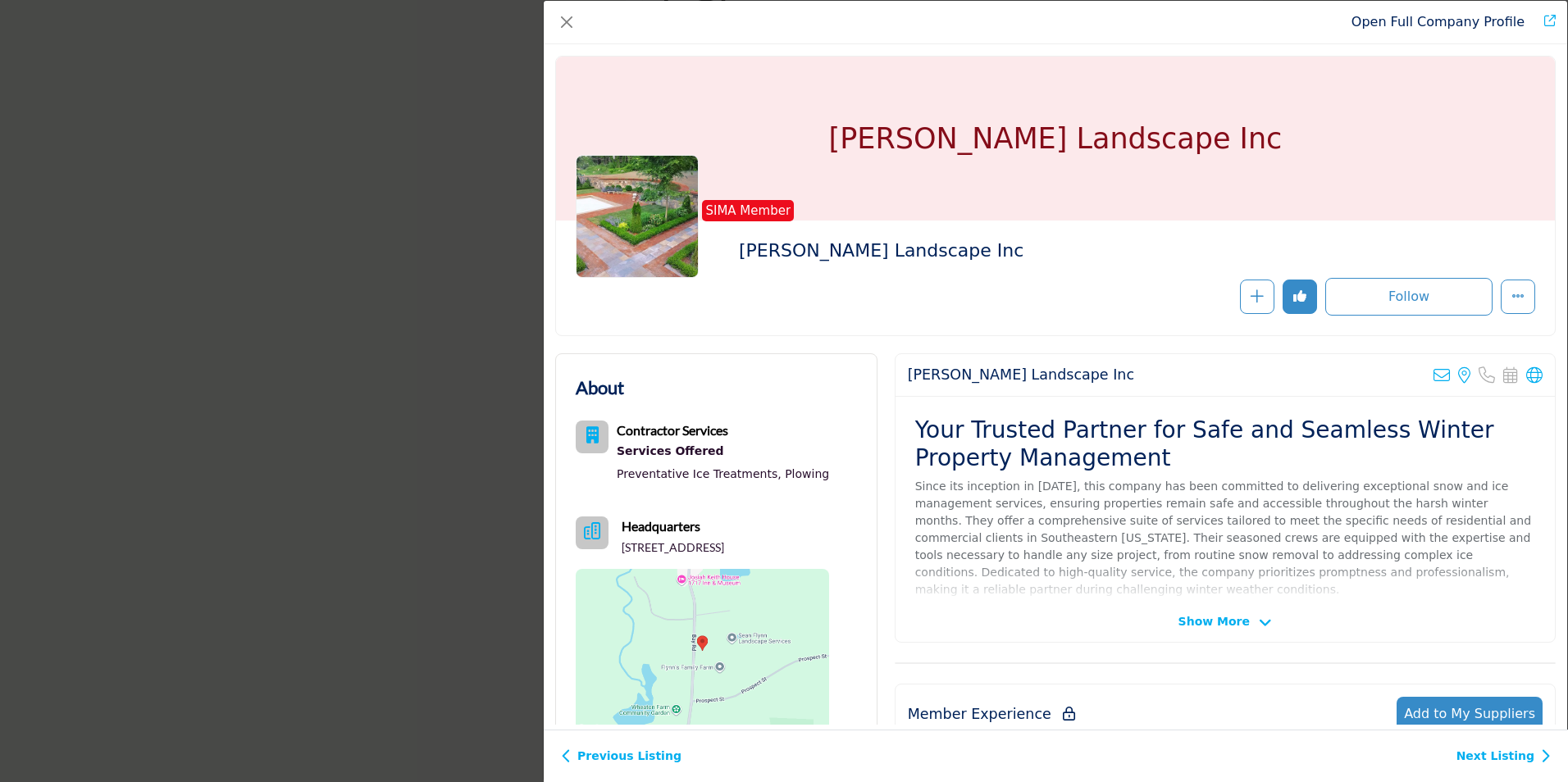
click at [300, 386] on div "Open Full Company Profile Sean Flynn Landscape Inc SIMA Member Follow Following" at bounding box center [784, 391] width 1568 height 782
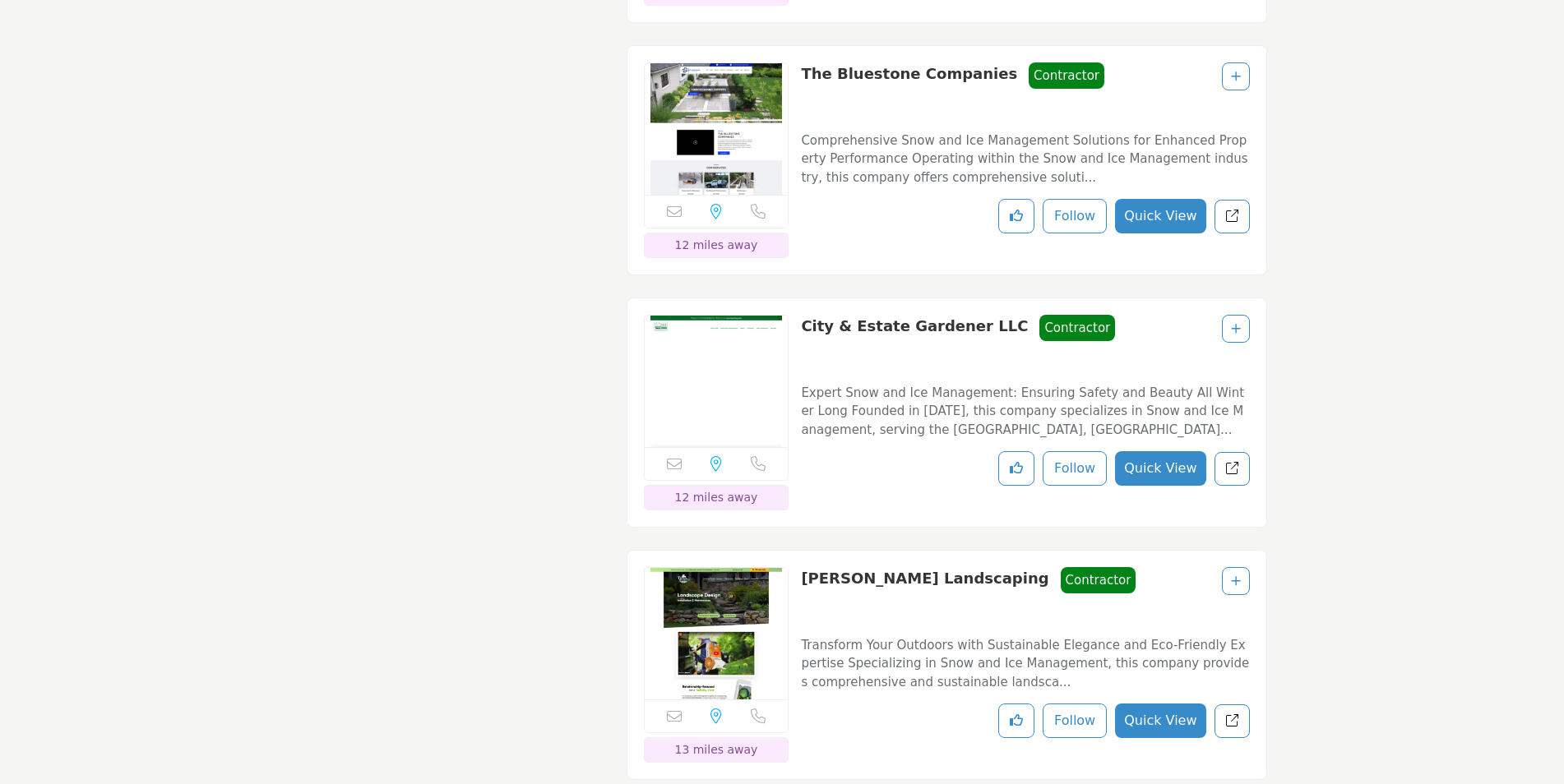
scroll to position [3288, 0]
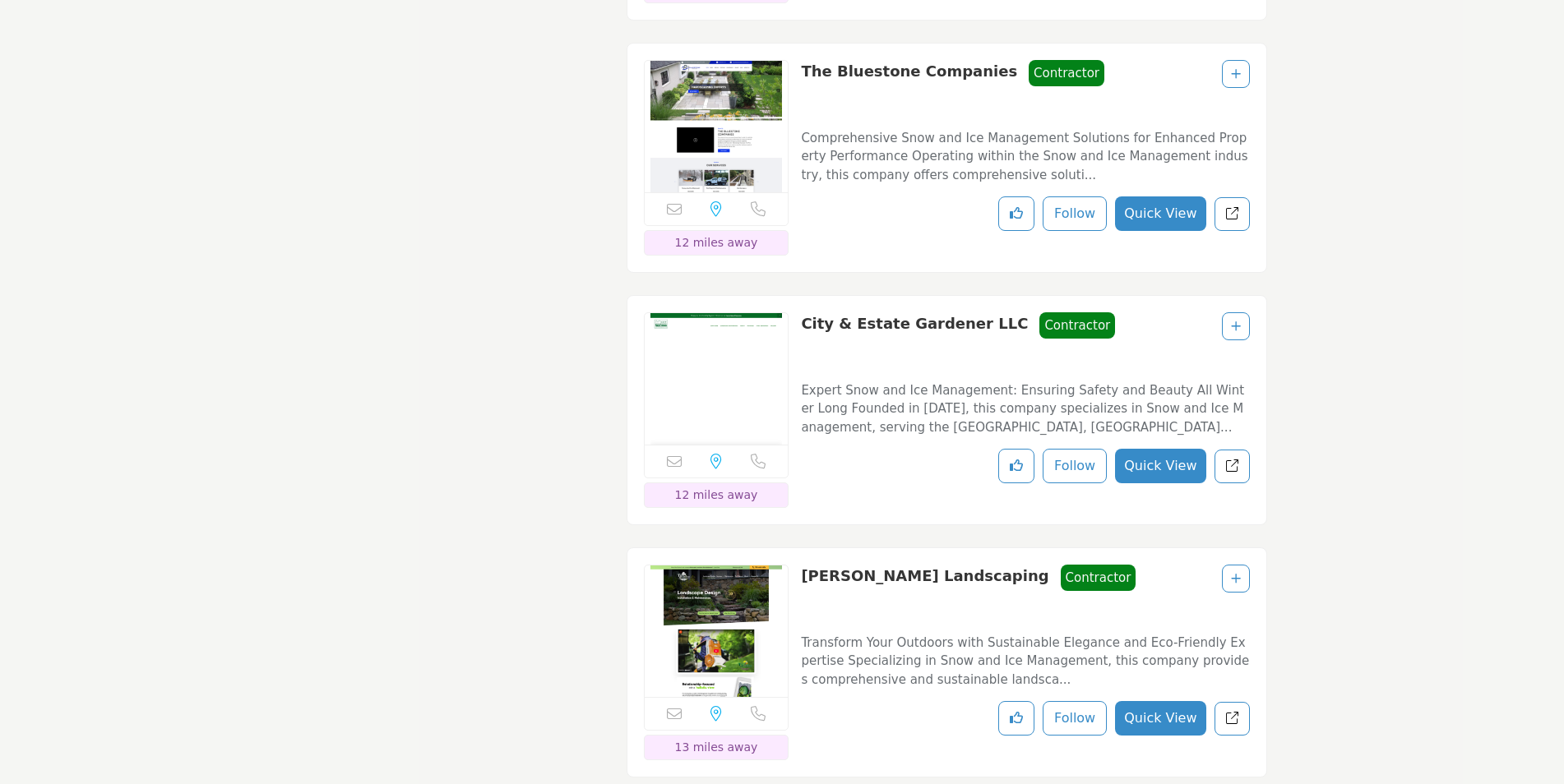
click at [1160, 231] on button "Quick View" at bounding box center [1160, 213] width 91 height 34
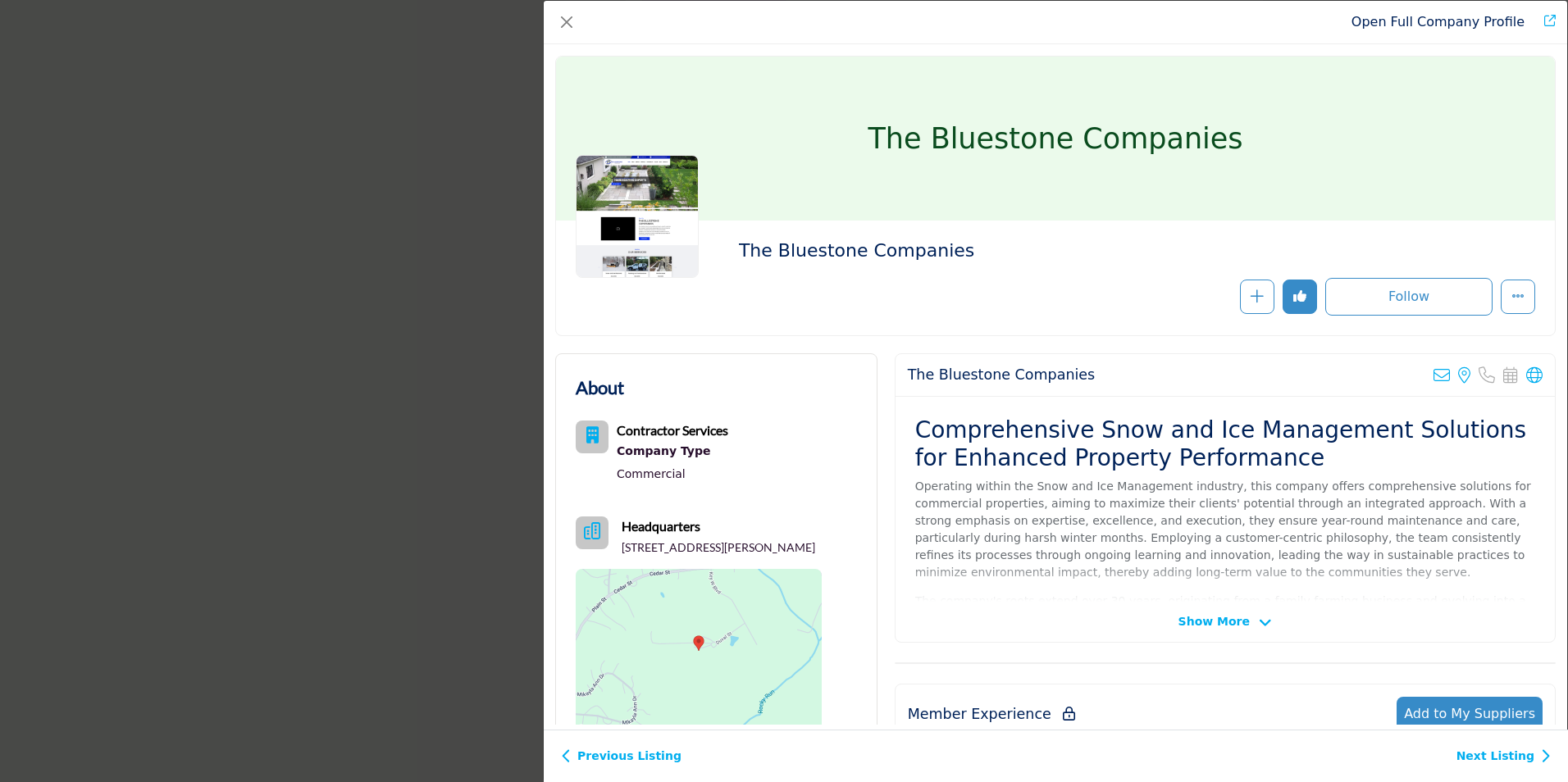
click at [392, 247] on div "Open Full Company Profile The Bluestone Companies Follow Following" at bounding box center [784, 391] width 1568 height 782
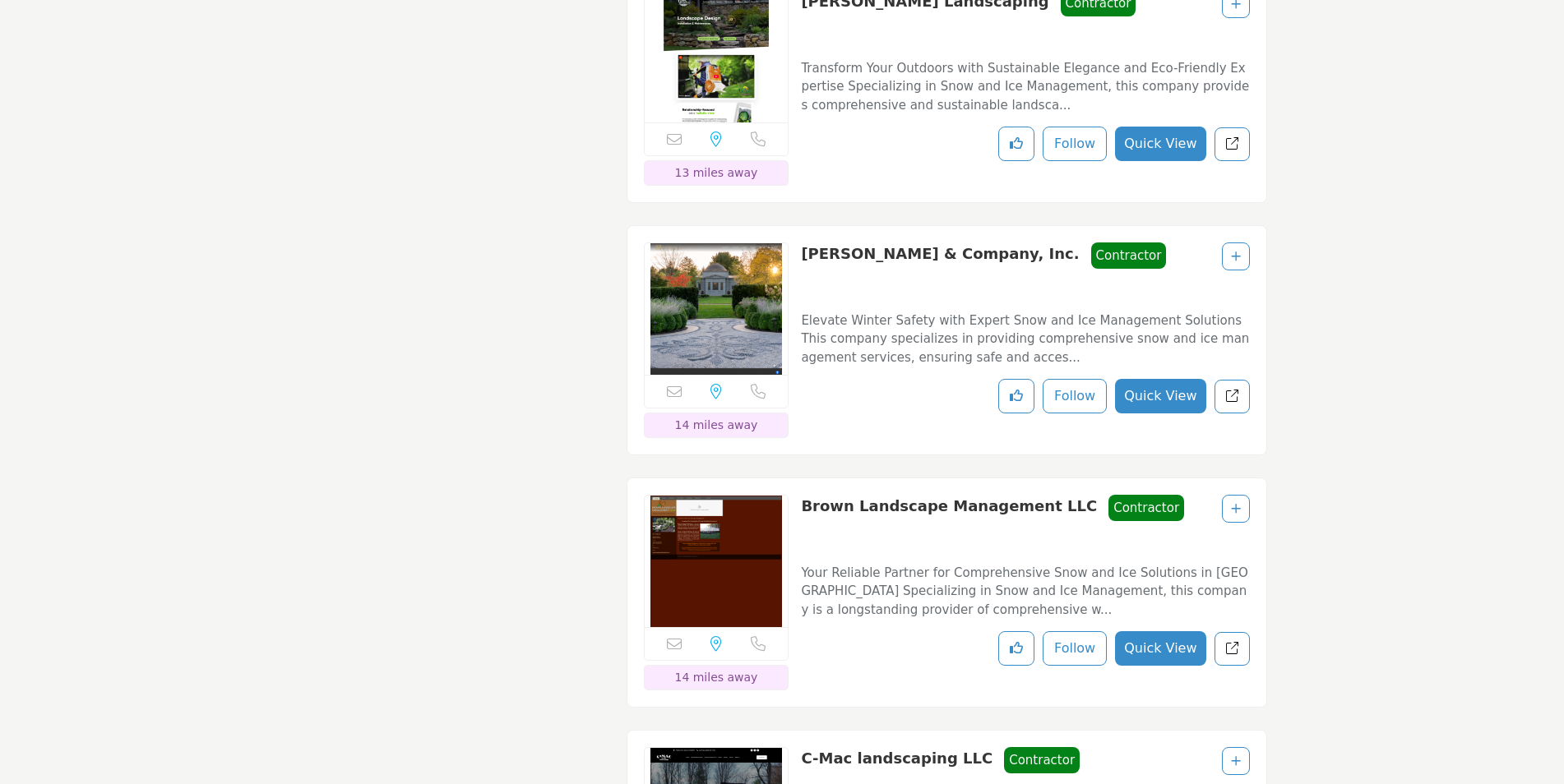
scroll to position [3863, 0]
click at [1177, 412] on button "Quick View" at bounding box center [1160, 395] width 91 height 34
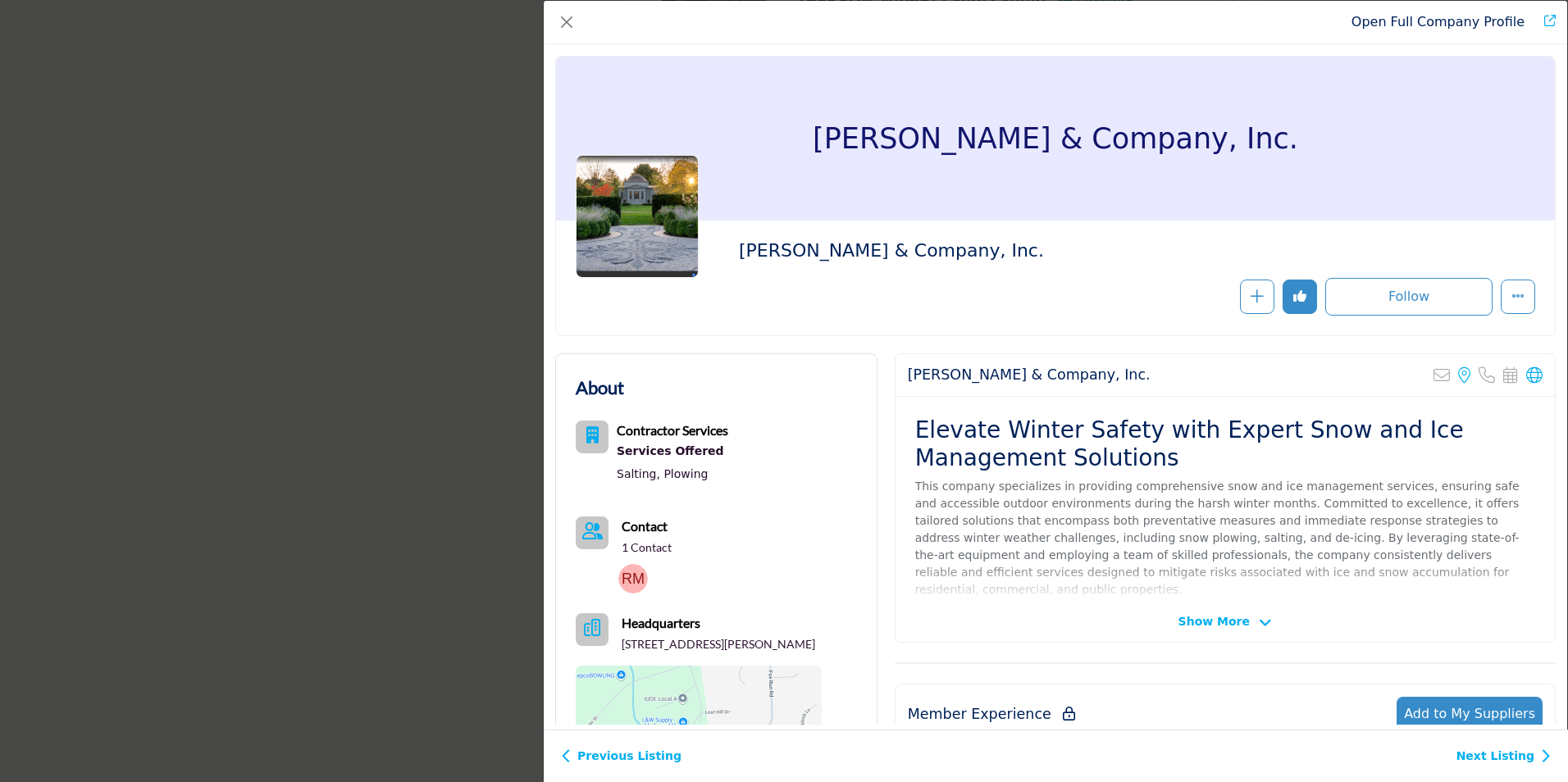
click at [330, 365] on div "Open Full Company Profile R. P. Marzilli & Company, Inc. Follow Following" at bounding box center [784, 391] width 1568 height 782
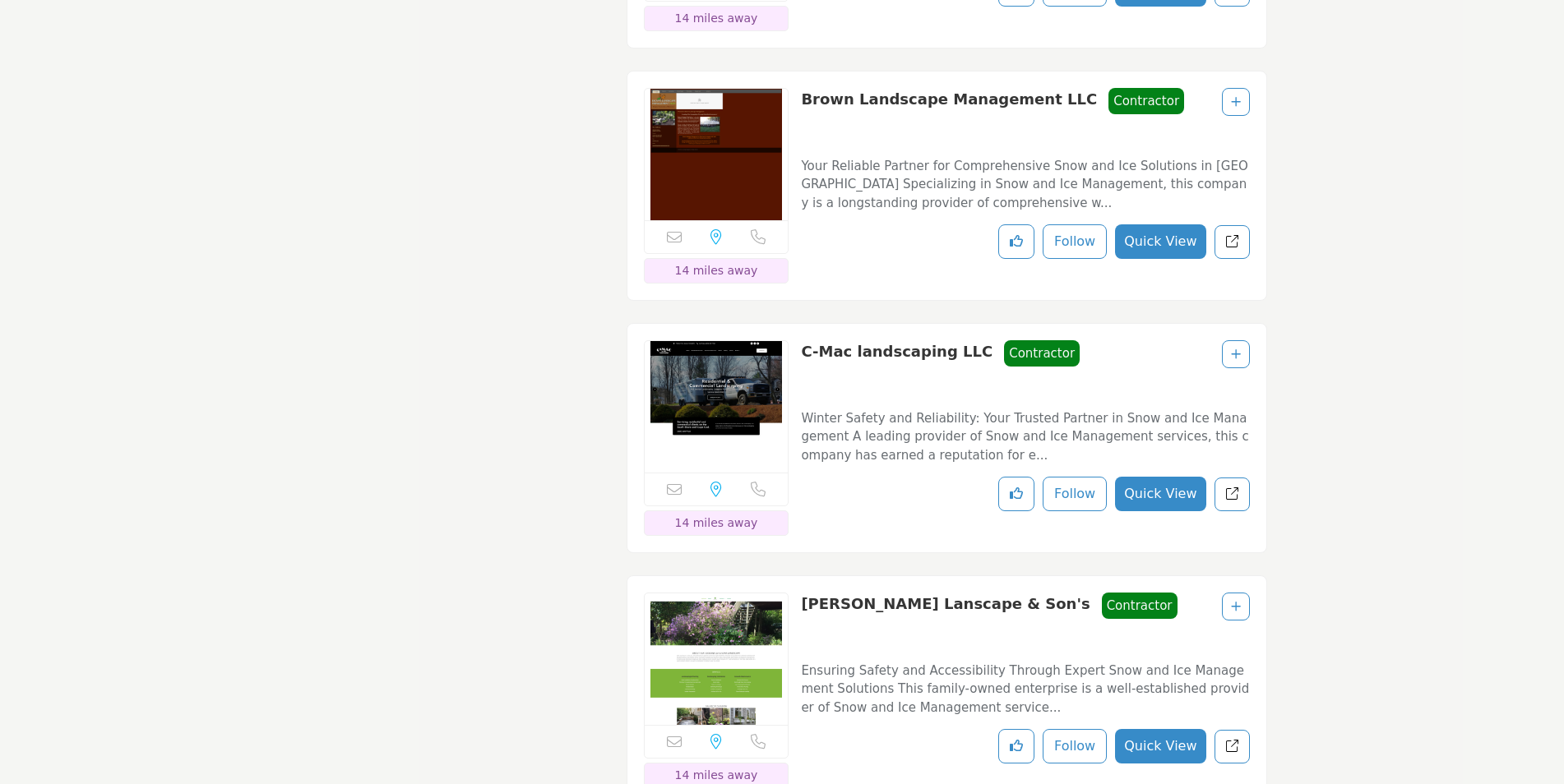
scroll to position [4273, 0]
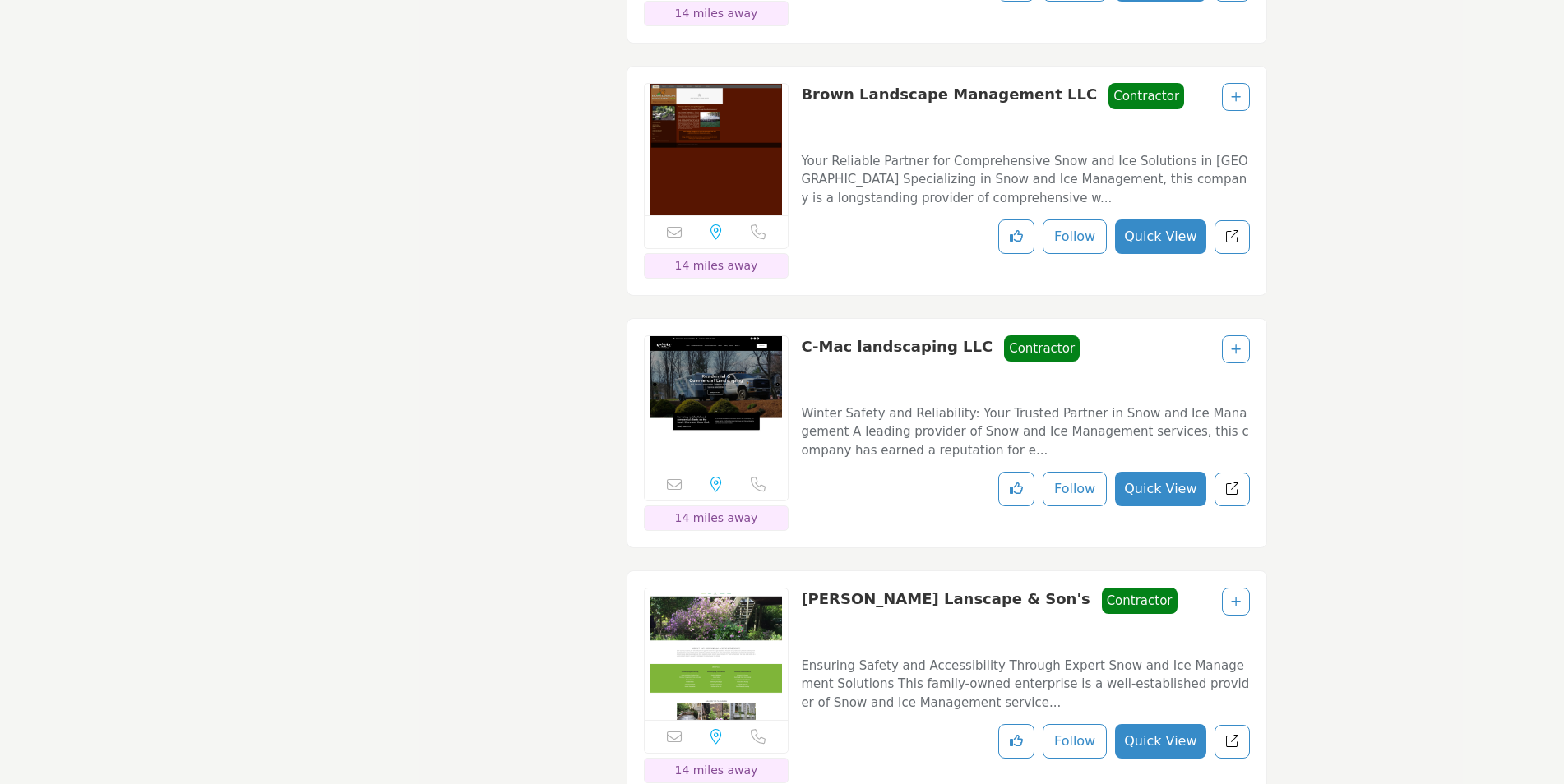
click at [1153, 250] on button "Quick View" at bounding box center [1160, 236] width 91 height 34
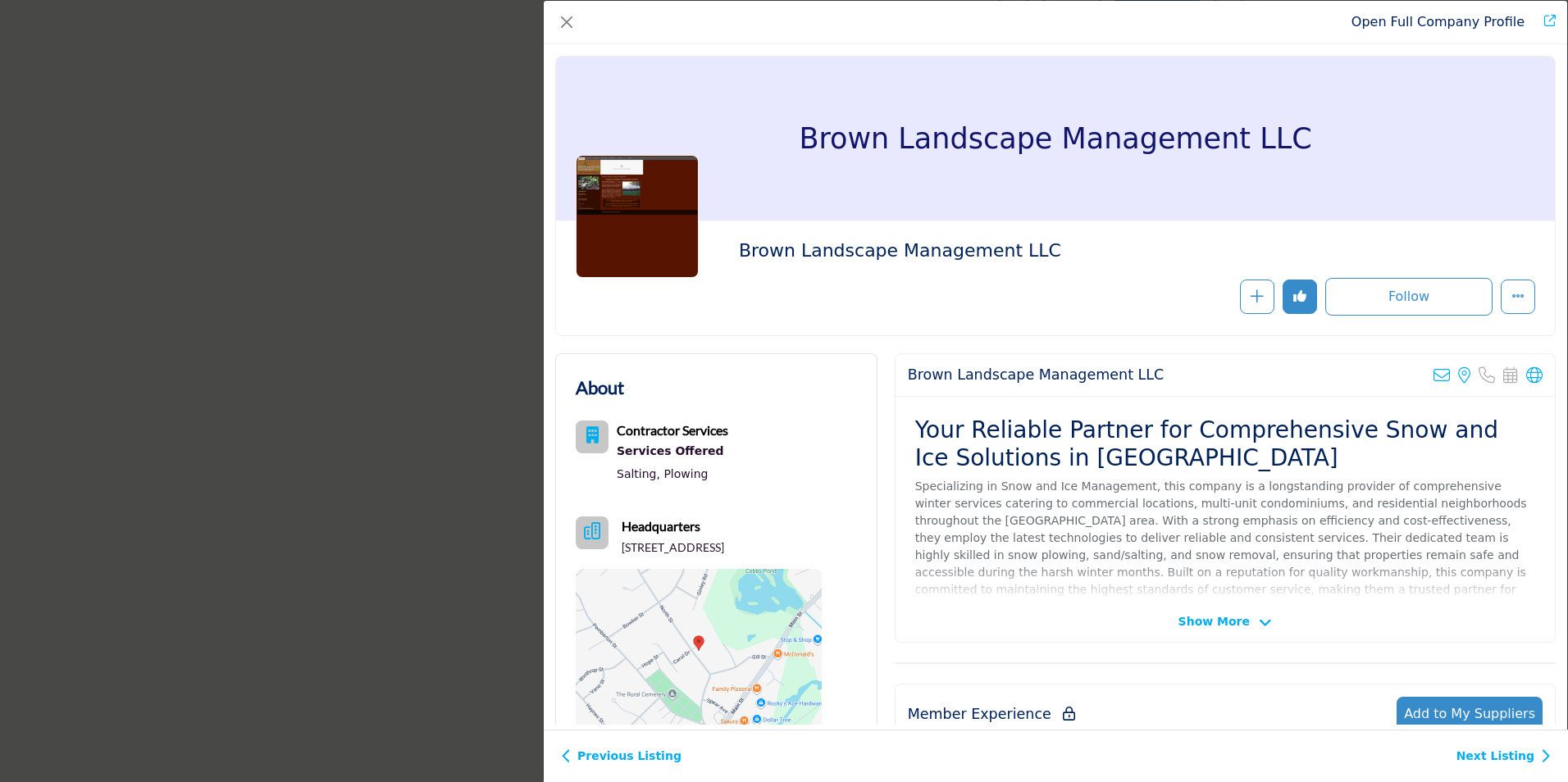
click at [255, 235] on div "Open Full Company Profile Brown Landscape Management LLC Follow Following" at bounding box center [784, 391] width 1568 height 782
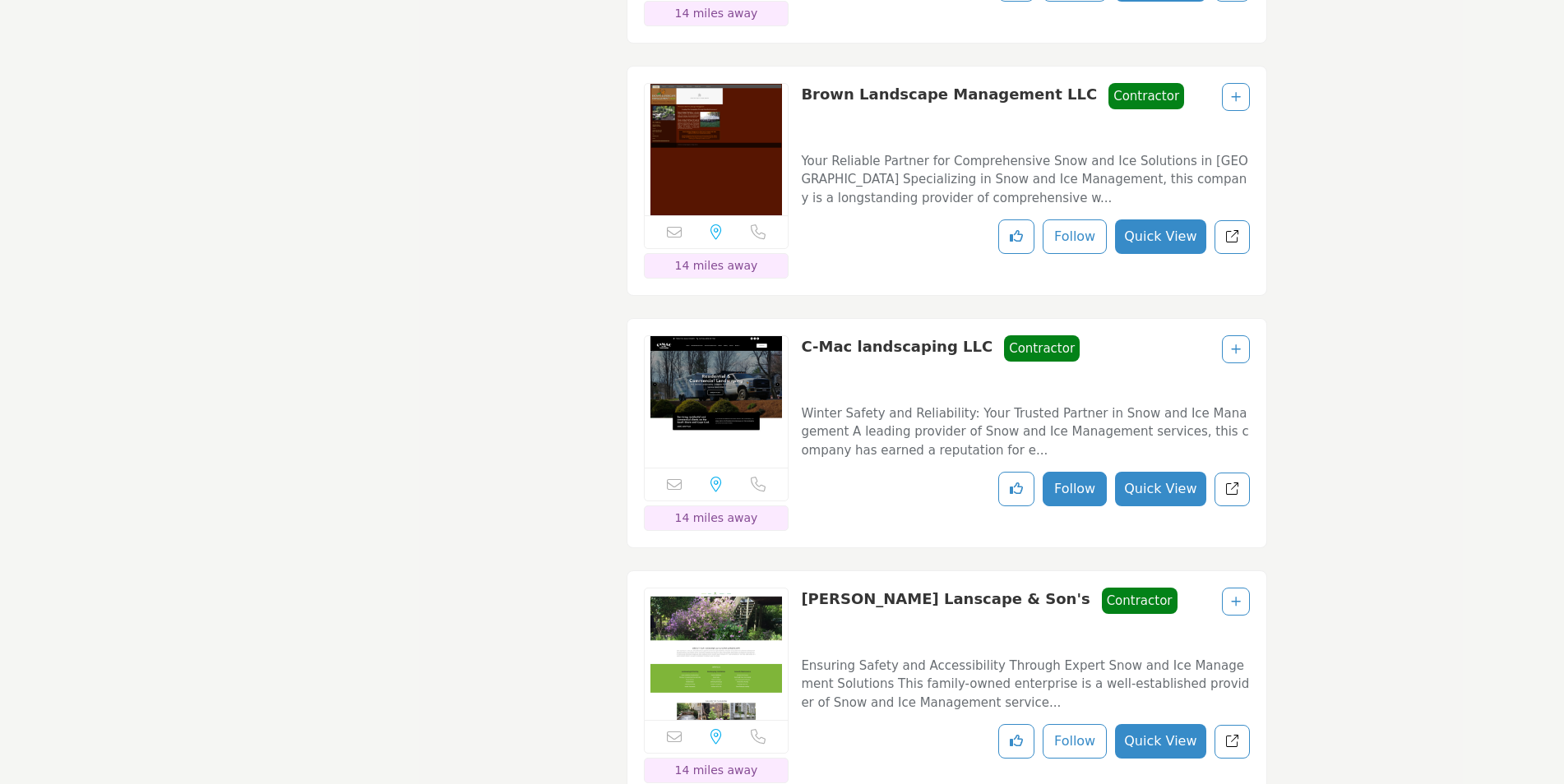
click at [1090, 507] on button "Follow" at bounding box center [1074, 489] width 64 height 34
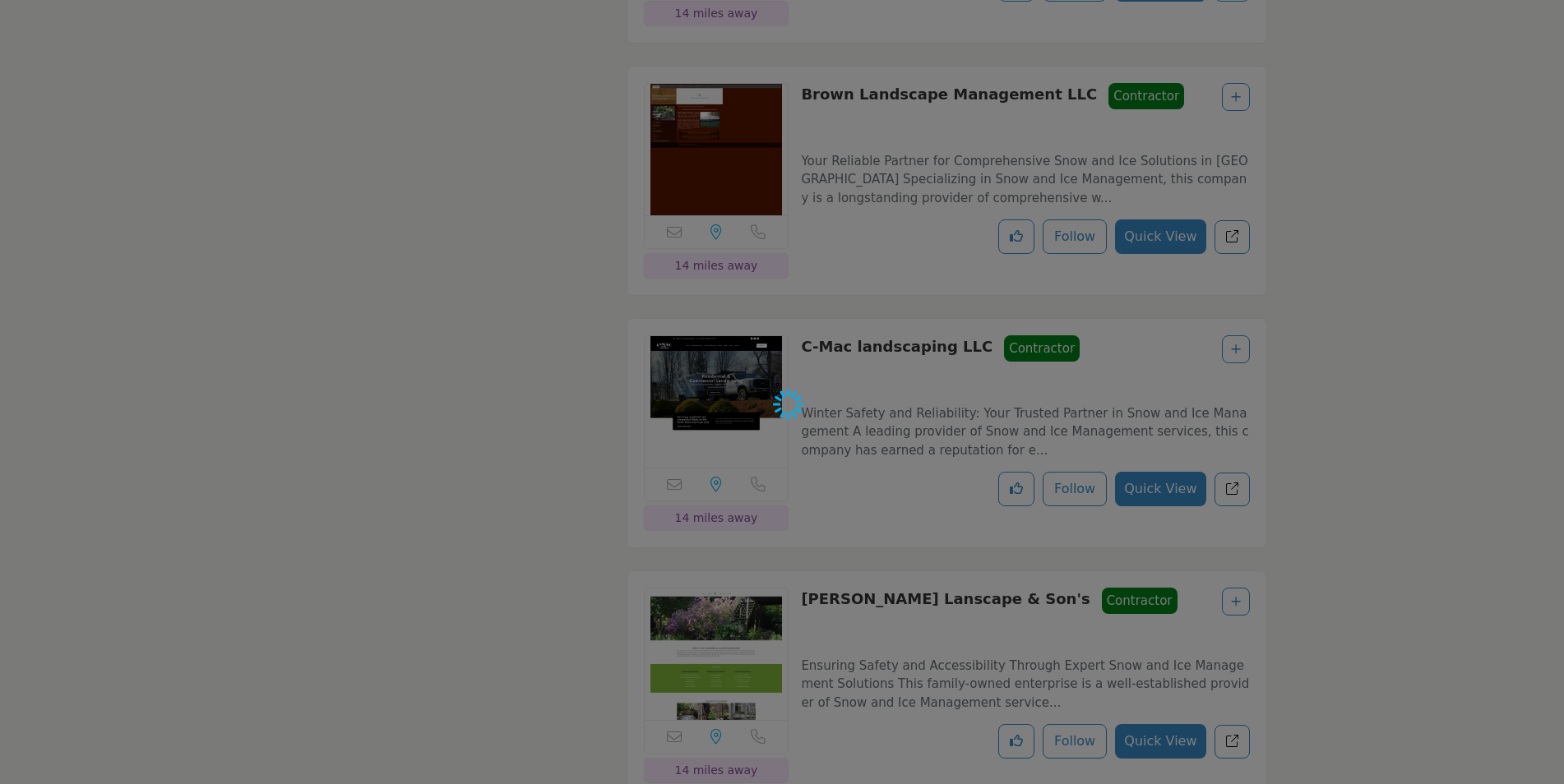
click at [1180, 521] on div at bounding box center [782, 392] width 1564 height 784
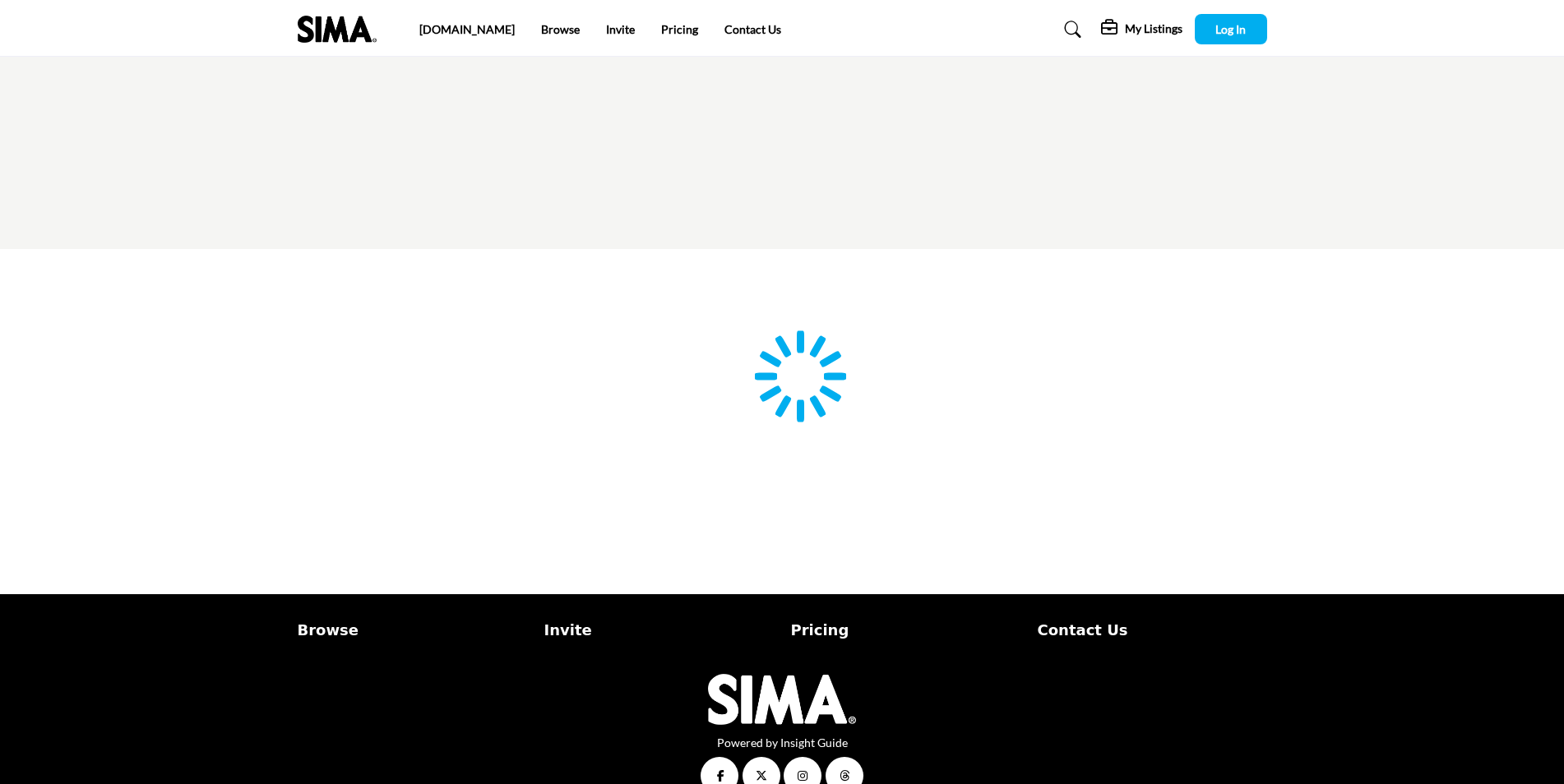
scroll to position [33, 0]
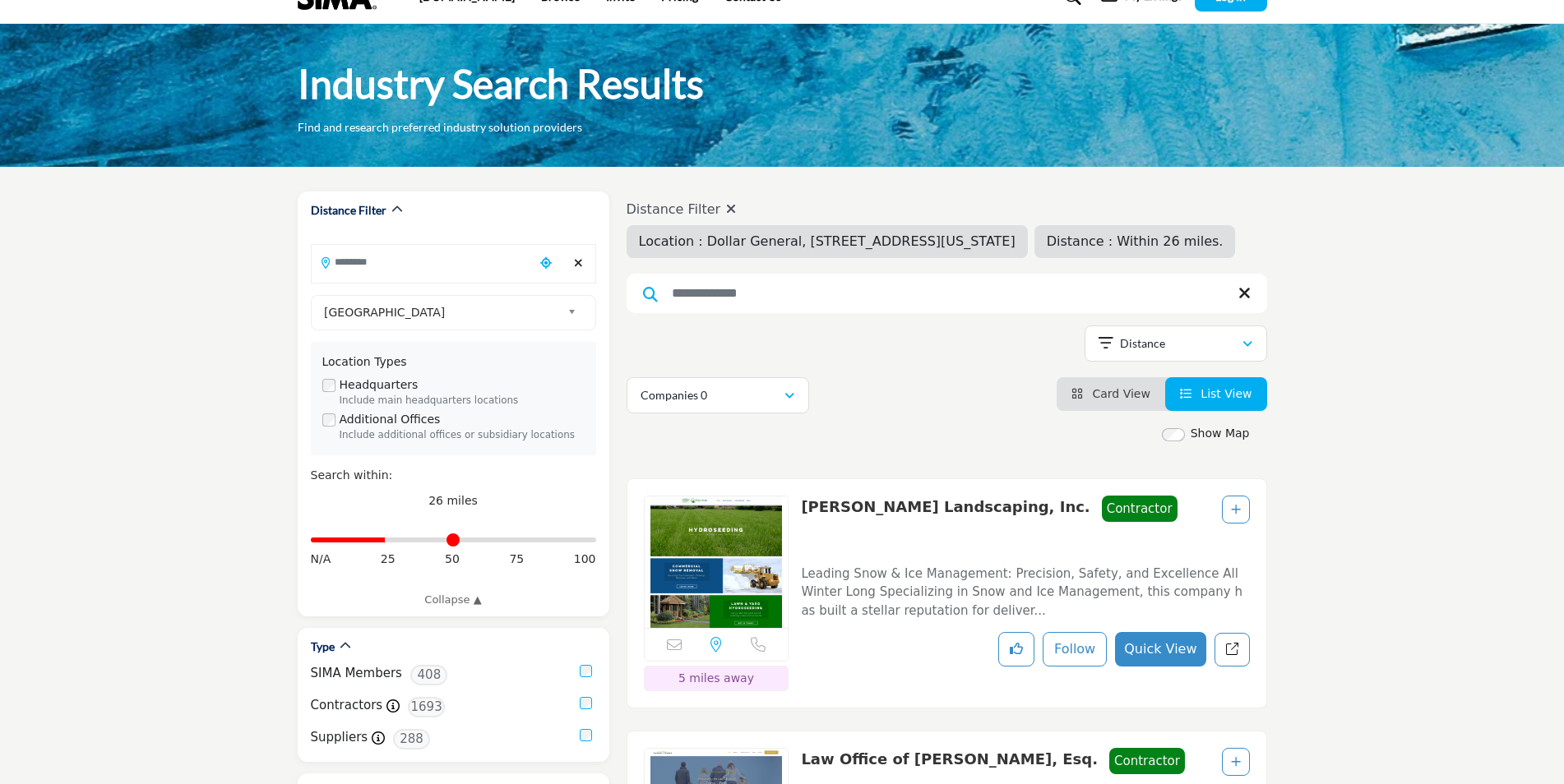
type input "**********"
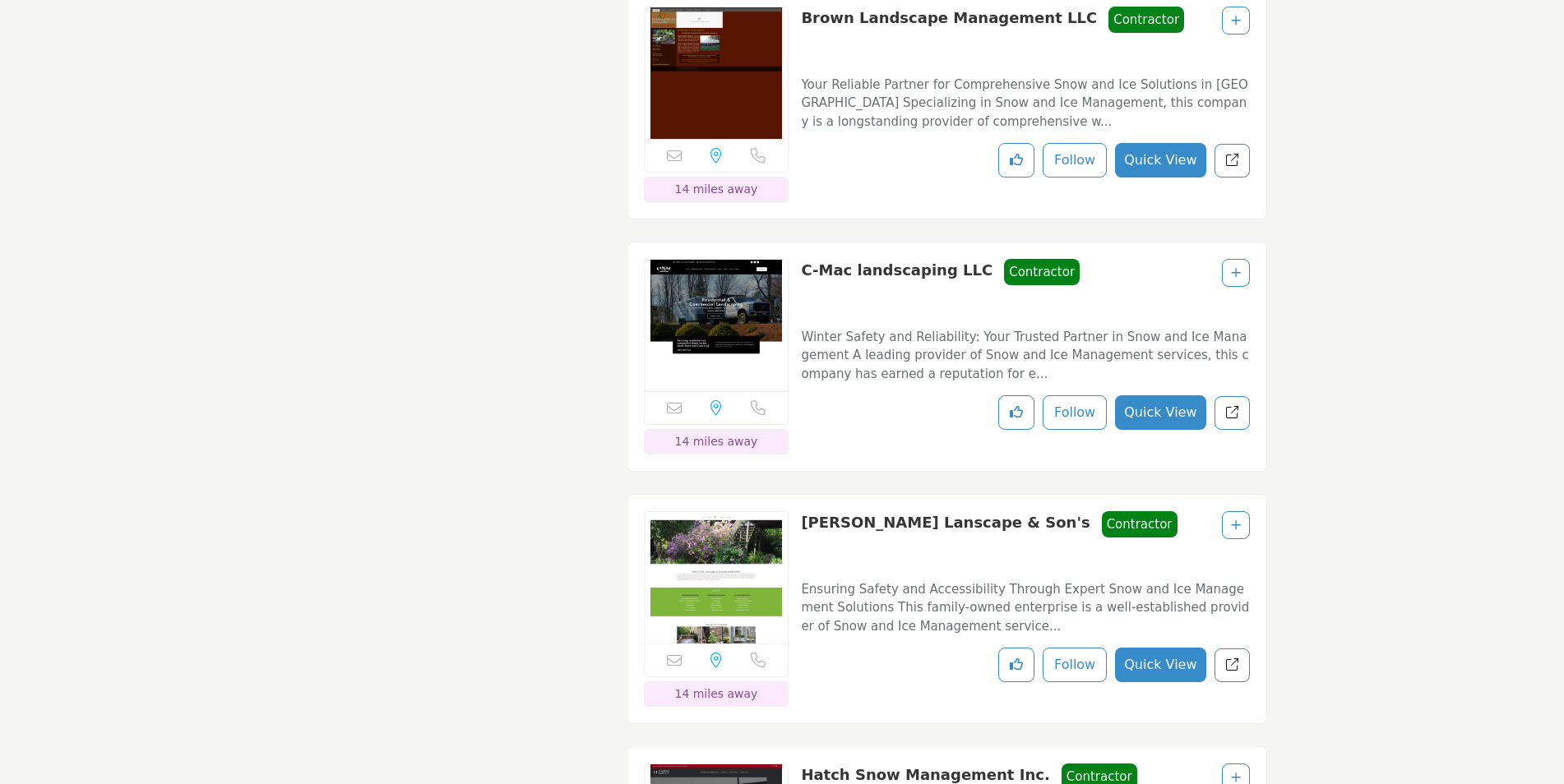
scroll to position [4356, 0]
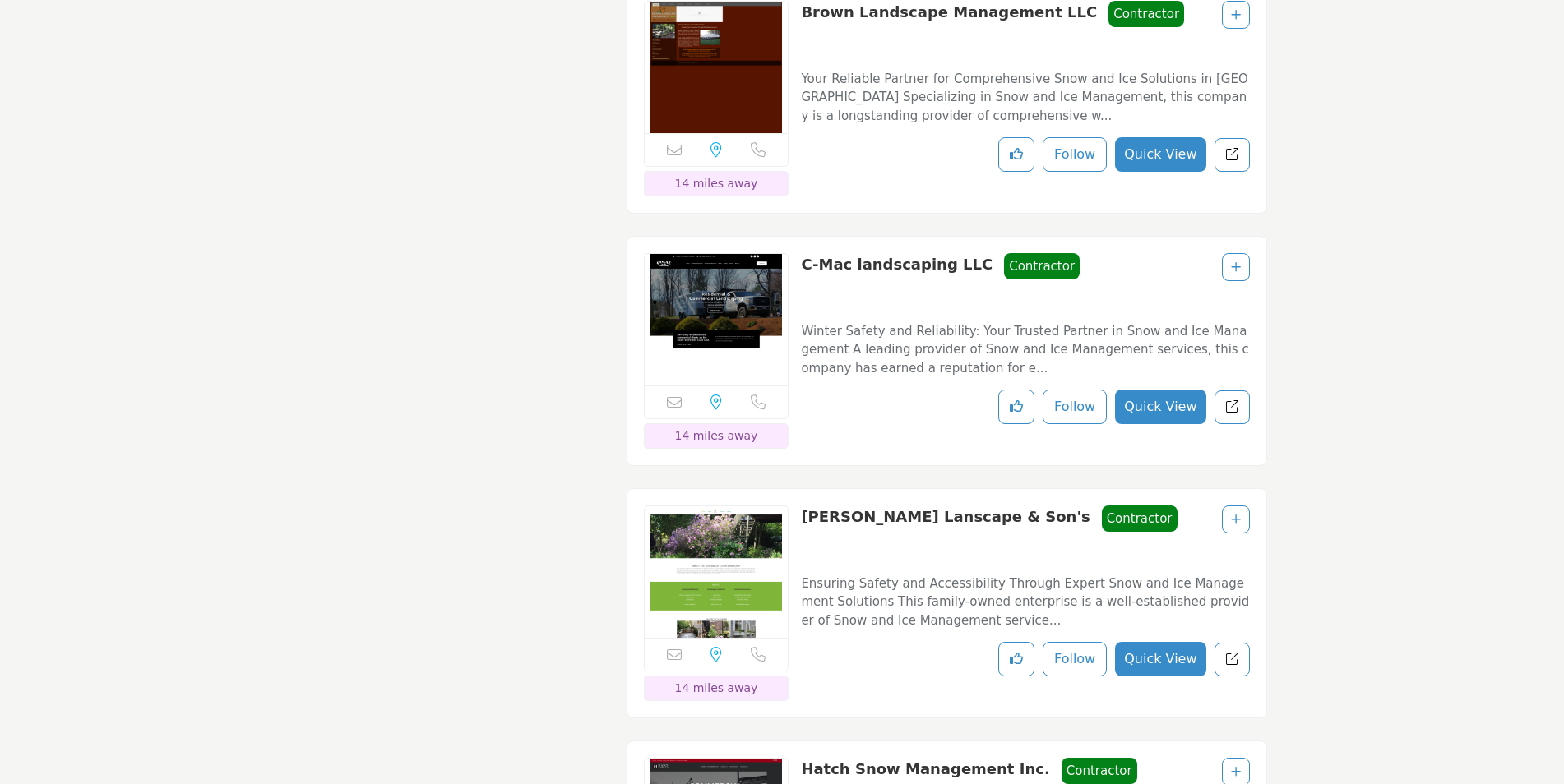
click at [1160, 172] on button "Quick View" at bounding box center [1160, 154] width 91 height 34
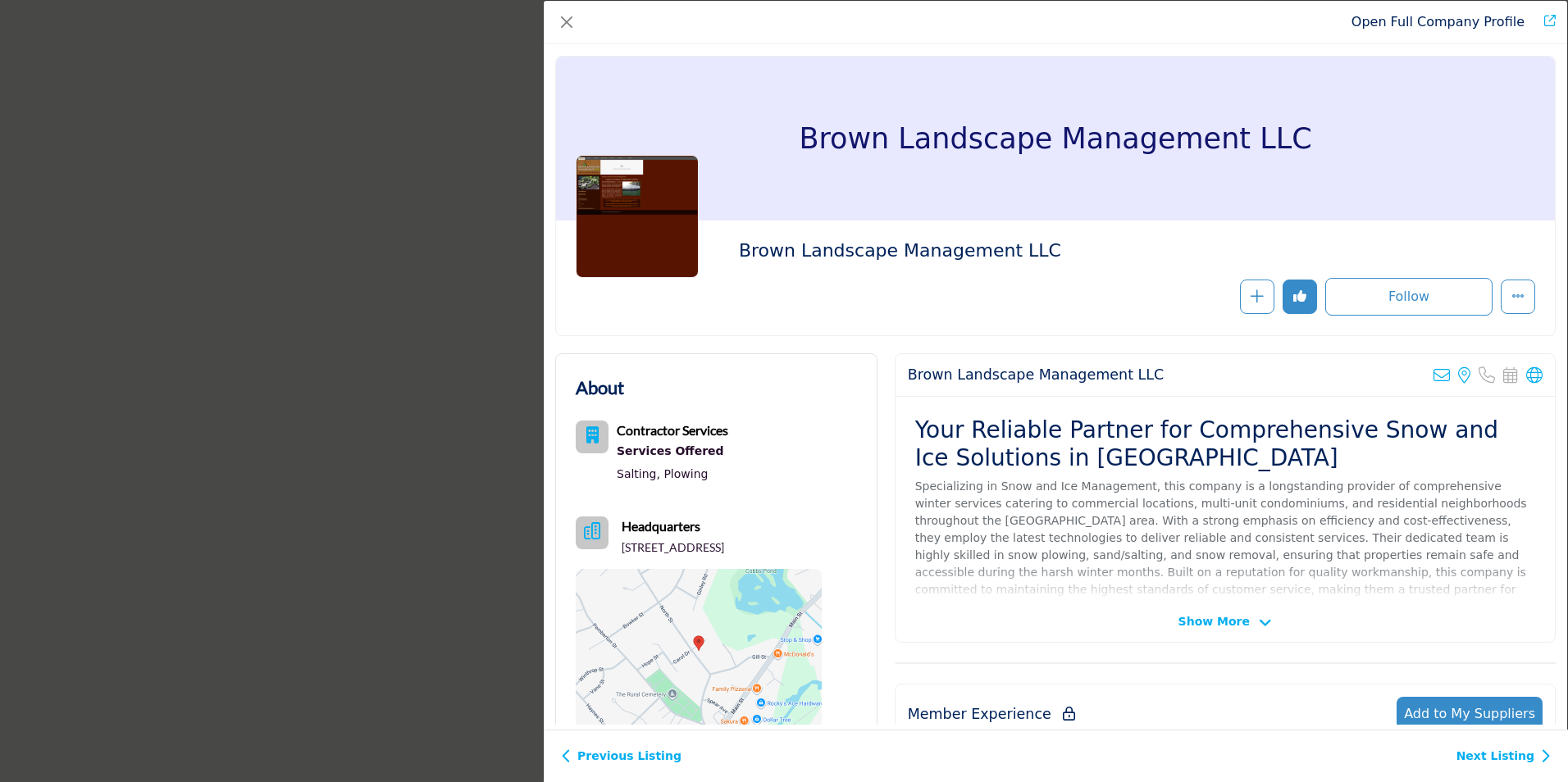
click at [95, 314] on div "Open Full Company Profile Brown Landscape Management LLC Follow Following" at bounding box center [784, 391] width 1568 height 782
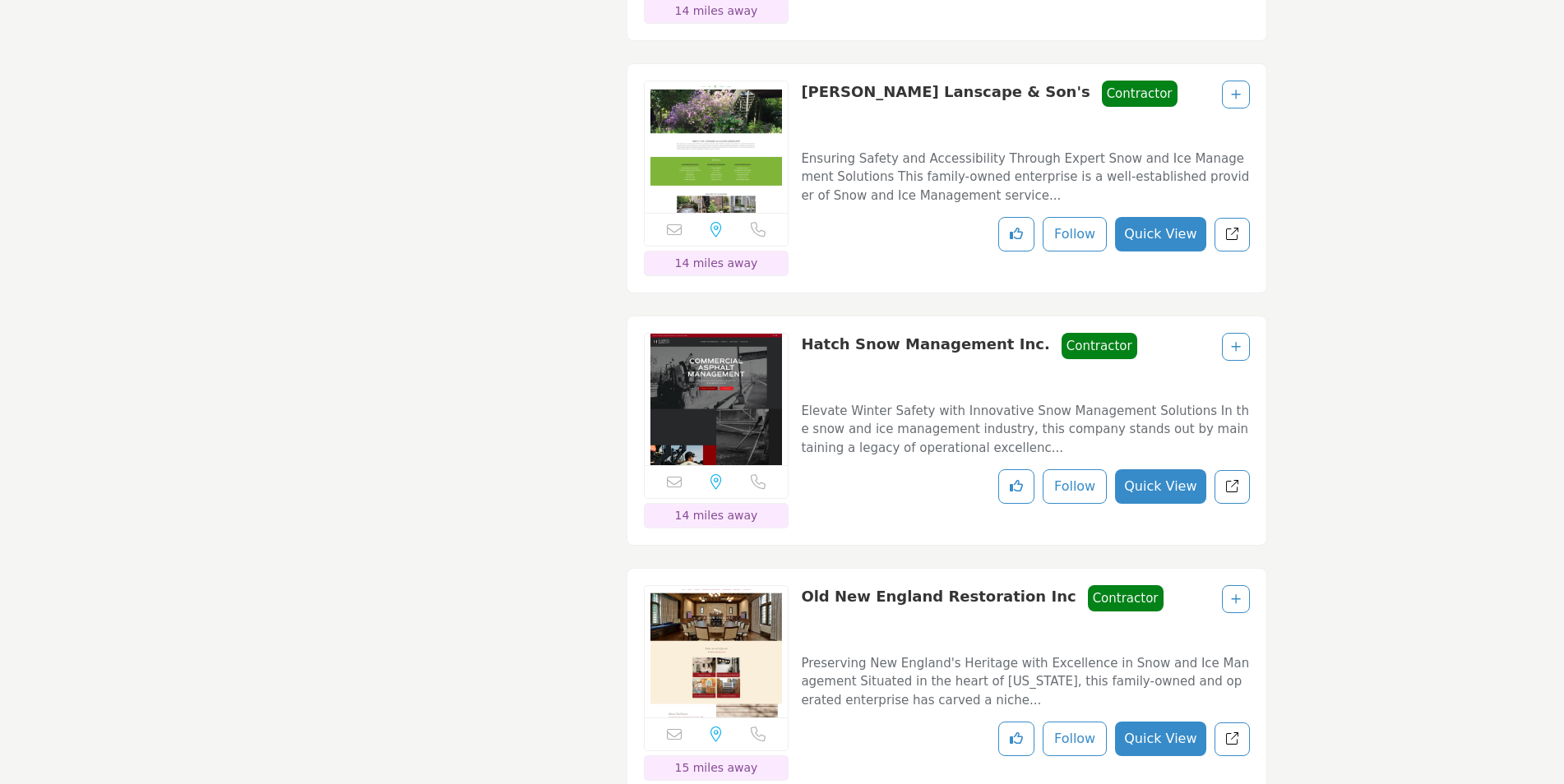
scroll to position [5178, 0]
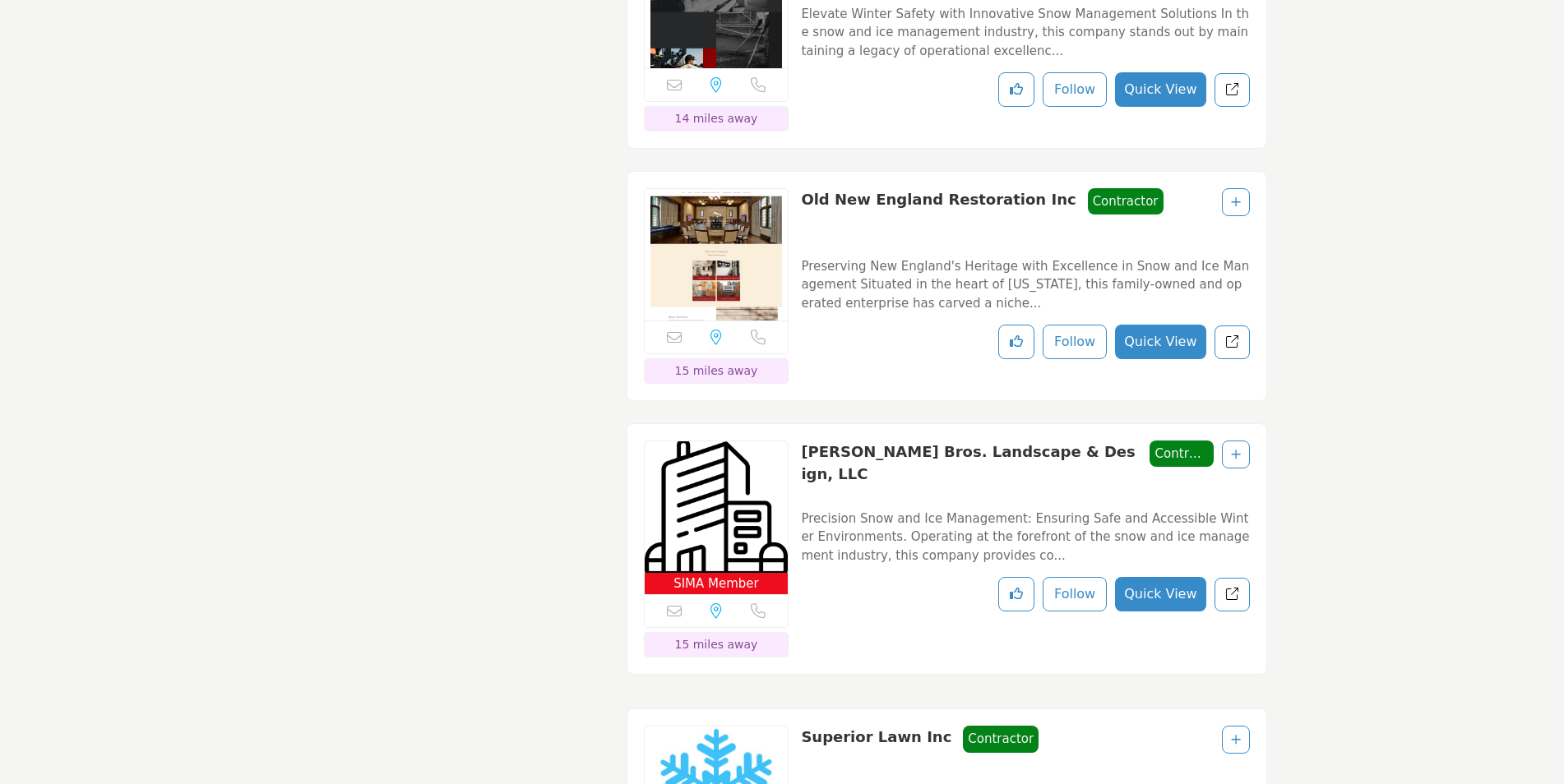
click at [1157, 359] on button "Quick View" at bounding box center [1160, 342] width 91 height 34
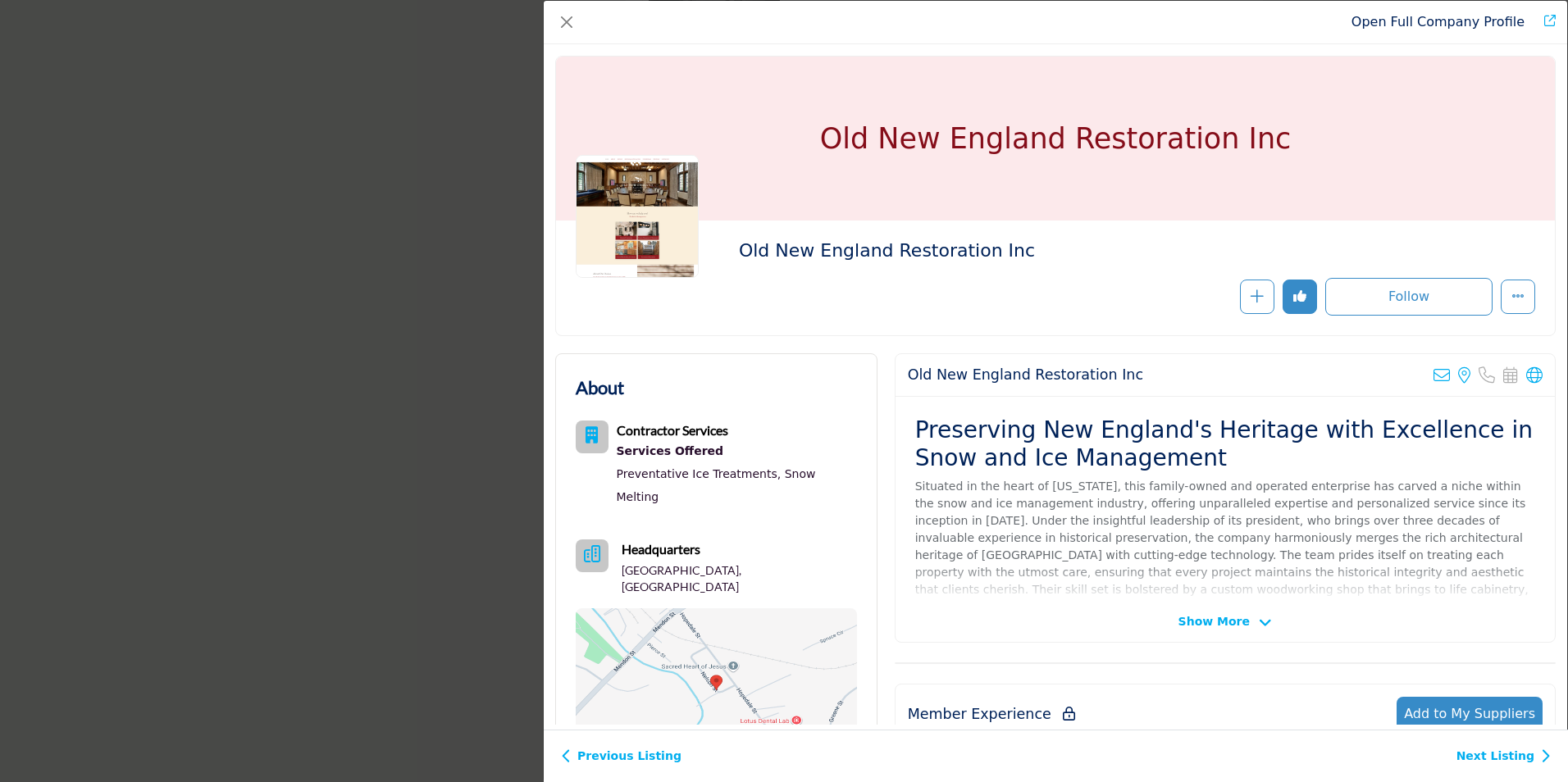
click at [426, 443] on div "Open Full Company Profile Old New England Restoration Inc Follow Following" at bounding box center [784, 391] width 1568 height 782
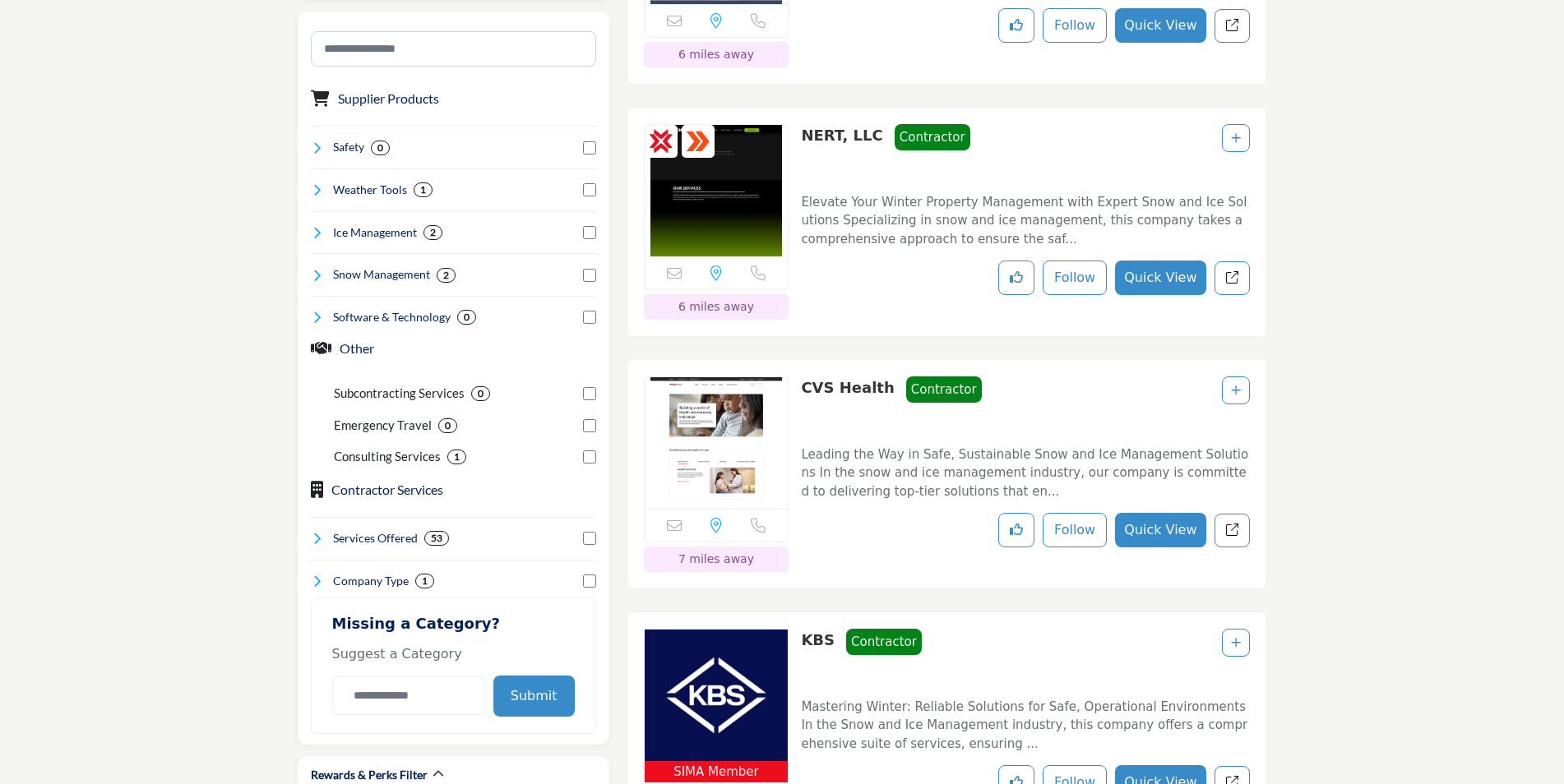
scroll to position [904, 0]
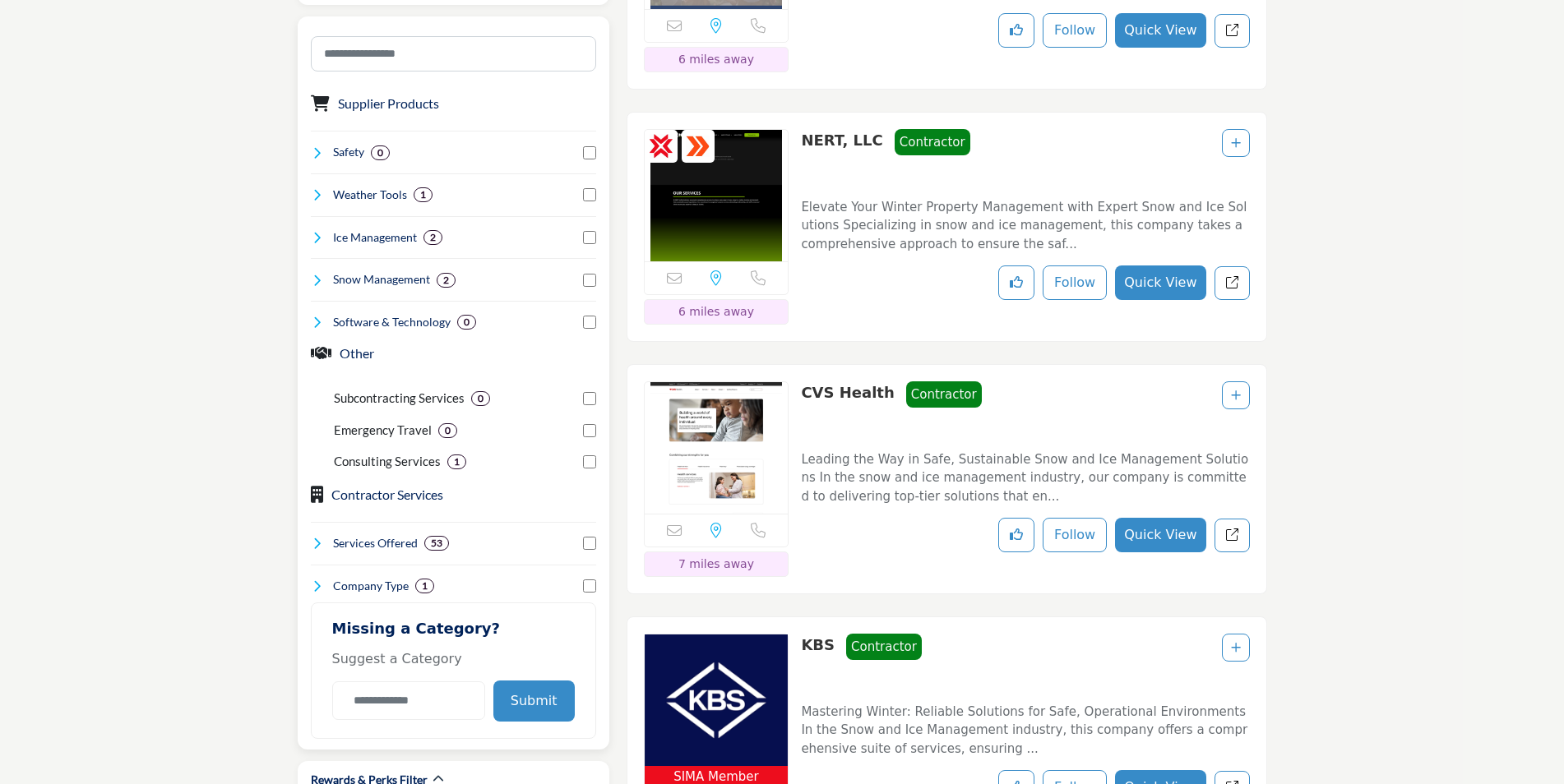
click at [315, 280] on icon at bounding box center [317, 280] width 13 height 13
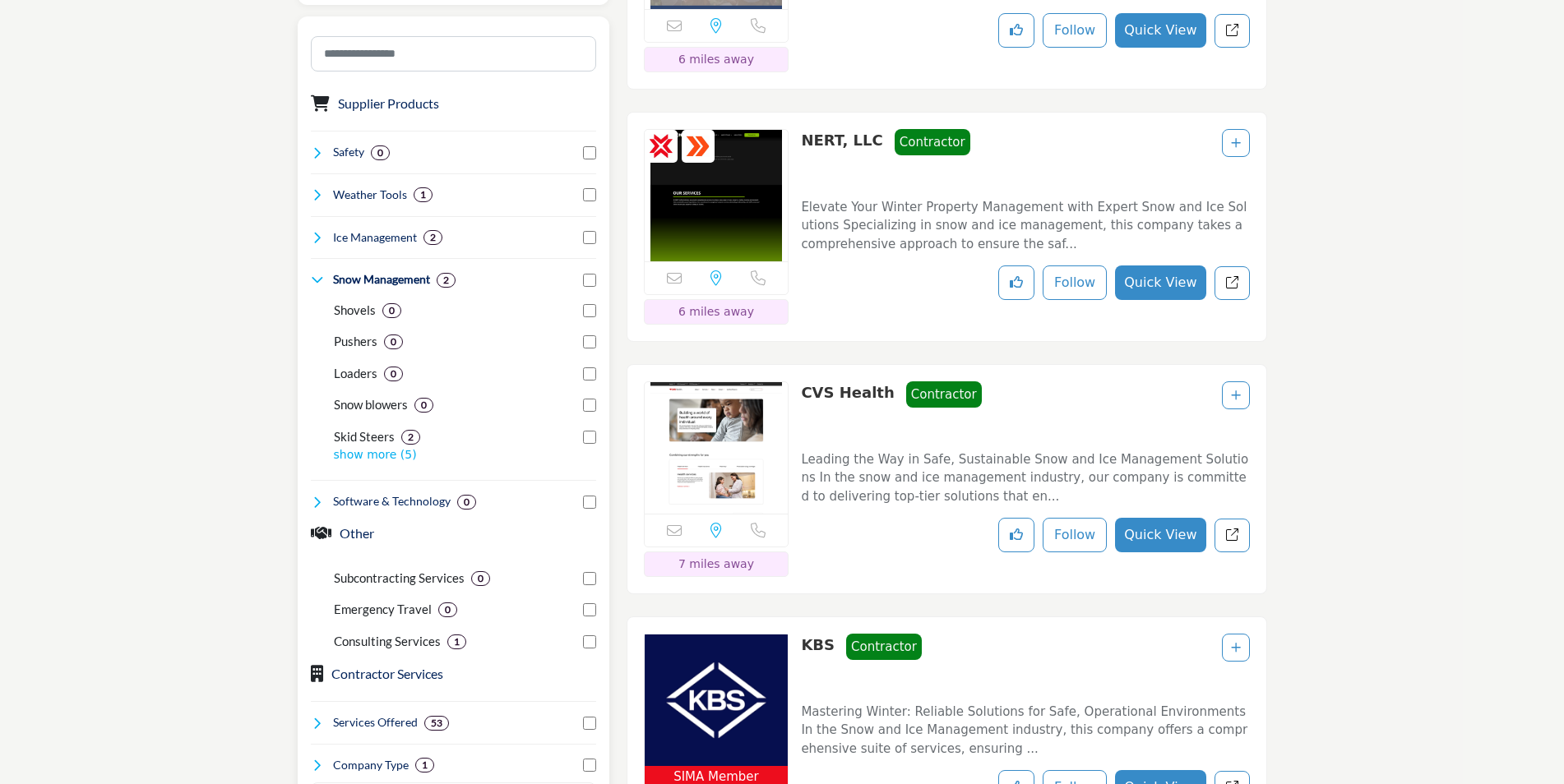
click at [315, 280] on icon at bounding box center [317, 280] width 13 height 13
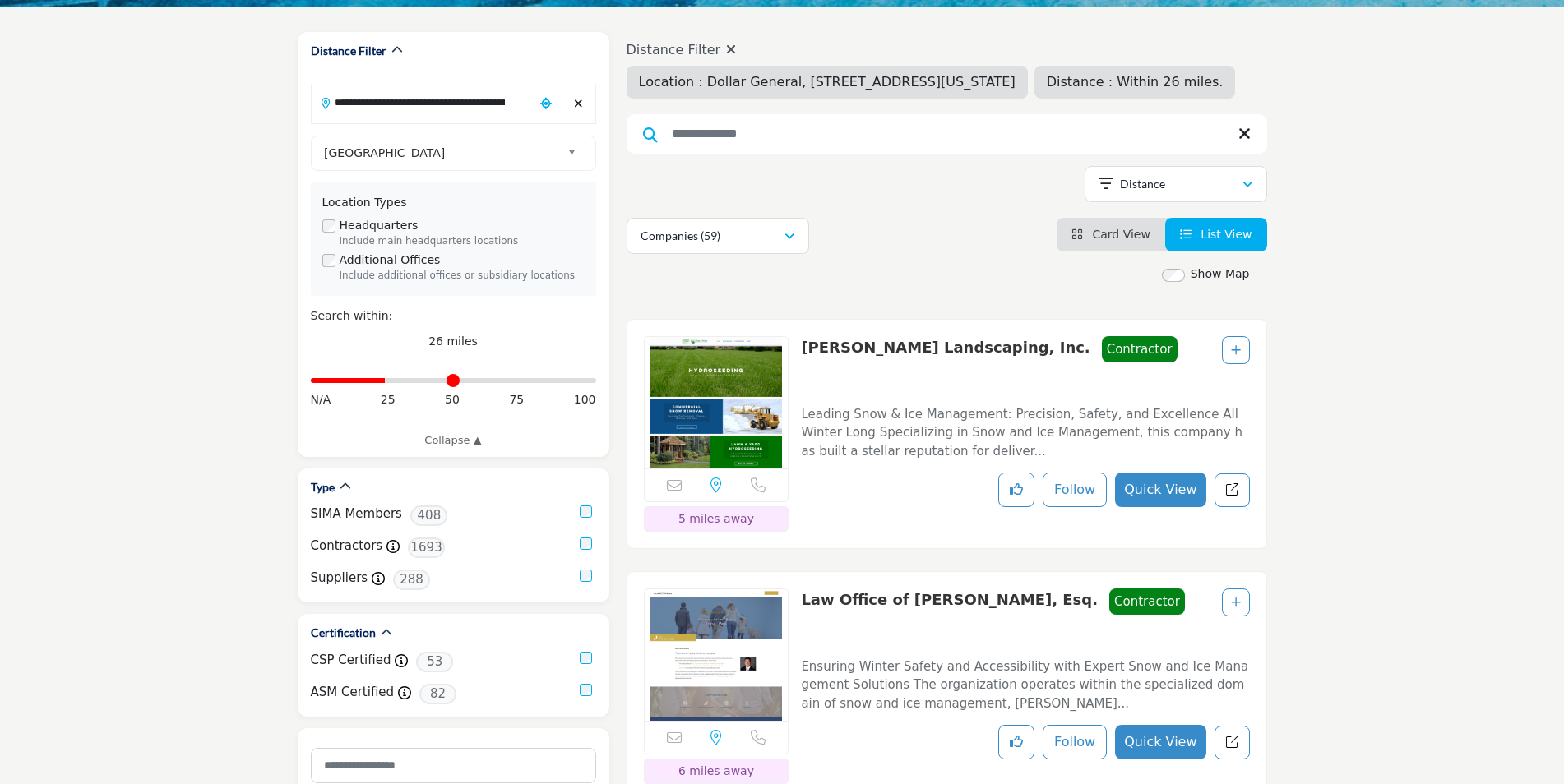
scroll to position [0, 0]
